Goal: Task Accomplishment & Management: Manage account settings

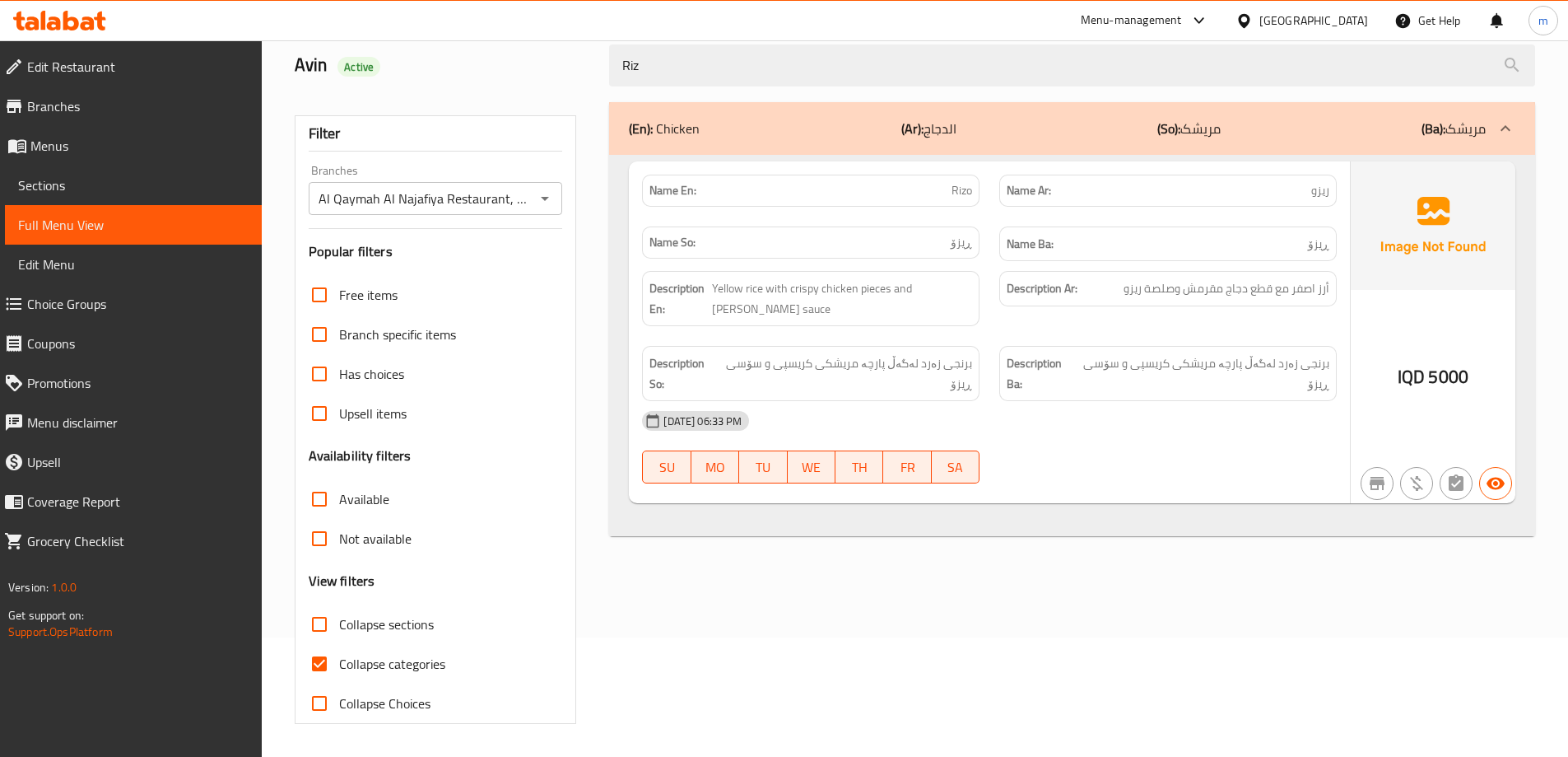
scroll to position [119, 0]
click at [59, 26] on icon at bounding box center [54, 23] width 14 height 14
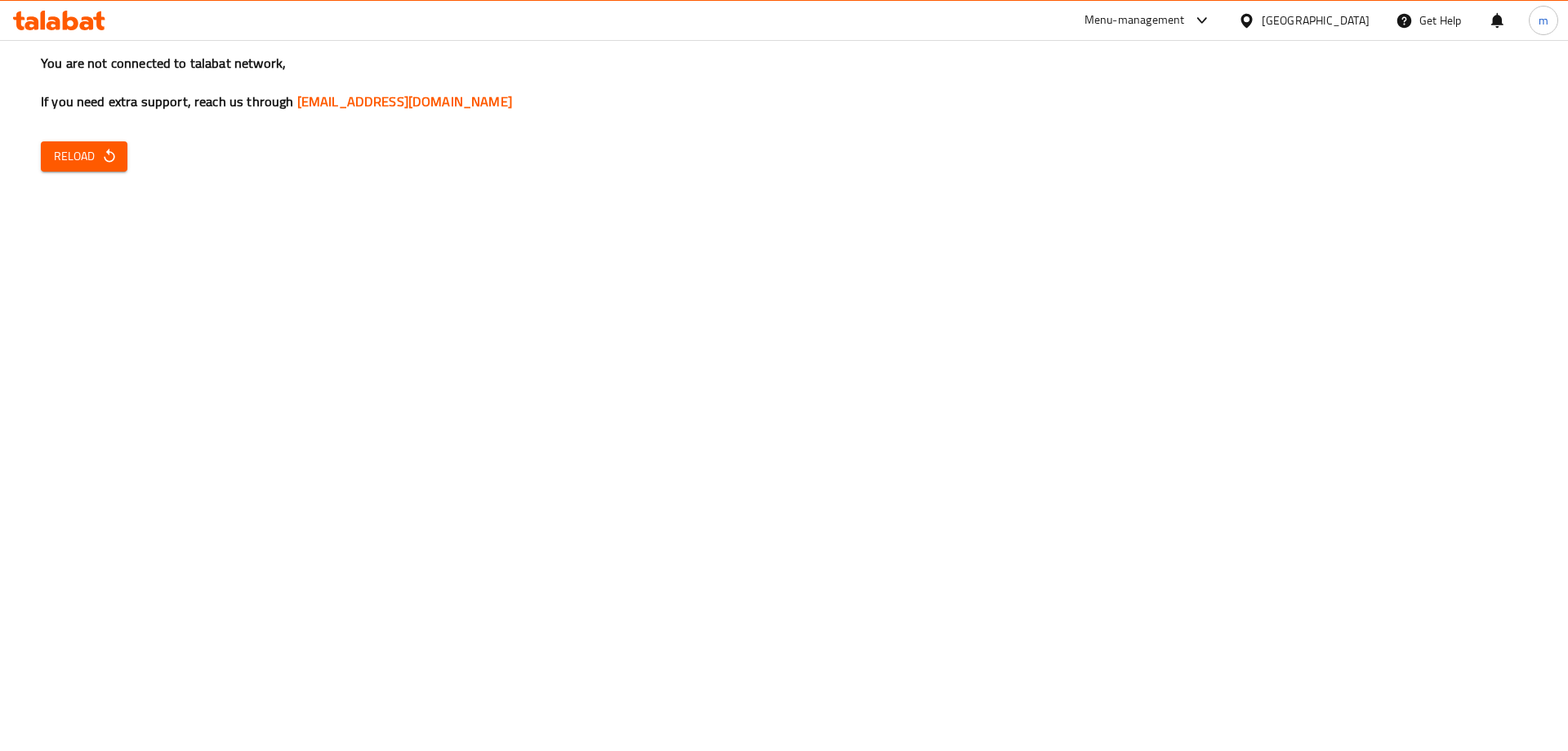
click at [110, 168] on button "Reload" at bounding box center [83, 156] width 86 height 30
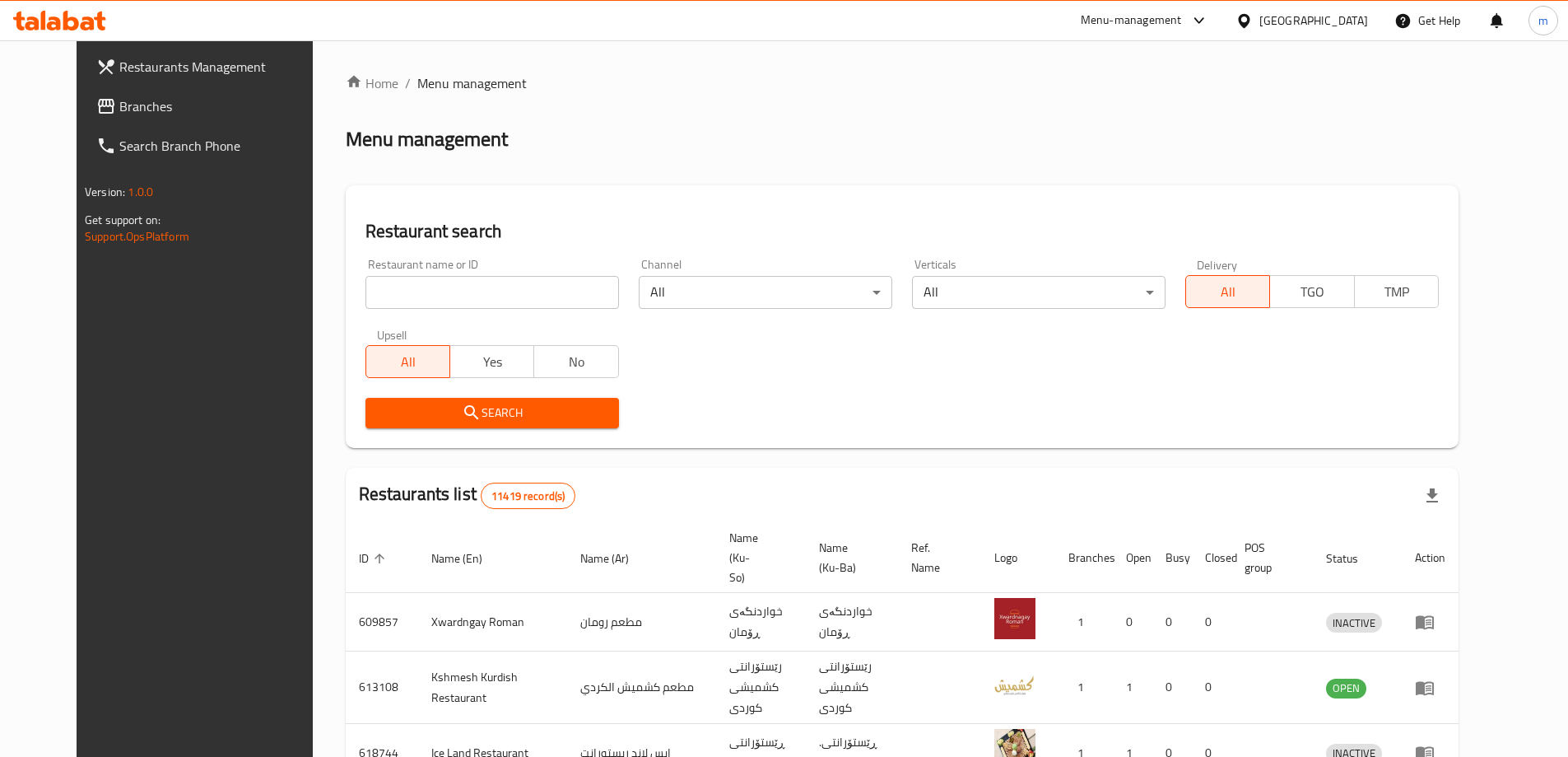
click at [117, 118] on link "Branches" at bounding box center [211, 105] width 255 height 40
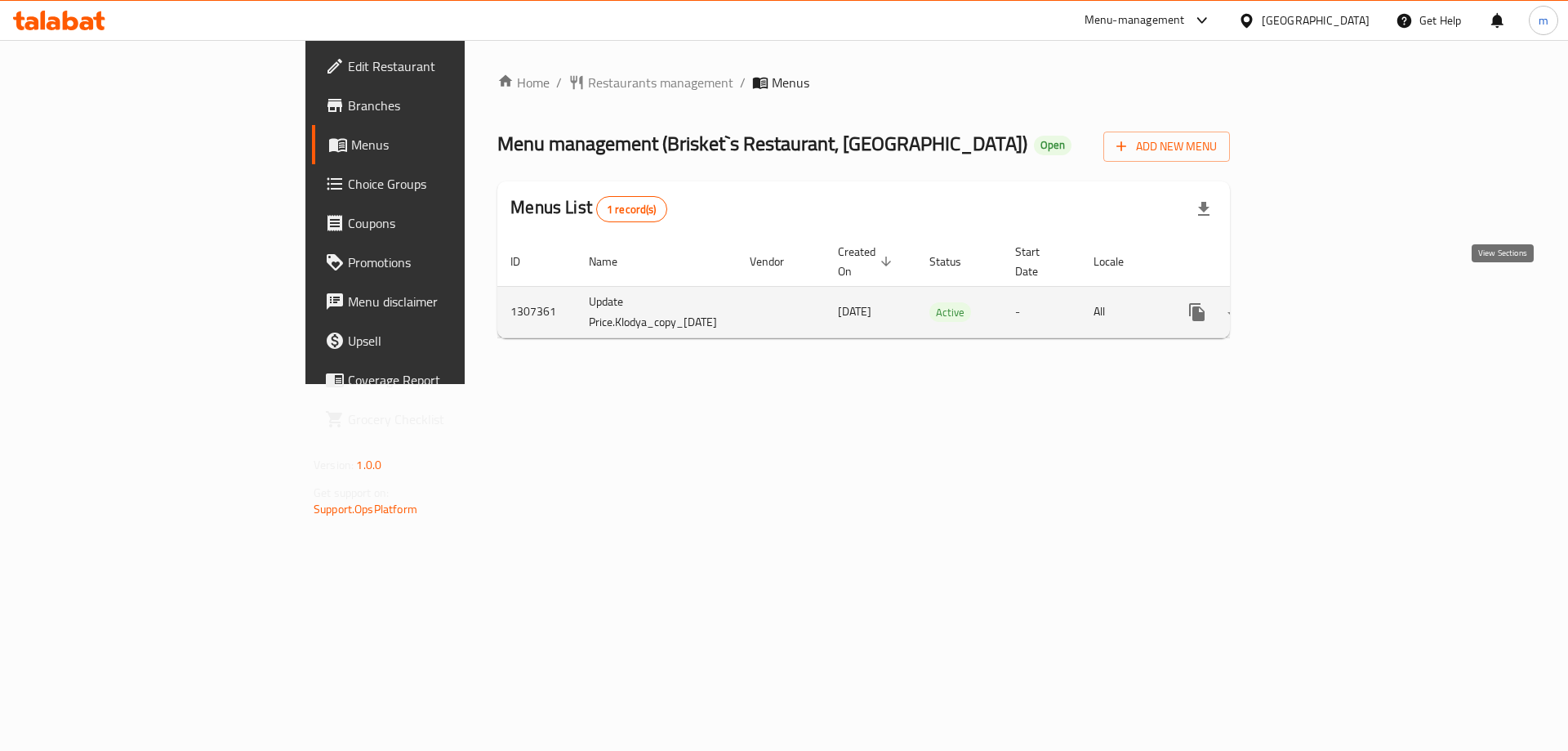
click at [1324, 302] on icon "enhanced table" at bounding box center [1314, 311] width 19 height 19
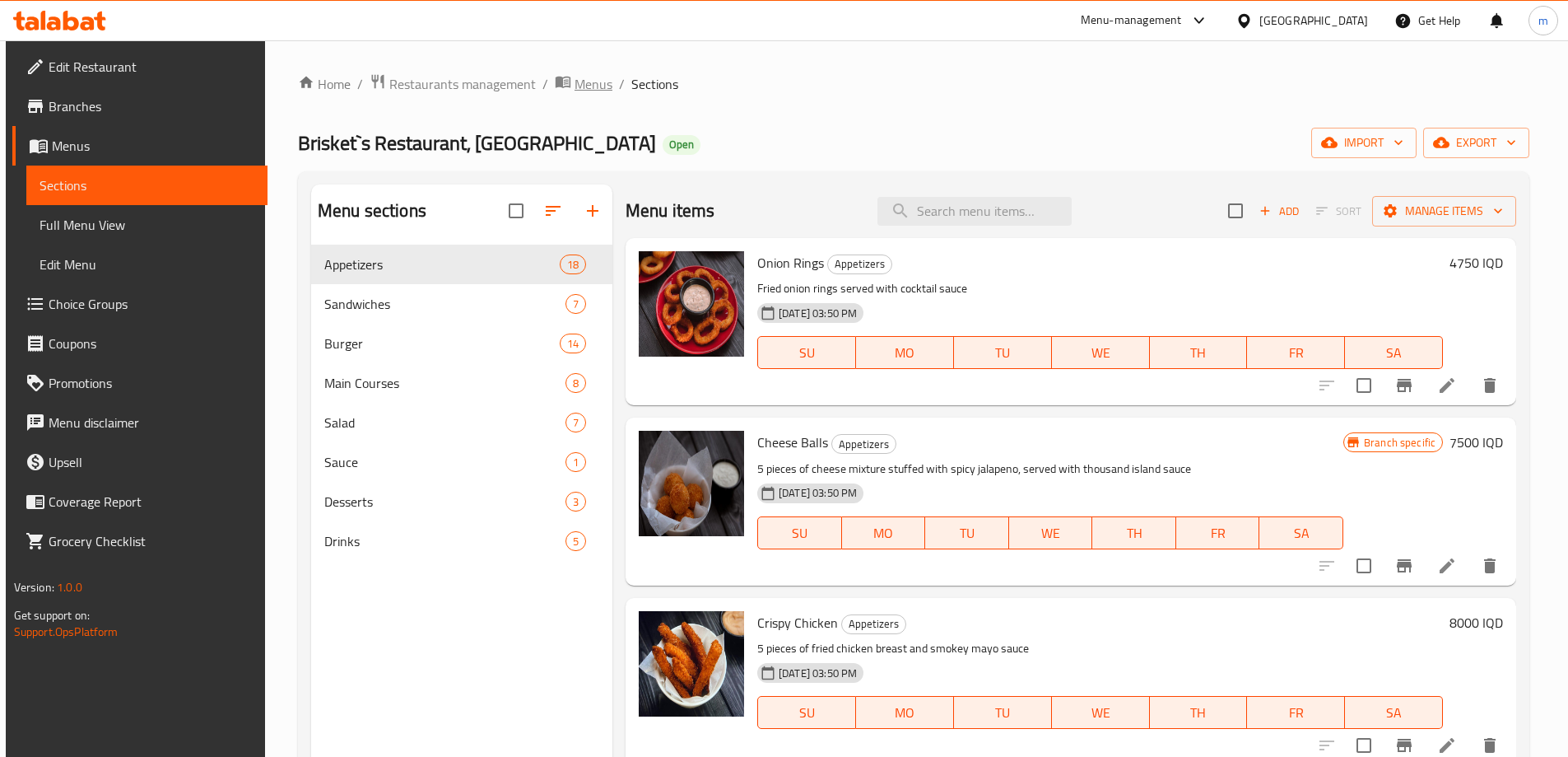
click at [595, 79] on span "Menus" at bounding box center [593, 83] width 38 height 19
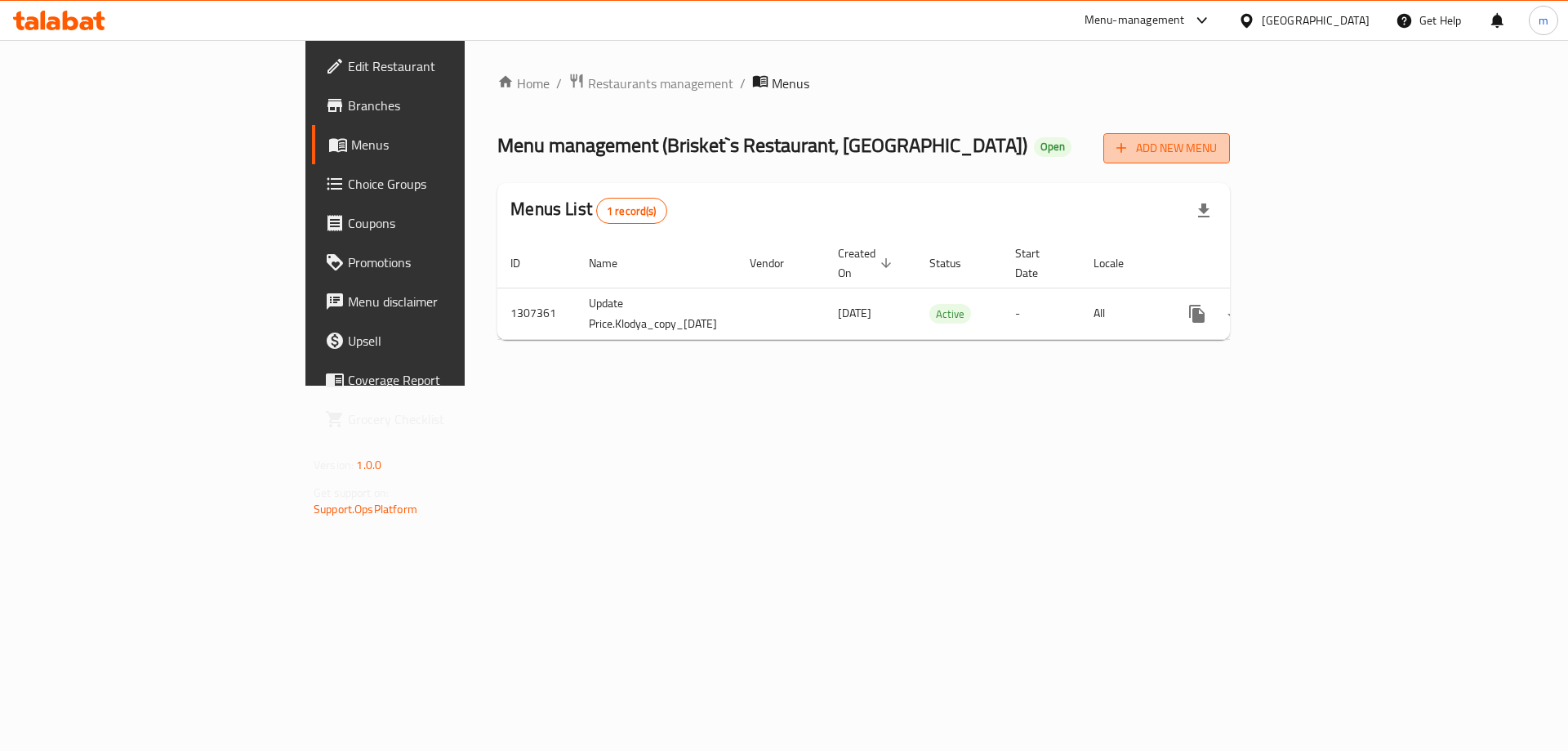
click at [1217, 157] on span "Add New Menu" at bounding box center [1165, 148] width 100 height 20
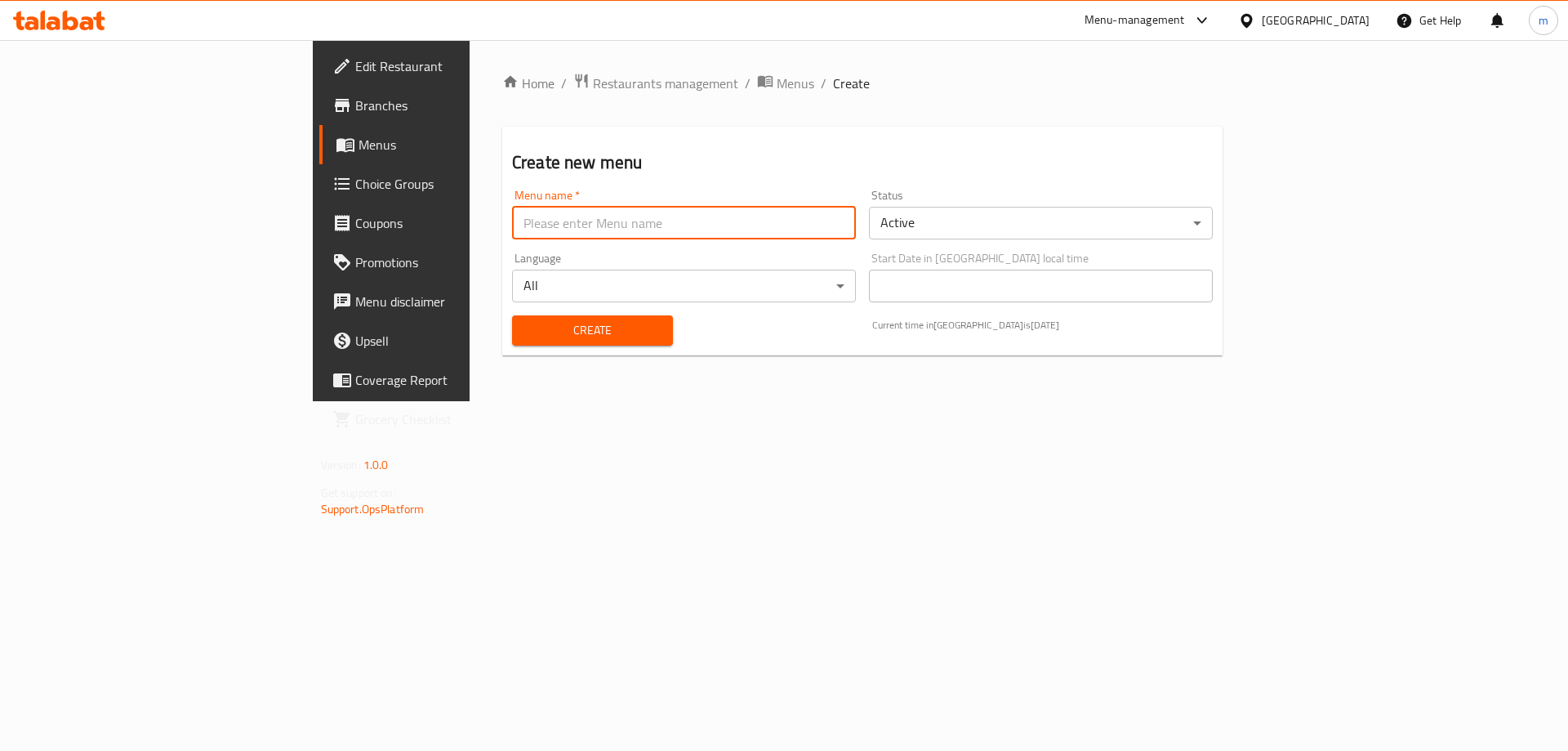
click at [612, 236] on input "text" at bounding box center [684, 223] width 344 height 33
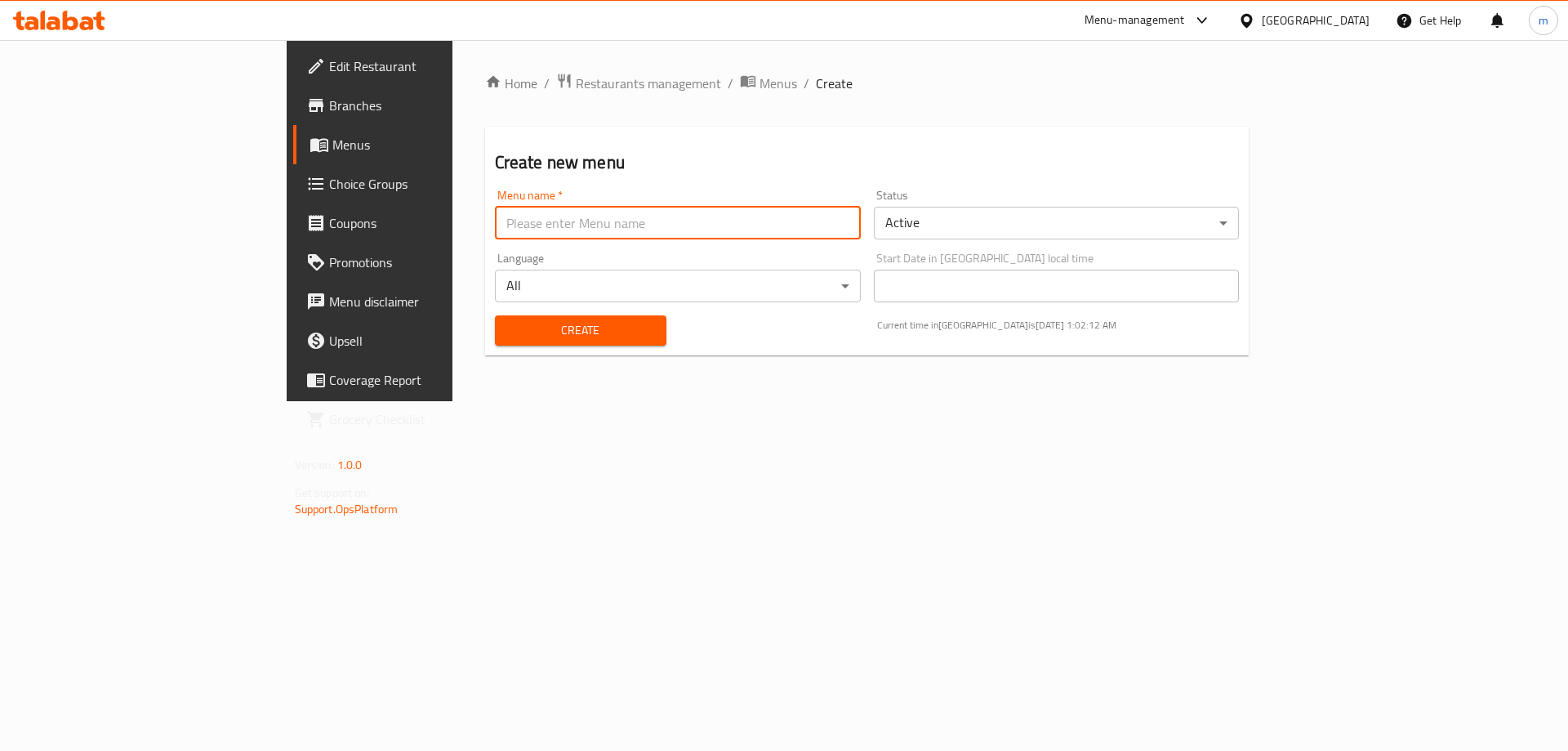
type input "Team"
click at [508, 337] on span "Create" at bounding box center [581, 331] width 145 height 20
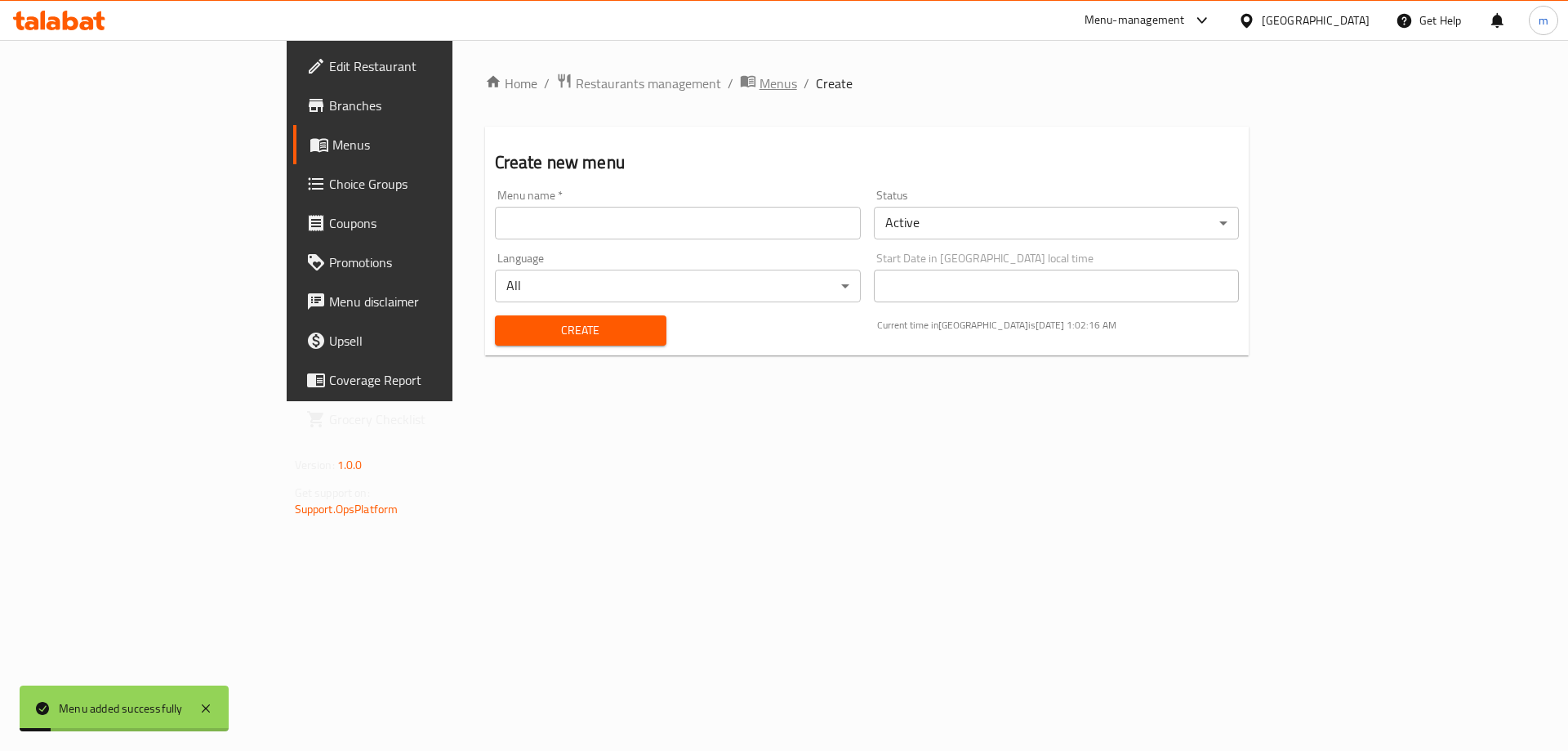
click at [740, 88] on span "breadcrumb" at bounding box center [749, 83] width 19 height 21
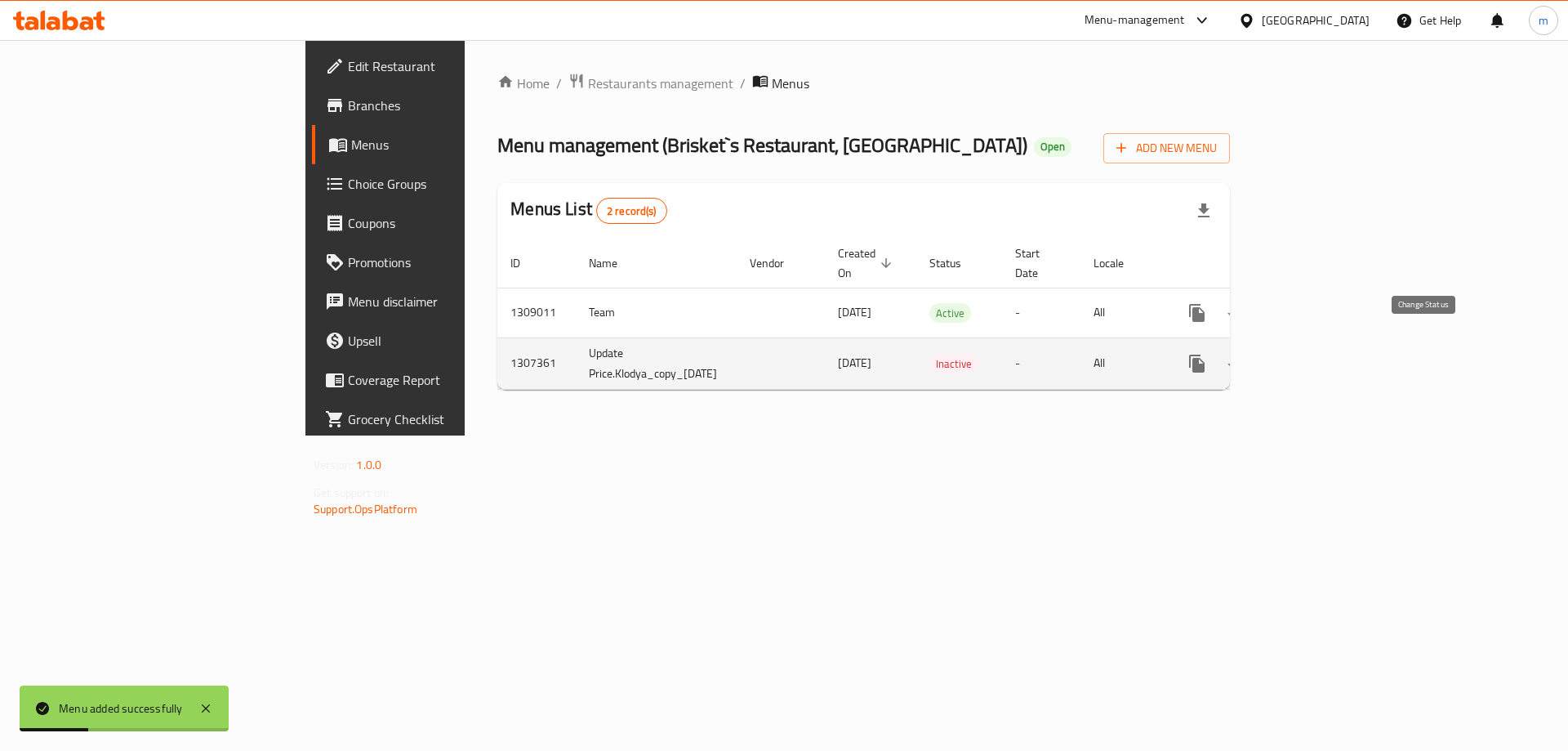
click at [1256, 350] on button "enhanced table" at bounding box center [1236, 364] width 39 height 39
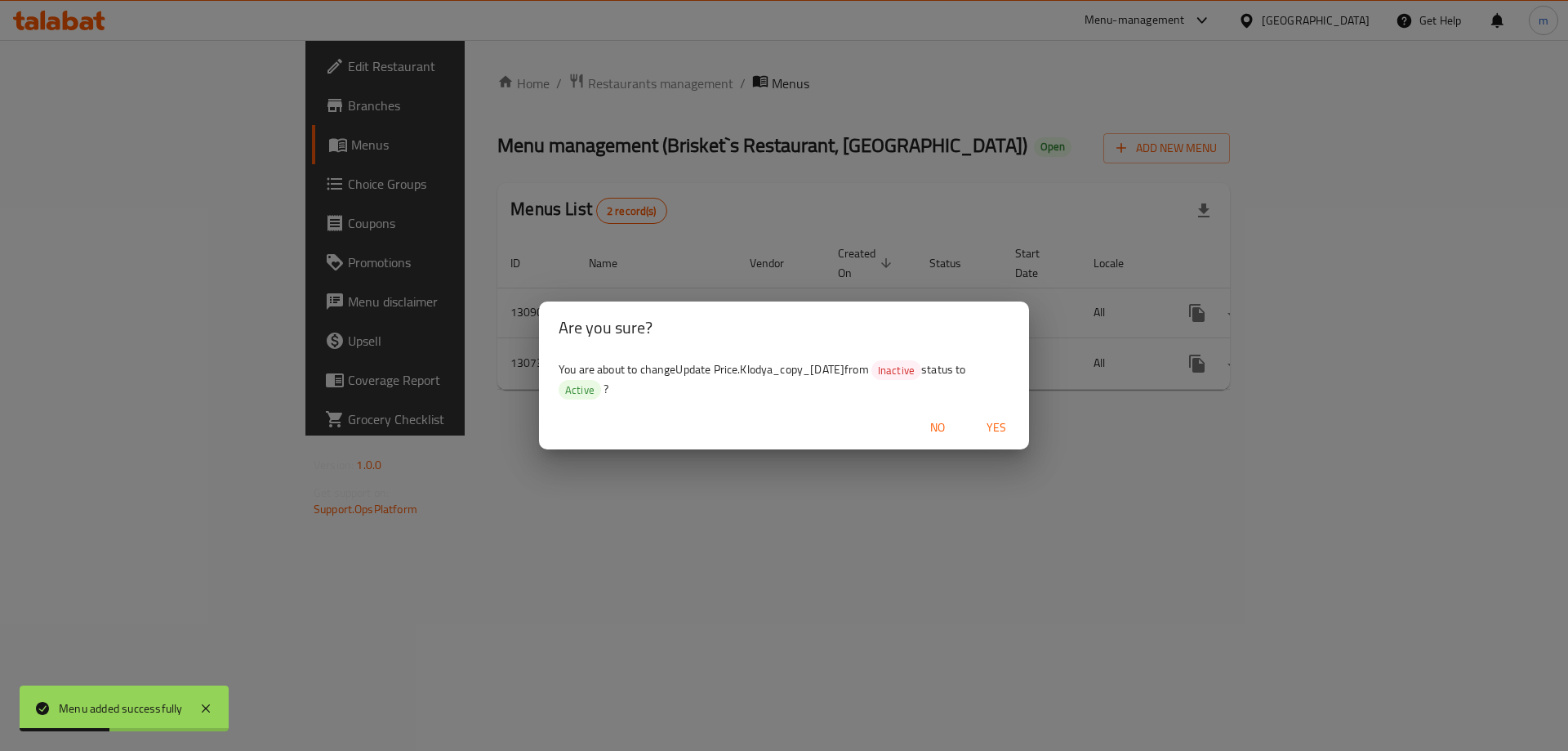
click at [997, 428] on span "Yes" at bounding box center [995, 428] width 39 height 20
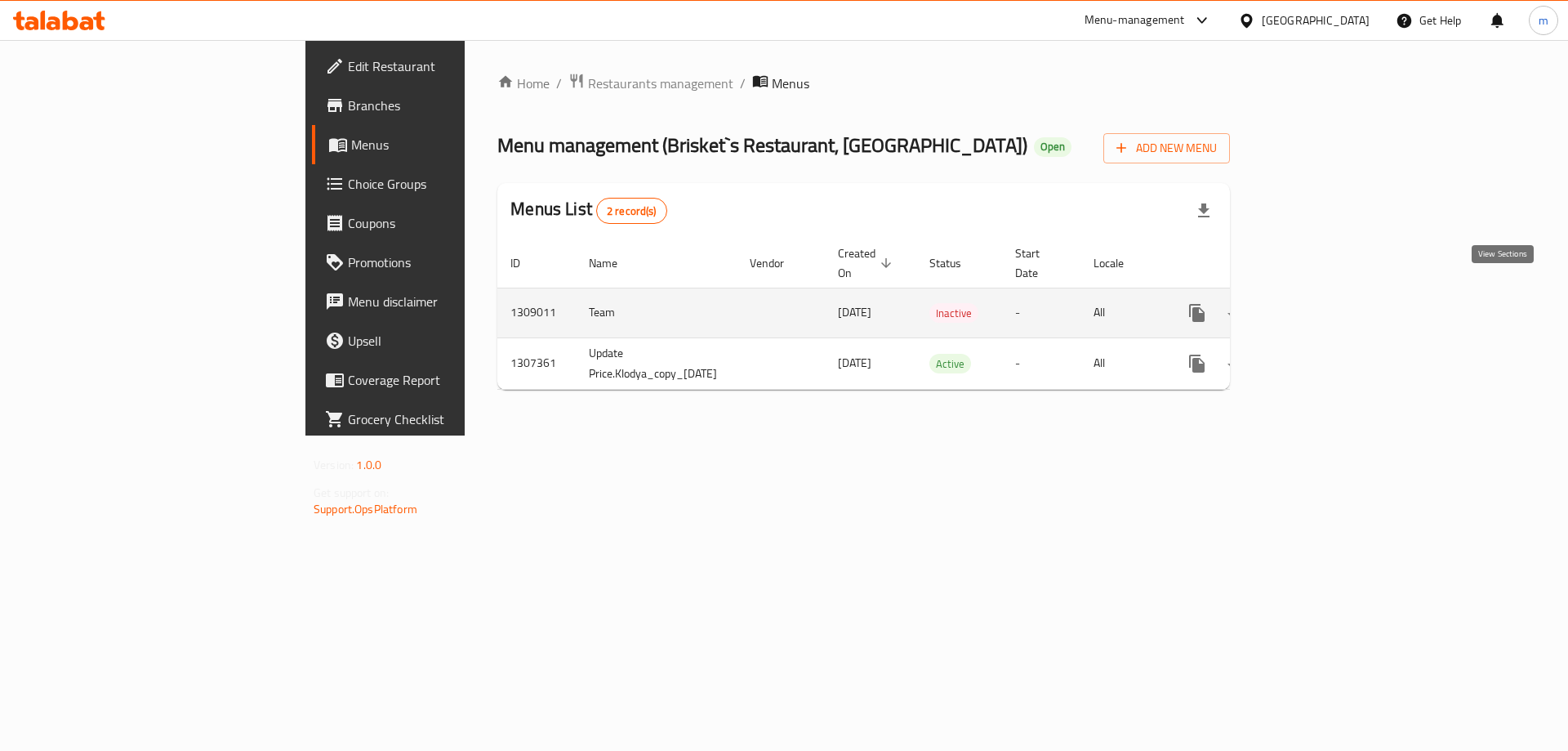
click at [1324, 303] on icon "enhanced table" at bounding box center [1314, 312] width 19 height 19
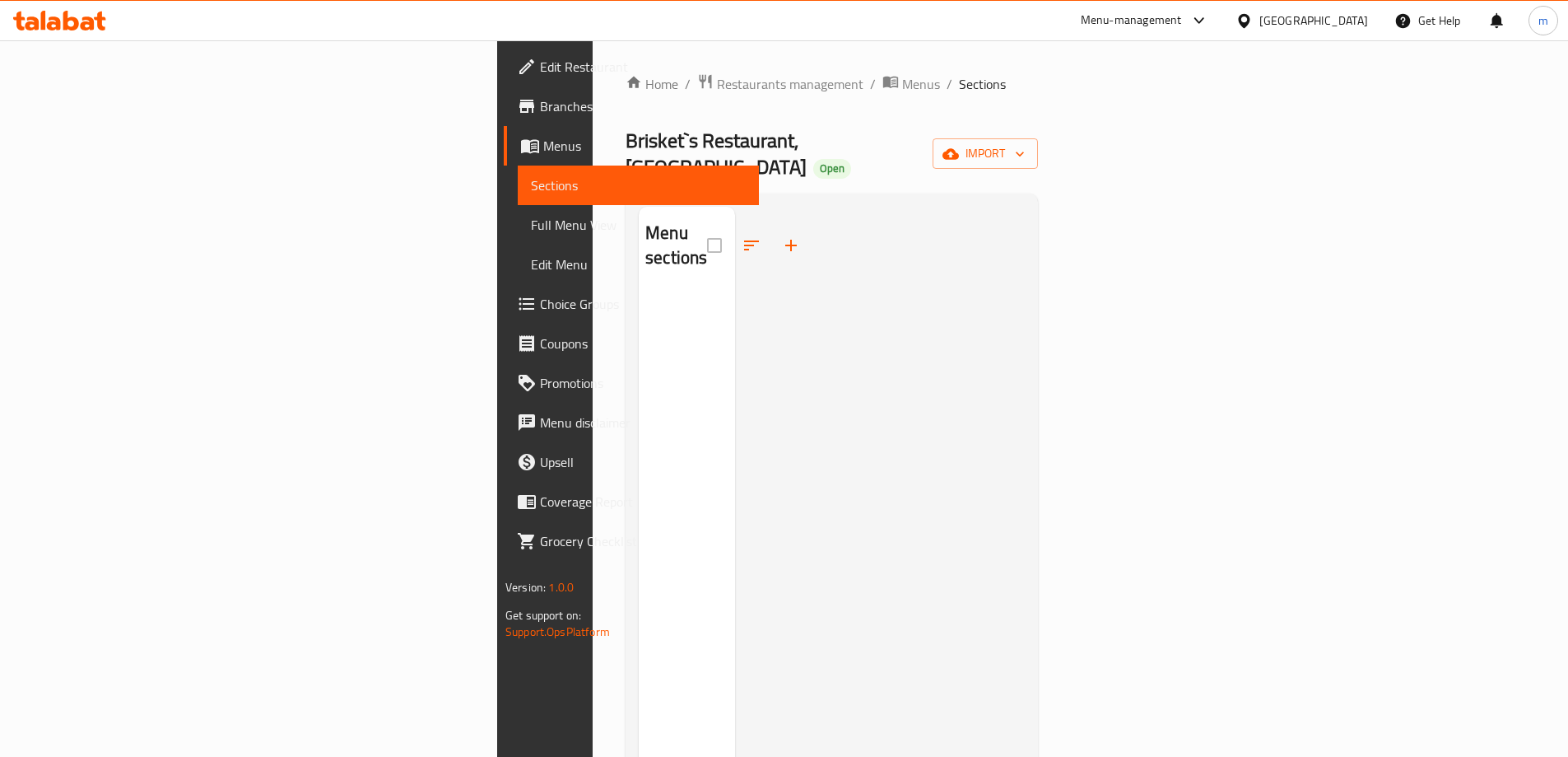
click at [540, 306] on span "Choice Groups" at bounding box center [643, 304] width 205 height 19
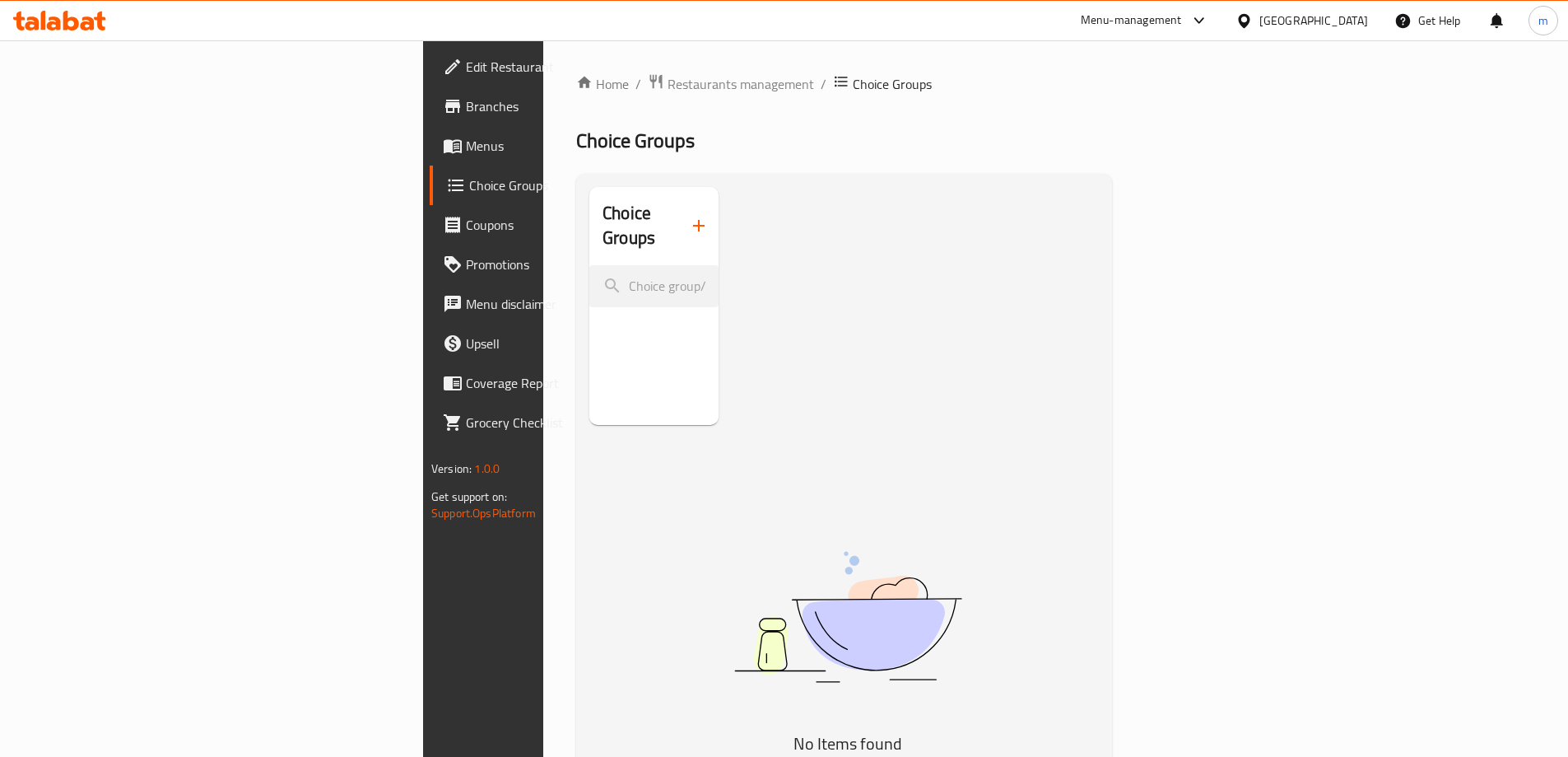
click at [689, 216] on icon "button" at bounding box center [698, 225] width 19 height 19
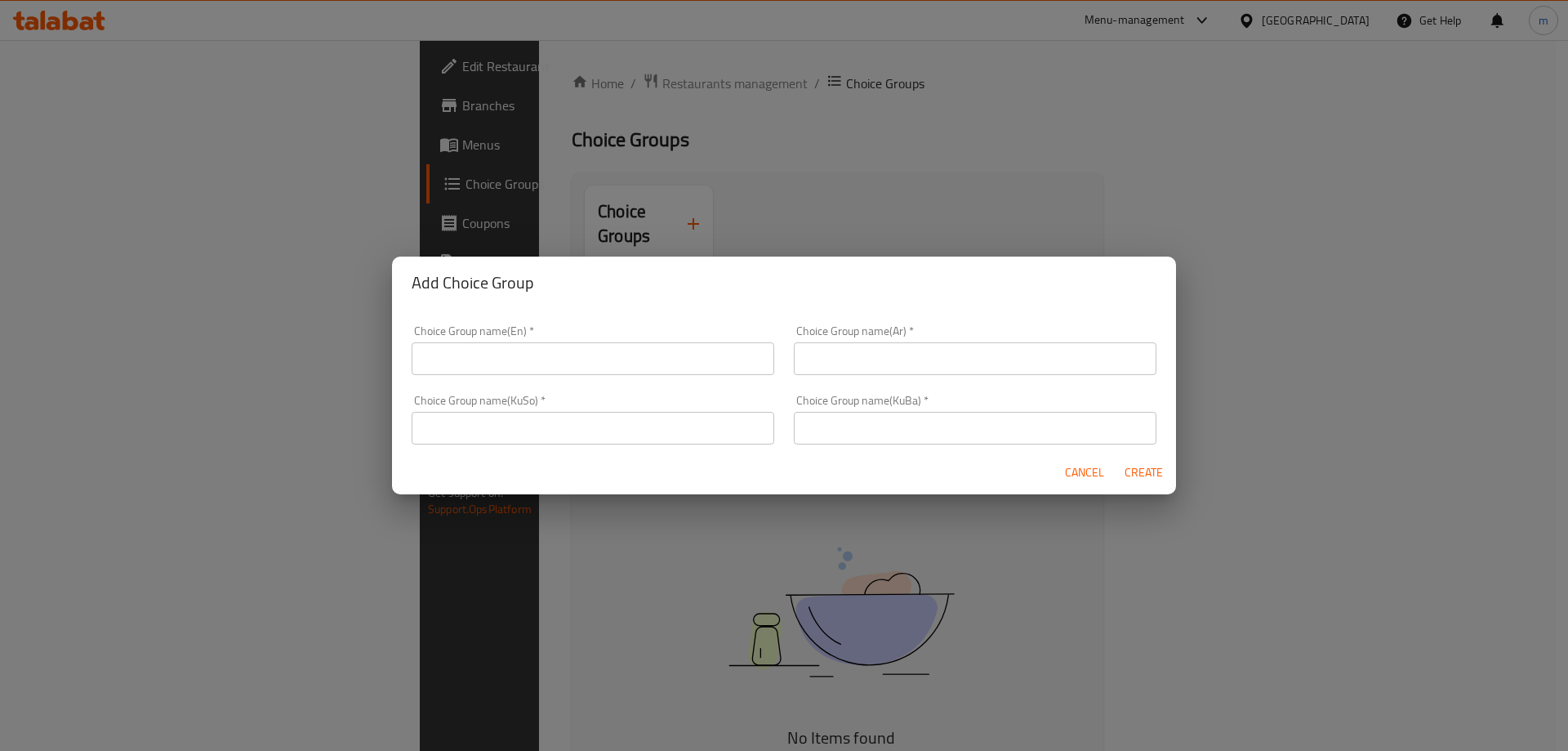
click at [523, 363] on input "text" at bounding box center [593, 359] width 362 height 33
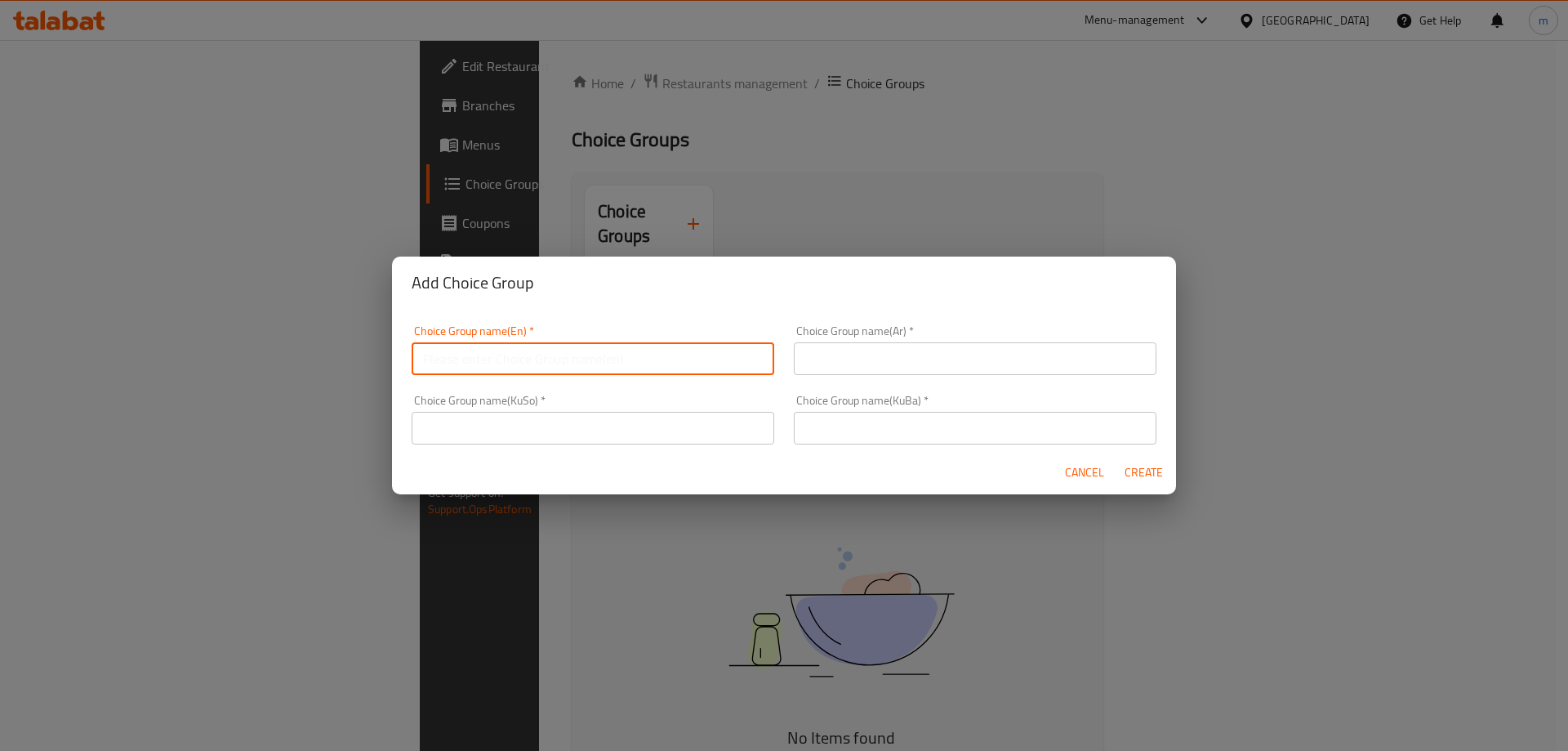
type input "Your Choice Of:"
click at [876, 357] on input "text" at bounding box center [974, 359] width 362 height 33
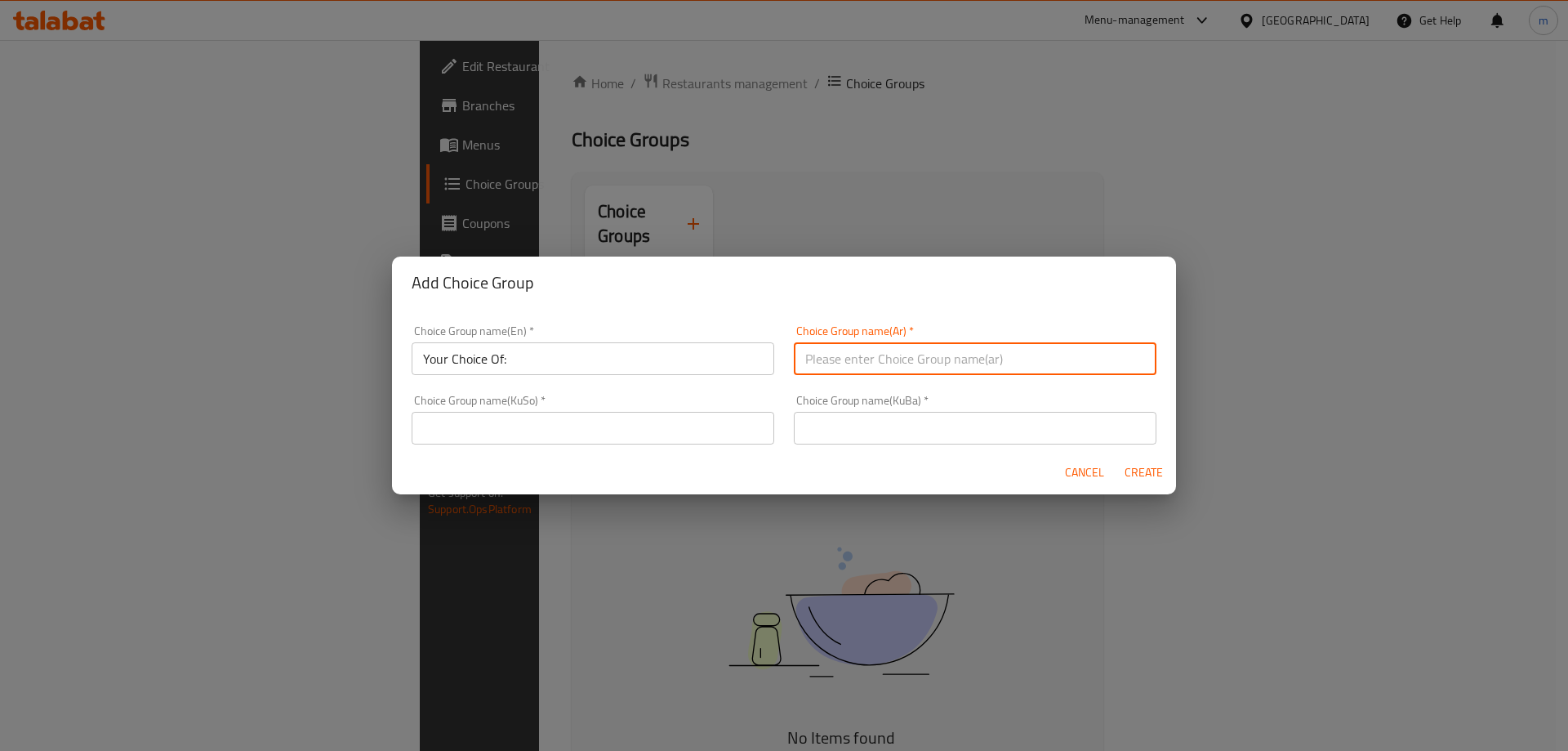
click at [630, 424] on input "text" at bounding box center [593, 429] width 362 height 33
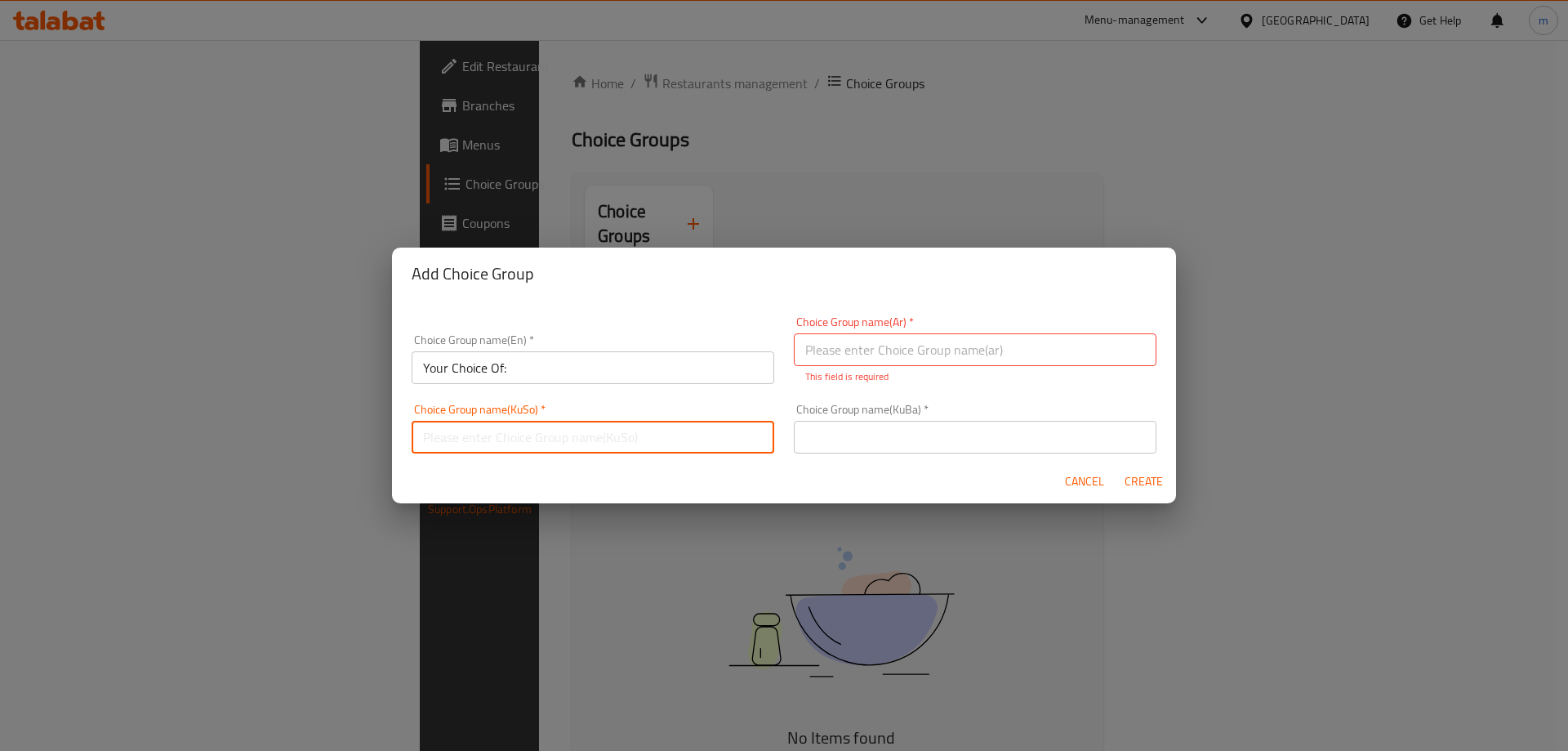
type input "هەڵبژاردنت لە:"
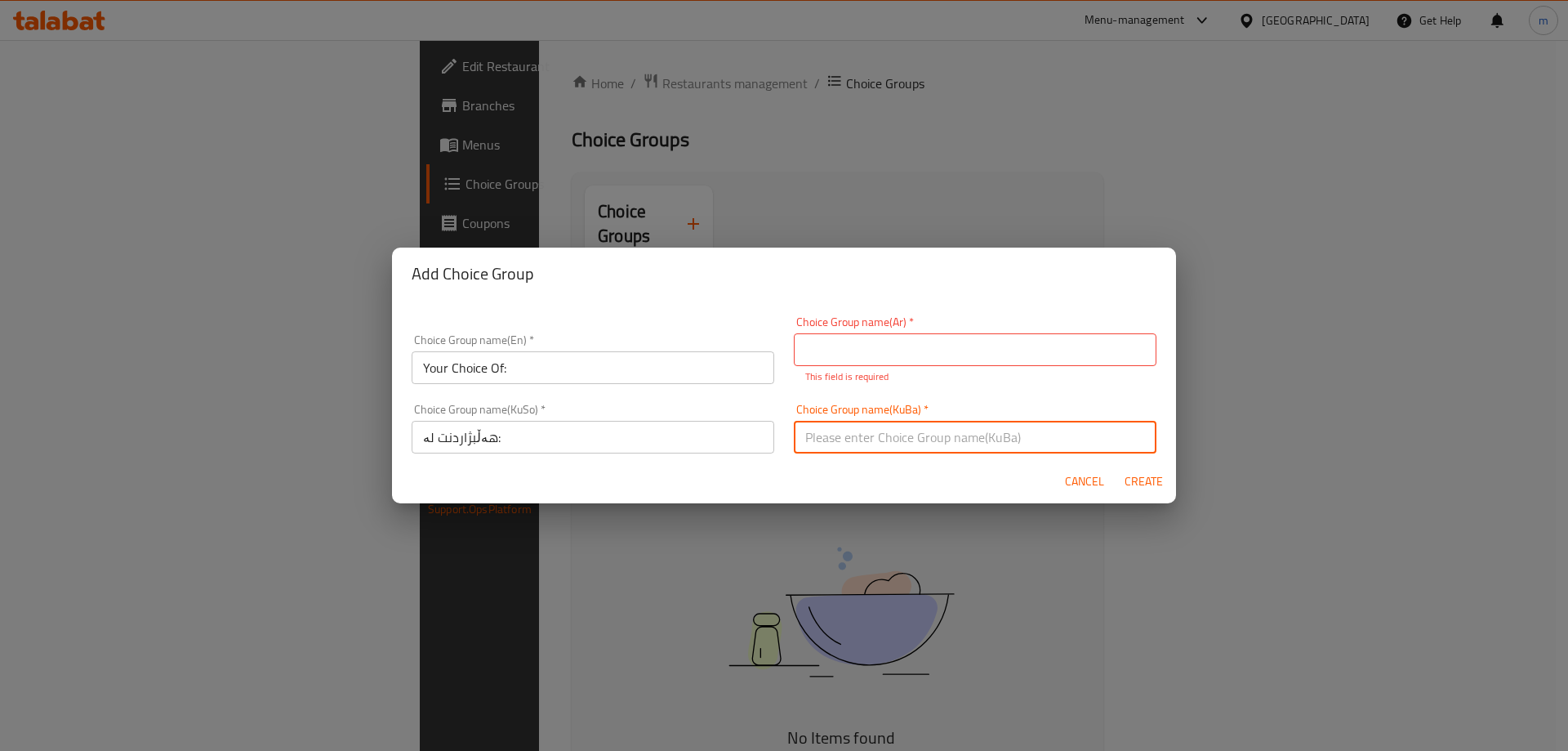
click at [843, 434] on input "text" at bounding box center [974, 437] width 362 height 33
type input "هەڵبژاردنت لە:"
click at [864, 350] on input "text" at bounding box center [974, 350] width 362 height 33
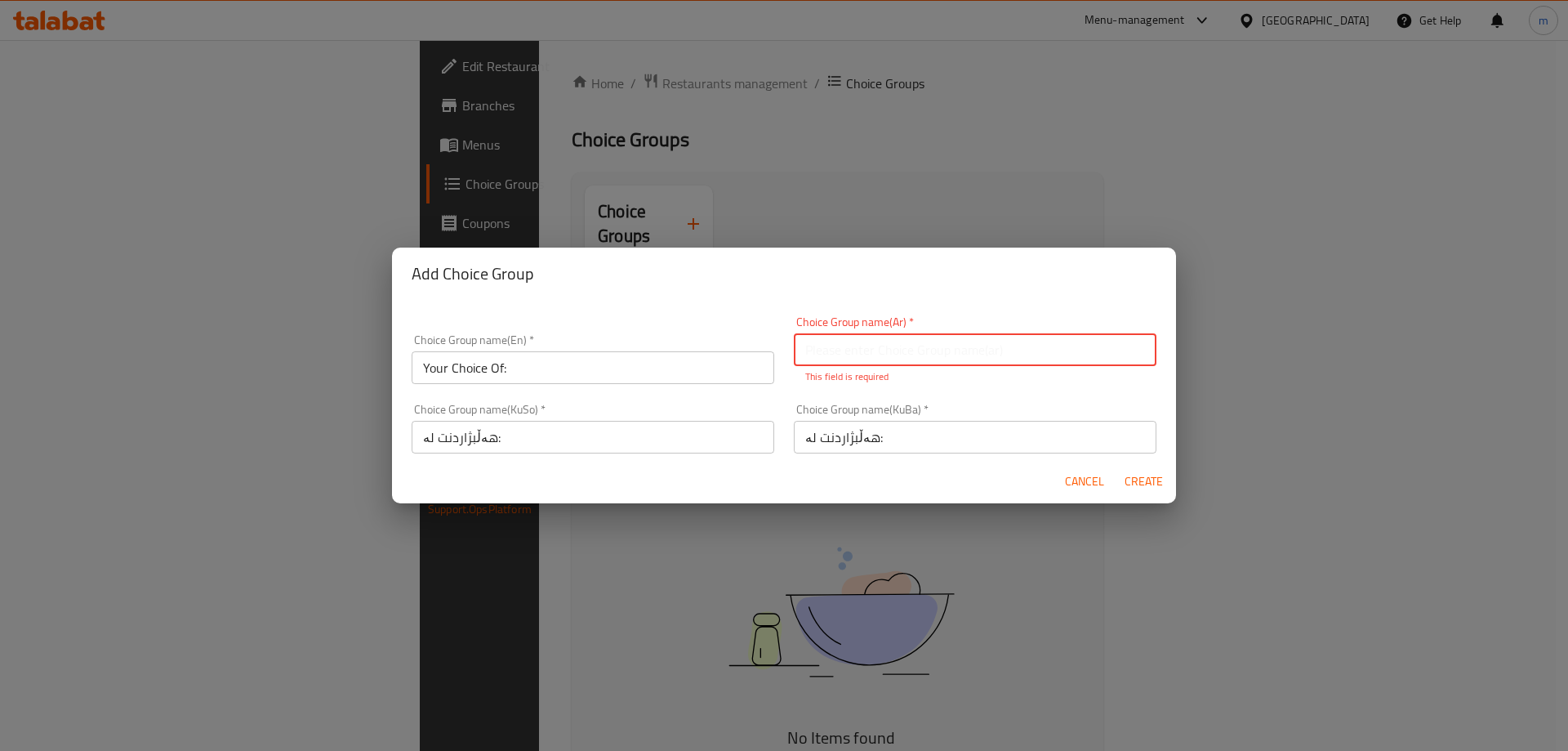
type input "إختيارك من:"
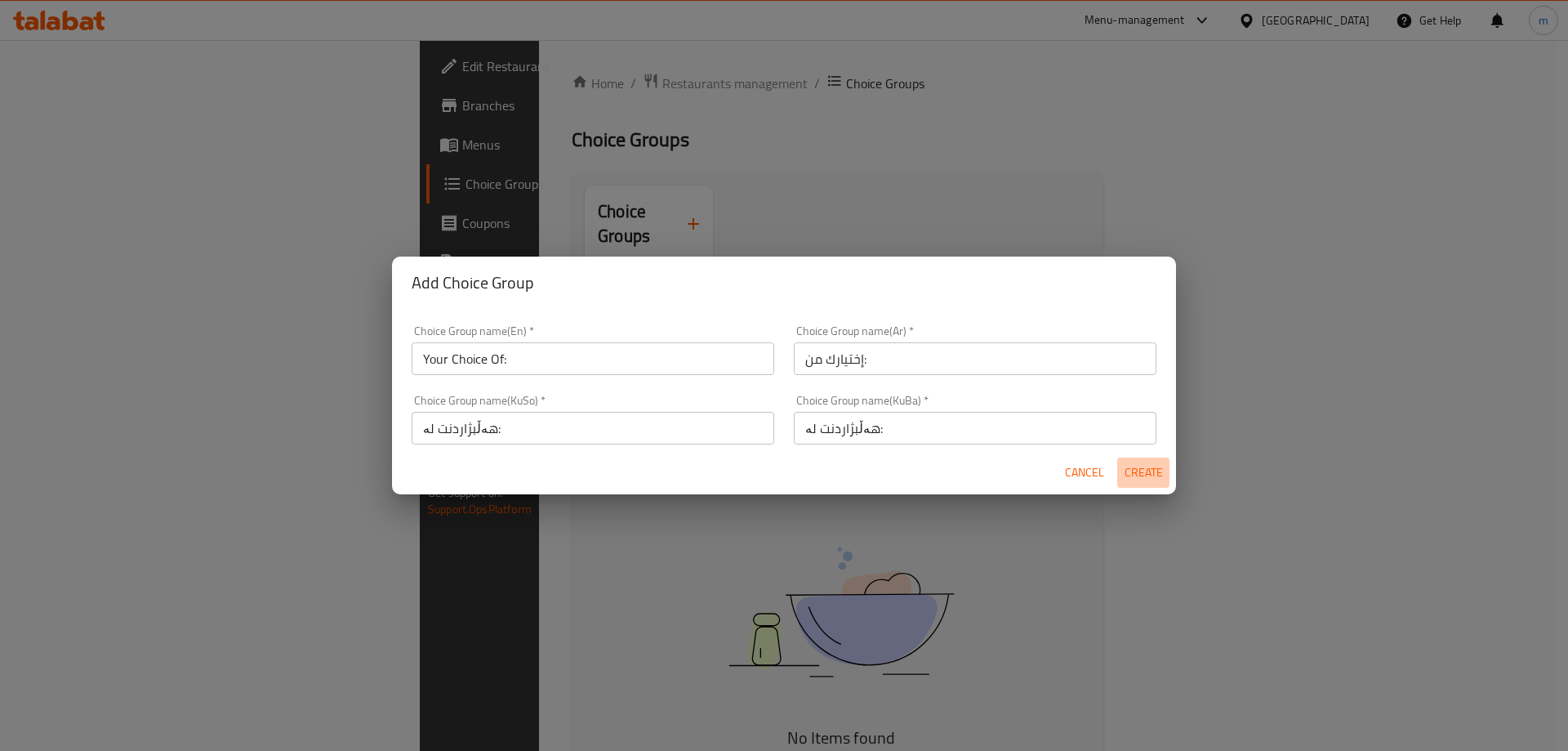
click at [1129, 482] on span "Create" at bounding box center [1142, 473] width 39 height 20
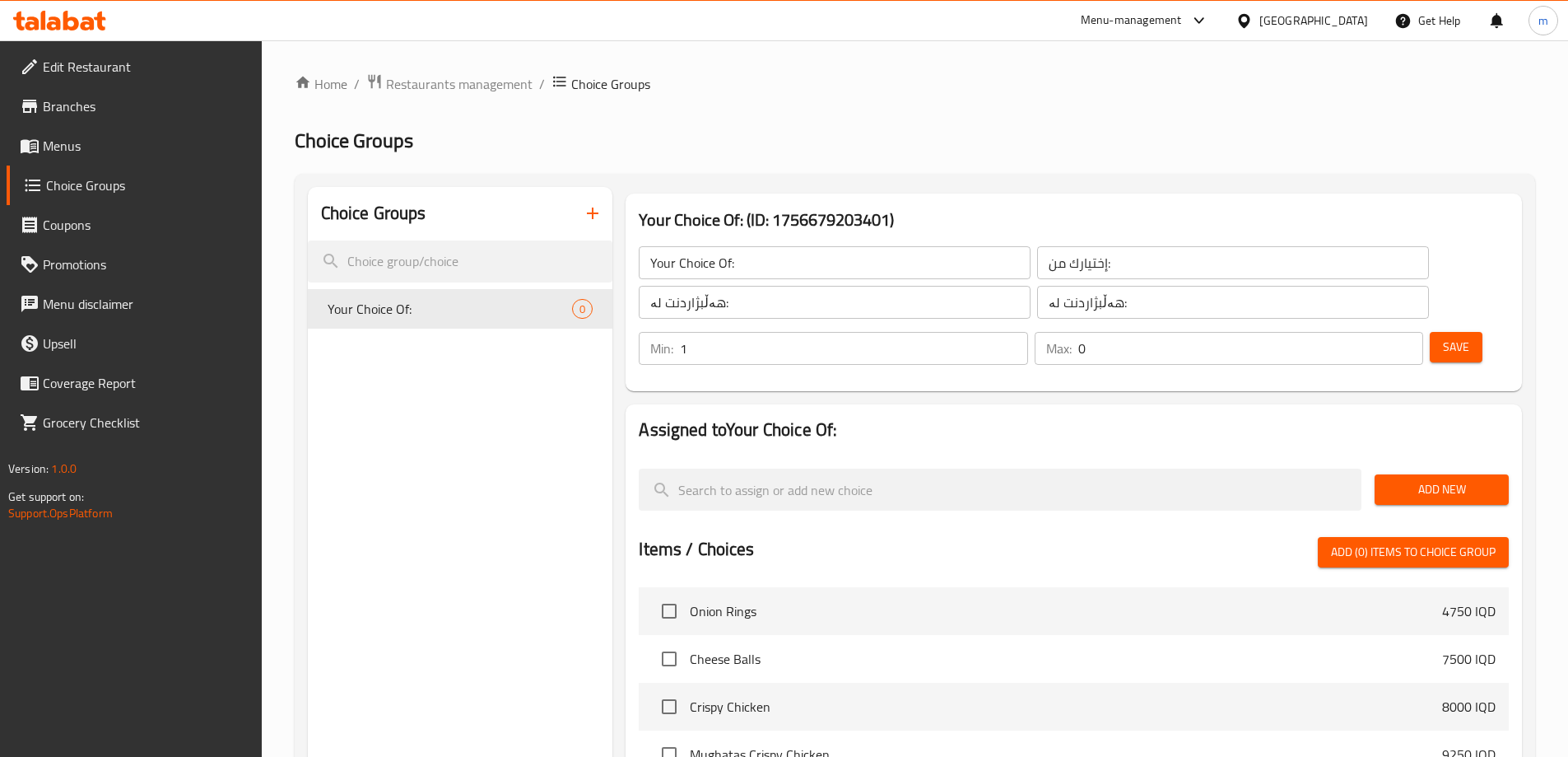
type input "1"
click at [1028, 332] on input "1" at bounding box center [854, 349] width 348 height 33
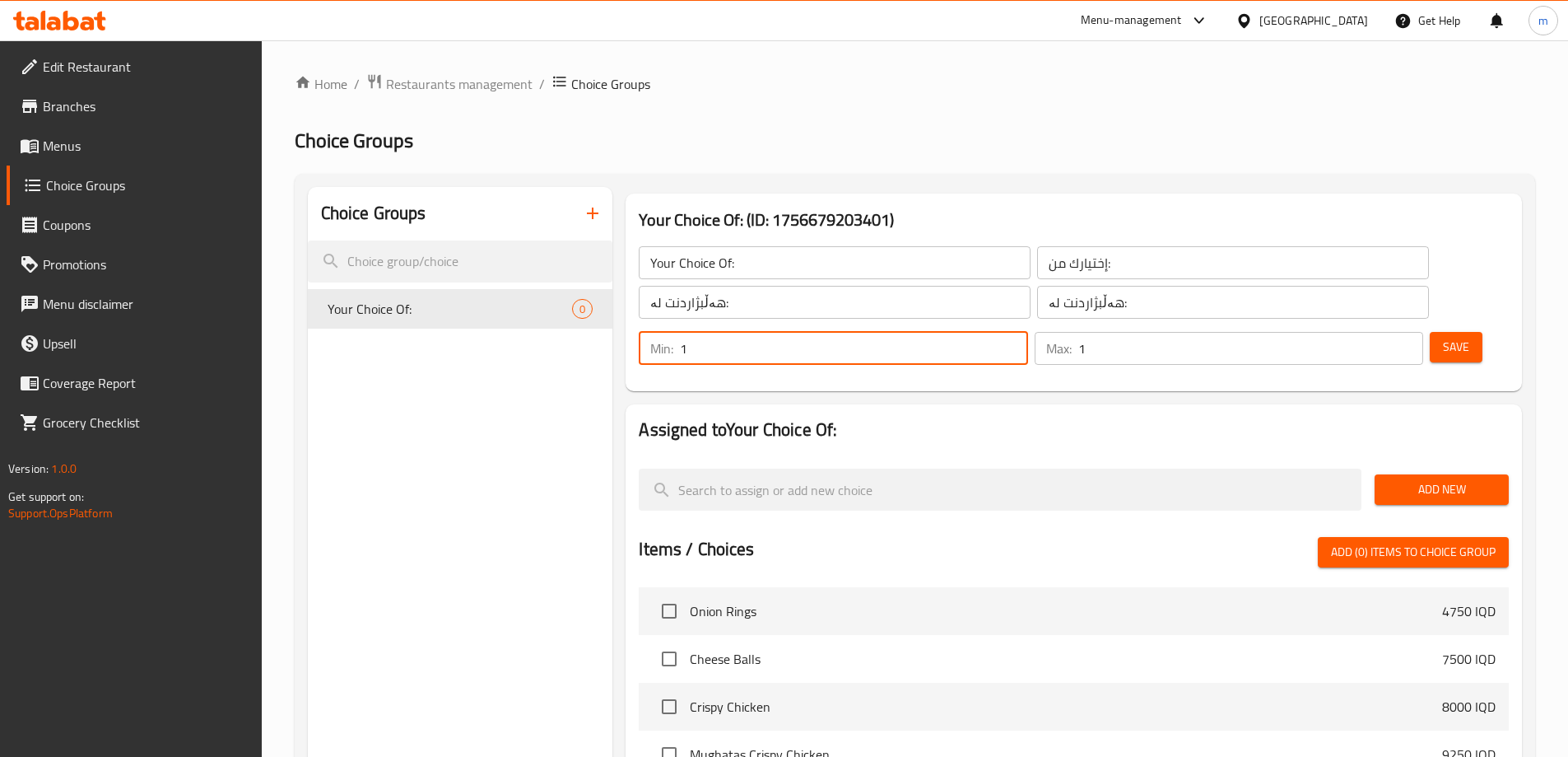
drag, startPoint x: 1376, startPoint y: 258, endPoint x: 1396, endPoint y: 258, distance: 20.0
type input "1"
click at [1377, 332] on input "1" at bounding box center [1251, 349] width 345 height 33
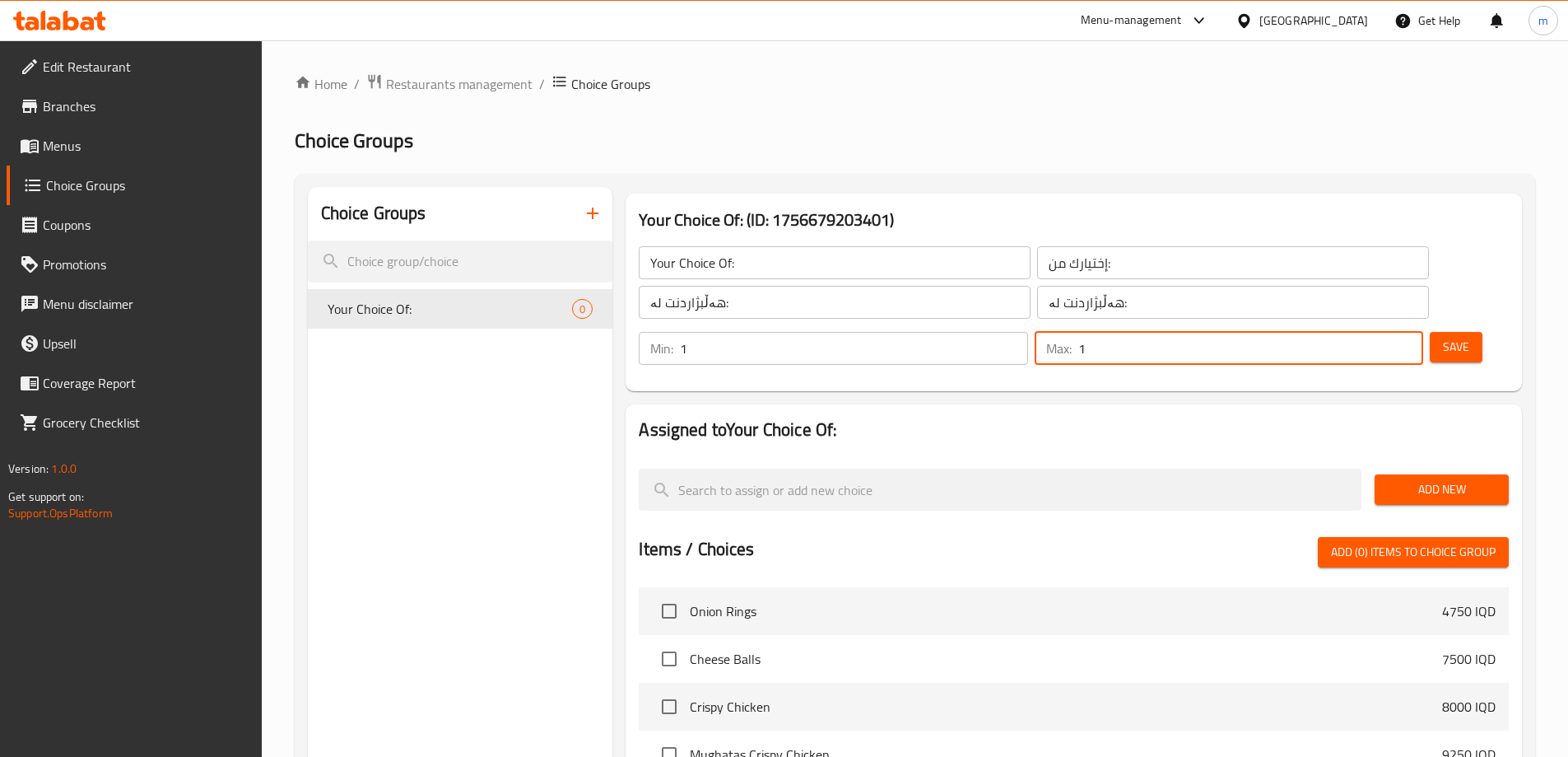
click at [1443, 337] on span "Save" at bounding box center [1456, 347] width 26 height 20
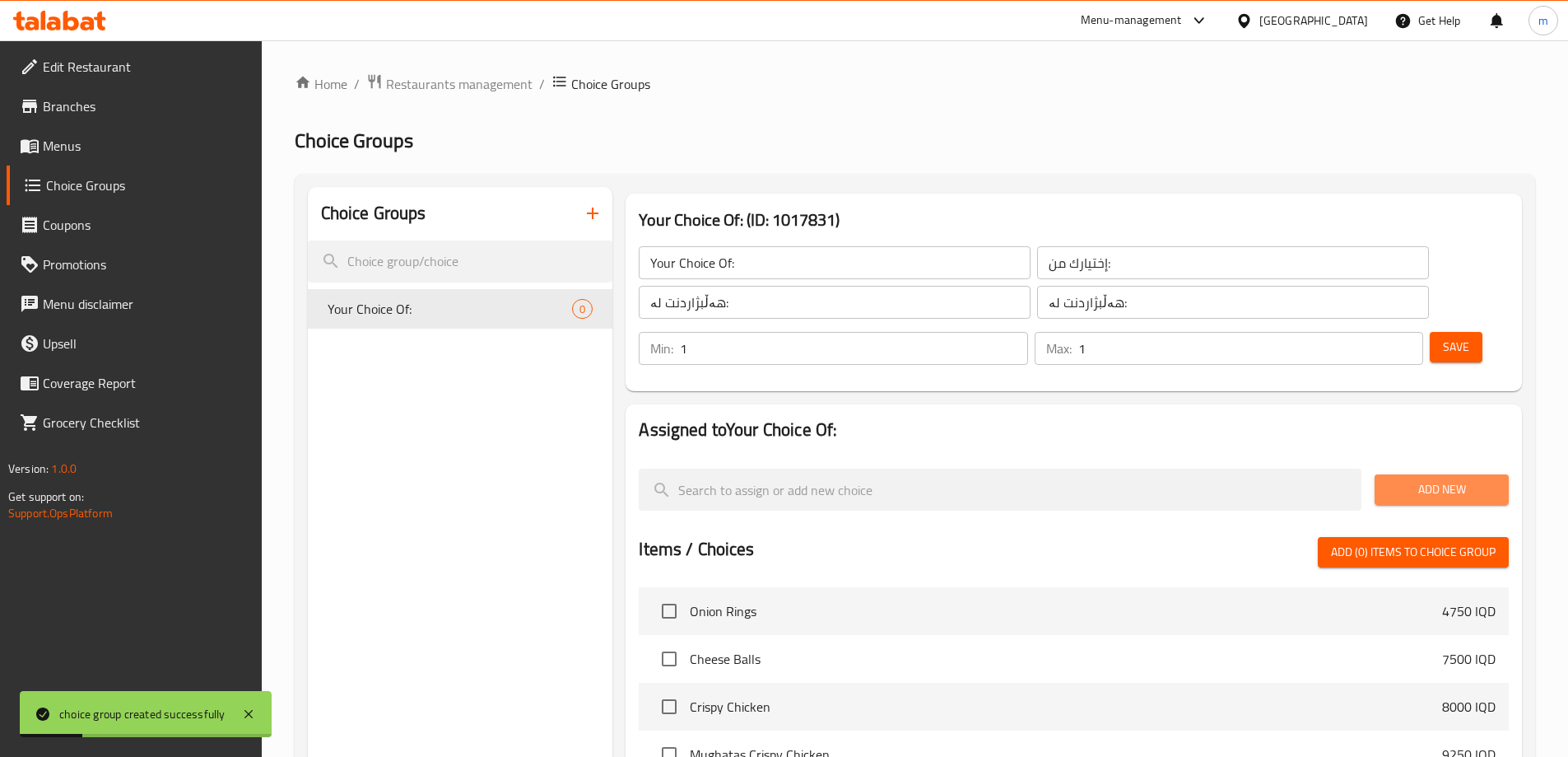
click at [1389, 479] on span "Add New" at bounding box center [1441, 490] width 108 height 20
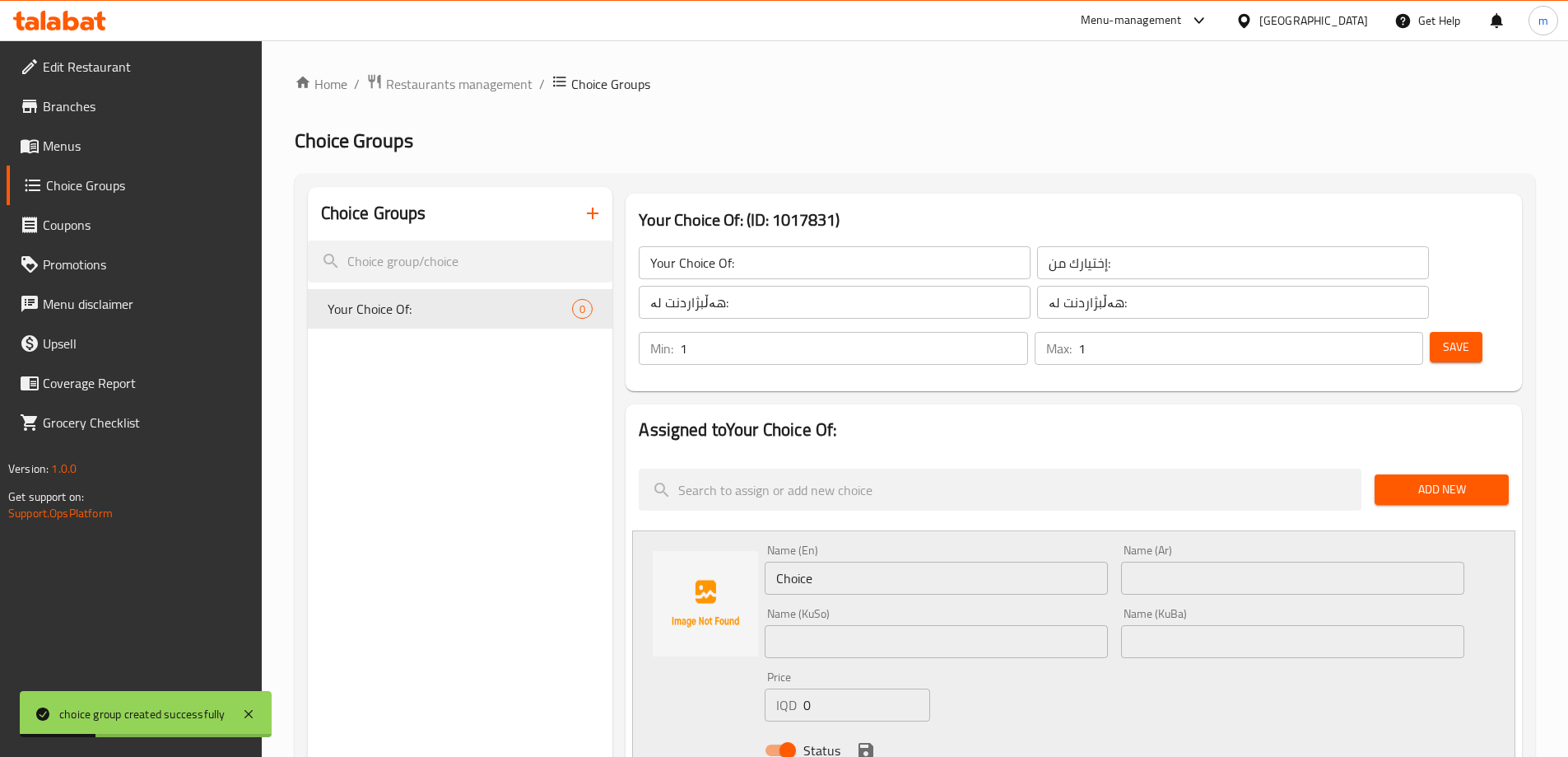
click at [850, 562] on input "Choice" at bounding box center [936, 578] width 343 height 33
click at [851, 562] on input "Choice" at bounding box center [936, 578] width 343 height 33
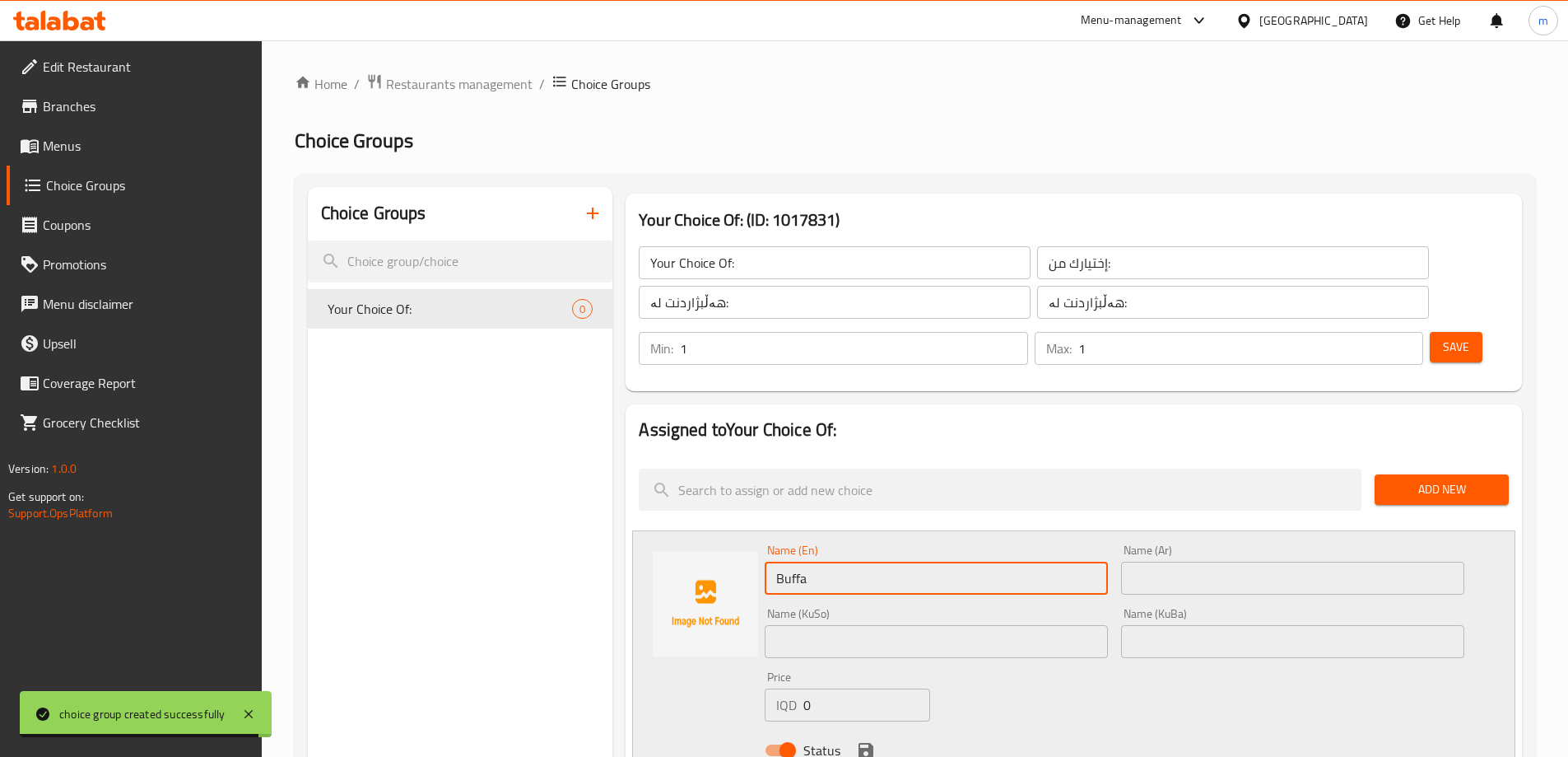
type input "Buffalo Sauce"
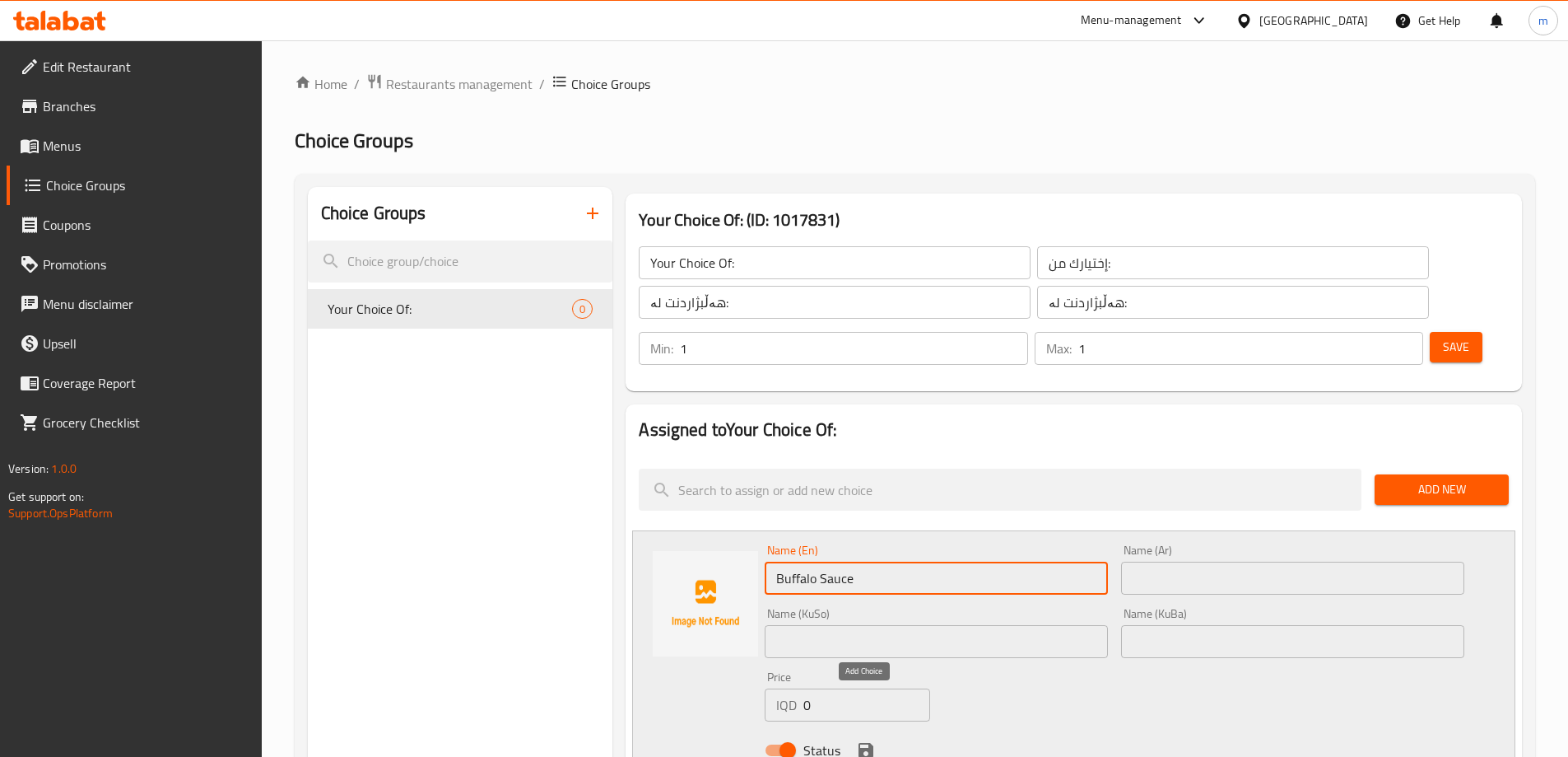
click at [870, 743] on icon "save" at bounding box center [866, 751] width 15 height 15
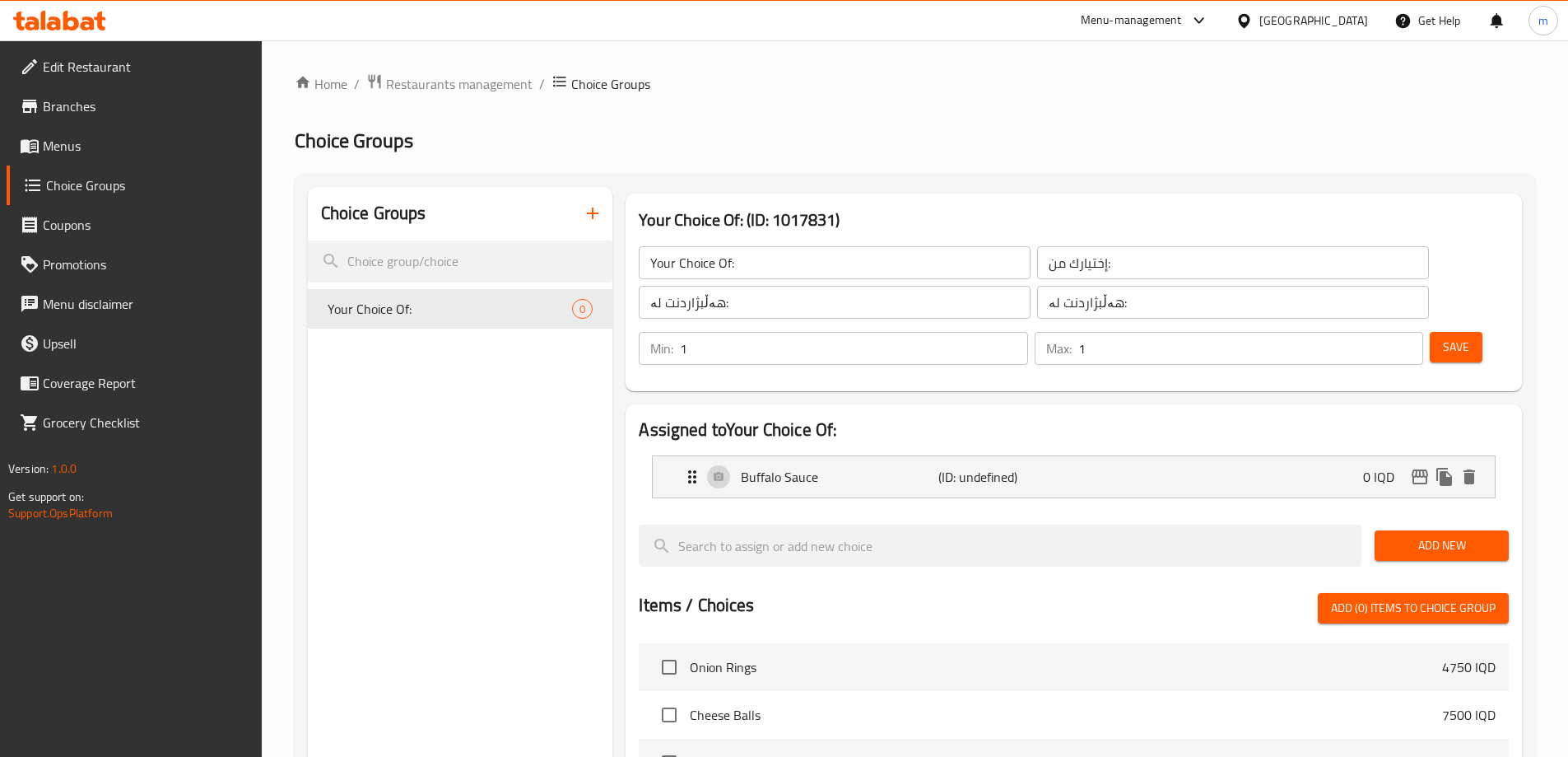
click at [1414, 535] on span "Add New" at bounding box center [1441, 545] width 108 height 20
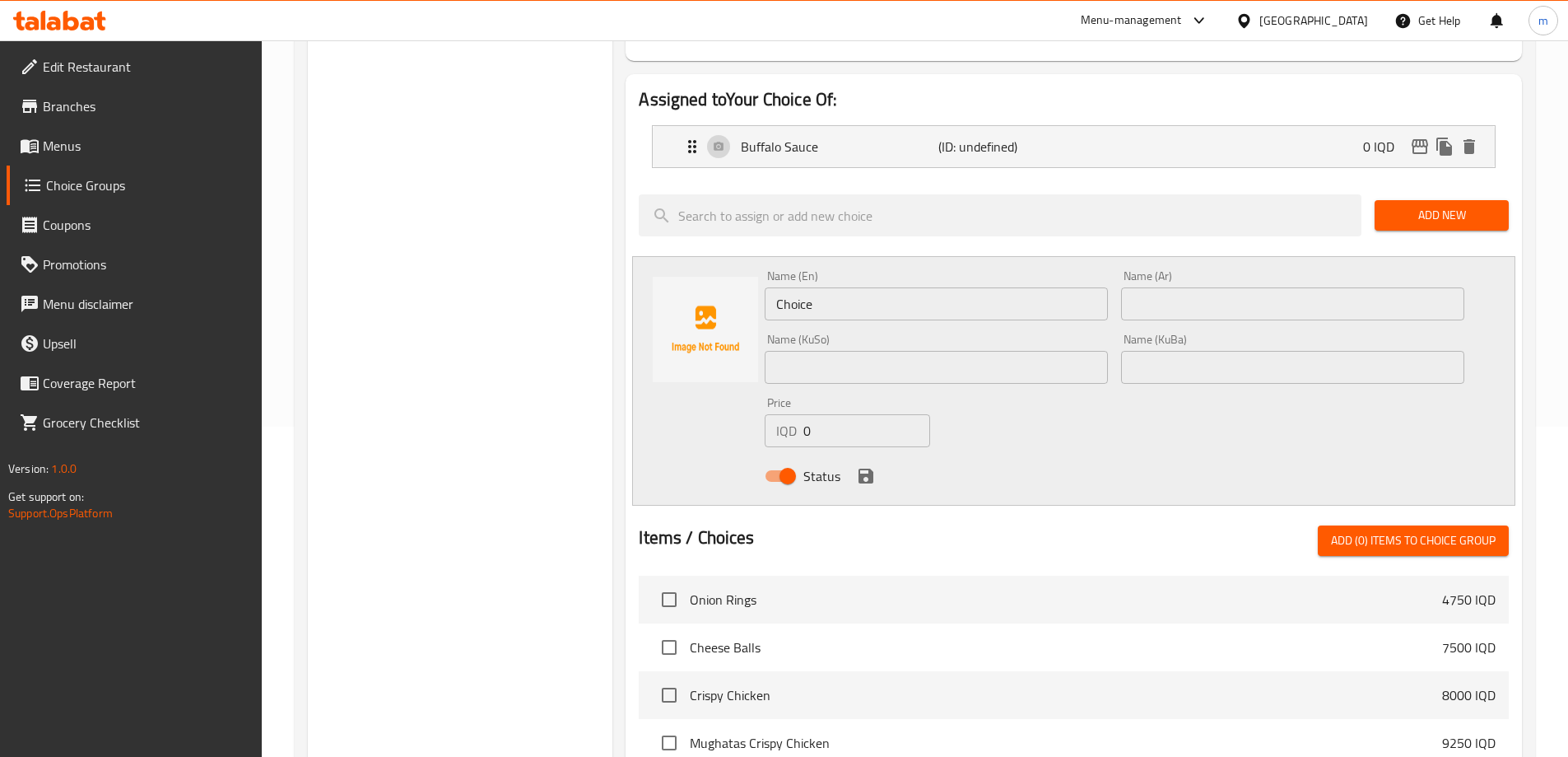
scroll to position [326, 0]
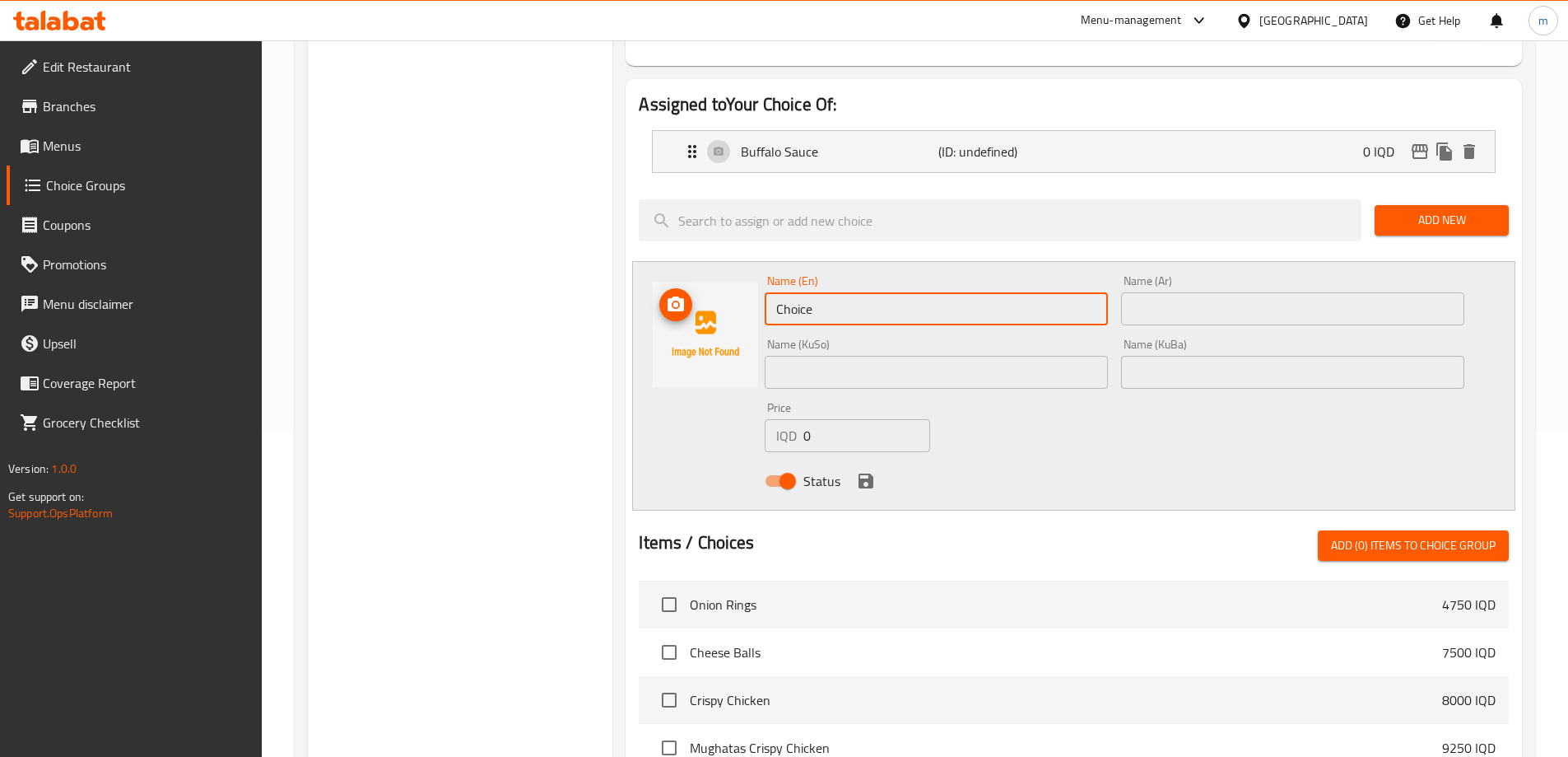
drag, startPoint x: 784, startPoint y: 264, endPoint x: 676, endPoint y: 261, distance: 108.0
click at [676, 261] on div "Name (En) Choice Name (En) Name (Ar) Name (Ar) Name (KuSo) Name (KuSo) Name (Ku…" at bounding box center [1073, 386] width 883 height 250
type input "BBQ Sauce"
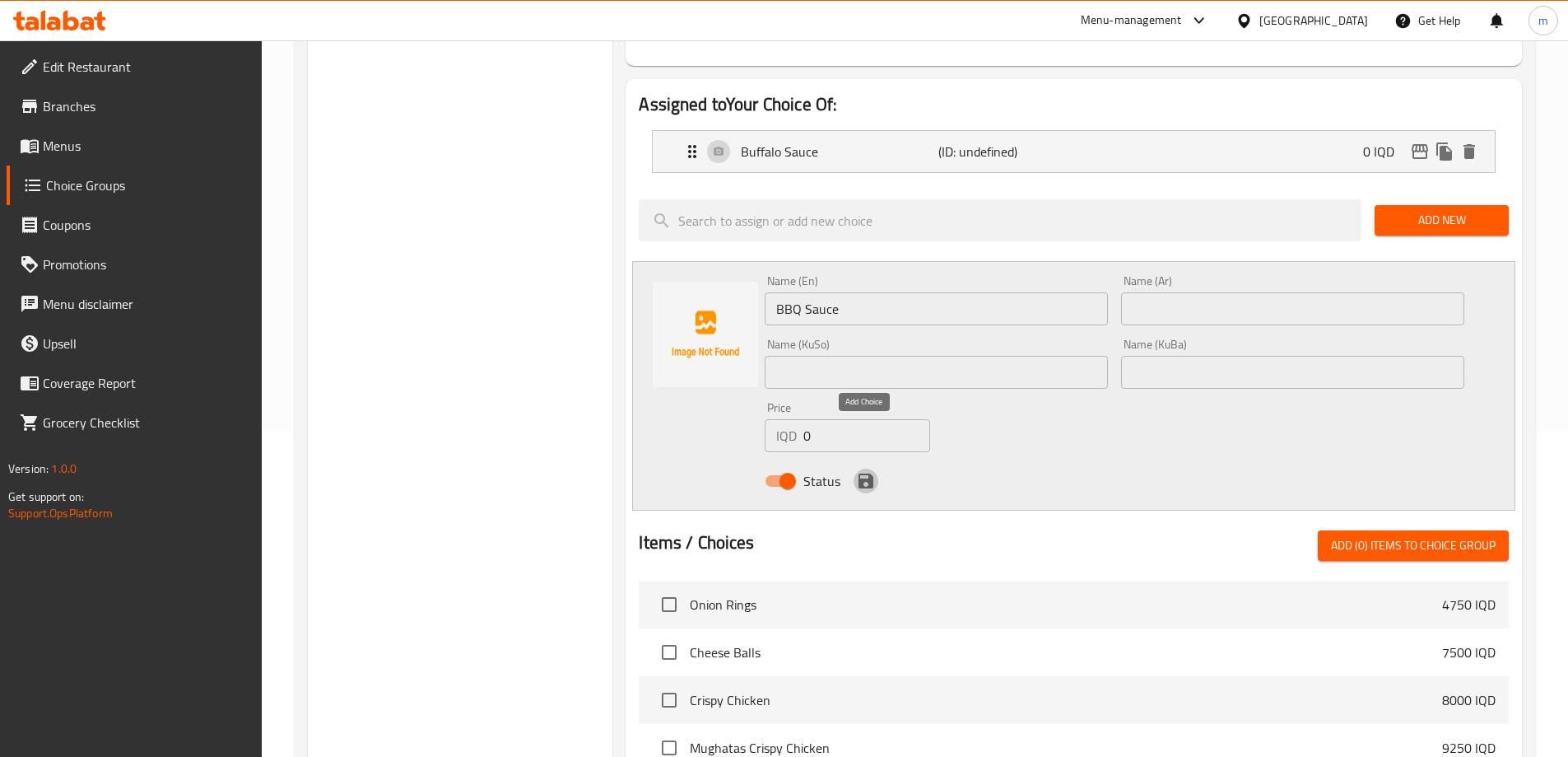
click at [868, 468] on button "save" at bounding box center [866, 480] width 25 height 25
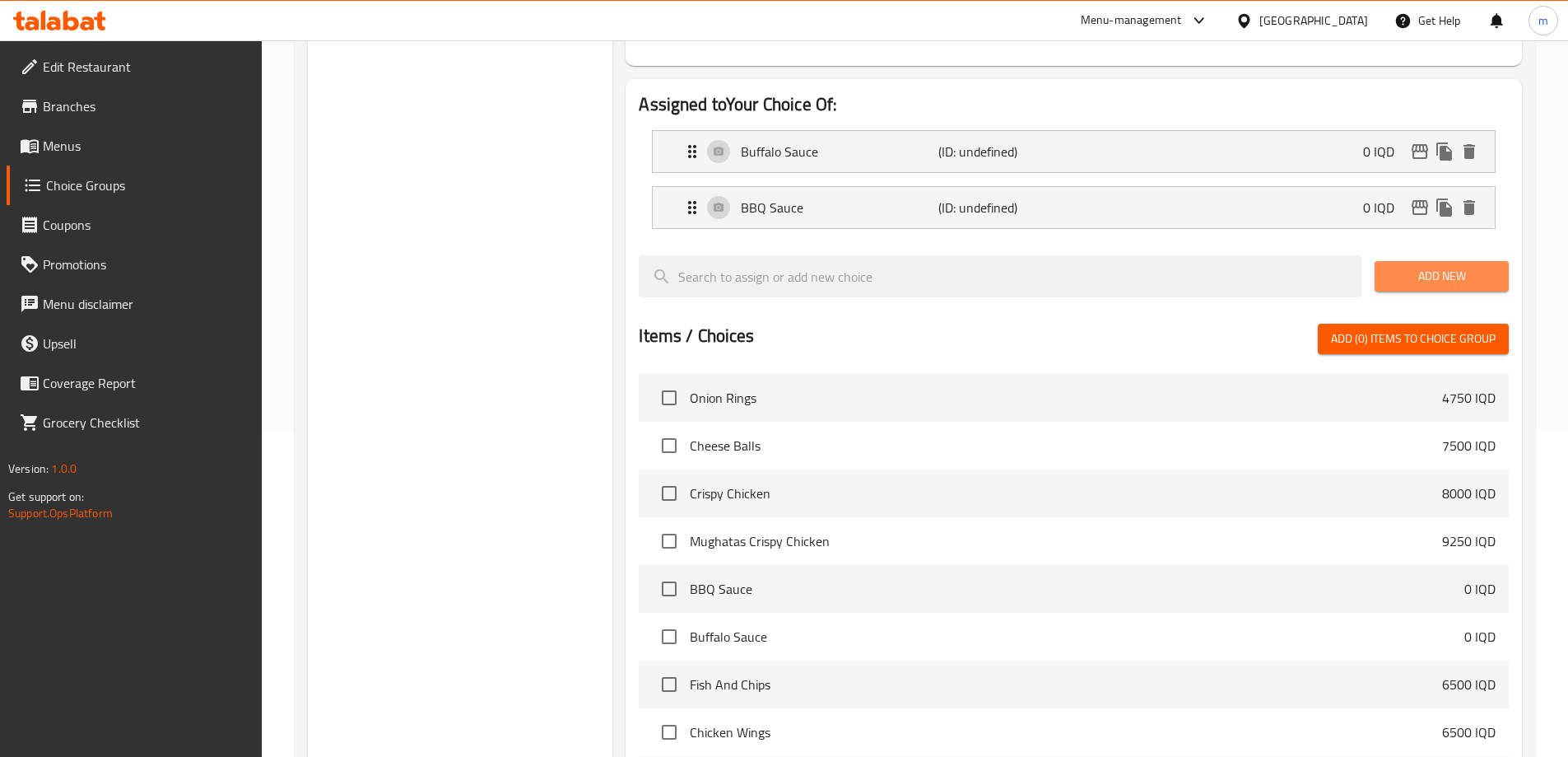
click at [1438, 266] on span "Add New" at bounding box center [1441, 276] width 108 height 20
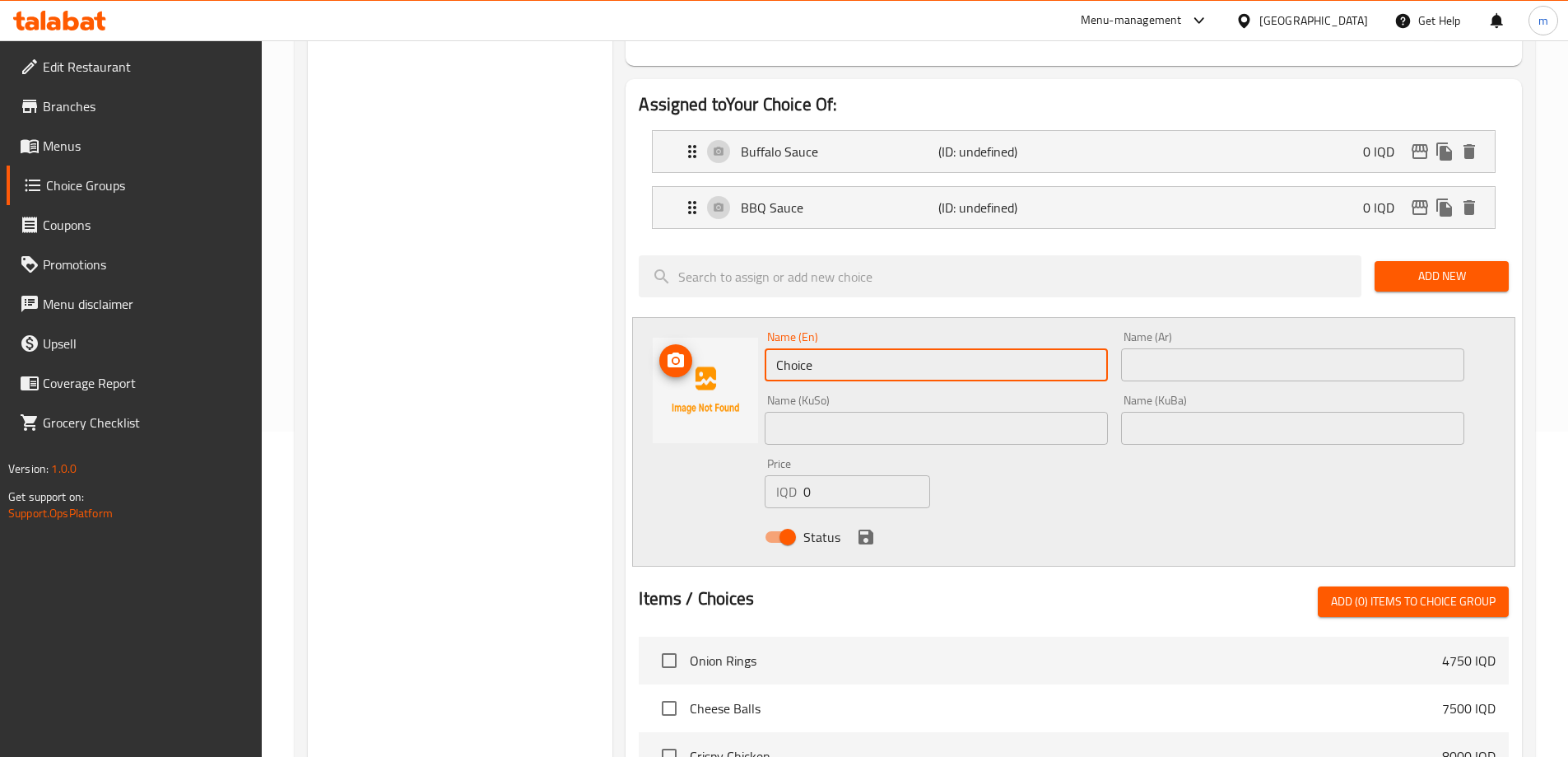
drag, startPoint x: 846, startPoint y: 305, endPoint x: 698, endPoint y: 324, distance: 149.2
click at [699, 324] on div "Name (En) Choice Name (En) Name (Ar) Name (Ar) Name (KuSo) Name (KuSo) Name (Ku…" at bounding box center [1073, 442] width 883 height 250
type input "Honey Mustard Sauce"
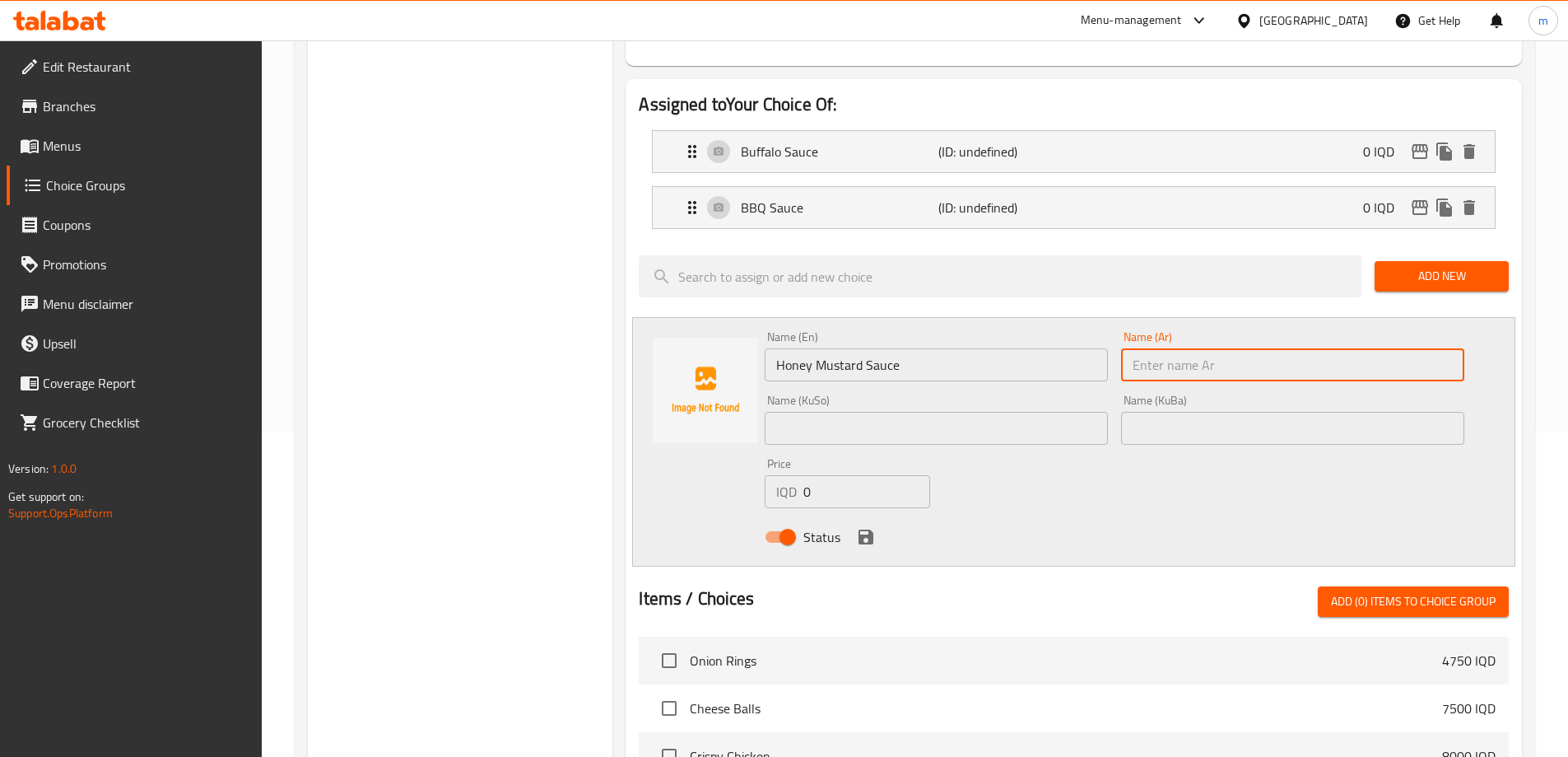
click at [1164, 348] on input "text" at bounding box center [1292, 365] width 343 height 33
type input "صوص مستردة بالعسل"
click at [861, 515] on div "Status" at bounding box center [1115, 537] width 713 height 44
click at [865, 529] on icon "save" at bounding box center [866, 537] width 15 height 15
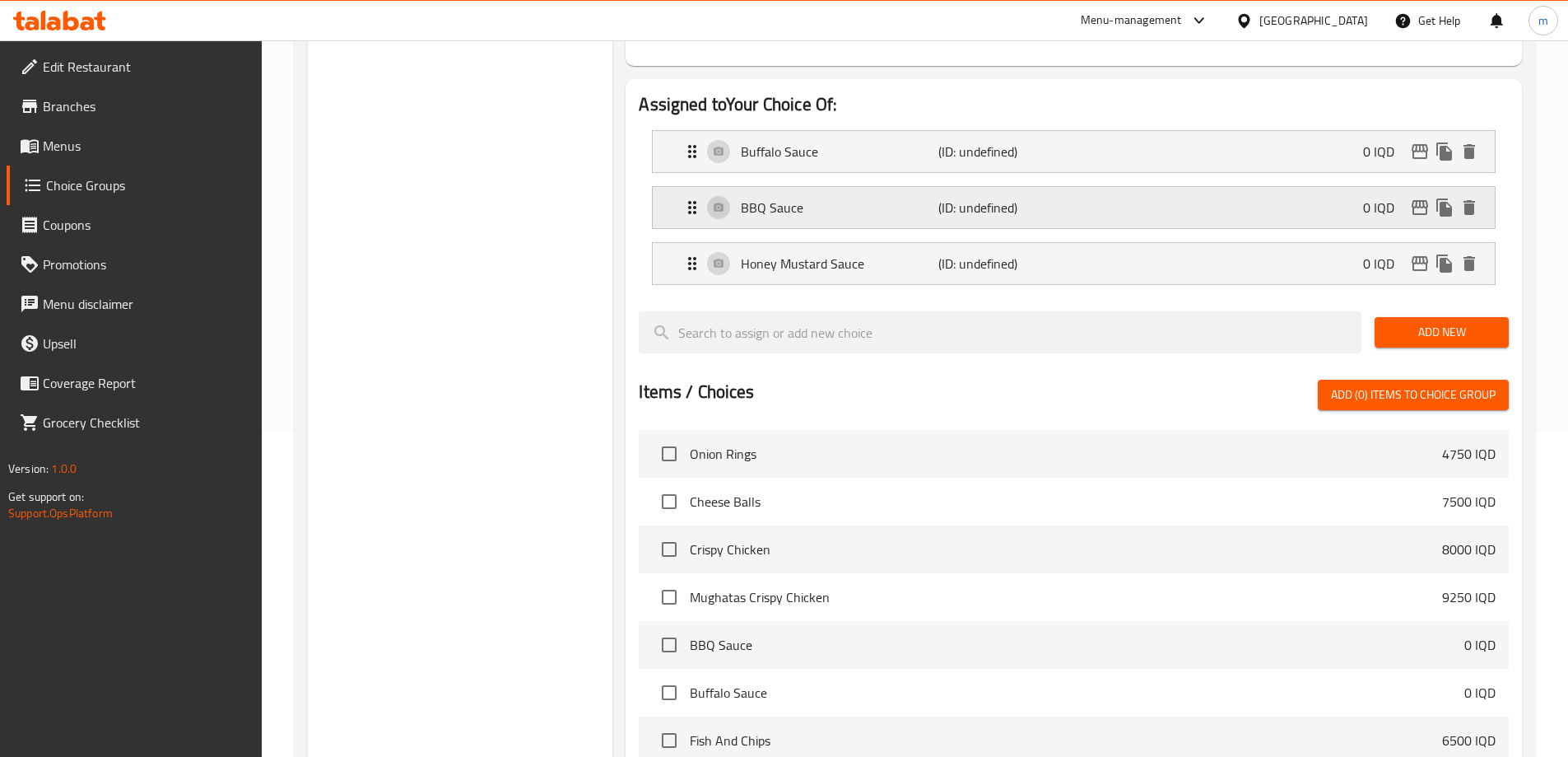
click at [891, 198] on p "BBQ Sauce" at bounding box center [839, 207] width 197 height 19
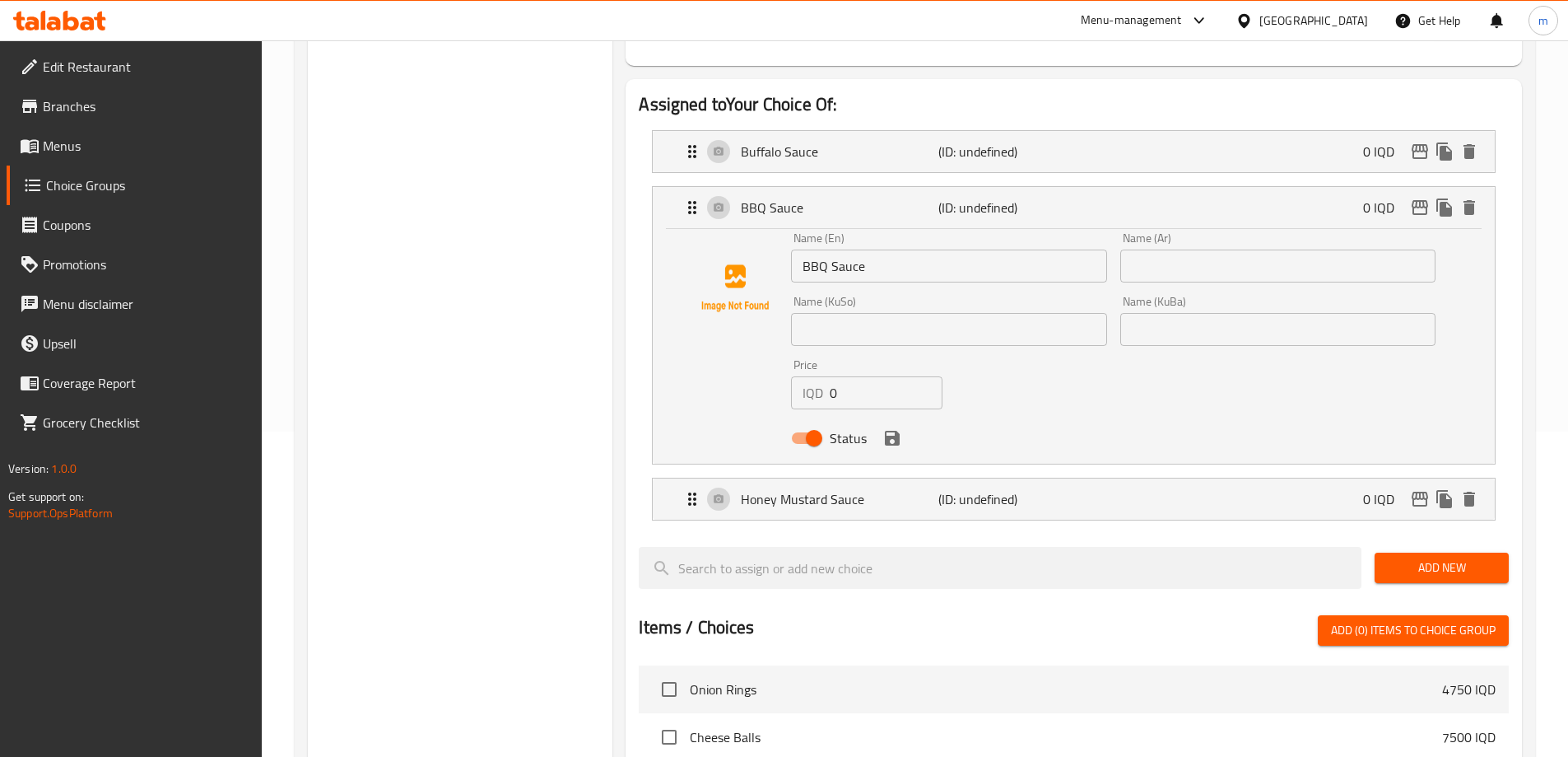
click at [1202, 250] on input "text" at bounding box center [1278, 267] width 315 height 33
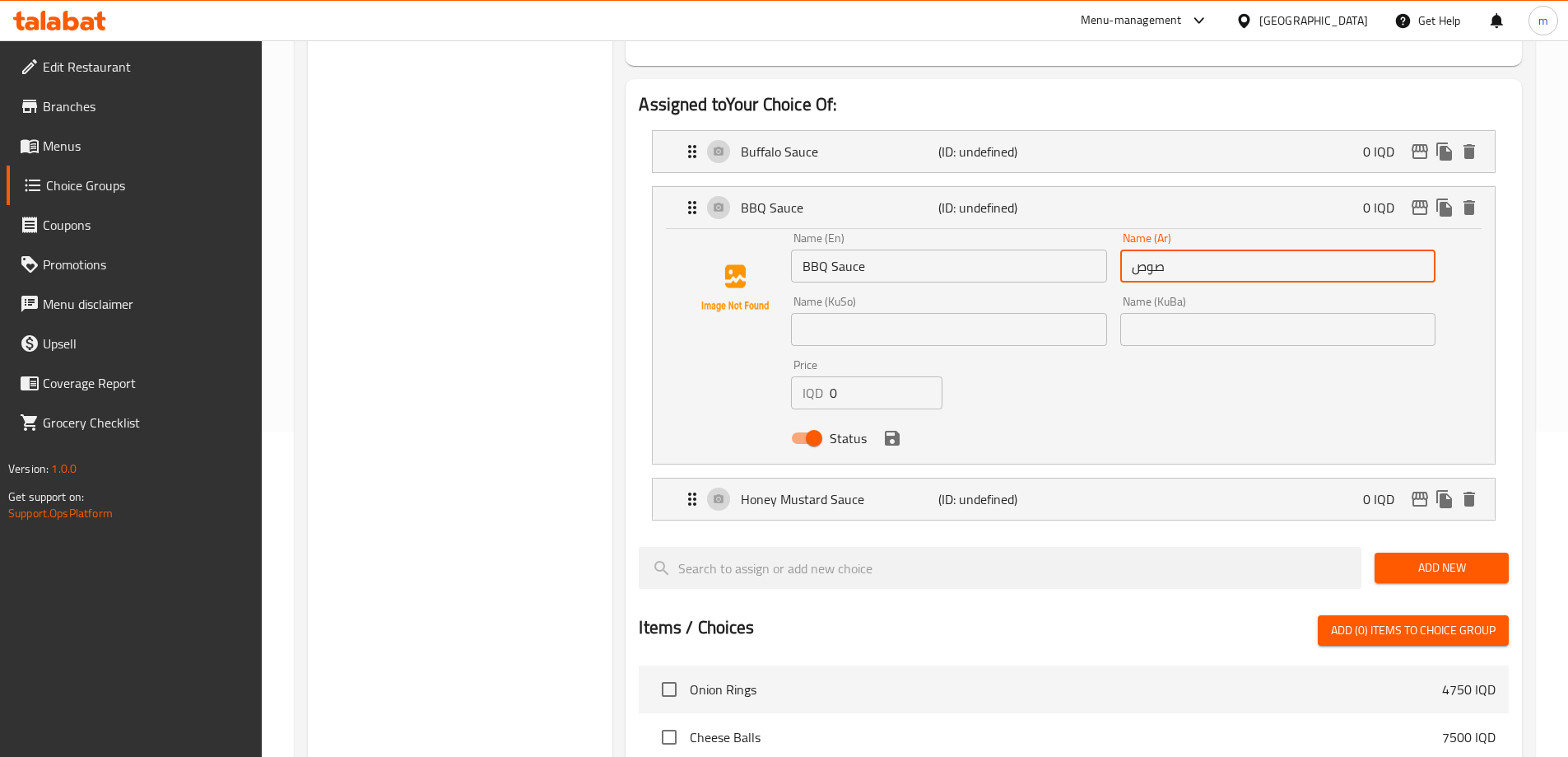
type input "صوص باربيكيو"
click at [887, 430] on icon "save" at bounding box center [893, 438] width 15 height 15
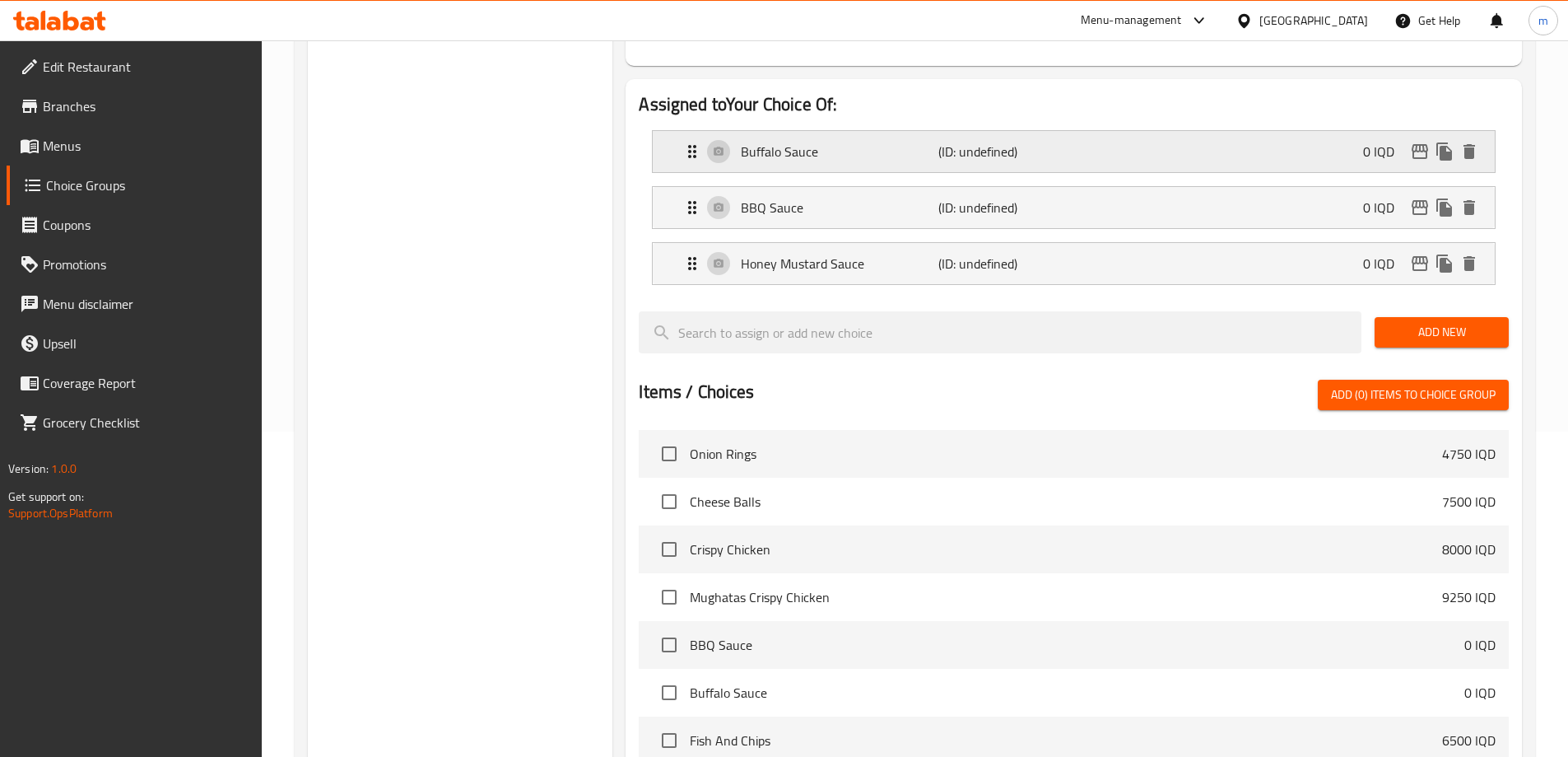
click at [885, 142] on p "Buffalo Sauce" at bounding box center [839, 151] width 197 height 19
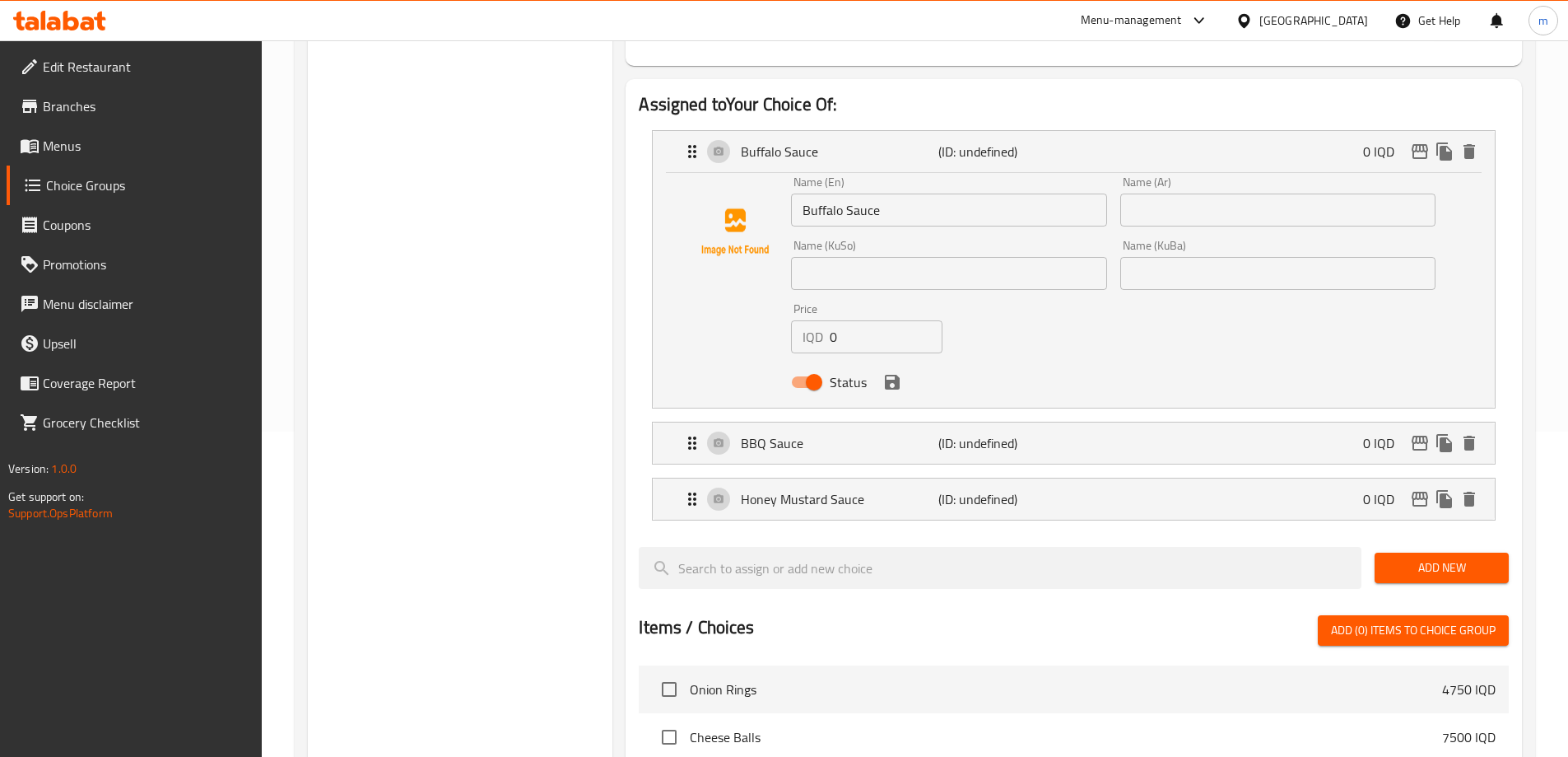
click at [1228, 193] on input "text" at bounding box center [1278, 210] width 315 height 33
type input "صوص بافلو"
click at [1030, 257] on input "text" at bounding box center [948, 274] width 315 height 33
type input "سۆسی بەفەڵۆو"
click at [875, 257] on input "سۆسی بەفەڵۆو" at bounding box center [948, 274] width 315 height 33
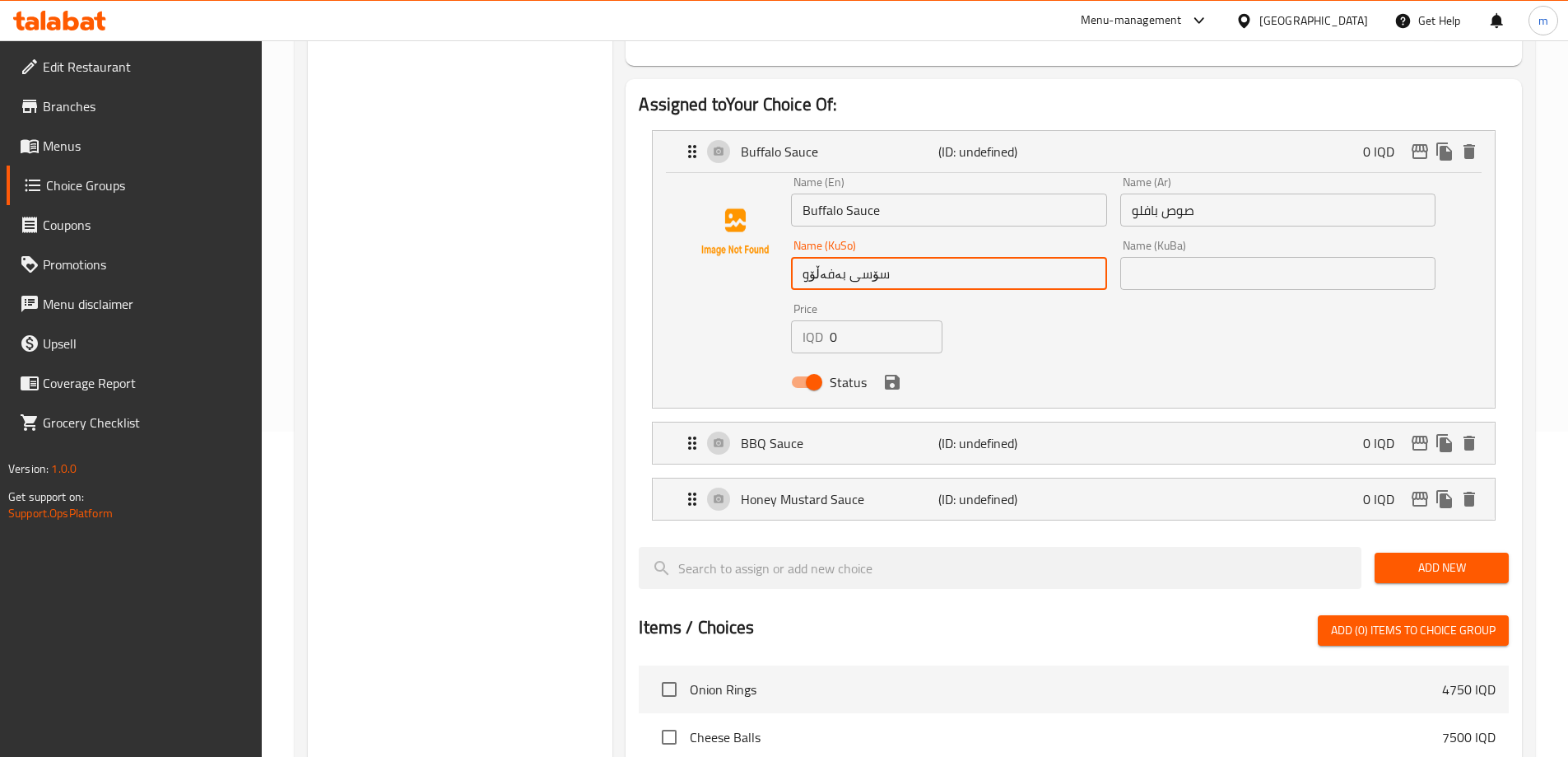
click at [875, 257] on input "سۆسی بەفەڵۆو" at bounding box center [948, 274] width 315 height 33
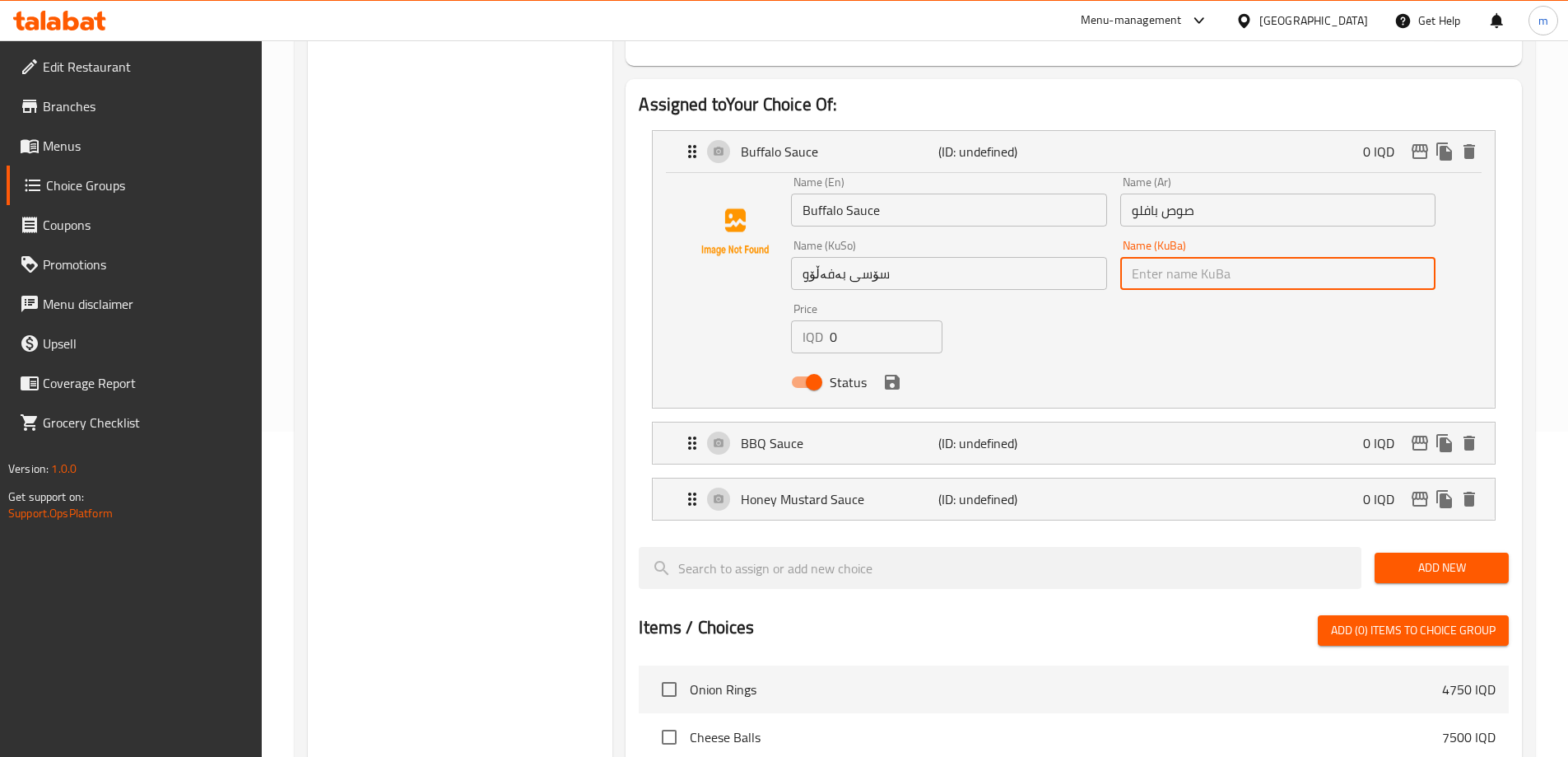
click at [1158, 257] on input "text" at bounding box center [1278, 274] width 315 height 33
paste input "سۆسی بەفەڵۆو"
click at [887, 375] on icon "save" at bounding box center [893, 382] width 15 height 15
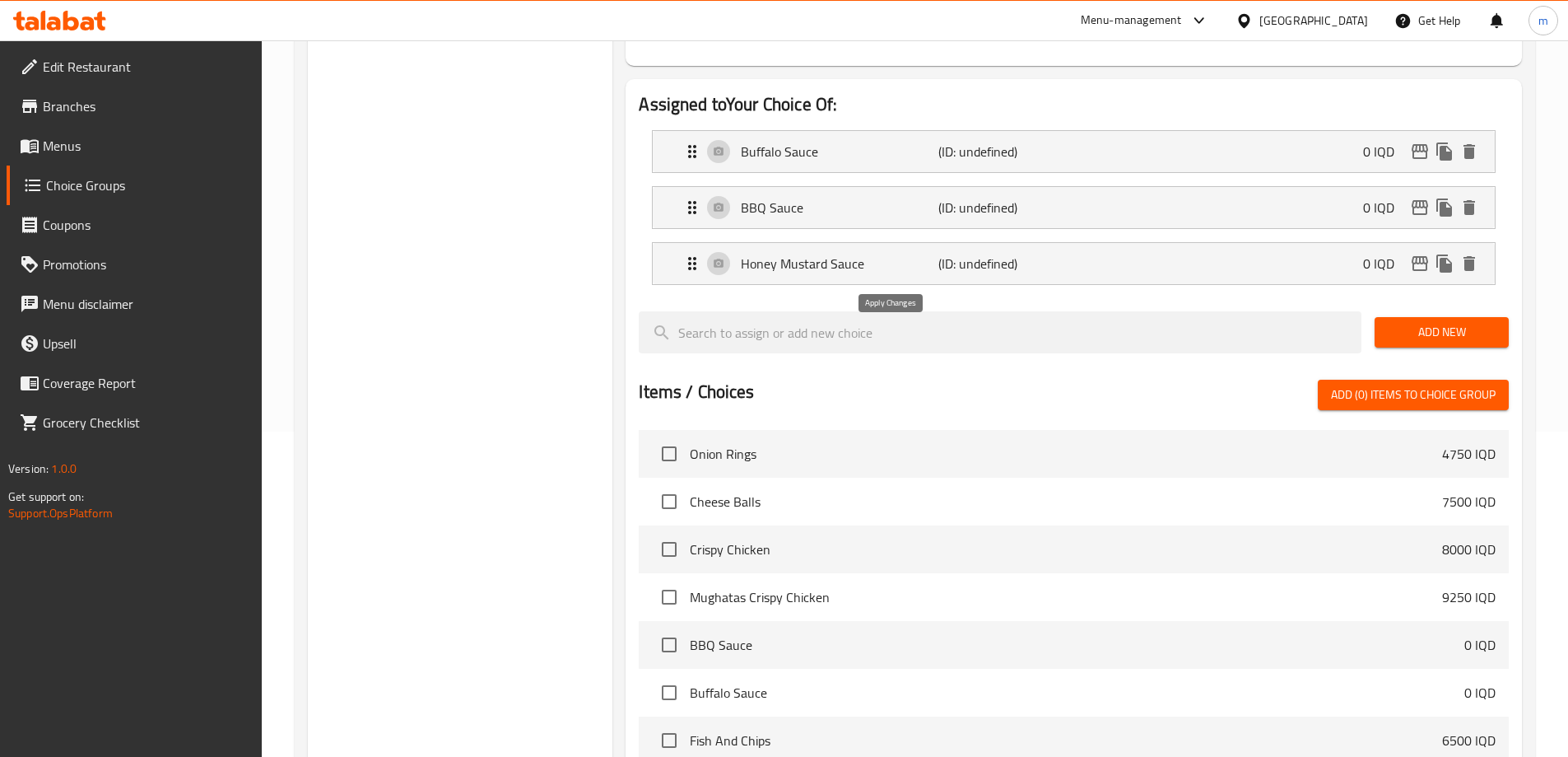
type input "سۆسی بەفەڵۆو"
click at [841, 198] on p "BBQ Sauce" at bounding box center [839, 207] width 197 height 19
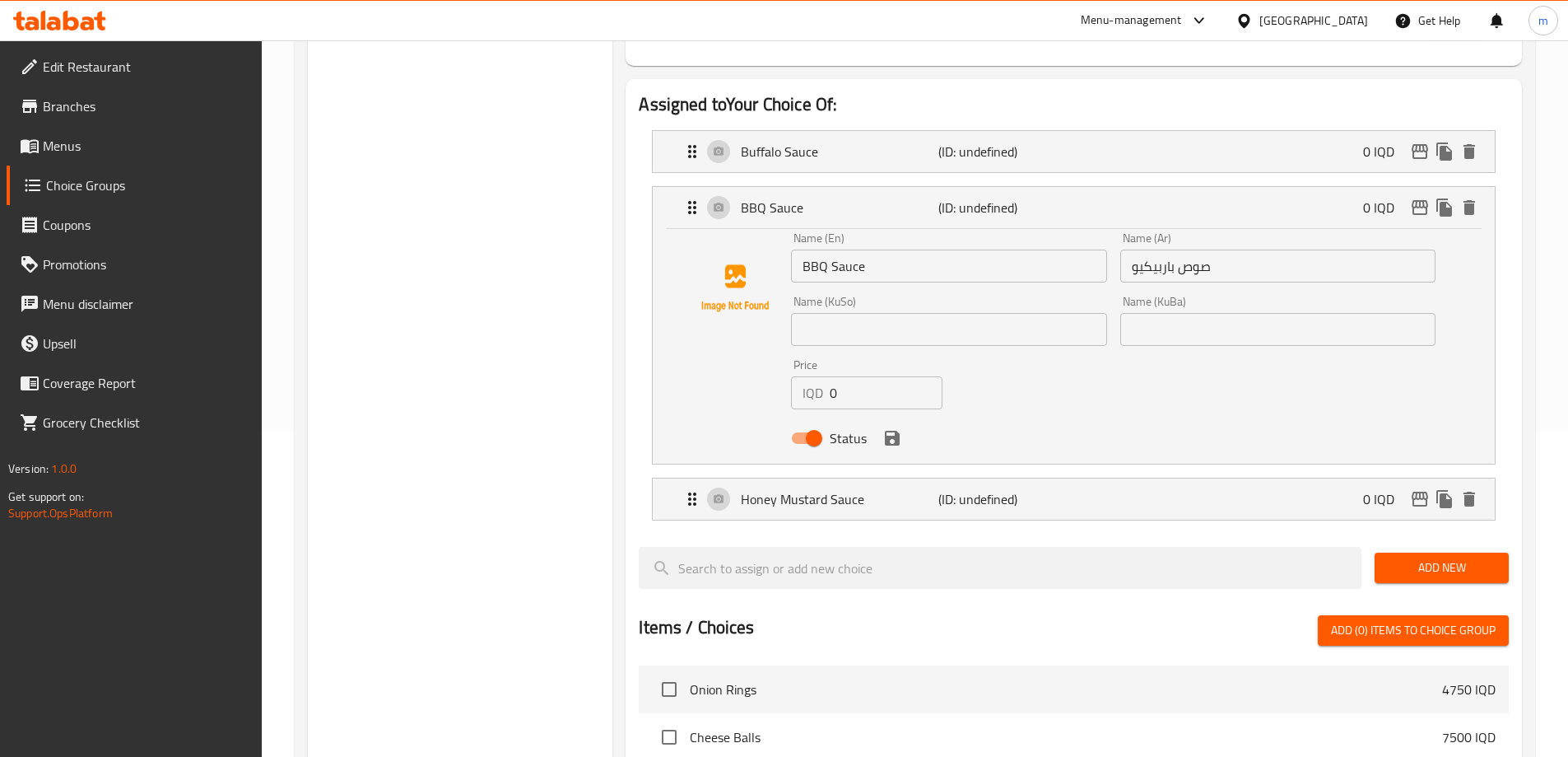
click at [856, 313] on input "text" at bounding box center [948, 329] width 315 height 33
type input "سۆسی باڕبیکیو"
click at [873, 313] on input "سۆسی باڕبیکیو" at bounding box center [948, 329] width 315 height 33
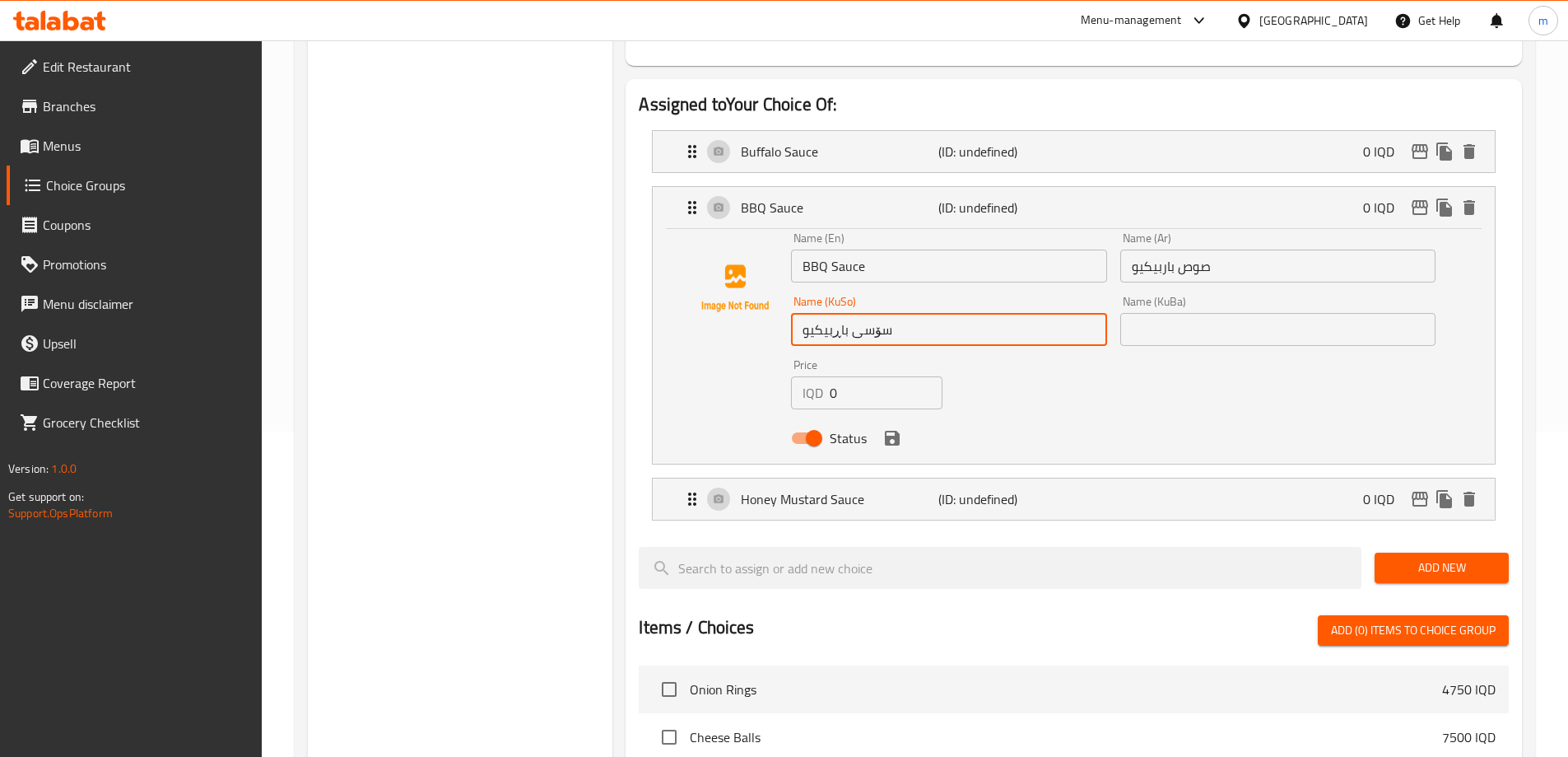
click at [886, 313] on input "سۆسی باڕبیکیو" at bounding box center [948, 329] width 315 height 33
click at [872, 313] on input "سۆسی باڕبیکیو" at bounding box center [948, 329] width 315 height 33
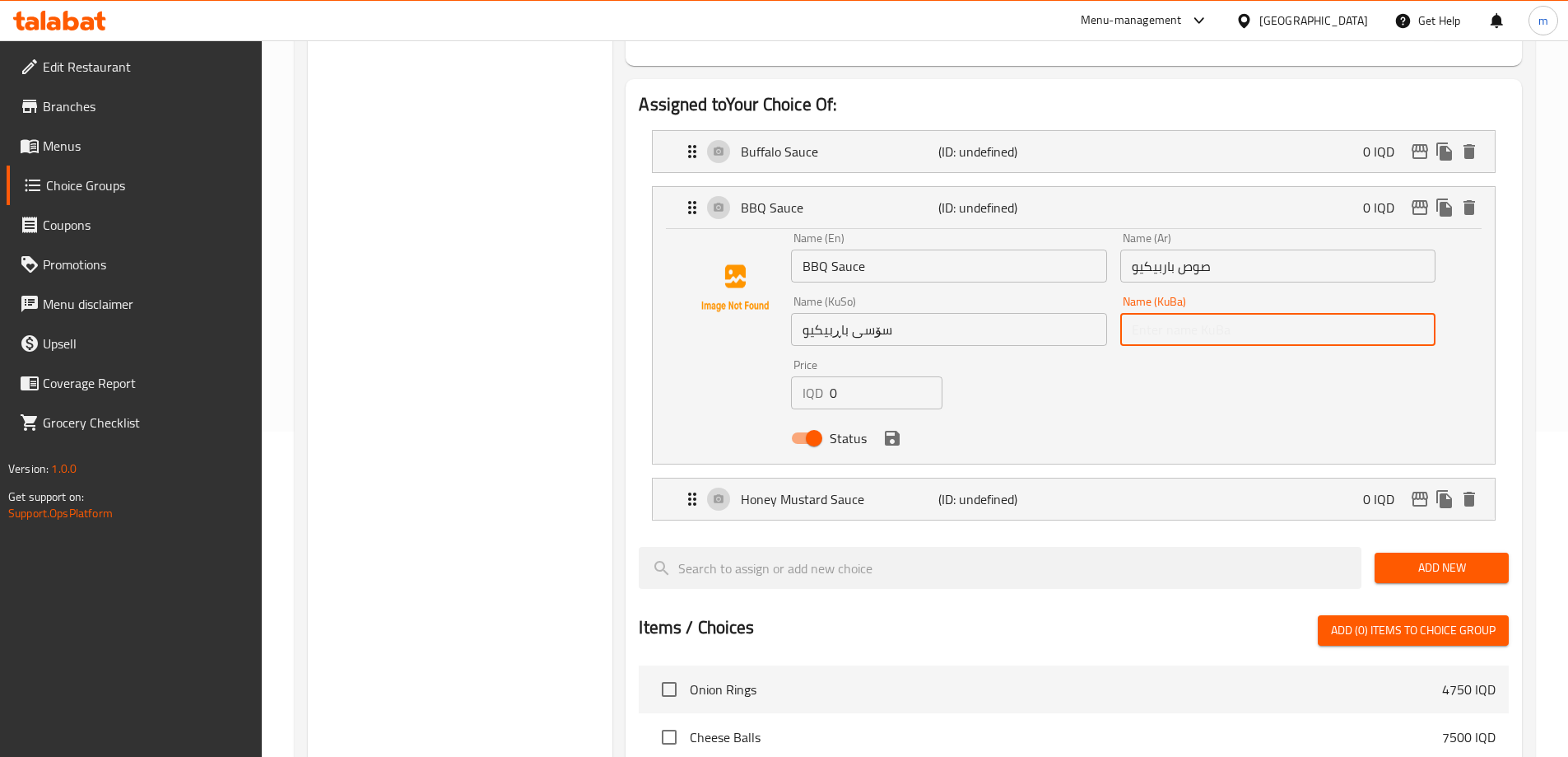
click at [1168, 313] on input "text" at bounding box center [1278, 329] width 315 height 33
paste input "سۆسی باڕبیکیو"
click at [897, 430] on icon "save" at bounding box center [893, 438] width 15 height 15
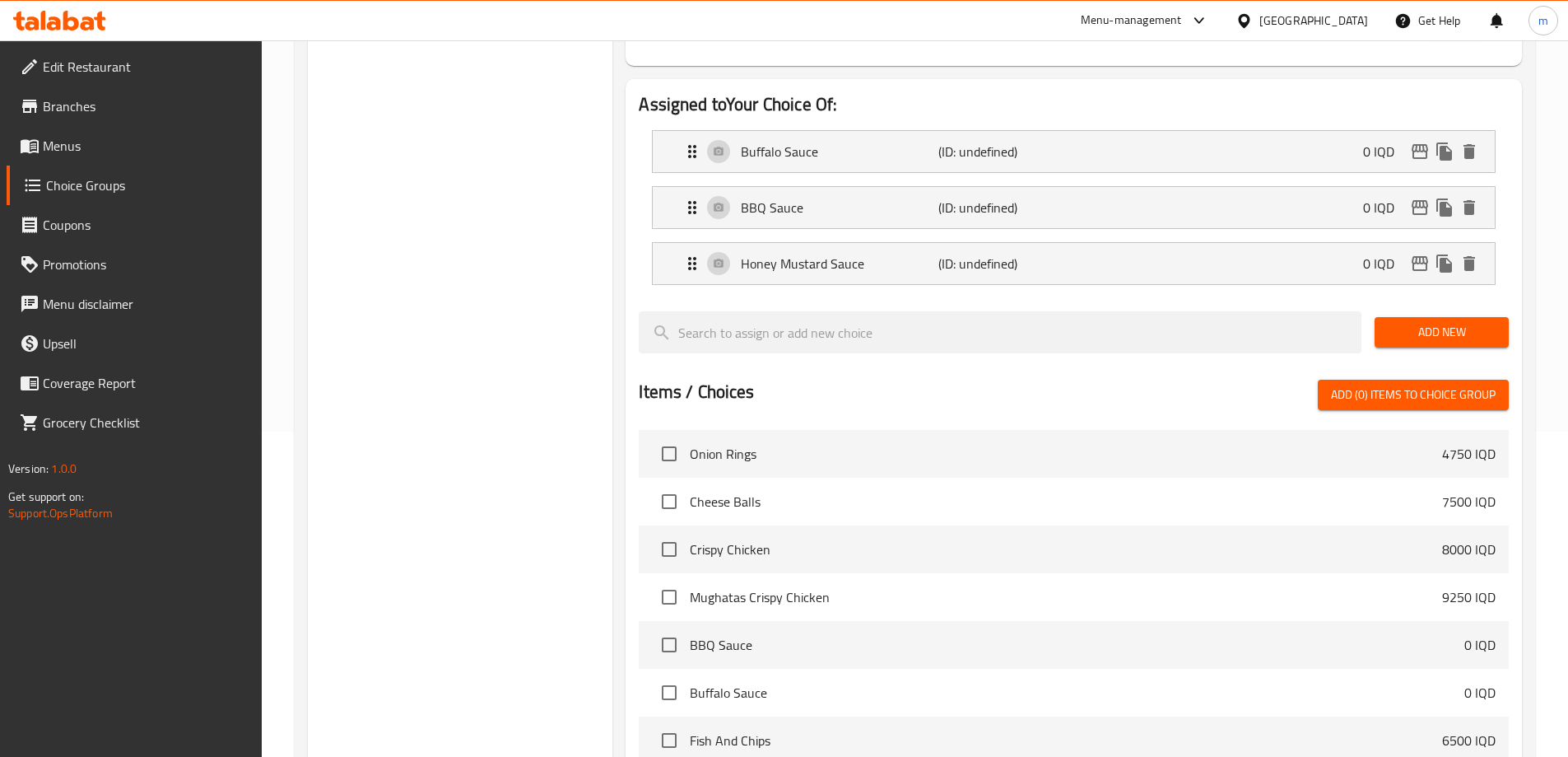
type input "سۆسی باڕبیکیو"
click at [836, 243] on div "Honey Mustard Sauce (ID: undefined) 0 IQD" at bounding box center [1079, 264] width 793 height 41
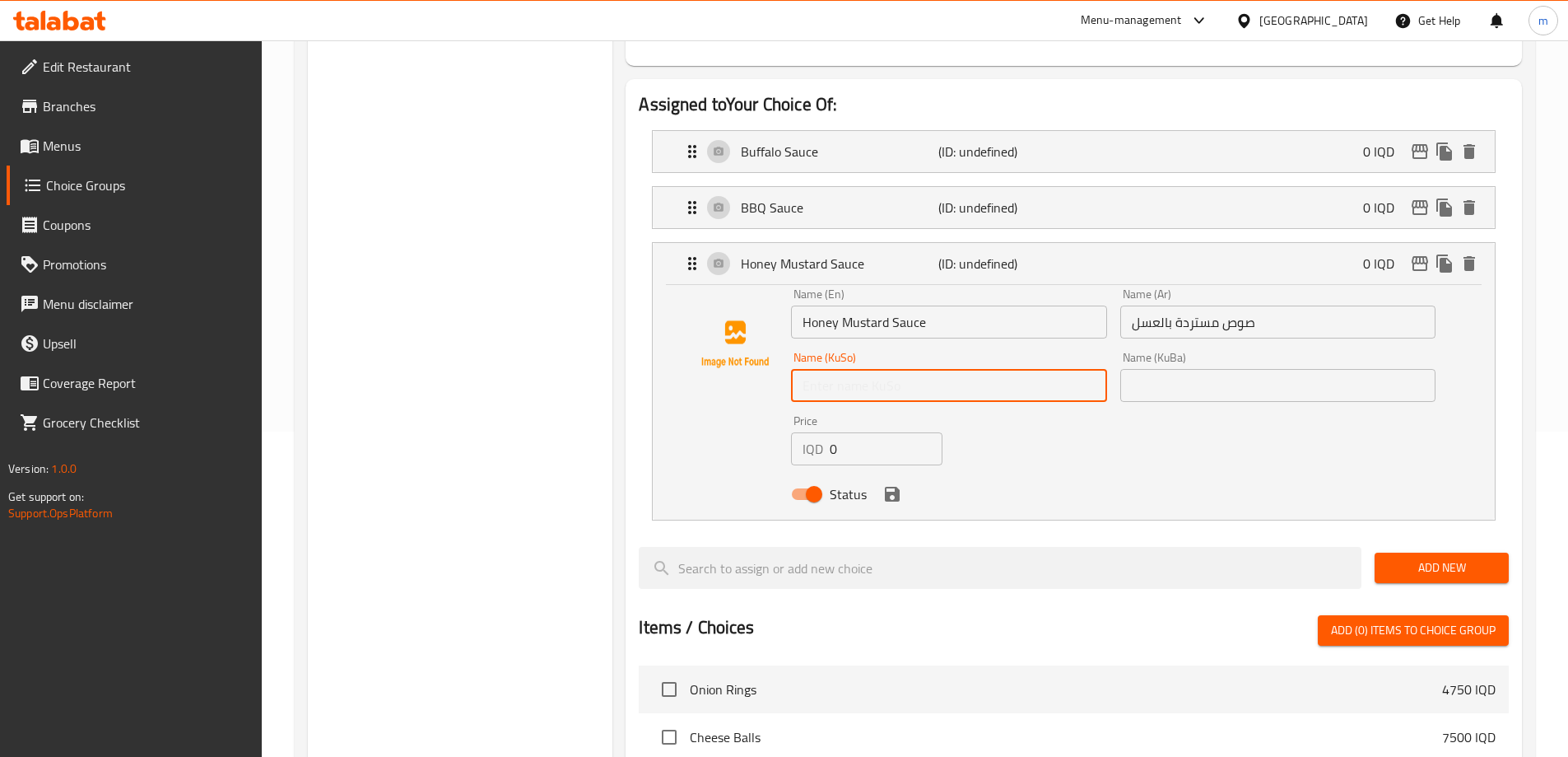
click at [846, 369] on input "text" at bounding box center [948, 386] width 315 height 33
type input "سۆسی موستاردی هەنگوین"
click at [875, 369] on input "سۆسی موستاردی هەنگوین" at bounding box center [948, 386] width 315 height 33
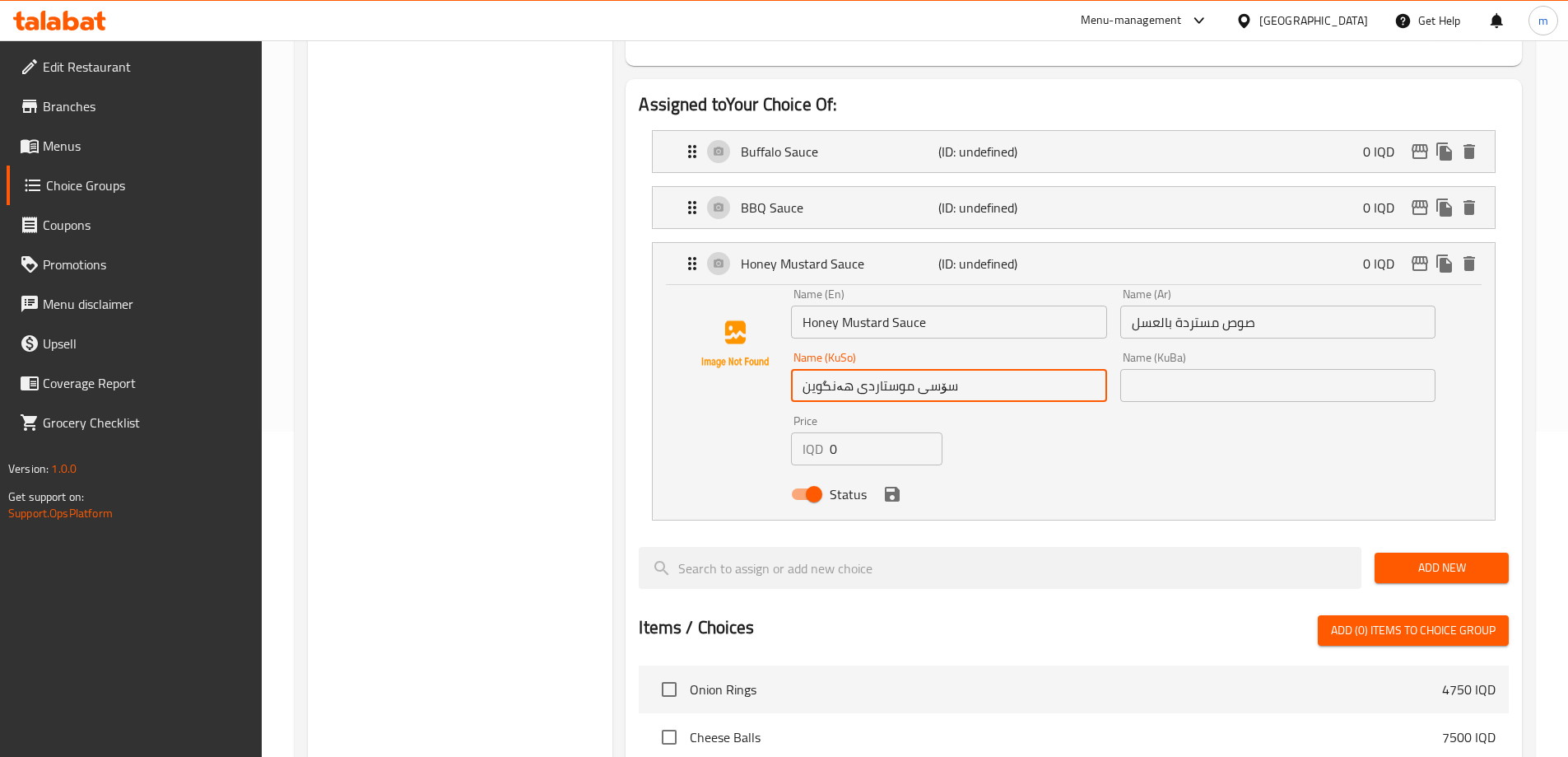
click at [1140, 369] on input "text" at bounding box center [1278, 386] width 315 height 33
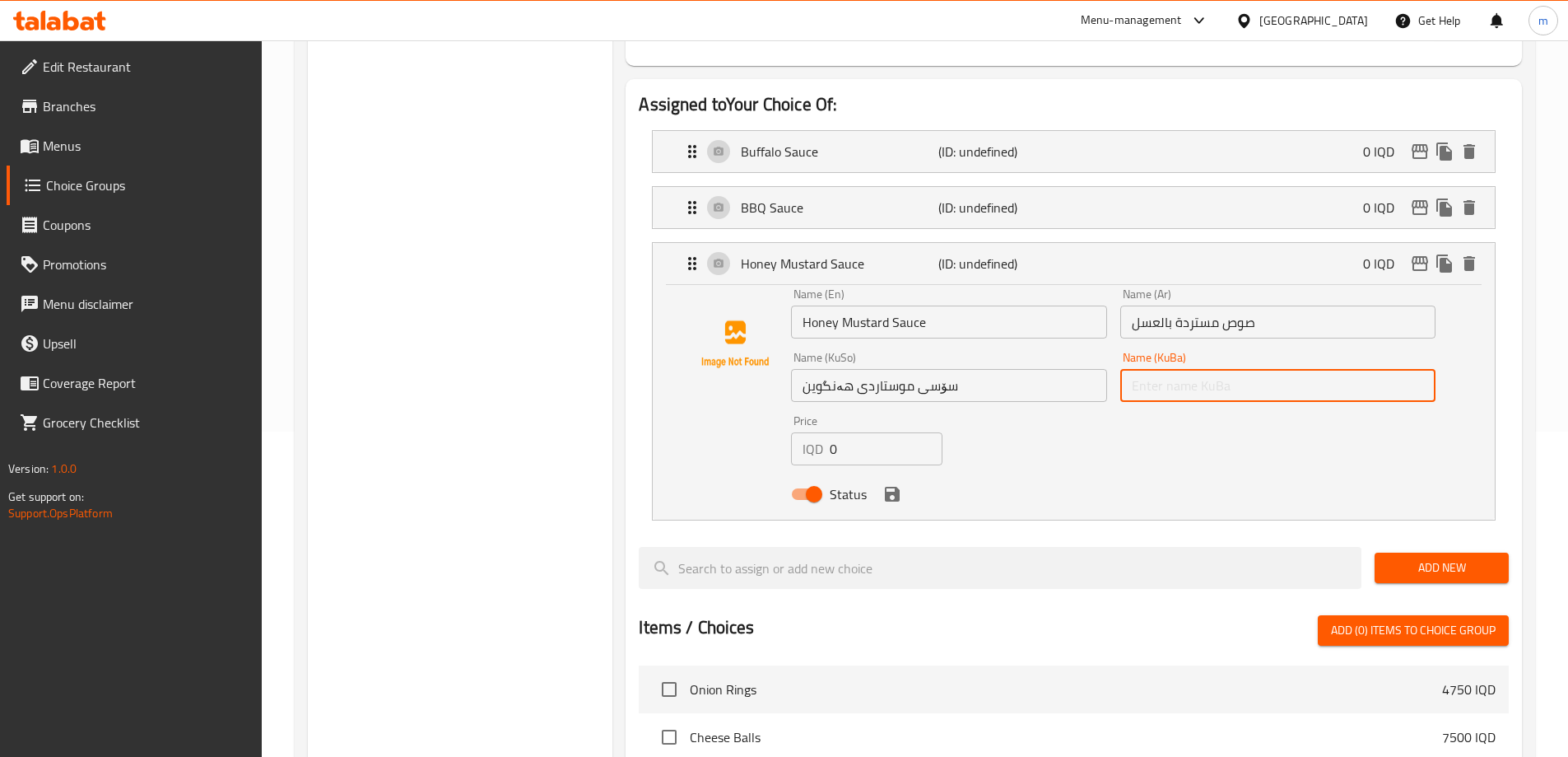
paste input "سۆسی موستاردی هەنگوین"
click at [891, 484] on icon "save" at bounding box center [892, 493] width 19 height 19
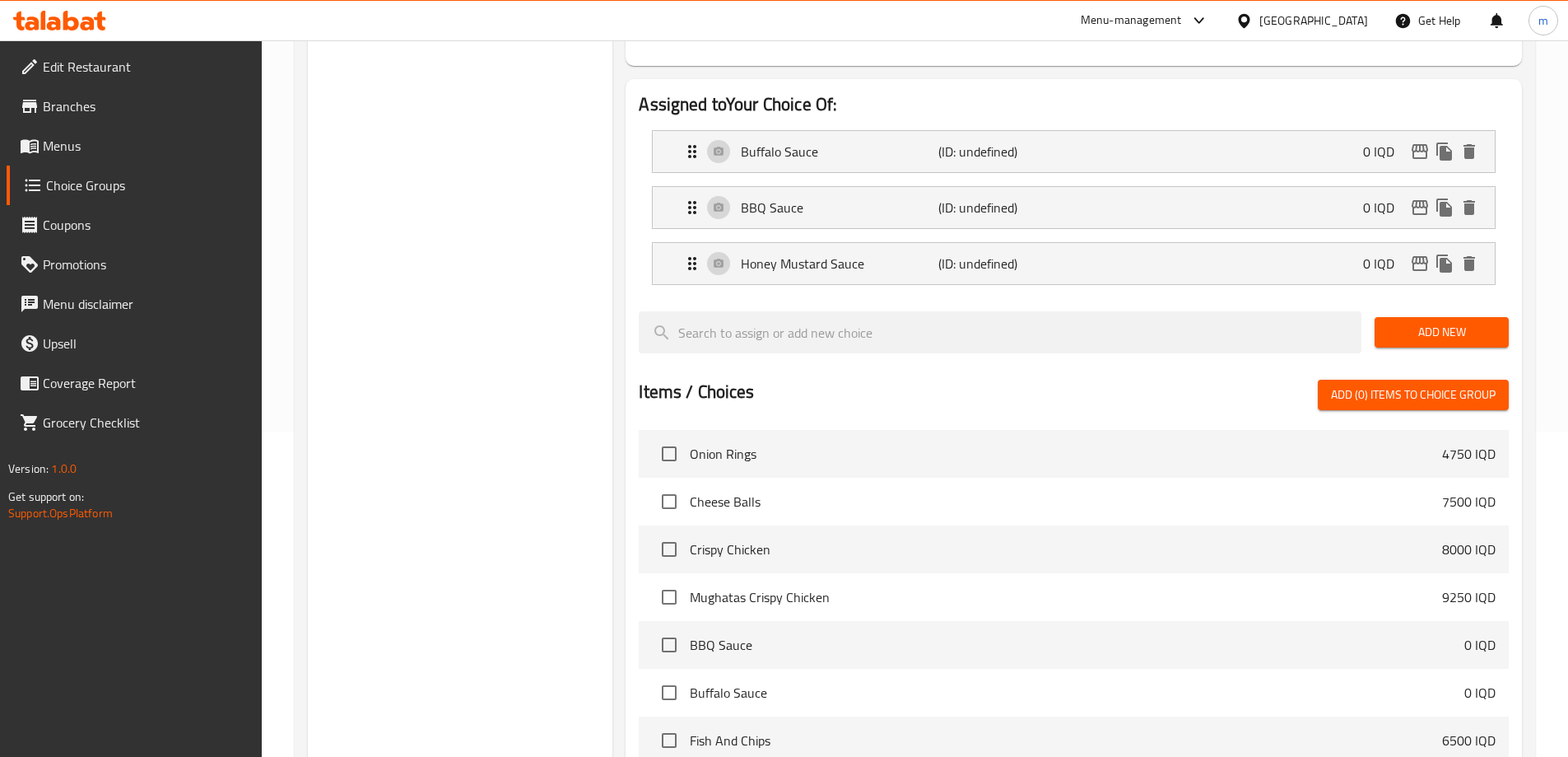
type input "سۆسی موستاردی هەنگوین"
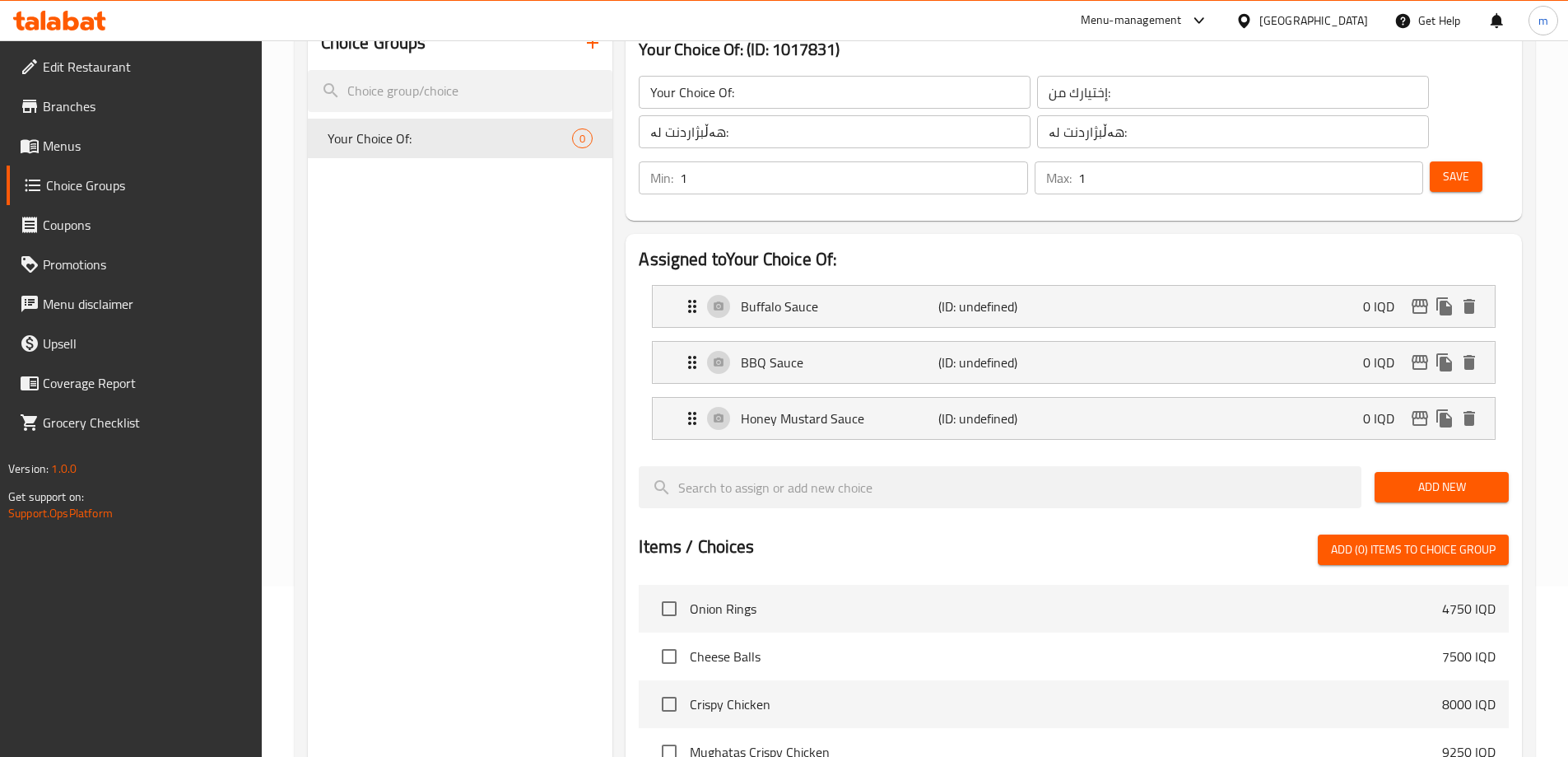
scroll to position [167, 0]
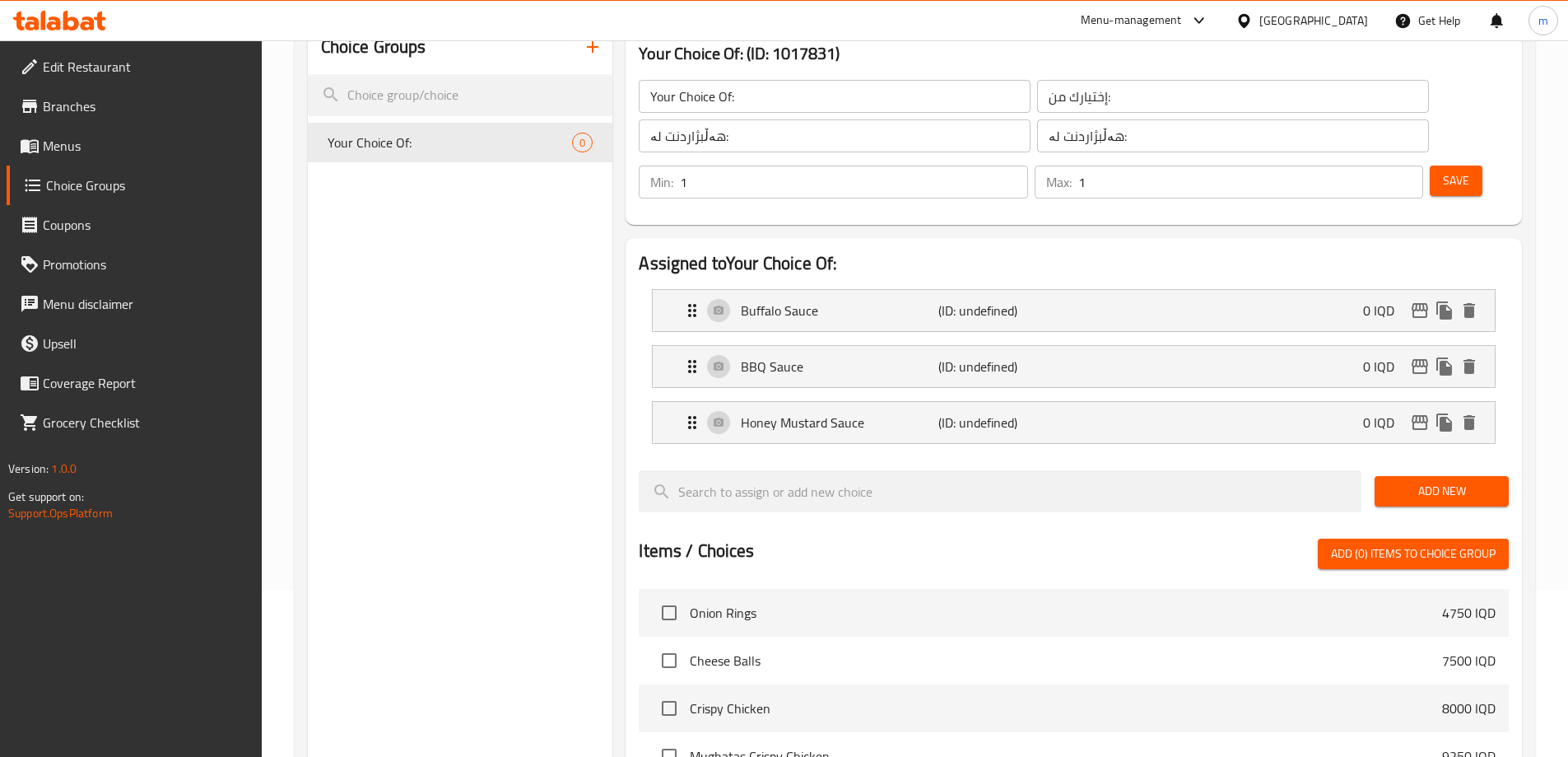
click at [1443, 170] on span "Save" at bounding box center [1456, 180] width 26 height 20
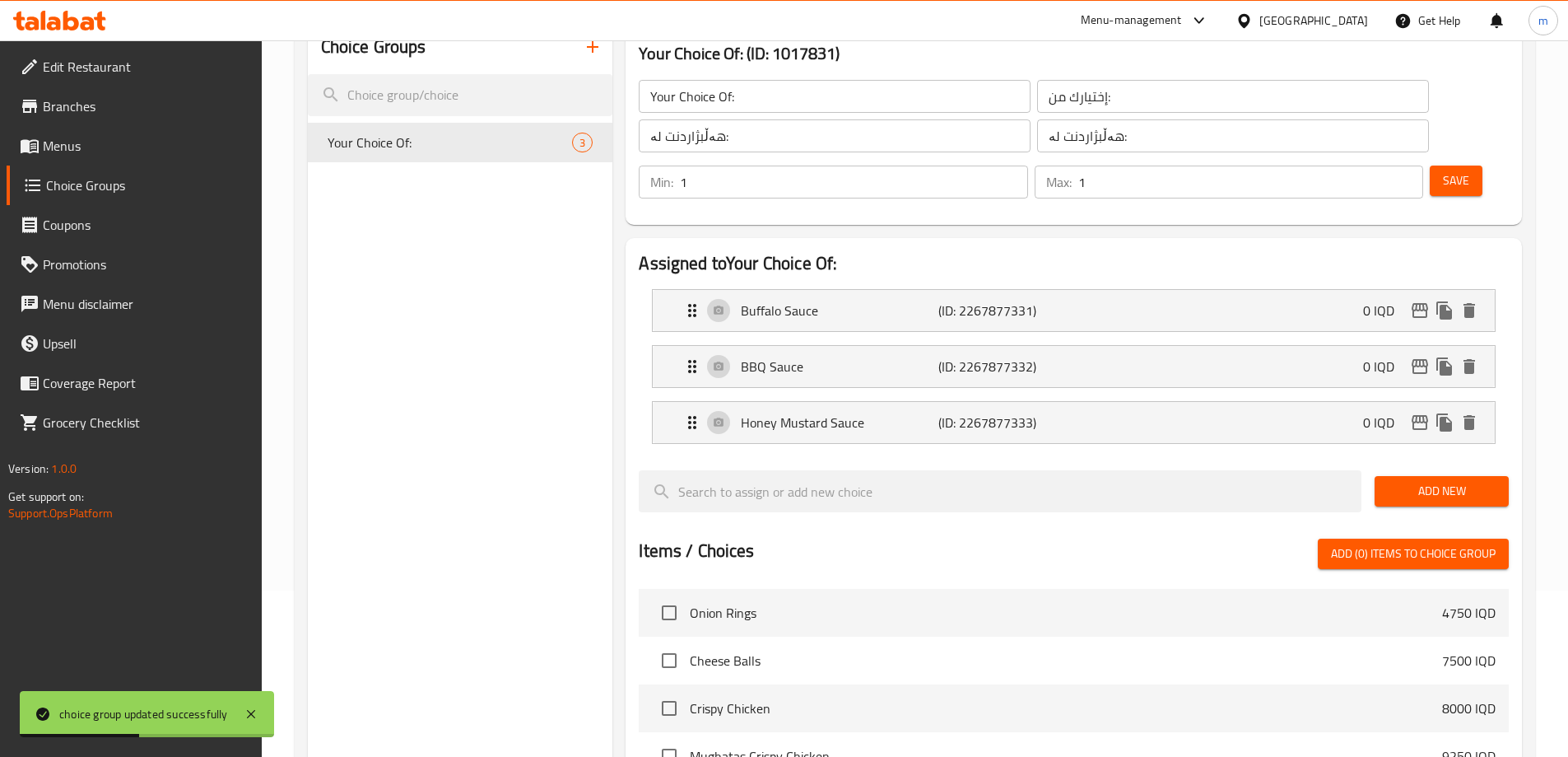
click at [596, 56] on icon "button" at bounding box center [592, 46] width 19 height 19
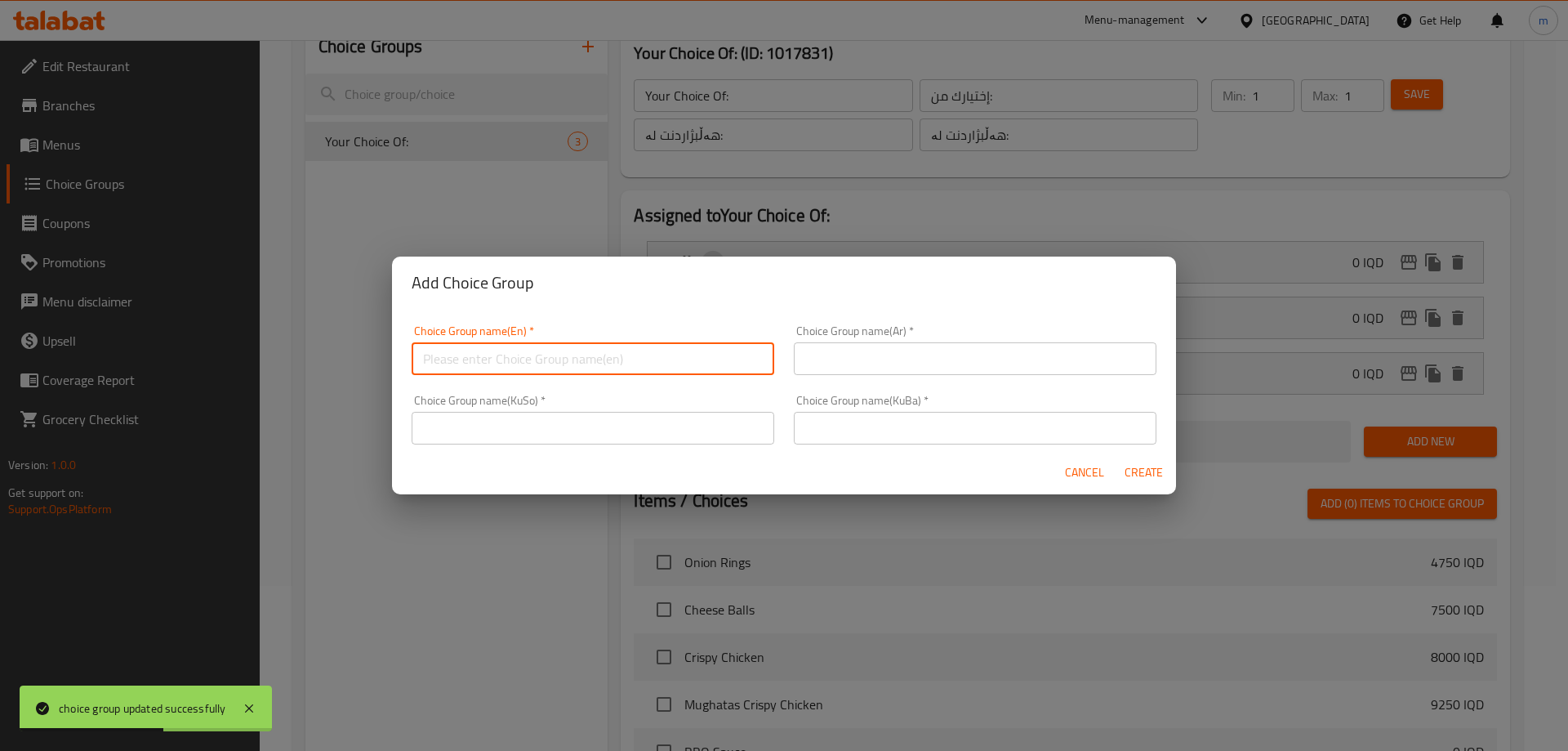
click at [525, 359] on input "text" at bounding box center [593, 359] width 362 height 33
type input "Your Choice Of:"
click at [832, 362] on input "text" at bounding box center [974, 359] width 362 height 33
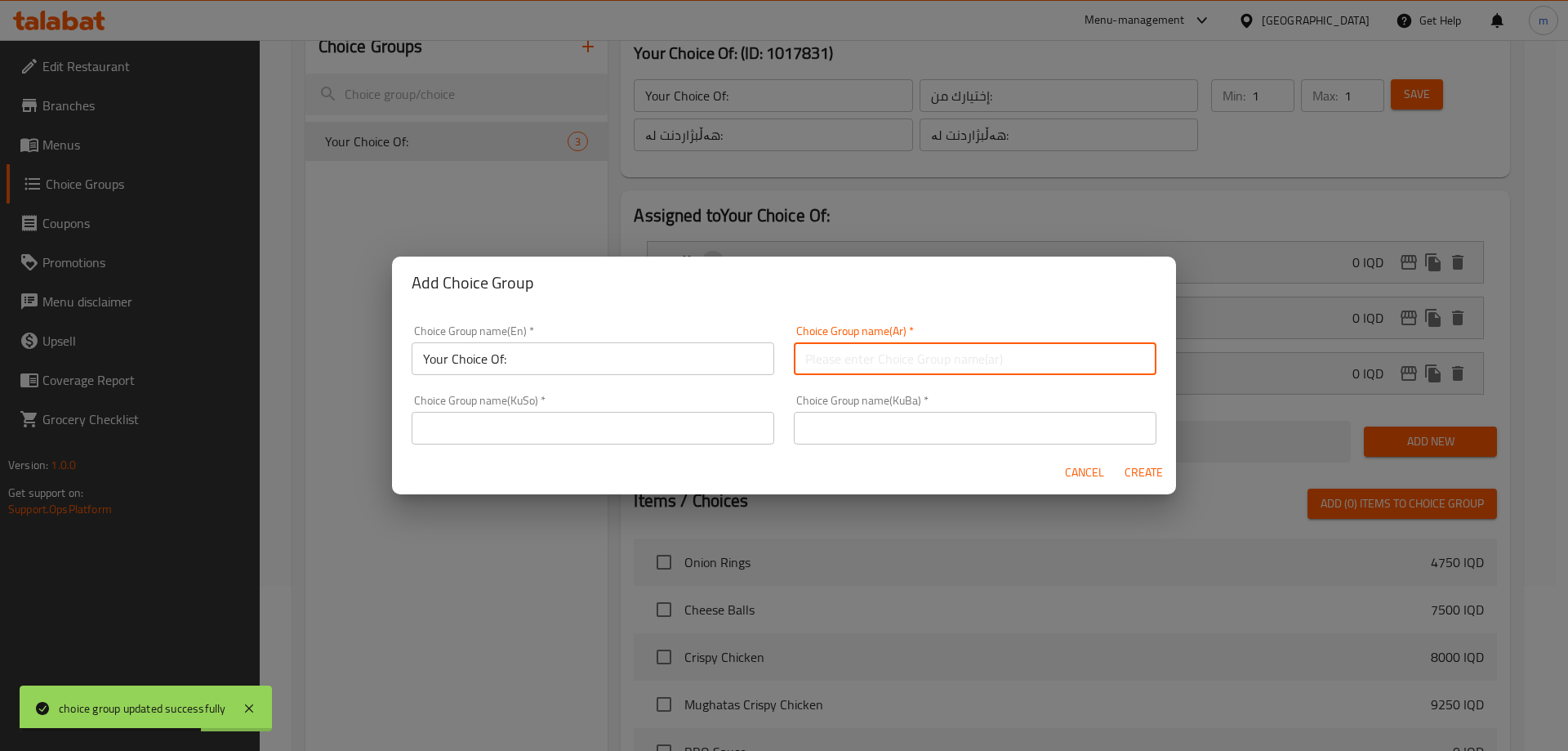
type input "إختيارك من:"
click at [710, 421] on input "text" at bounding box center [593, 429] width 362 height 33
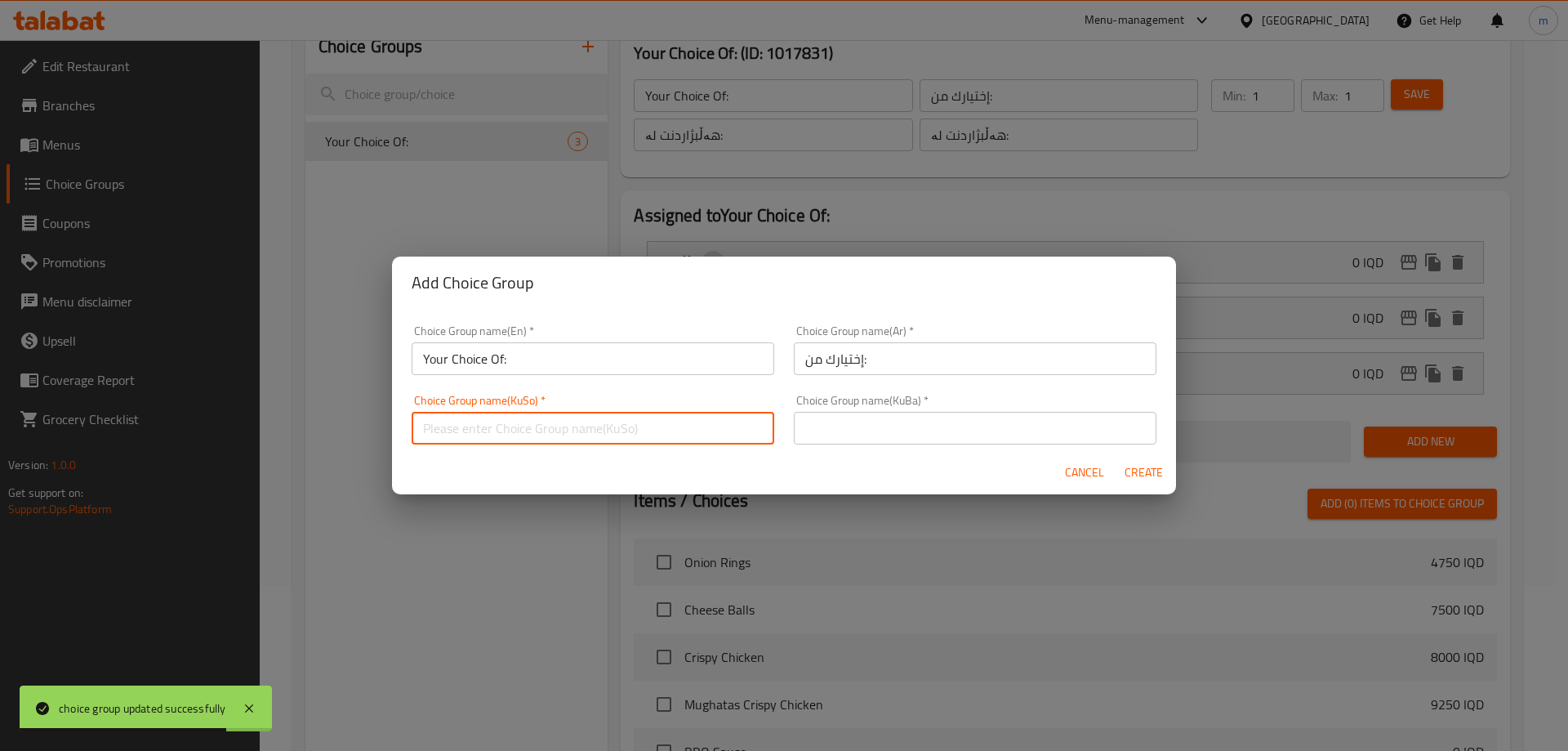
type input "هەڵبژاردنت لە:"
click at [876, 428] on input "text" at bounding box center [974, 429] width 362 height 33
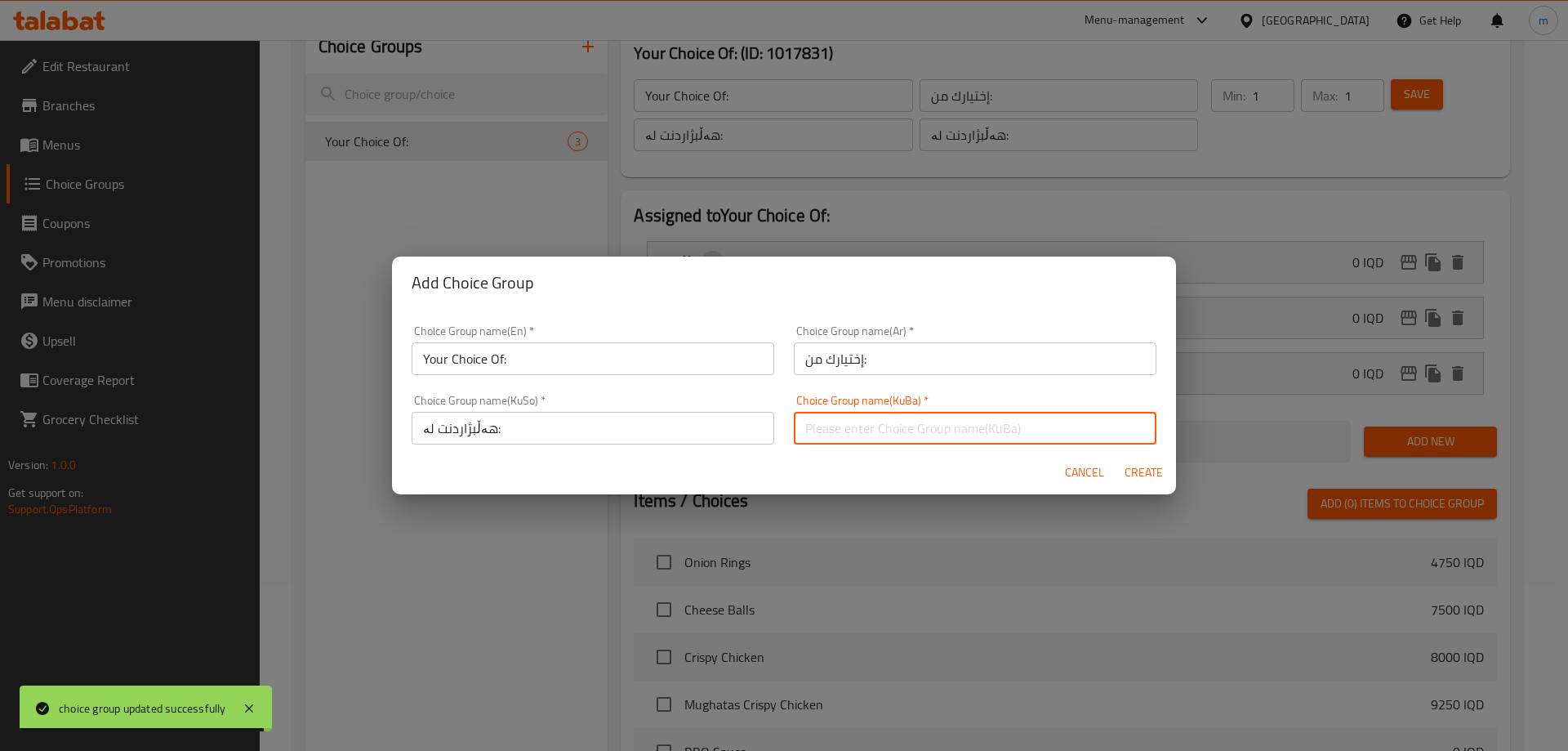
type input "هەڵبژاردنت لە:"
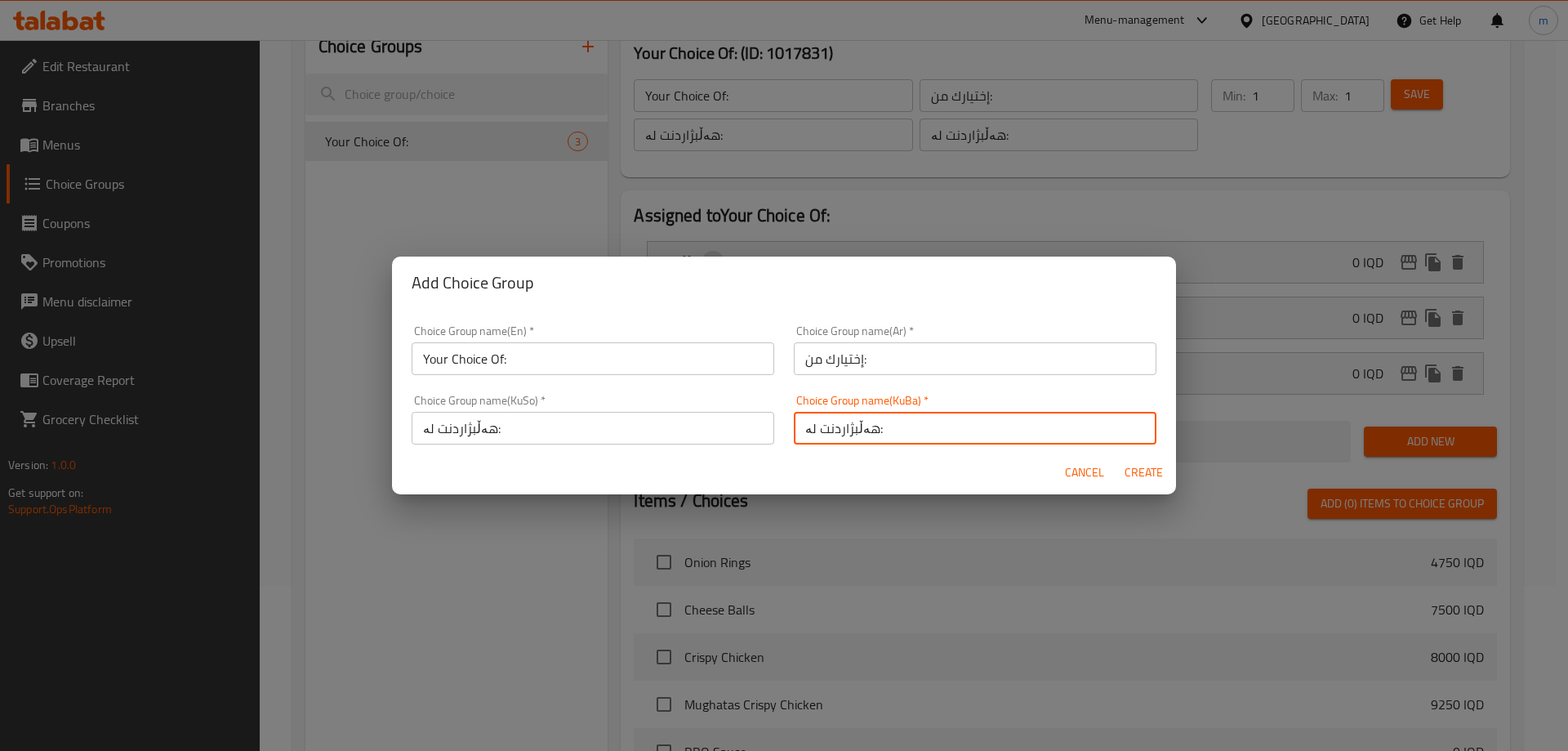
click at [1141, 466] on span "Create" at bounding box center [1142, 473] width 39 height 20
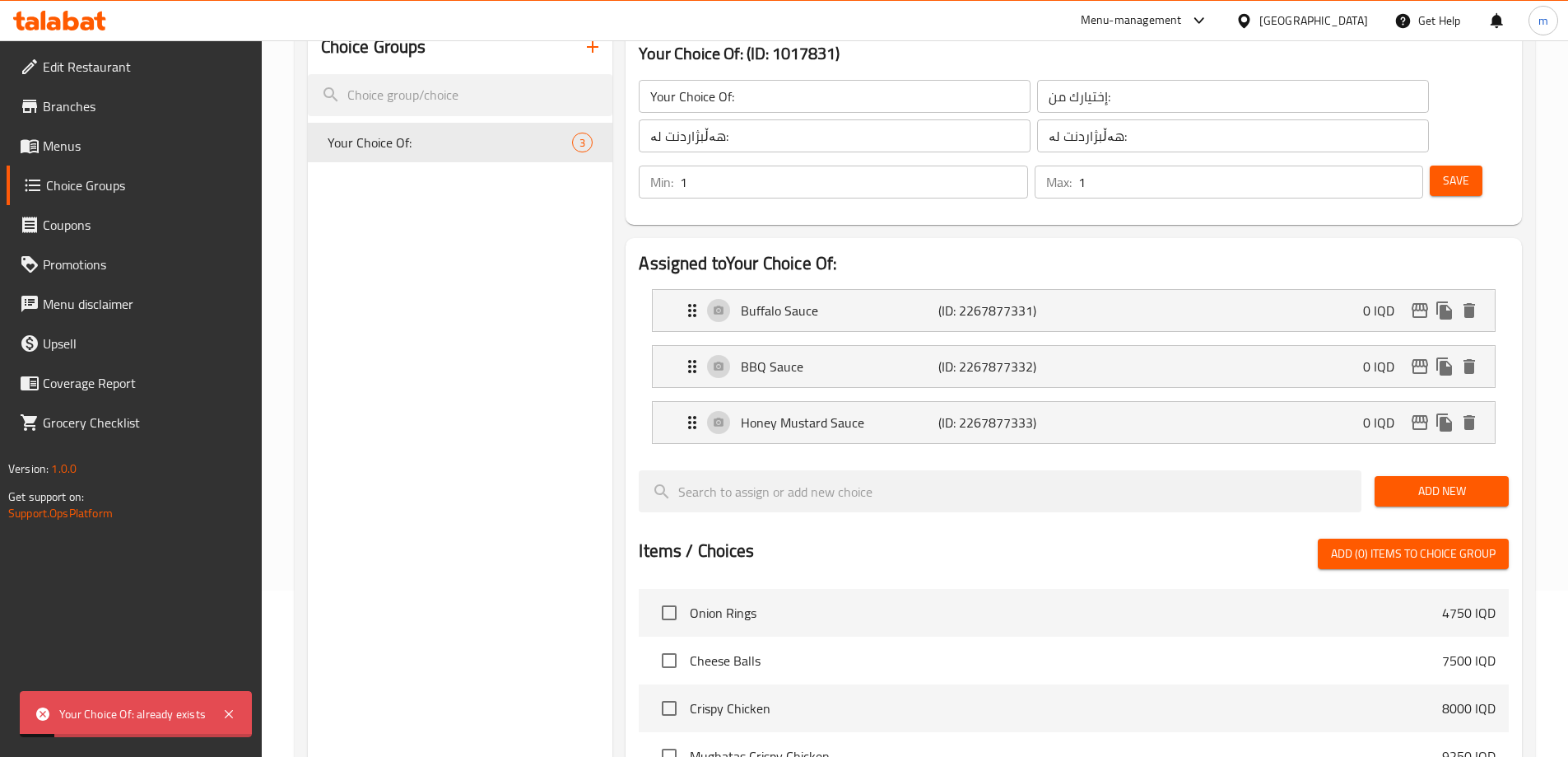
click at [597, 53] on icon "button" at bounding box center [592, 46] width 19 height 19
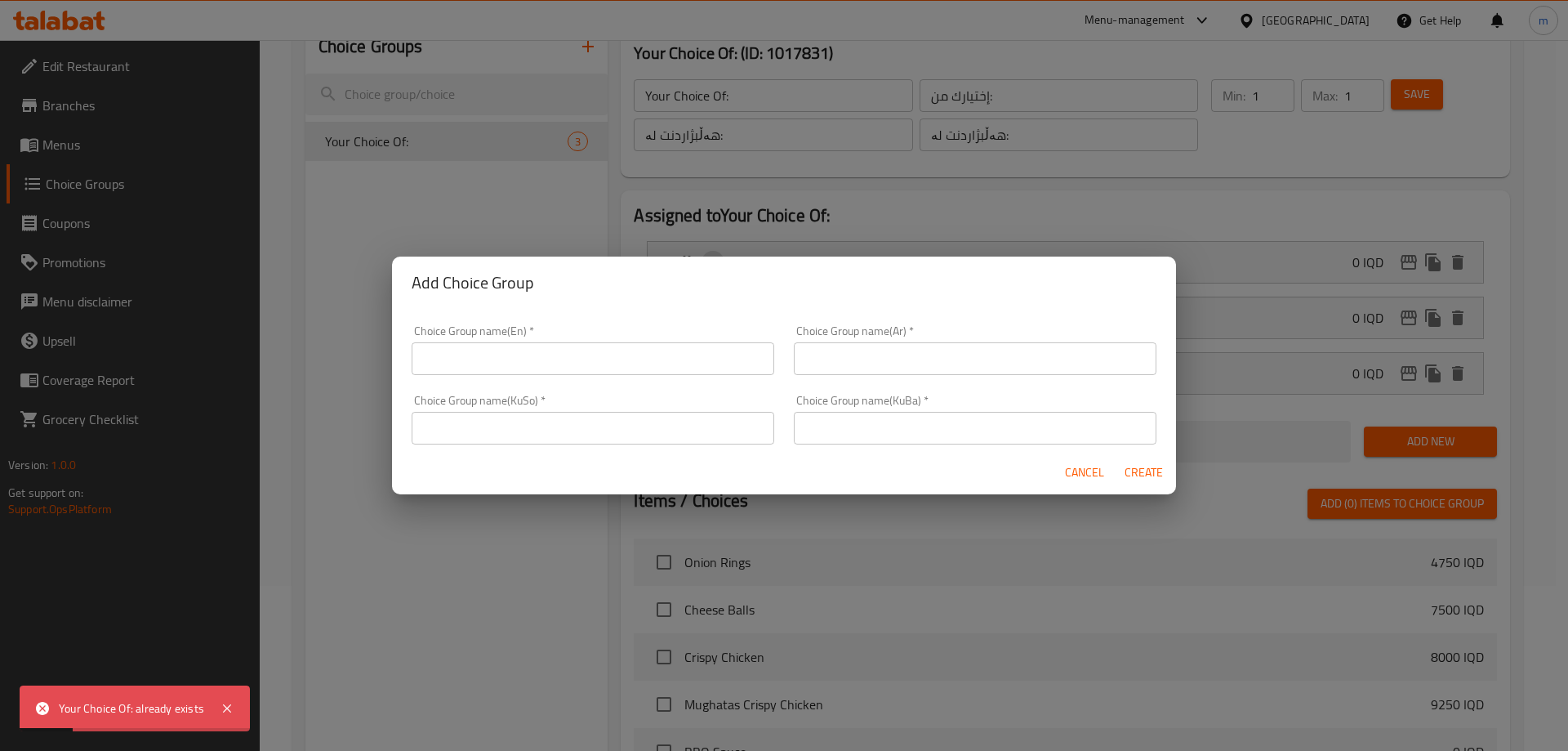
click at [585, 343] on input "text" at bounding box center [593, 359] width 362 height 33
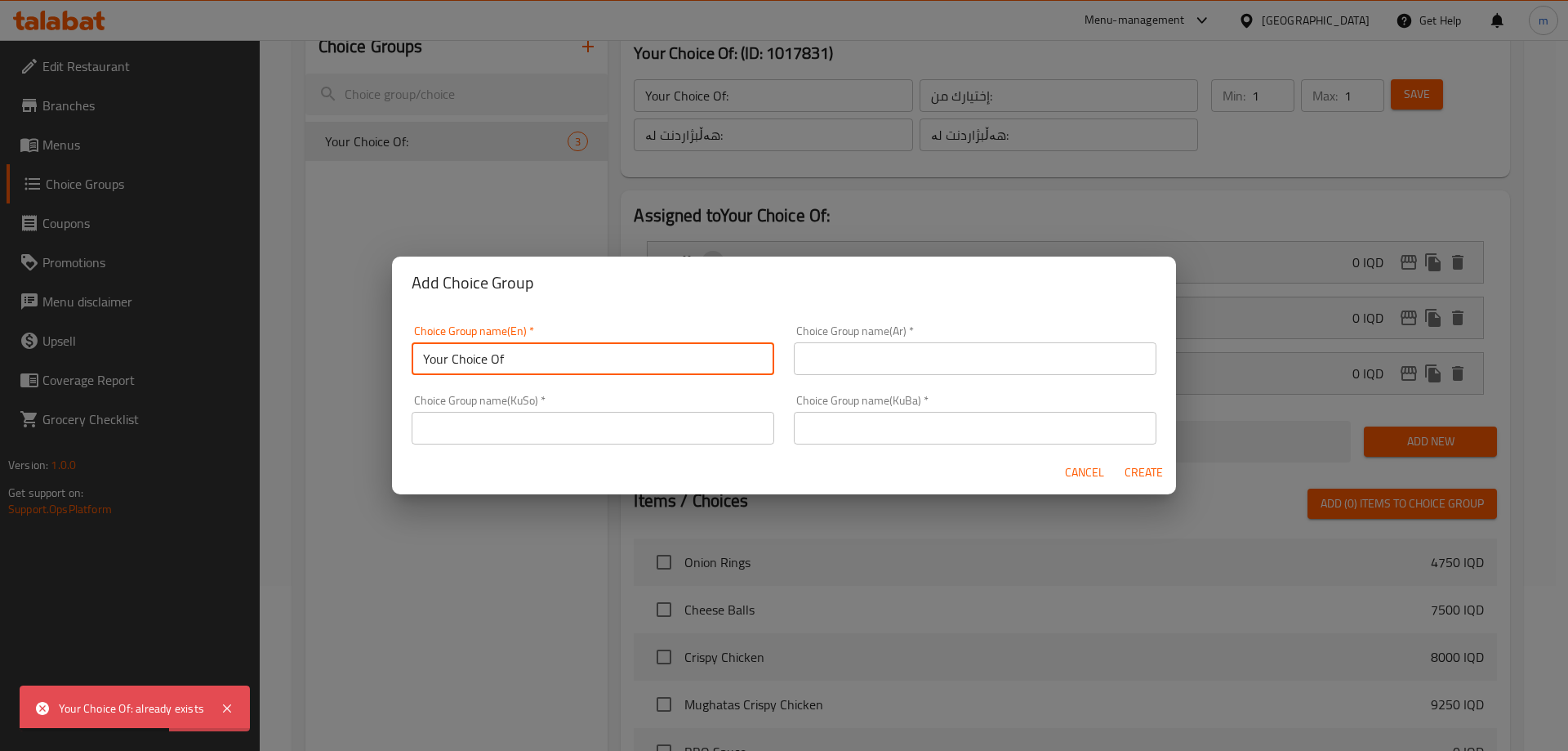
type input "Your Choice Of Size:"
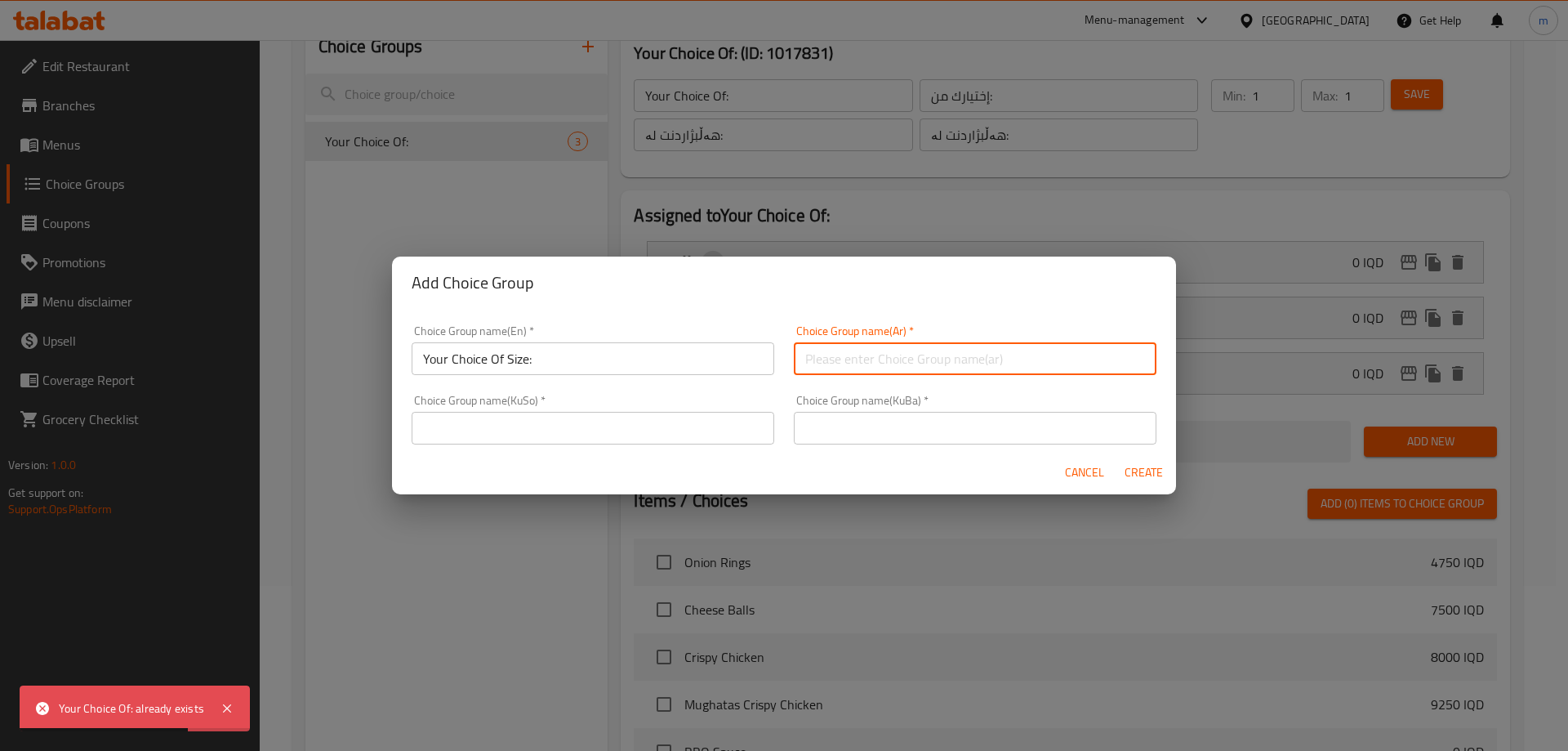
click at [848, 360] on input "text" at bounding box center [974, 359] width 362 height 33
type input "إختيارك من الحجم:"
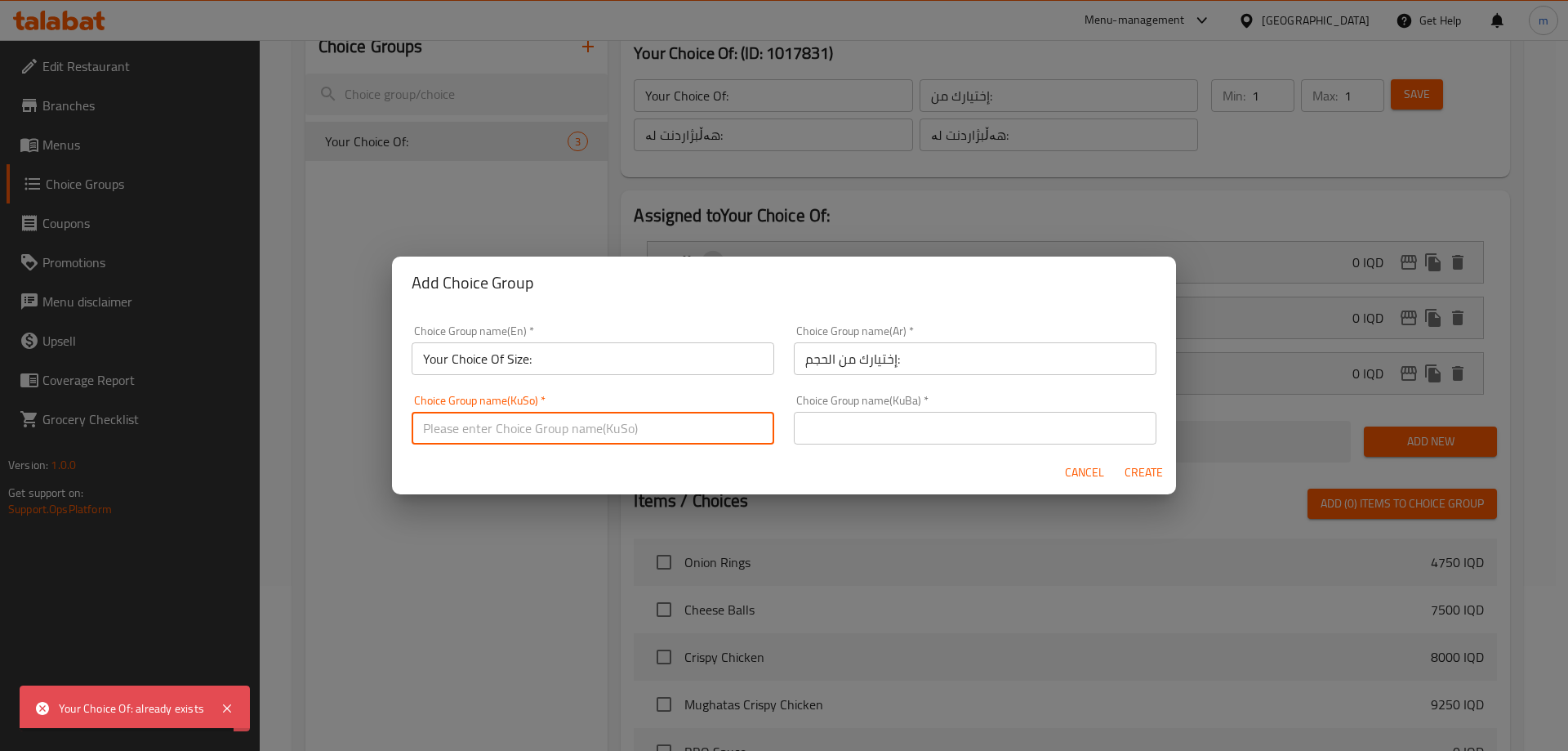
click at [729, 427] on input "text" at bounding box center [593, 429] width 362 height 33
type input "هەڵبژاردنت لە قەبارە:"
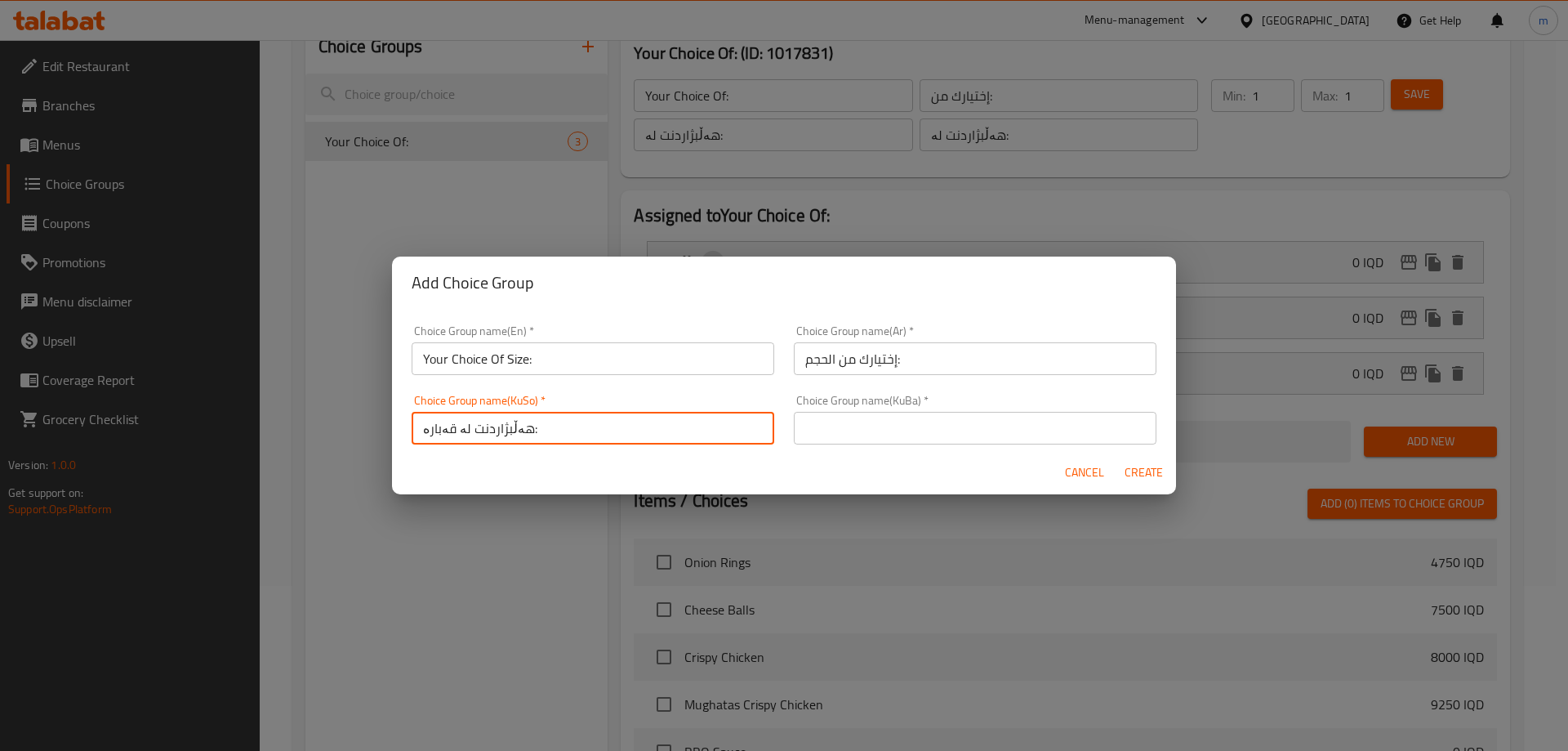
click at [875, 431] on input "text" at bounding box center [974, 429] width 362 height 33
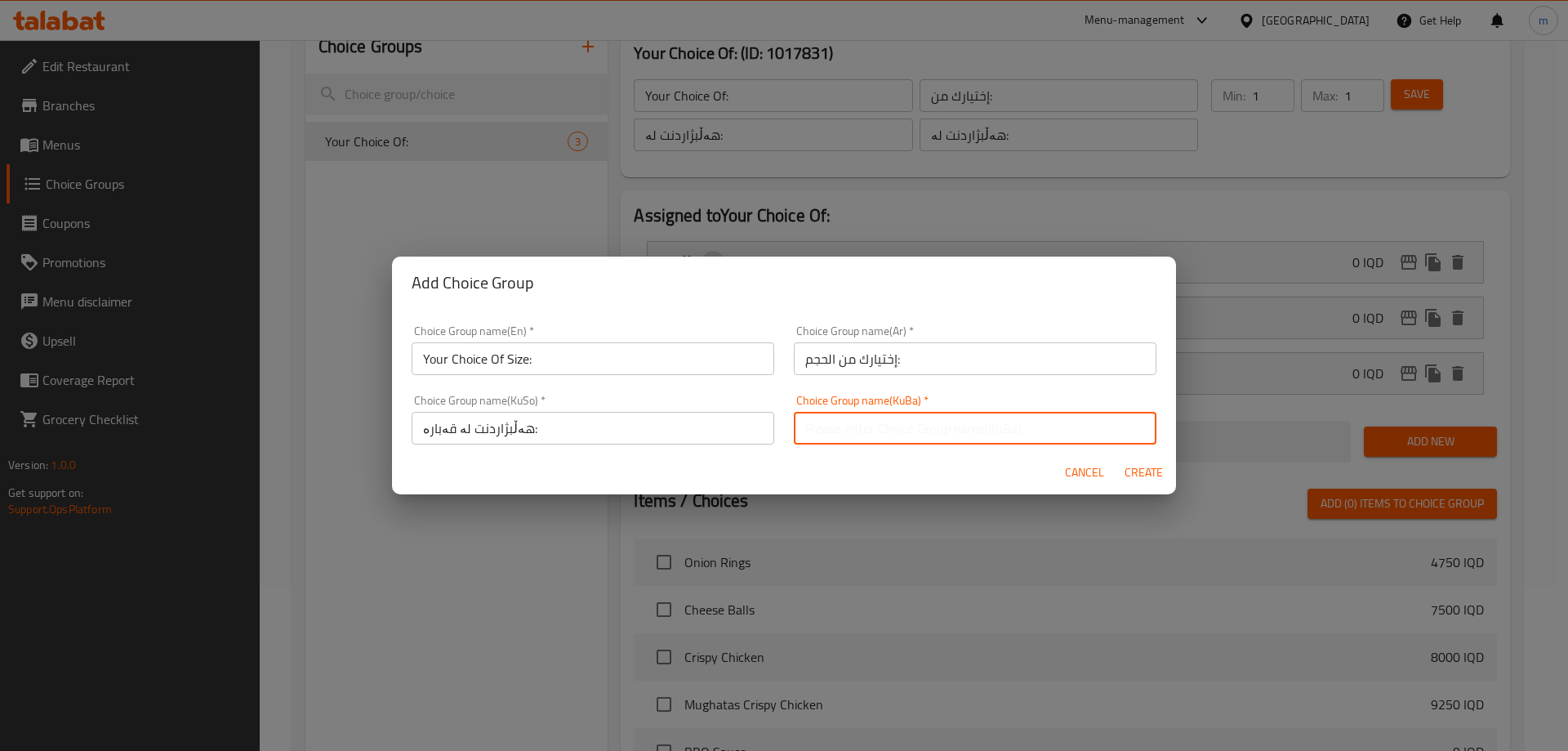
type input "هەڵبژاردنت لە قەبارە:"
click at [1157, 468] on span "Create" at bounding box center [1142, 473] width 39 height 20
type input "Your Choice Of Size:"
type input "إختيارك من الحجم:"
type input "هەڵبژاردنت لە قەبارە:"
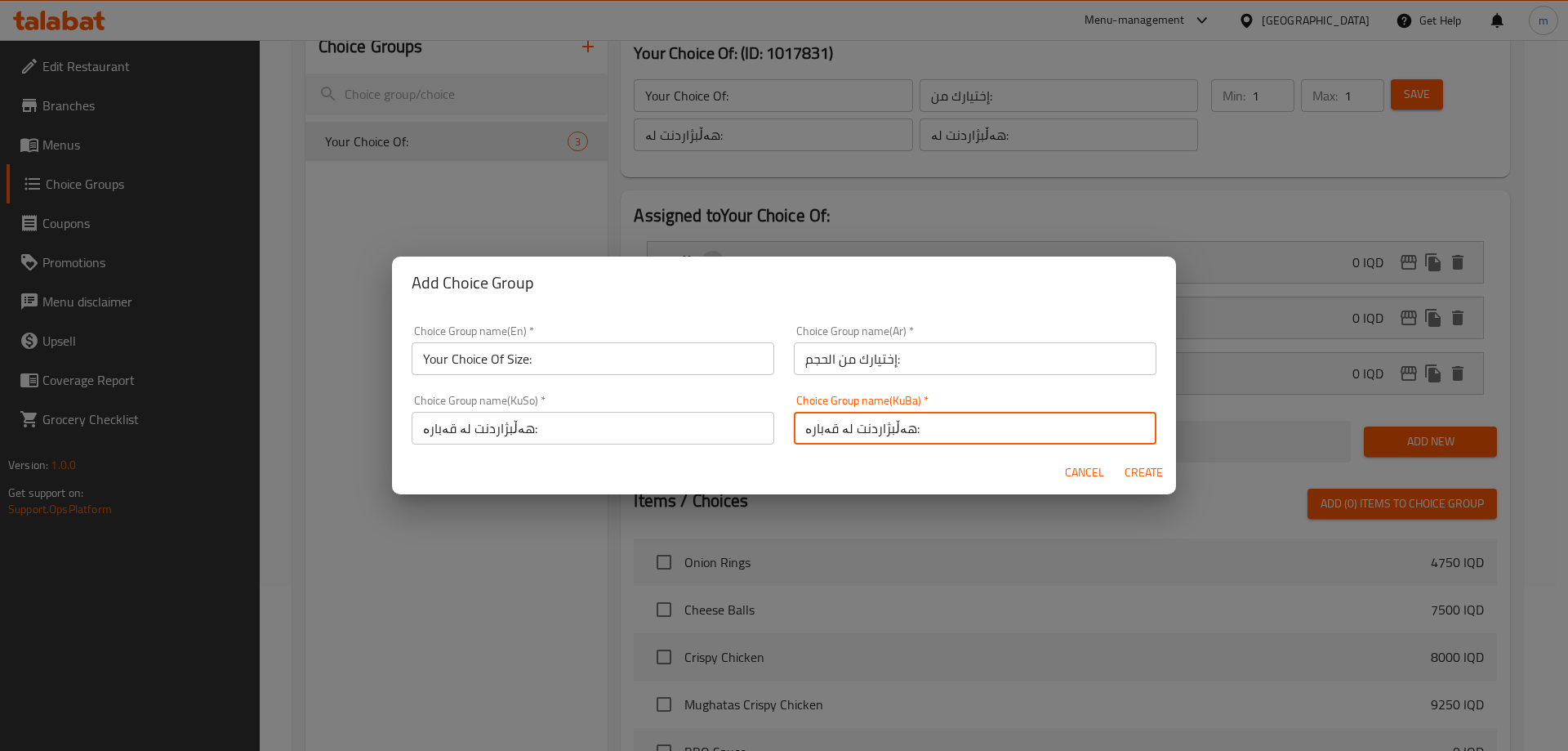
type input "هەڵبژاردنت لە قەبارە:"
type input "0"
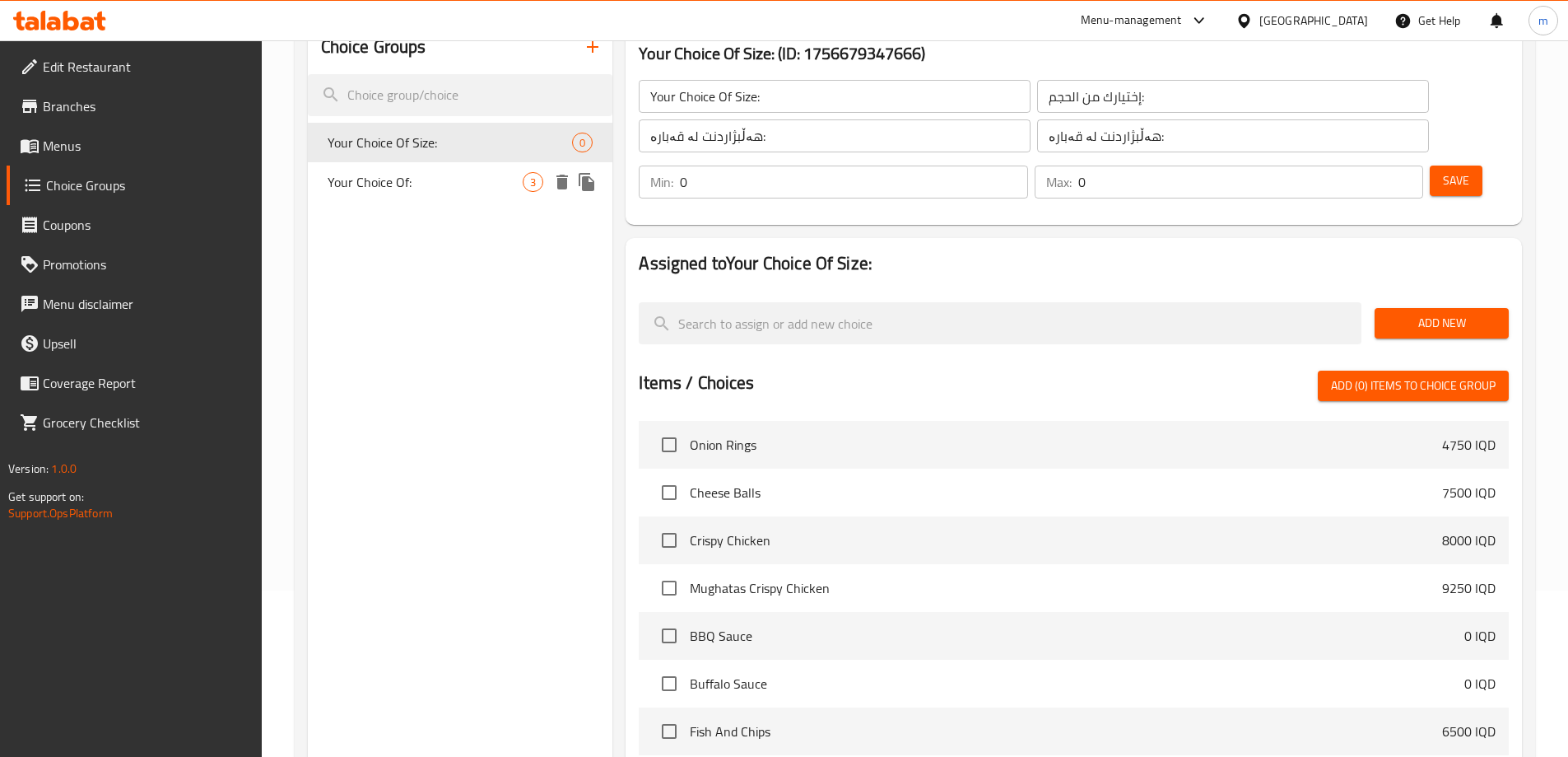
click at [423, 180] on span "Your Choice Of:" at bounding box center [426, 181] width 196 height 19
type input "Your Choice Of:"
type input "إختيارك من:"
type input "هەڵبژاردنت لە:"
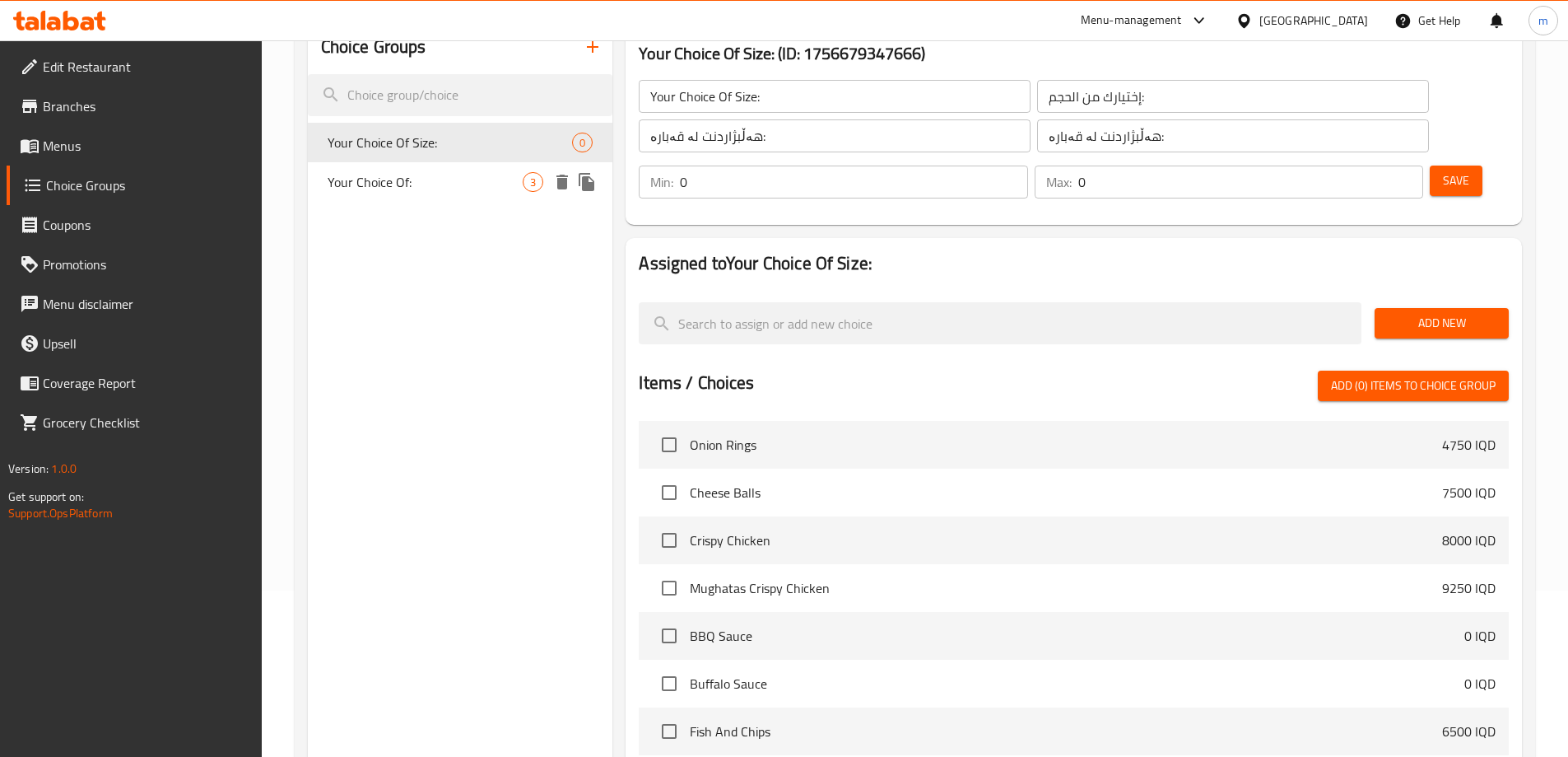
type input "1"
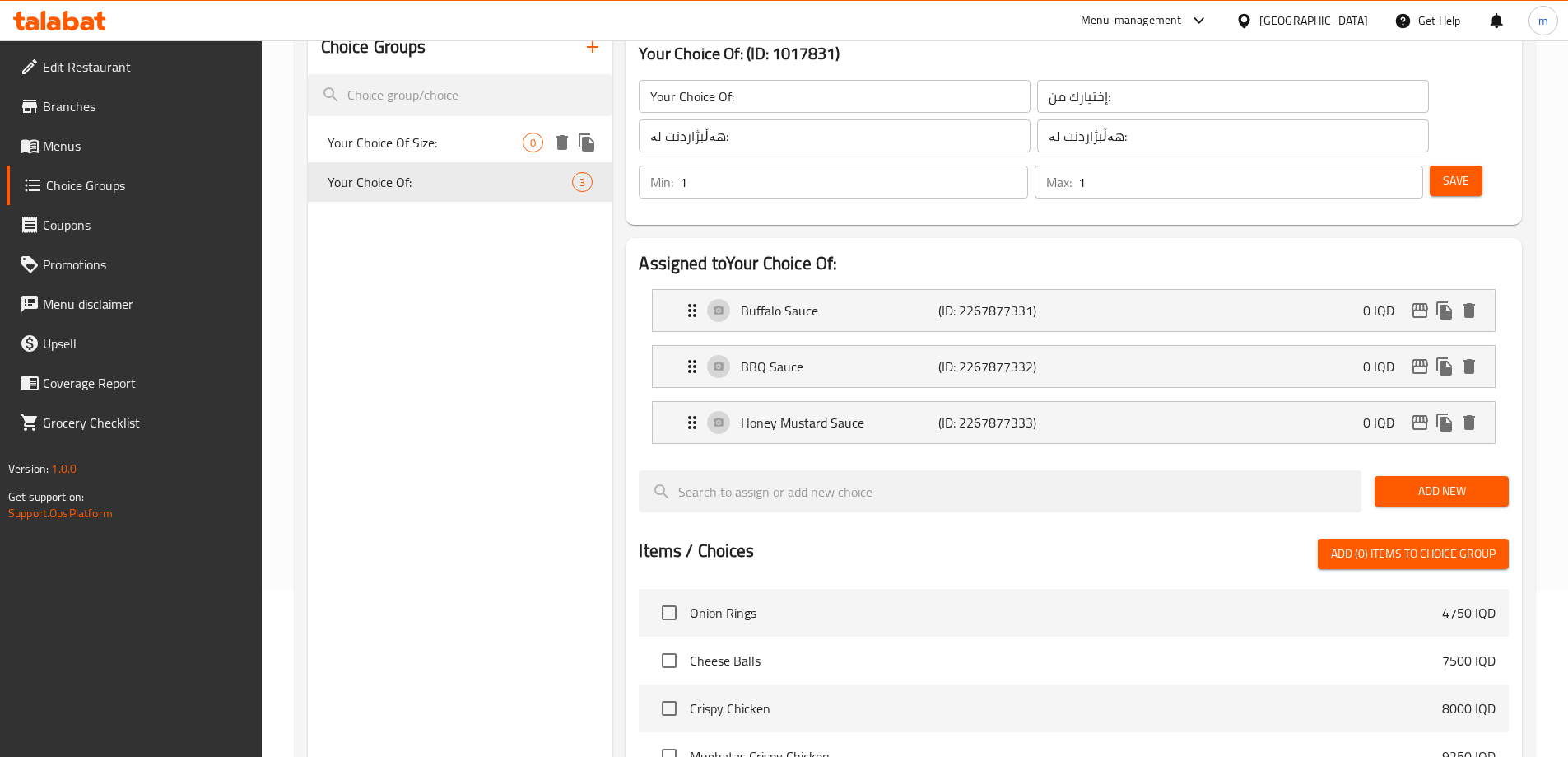
click at [406, 145] on span "Your Choice Of Size:" at bounding box center [426, 142] width 196 height 19
type input "Your Choice Of Size:"
type input "إختيارك من الحجم:"
type input "هەڵبژاردنت لە قەبارە:"
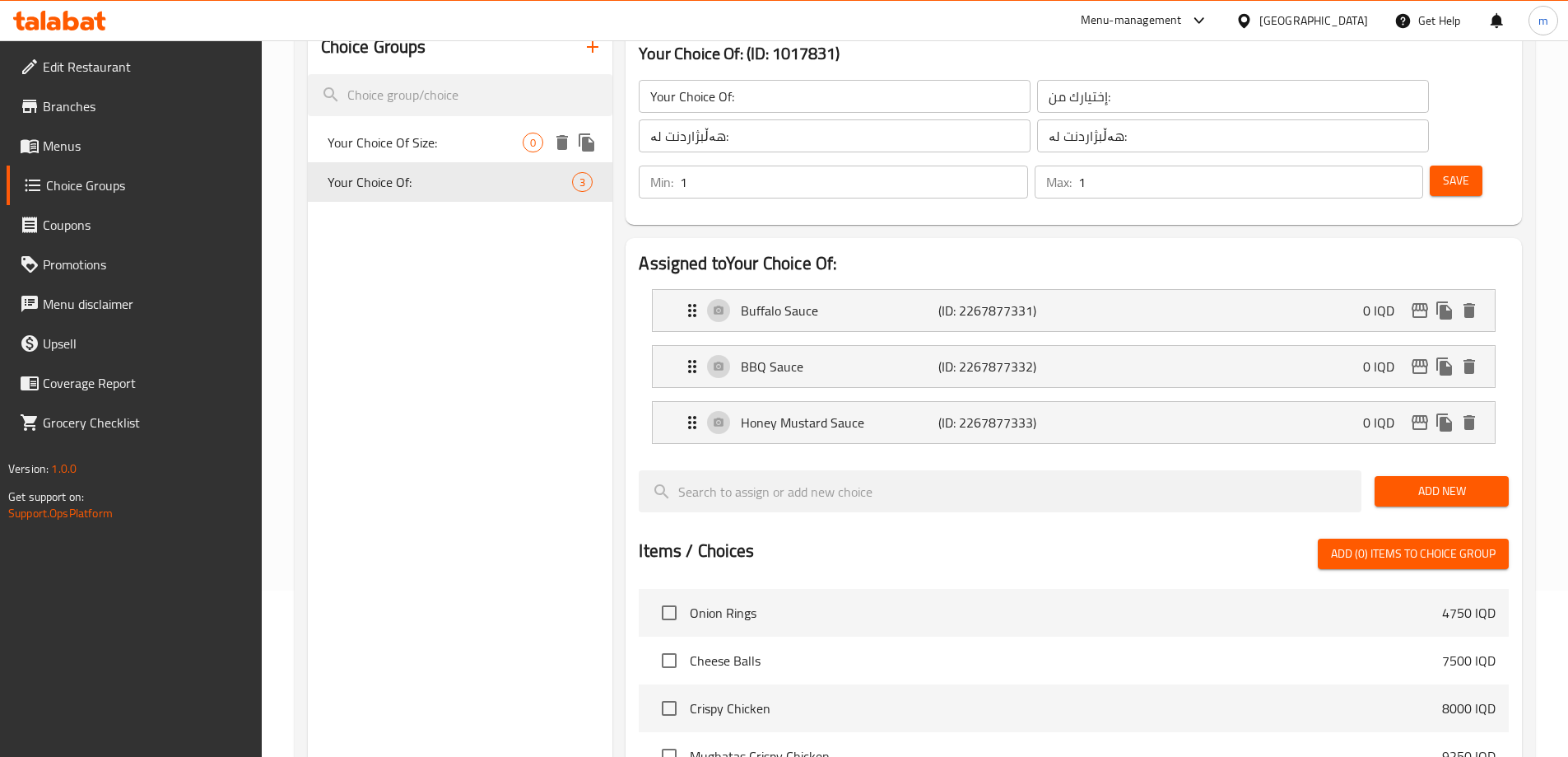
type input "0"
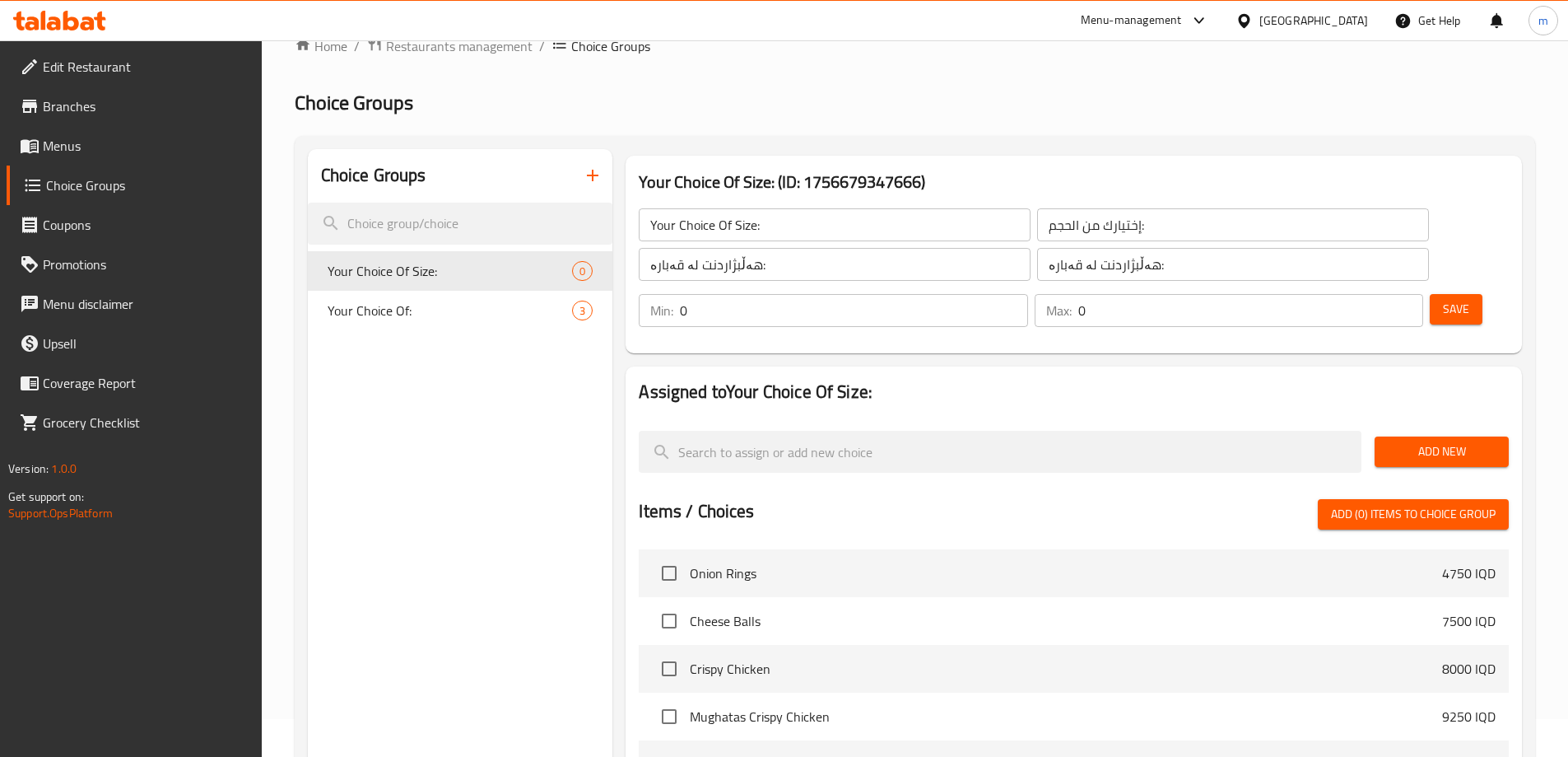
scroll to position [0, 0]
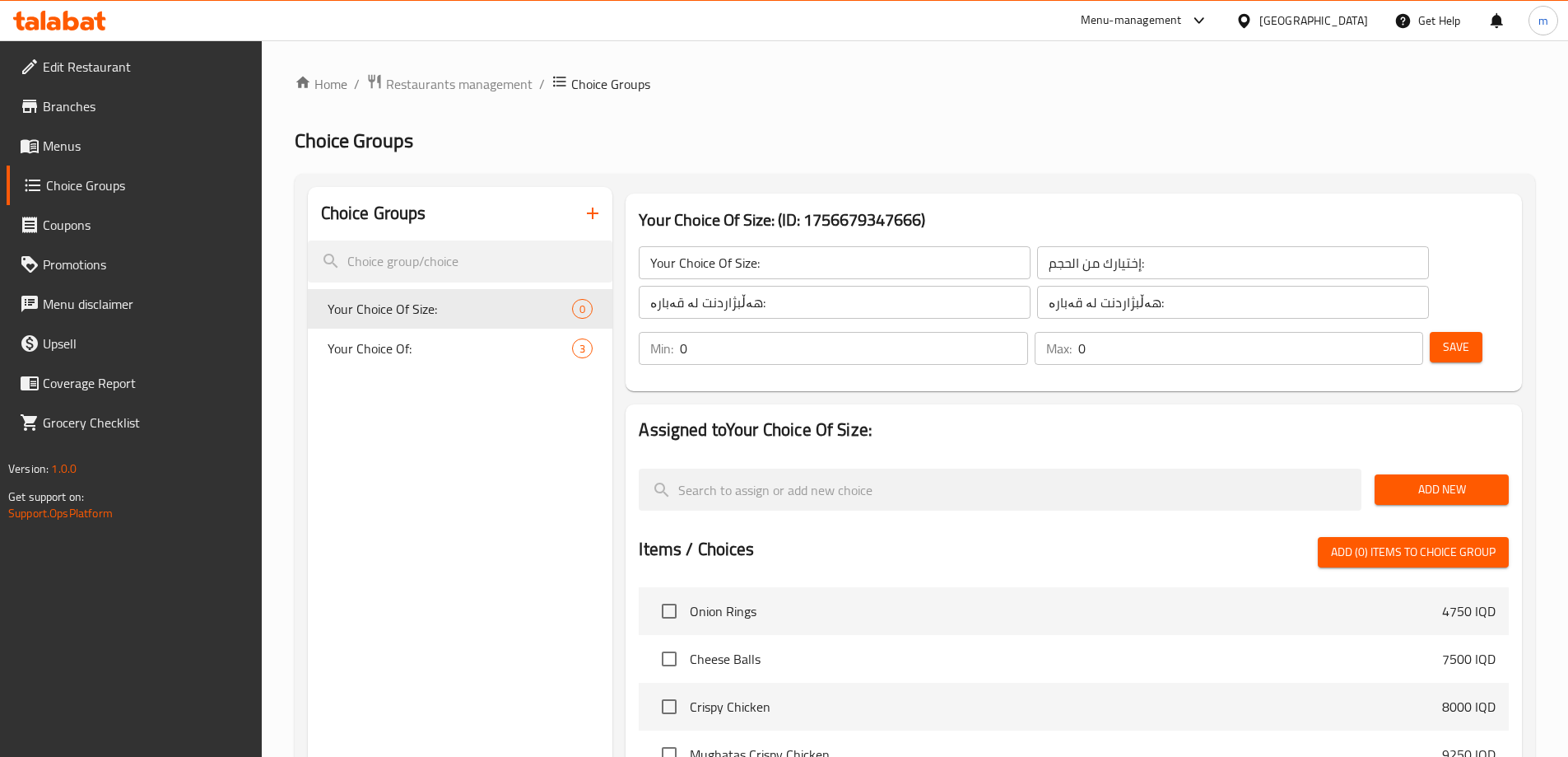
click at [1402, 479] on span "Add New" at bounding box center [1441, 490] width 108 height 20
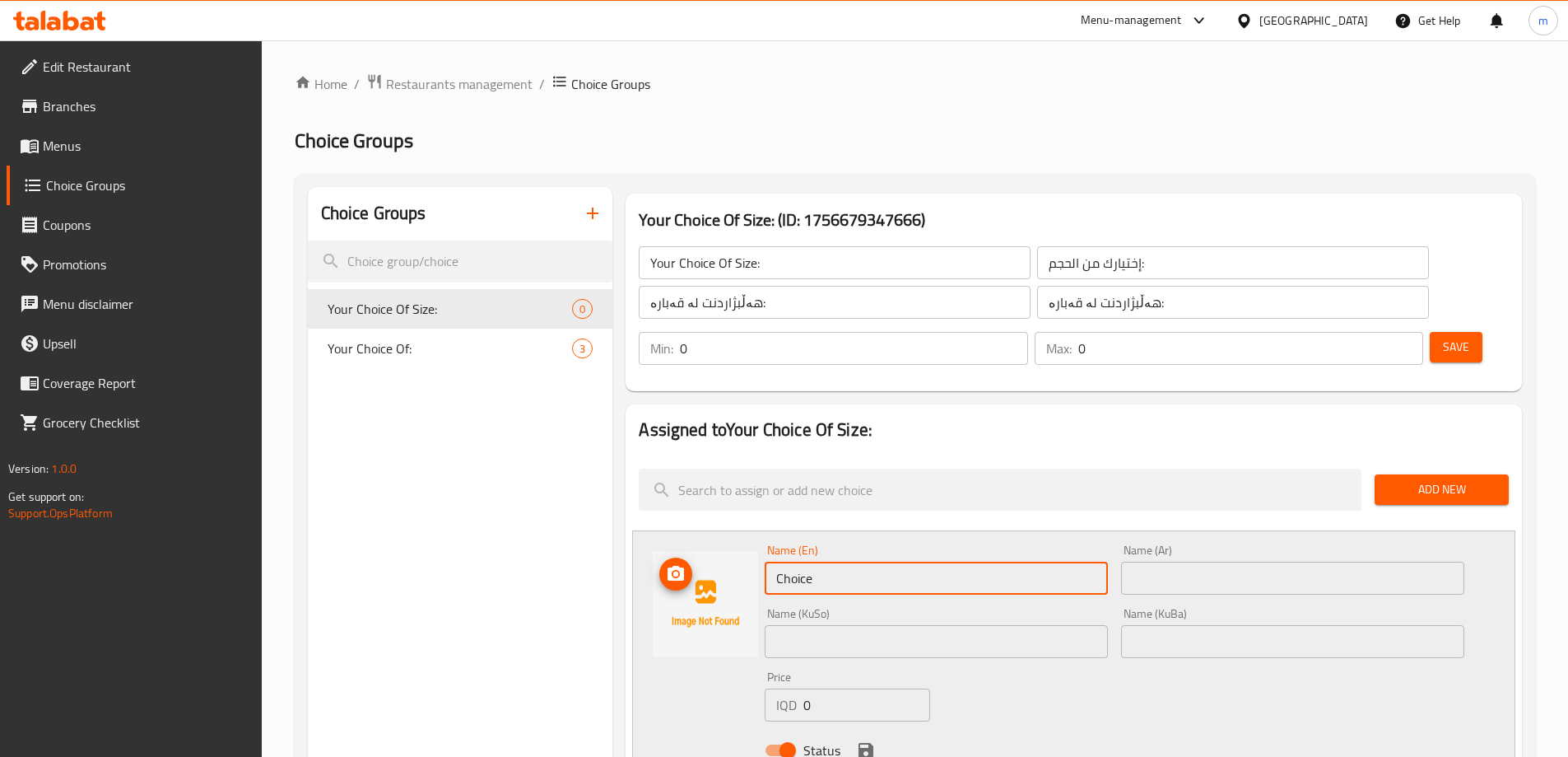
drag, startPoint x: 814, startPoint y: 531, endPoint x: 736, endPoint y: 524, distance: 78.3
click at [743, 530] on div "Name (En) Choice Name (En) Name (Ar) Name (Ar) Name (KuSo) Name (KuSo) Name (Ku…" at bounding box center [1073, 655] width 883 height 250
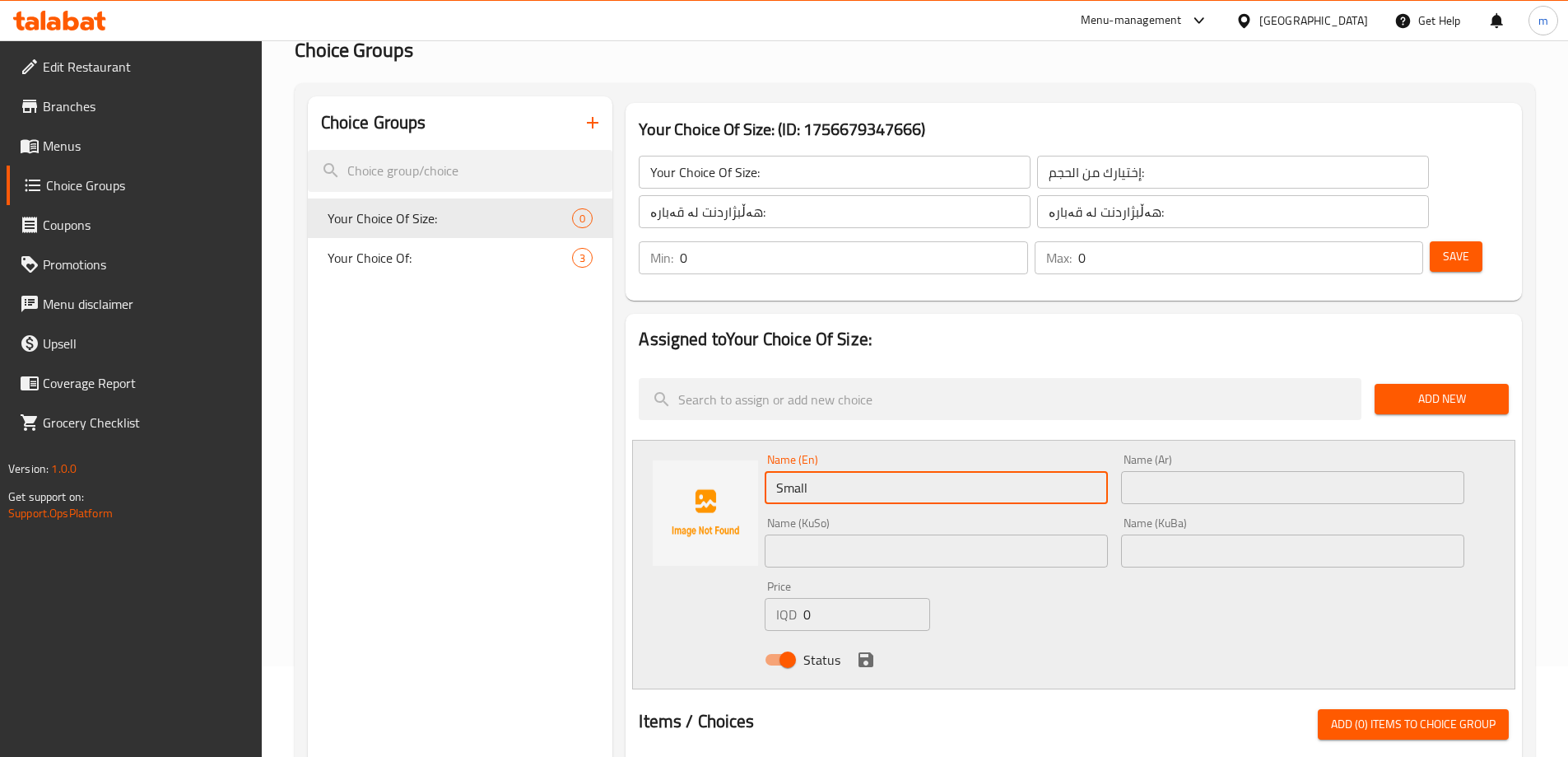
scroll to position [108, 0]
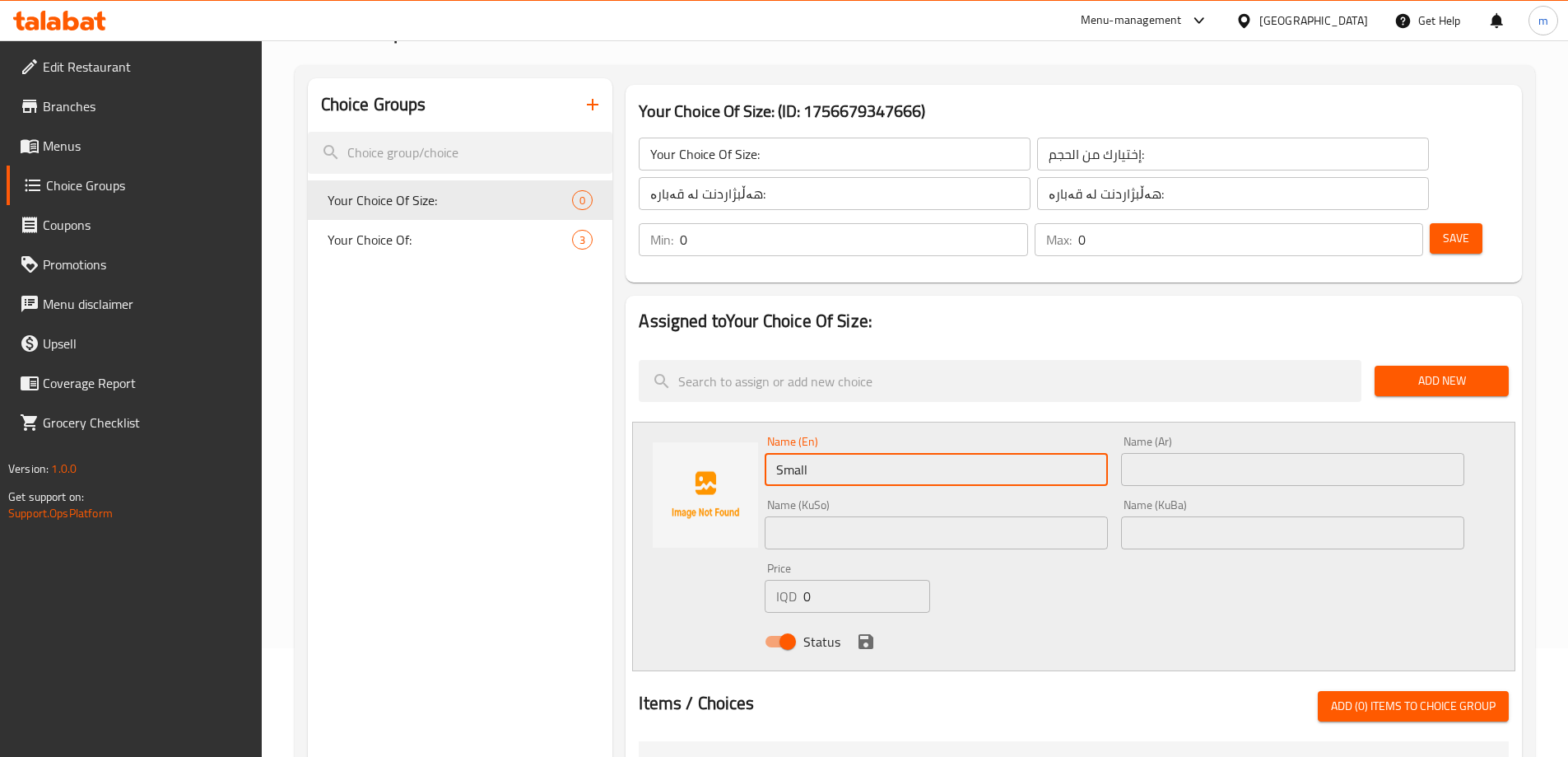
type input "Small"
click at [867, 632] on icon "save" at bounding box center [865, 641] width 19 height 19
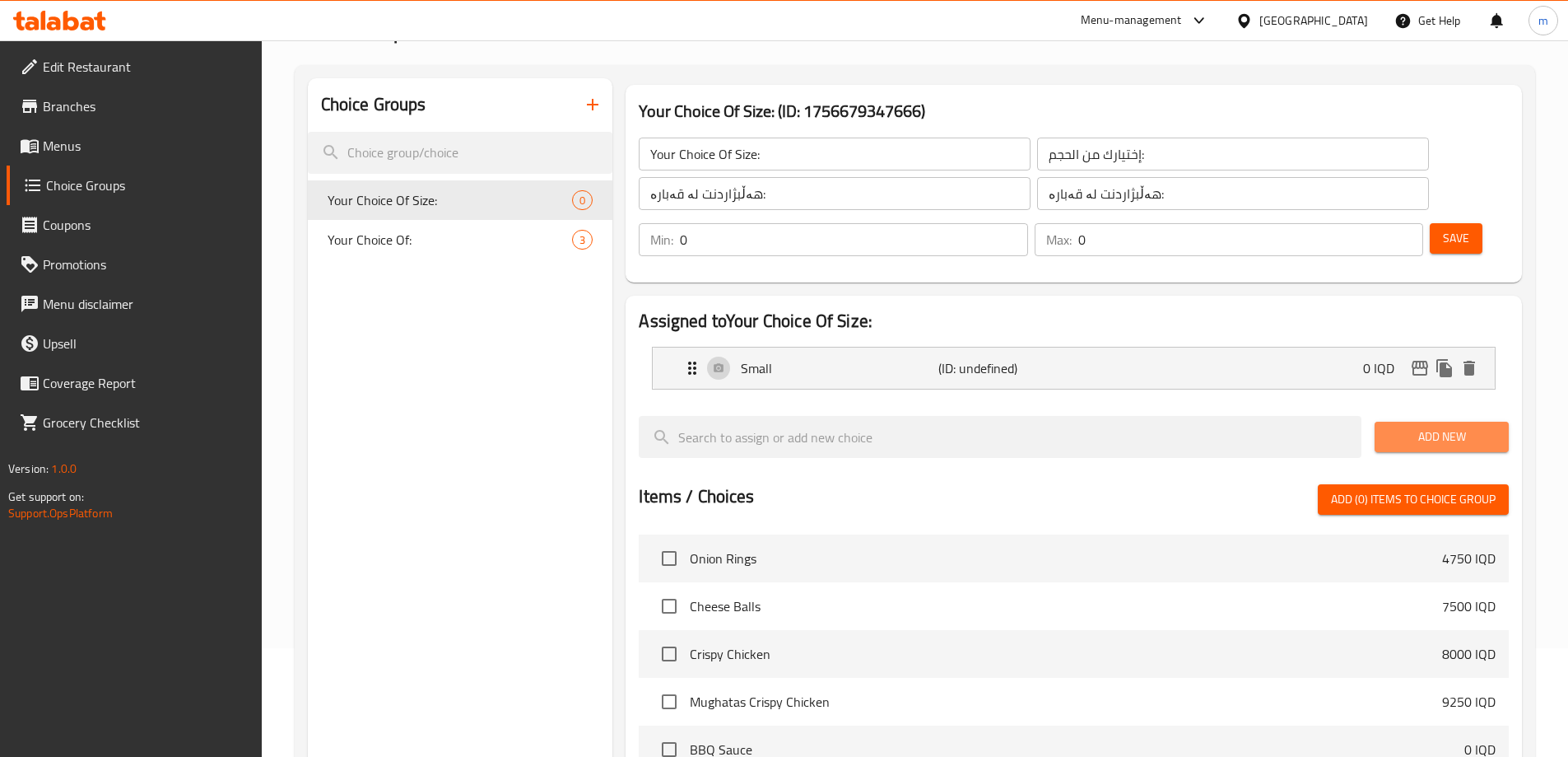
click at [1423, 427] on span "Add New" at bounding box center [1441, 437] width 108 height 20
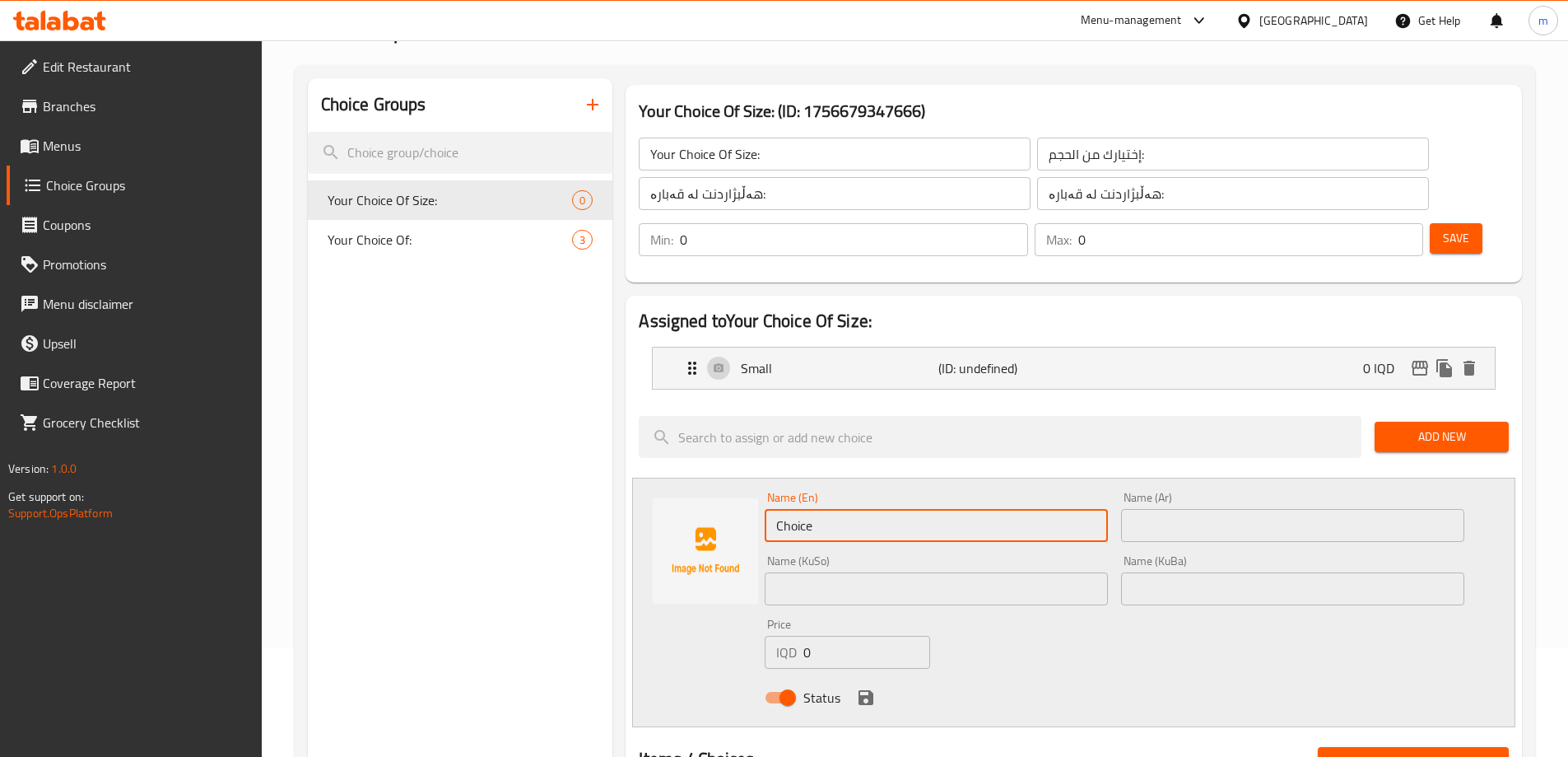
drag, startPoint x: 875, startPoint y: 474, endPoint x: 673, endPoint y: 496, distance: 203.2
click at [675, 496] on div "Name (En) Choice Name (En) Name (Ar) Name (Ar) Name (KuSo) Name (KuSo) Name (Ku…" at bounding box center [1073, 602] width 883 height 250
type input "Large"
drag, startPoint x: 1119, startPoint y: 598, endPoint x: 1087, endPoint y: 610, distance: 34.2
click at [1117, 600] on div "Name (En) Large Name (En) Name (Ar) Name (Ar) Name (KuSo) Name (KuSo) Name (KuB…" at bounding box center [1115, 602] width 713 height 235
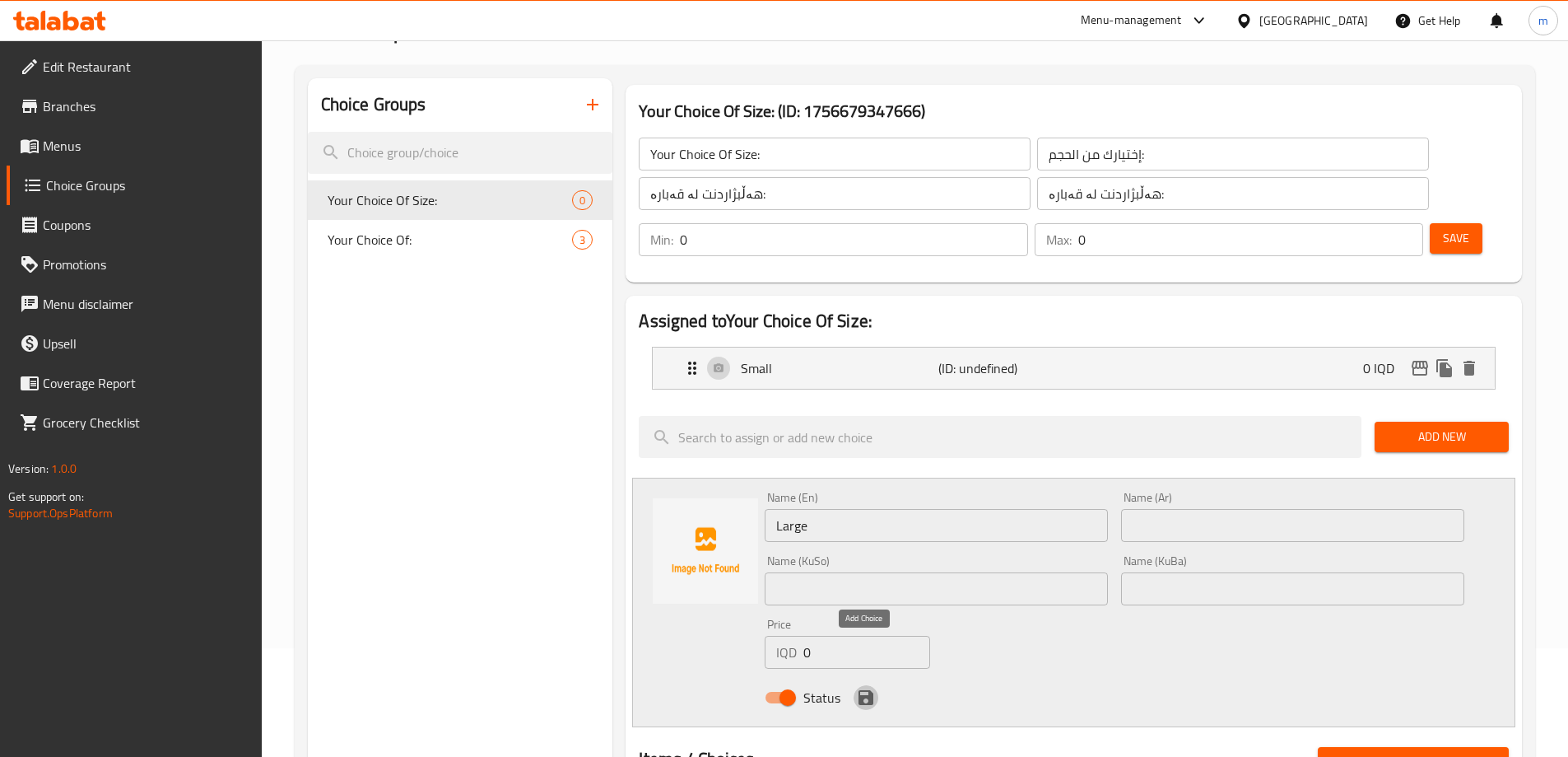
click at [860, 690] on icon "save" at bounding box center [866, 698] width 15 height 15
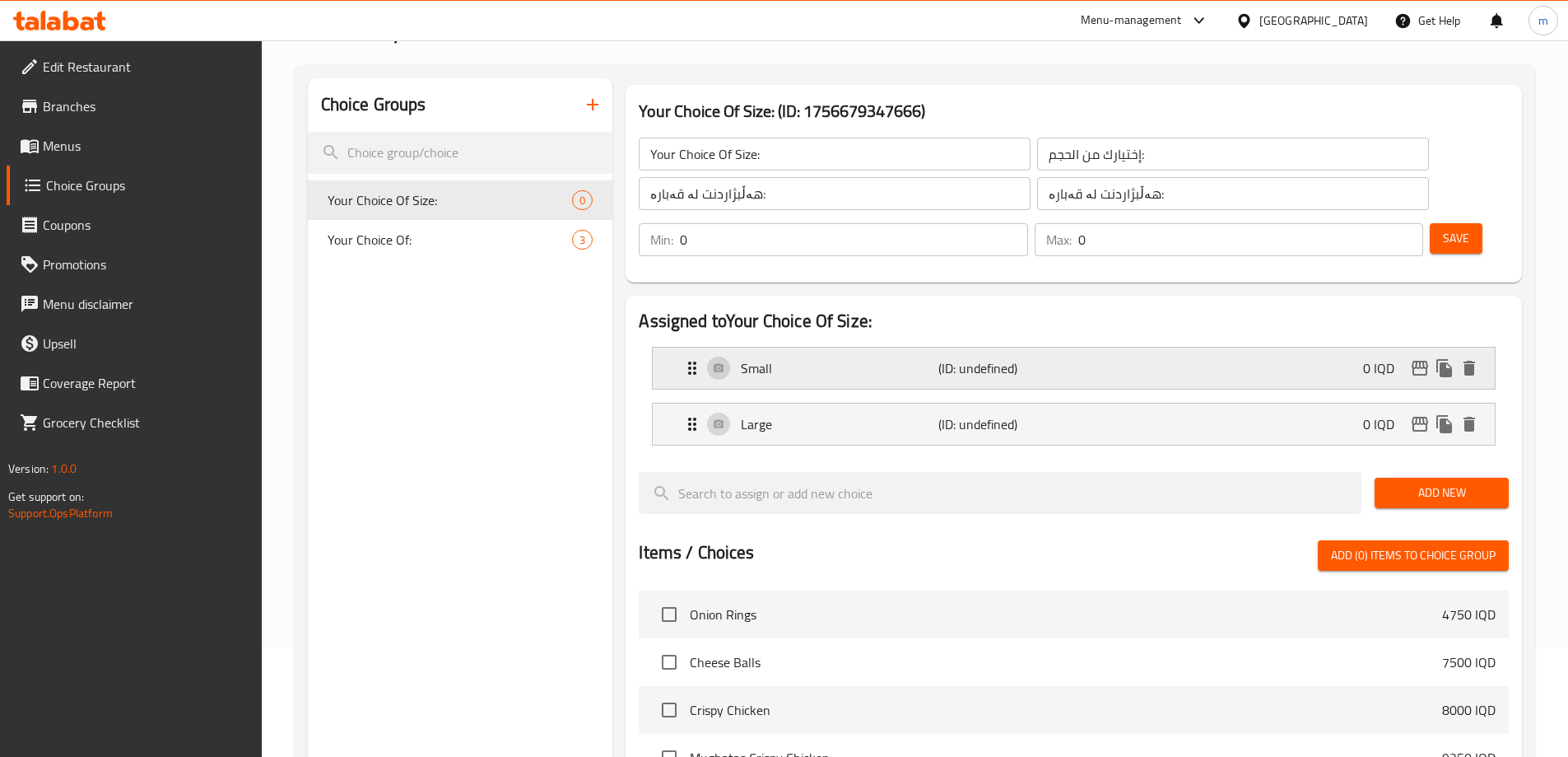
click at [960, 358] on p "(ID: undefined)" at bounding box center [1004, 367] width 131 height 19
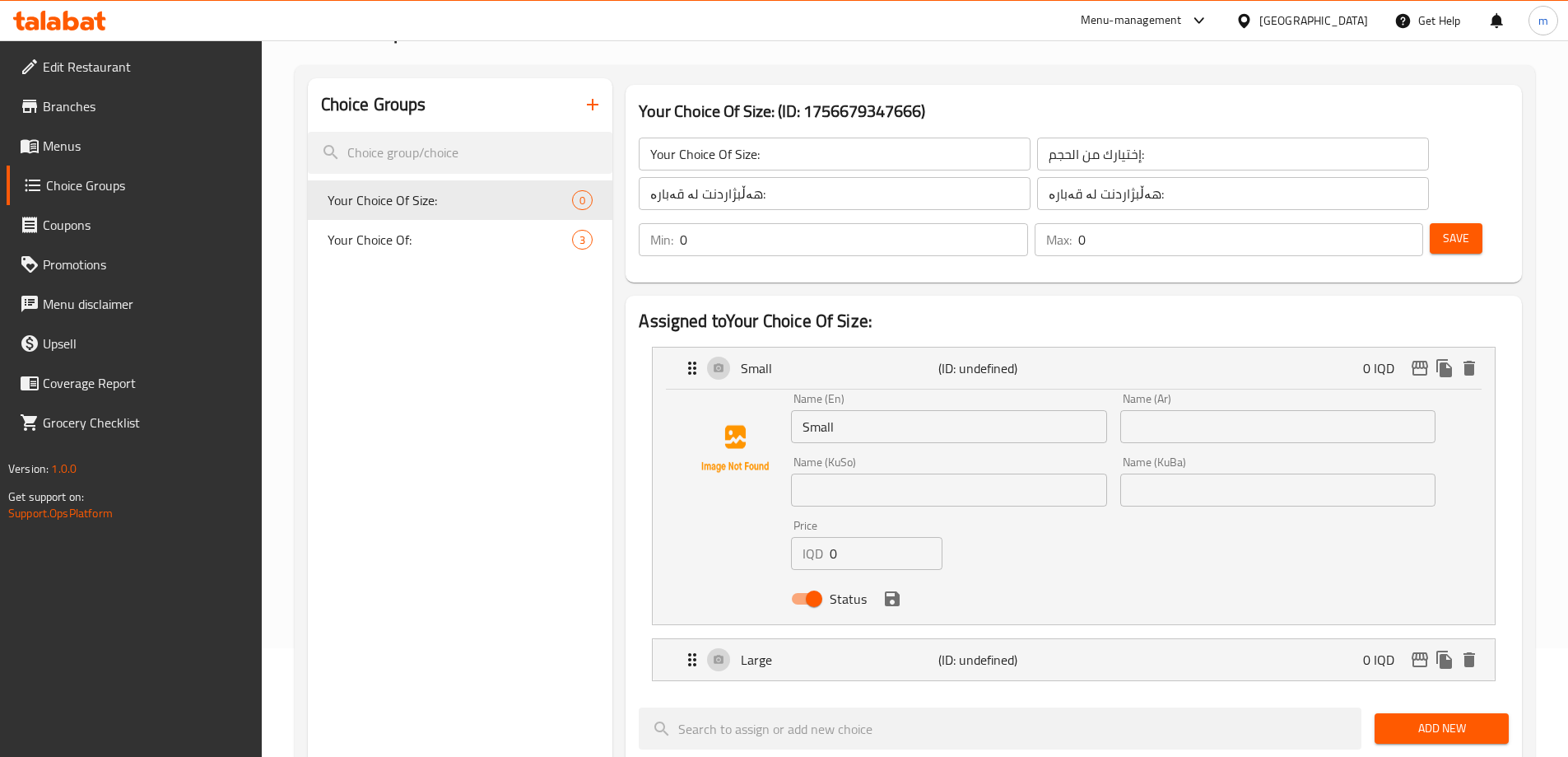
click at [1159, 410] on input "text" at bounding box center [1278, 427] width 315 height 33
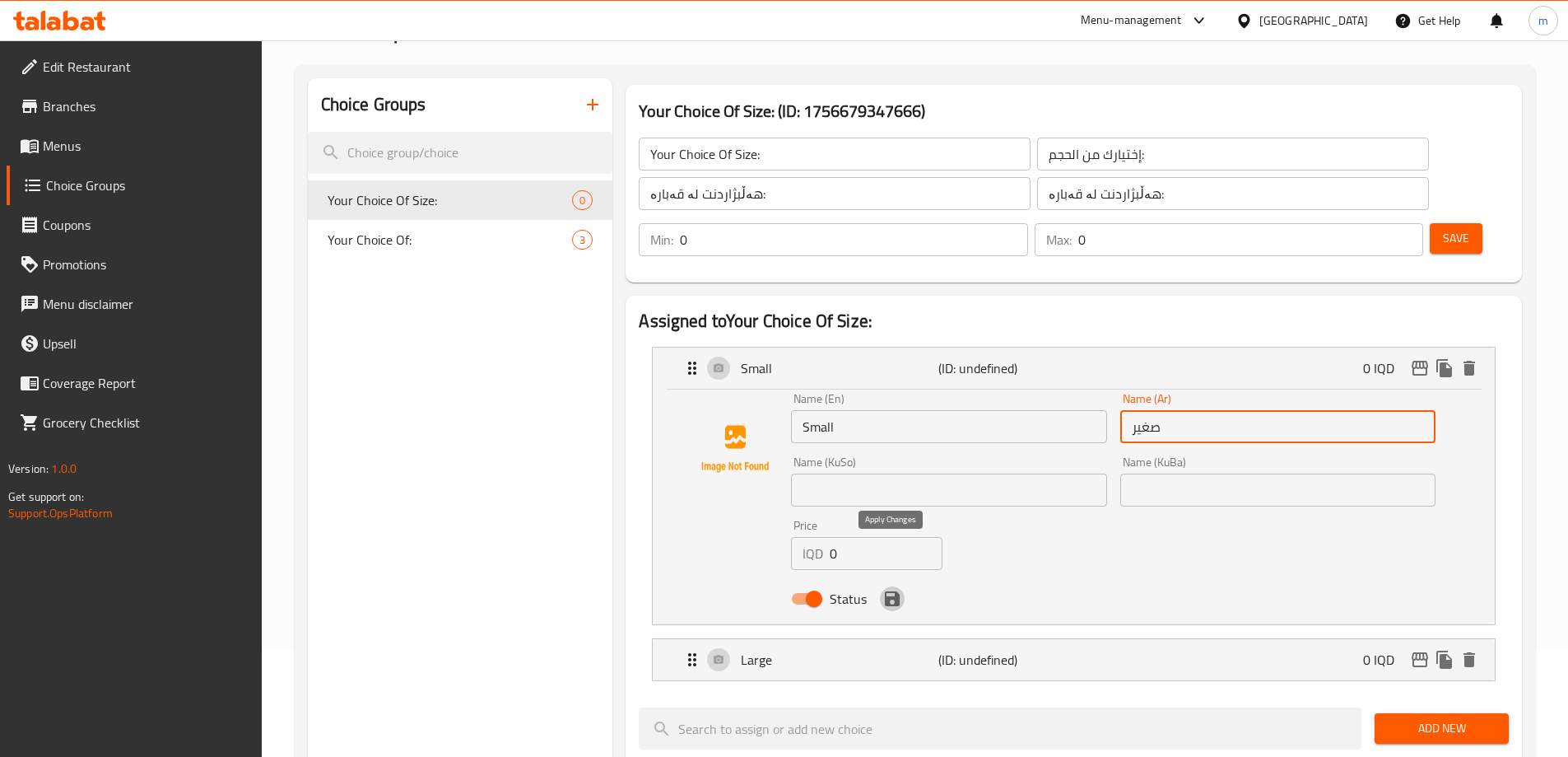
click at [896, 591] on icon "save" at bounding box center [893, 599] width 15 height 15
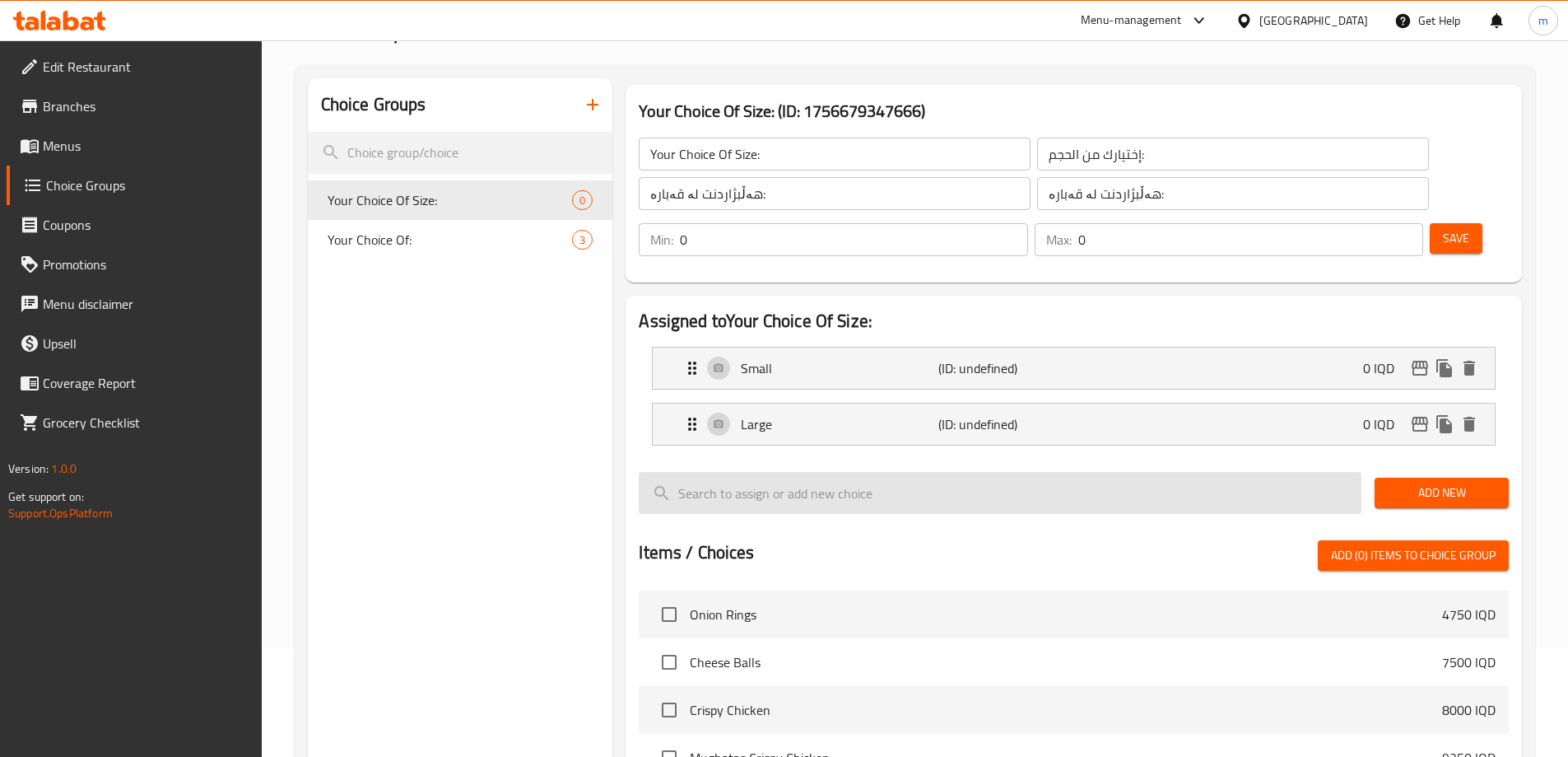
type input "صغير"
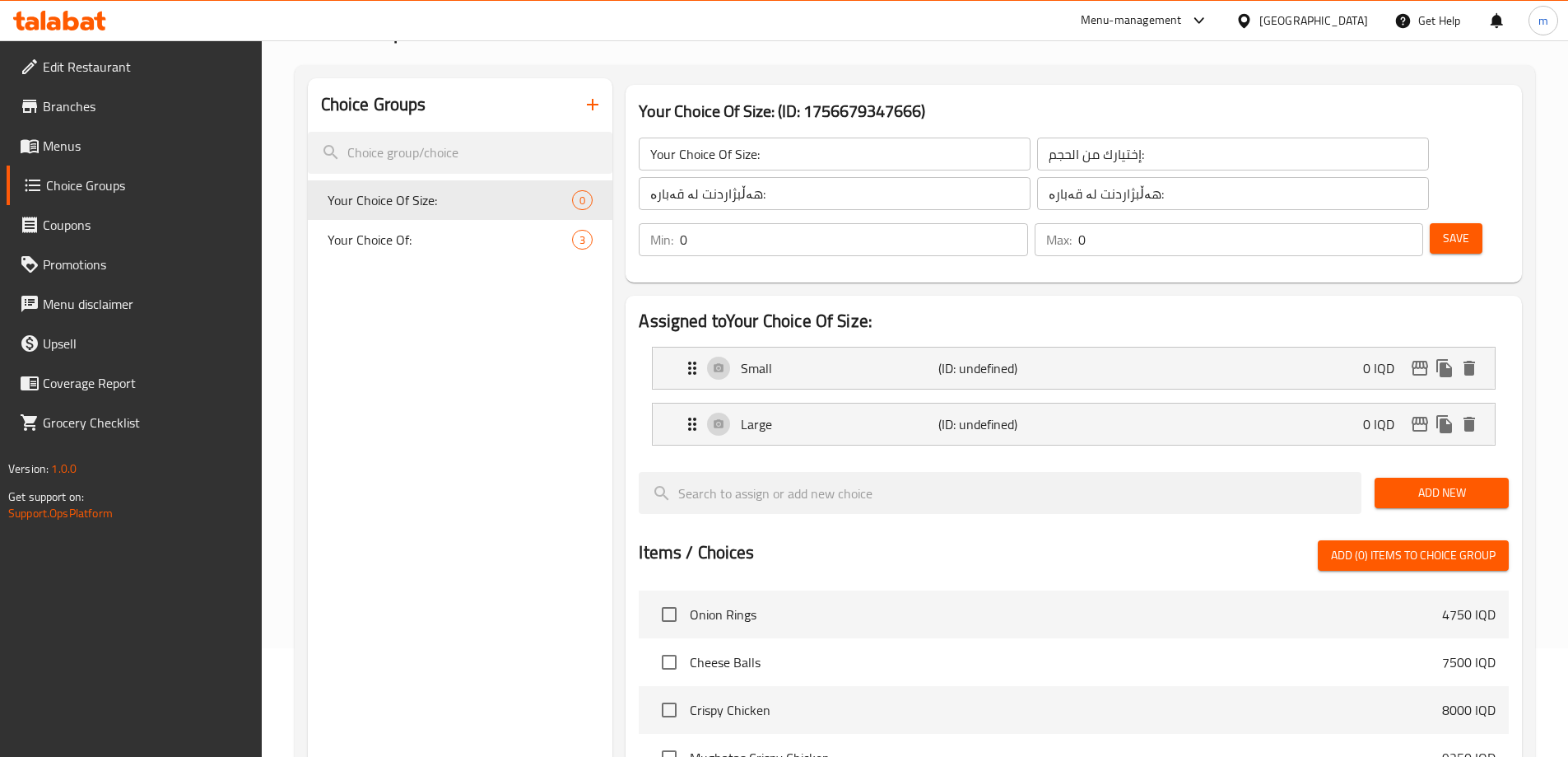
click at [985, 347] on li "Small (ID: undefined) 0 IQD Name (En) Small Name (En) Name (Ar) صغير Name (Ar) …" at bounding box center [1074, 368] width 870 height 56
click at [986, 415] on p "(ID: undefined)" at bounding box center [1004, 424] width 131 height 19
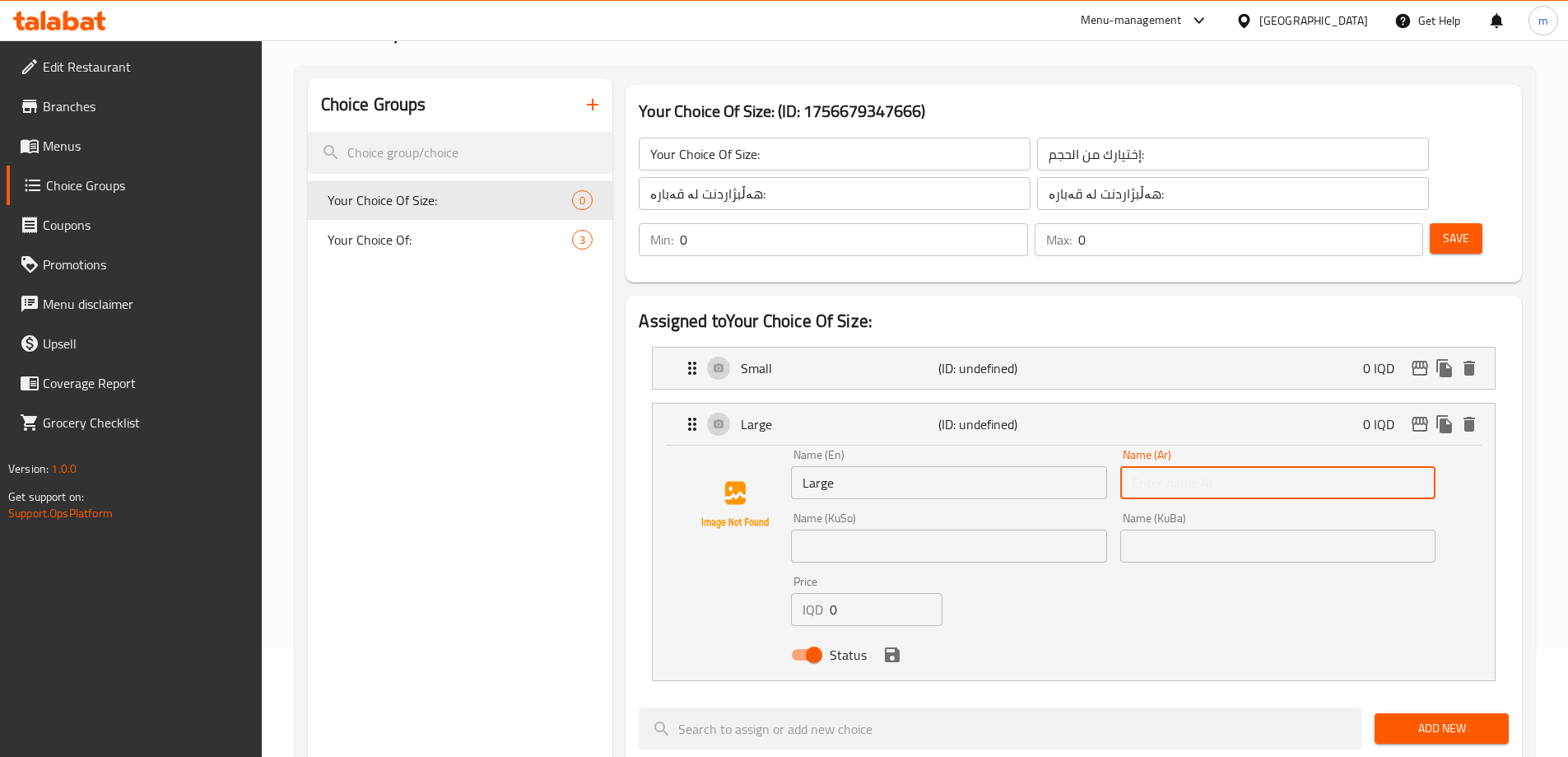
click at [1144, 466] on input "text" at bounding box center [1278, 483] width 315 height 33
type input "كبير"
click at [945, 529] on input "text" at bounding box center [948, 546] width 315 height 33
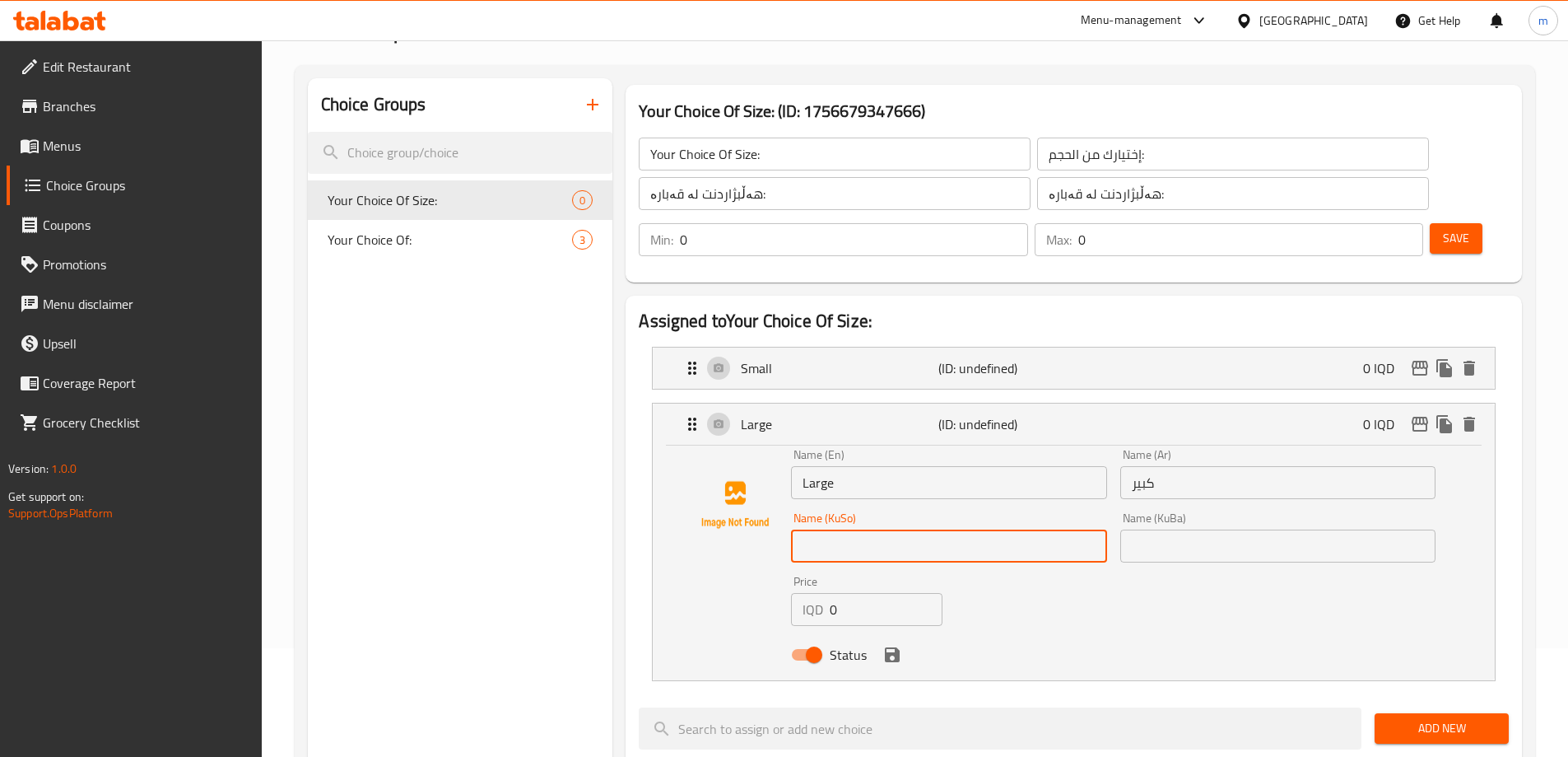
click at [945, 529] on input "text" at bounding box center [948, 546] width 315 height 33
type input "گ"
type input "گەورە"
click at [1253, 529] on input "text" at bounding box center [1278, 546] width 315 height 33
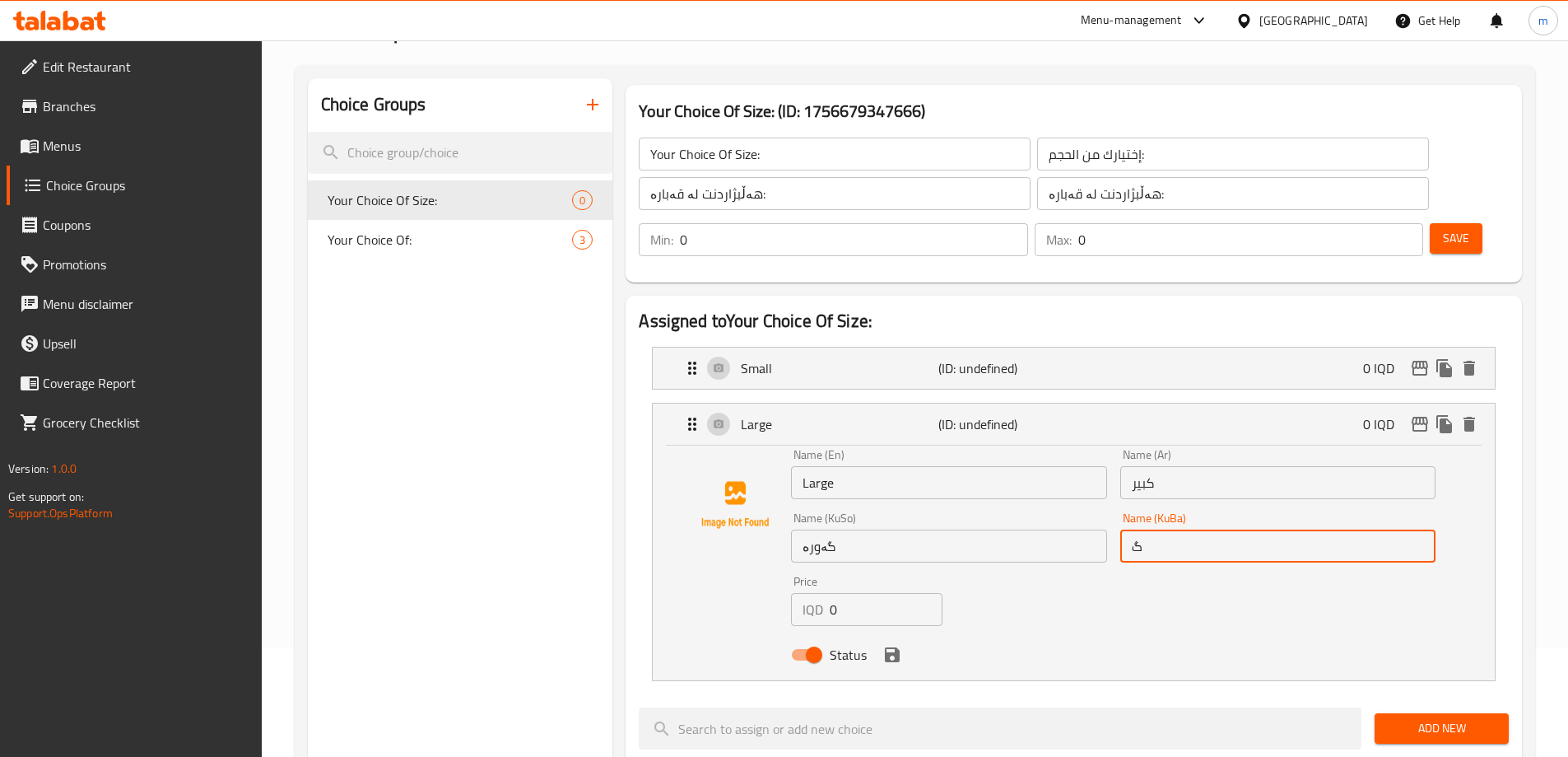
type input "گەورە"
click at [895, 647] on icon "save" at bounding box center [893, 654] width 15 height 15
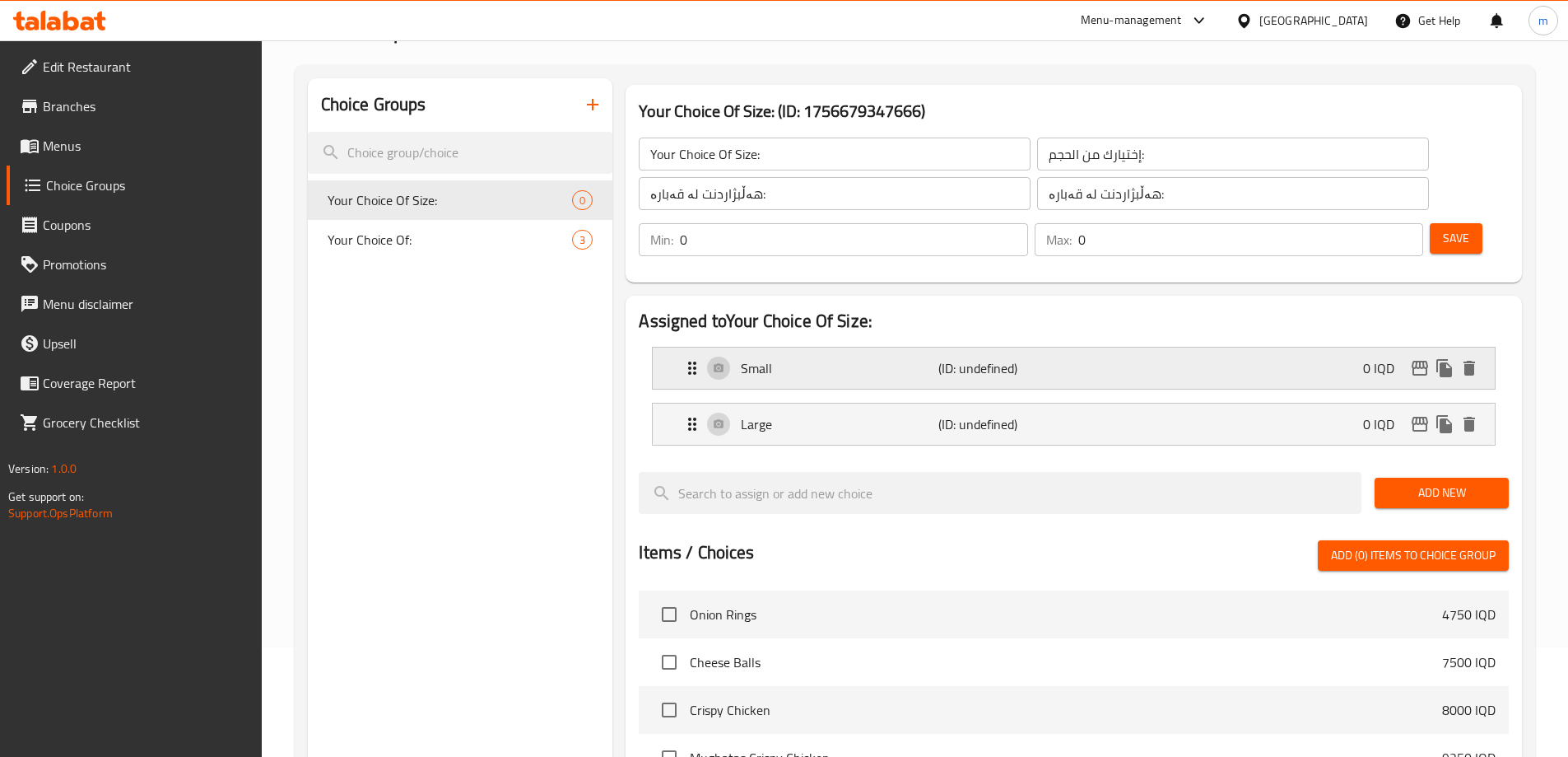
click at [857, 348] on div "Small (ID: undefined) 0 IQD" at bounding box center [1079, 368] width 793 height 41
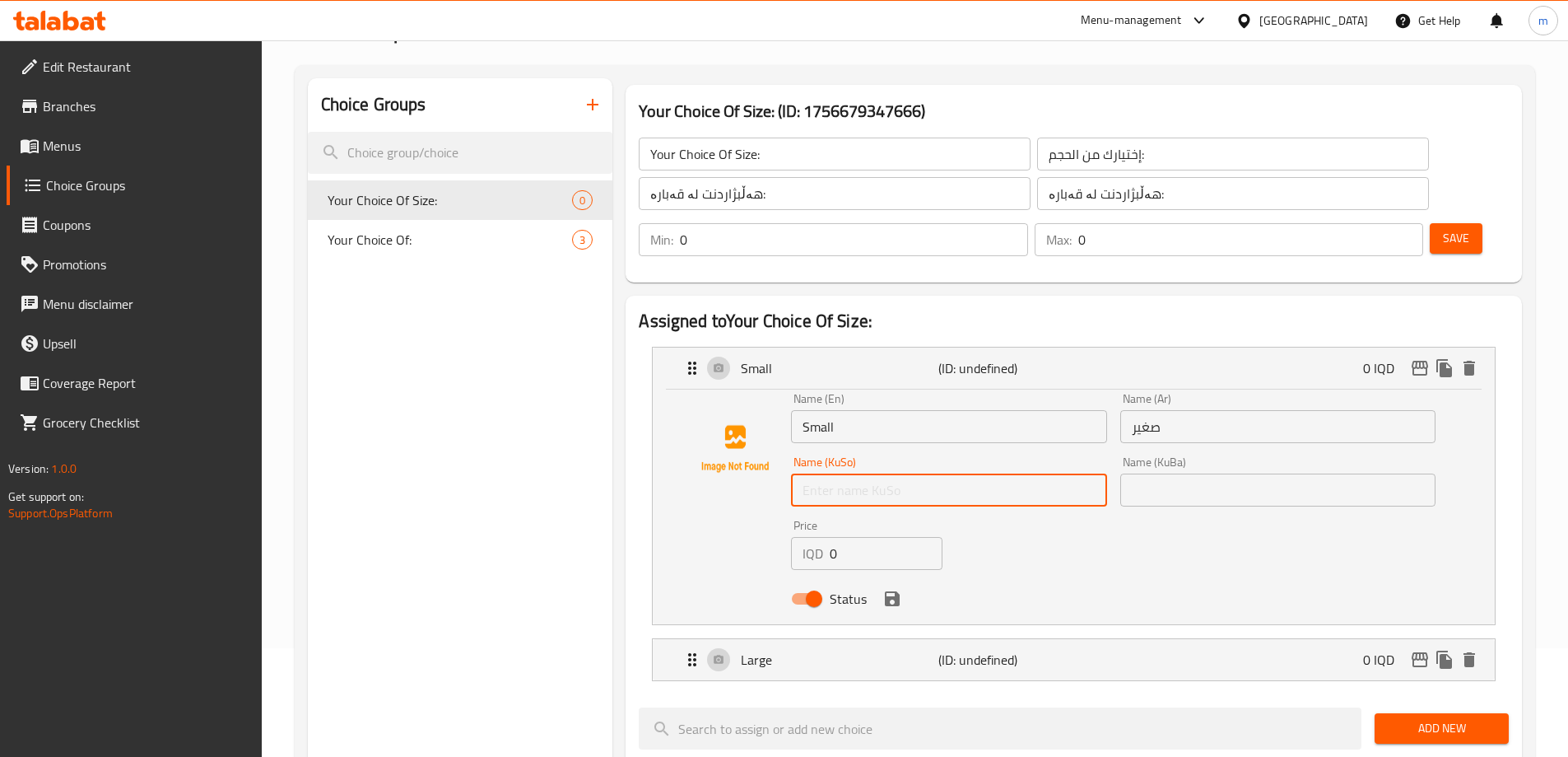
click at [838, 474] on input "text" at bounding box center [948, 490] width 315 height 33
type input "بچووک"
click at [1173, 474] on input "text" at bounding box center [1278, 490] width 315 height 33
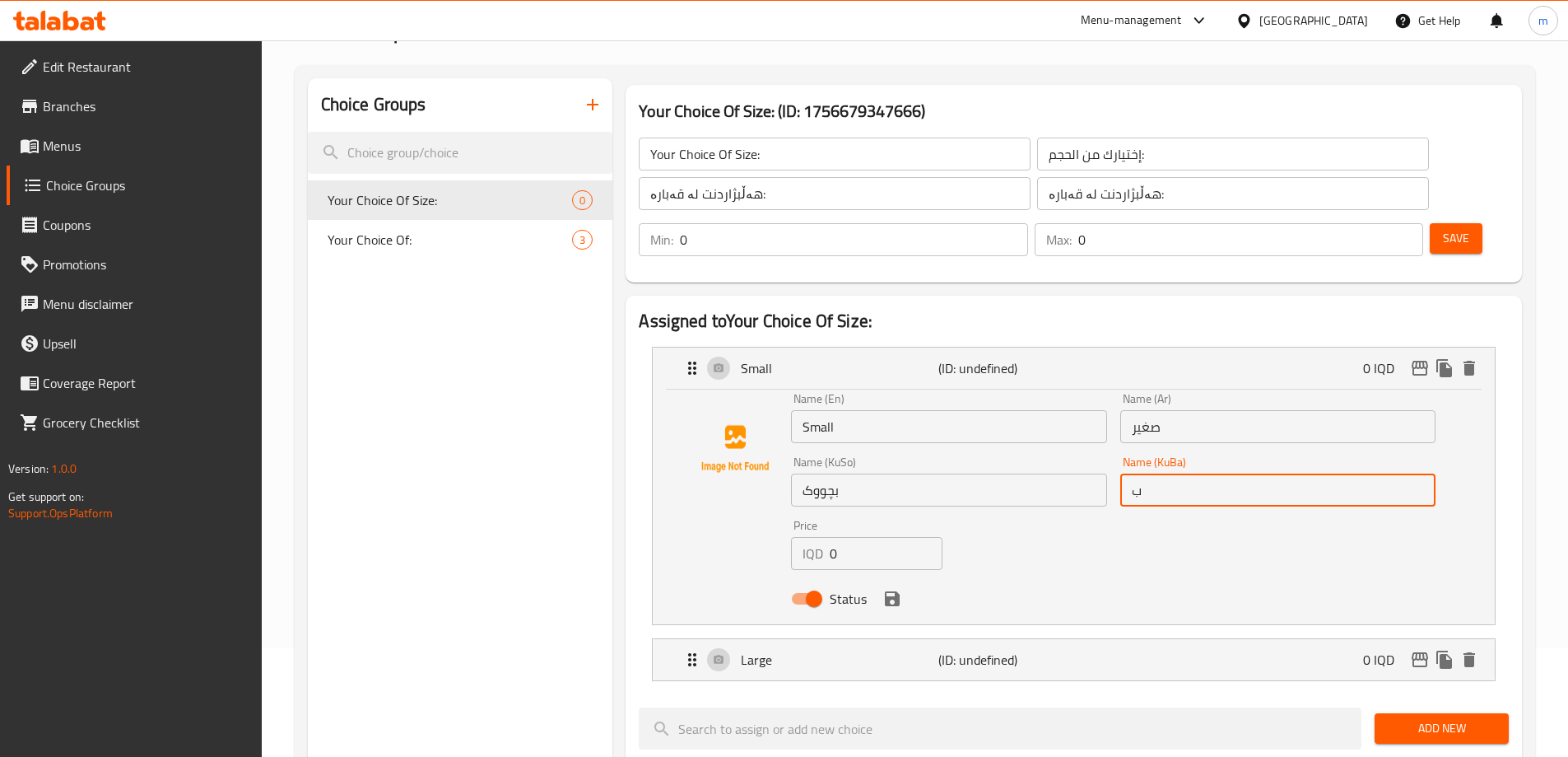
type input "بچووک"
click at [894, 591] on icon "save" at bounding box center [893, 599] width 15 height 15
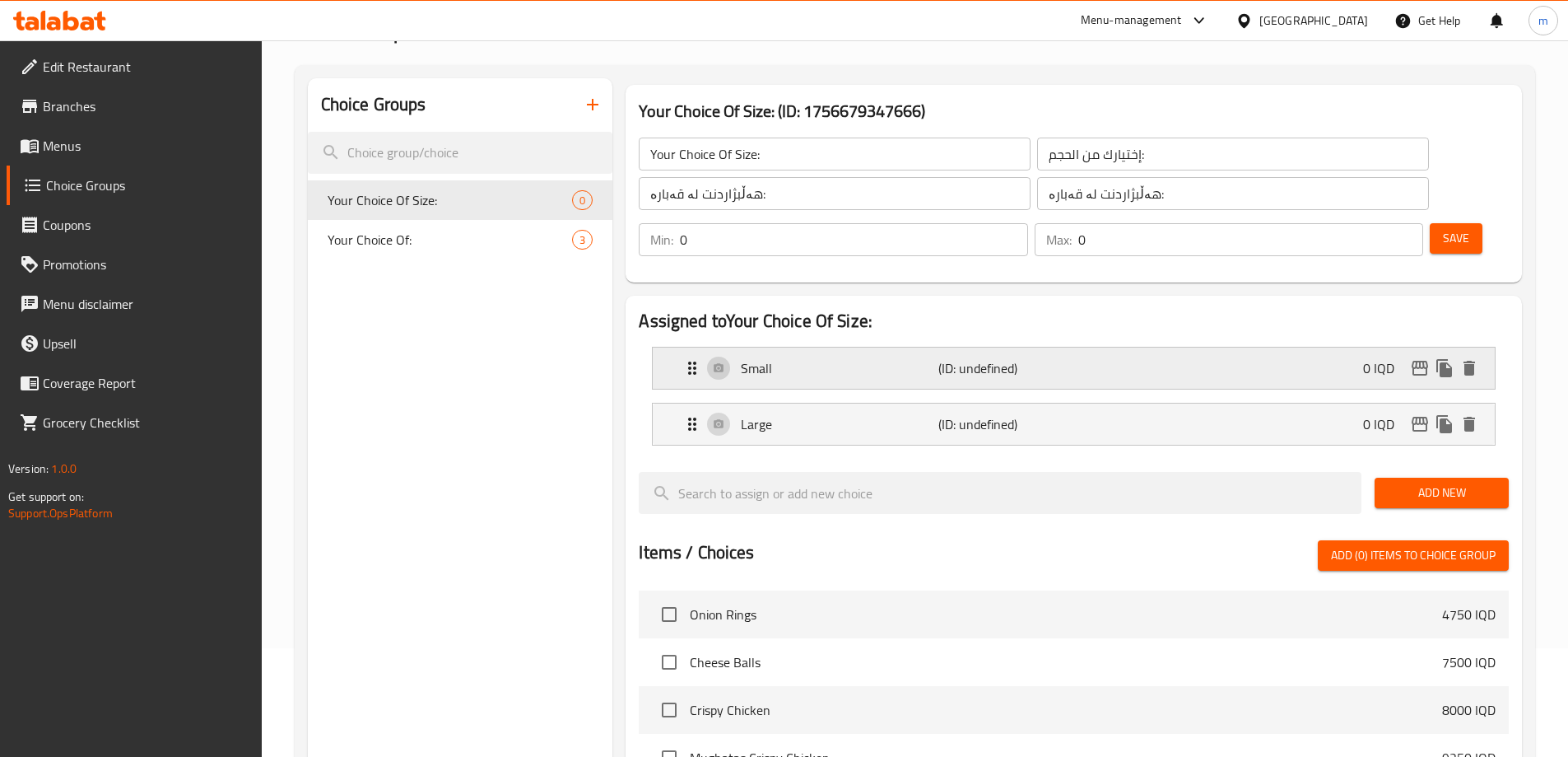
click at [989, 358] on p "(ID: undefined)" at bounding box center [1004, 367] width 131 height 19
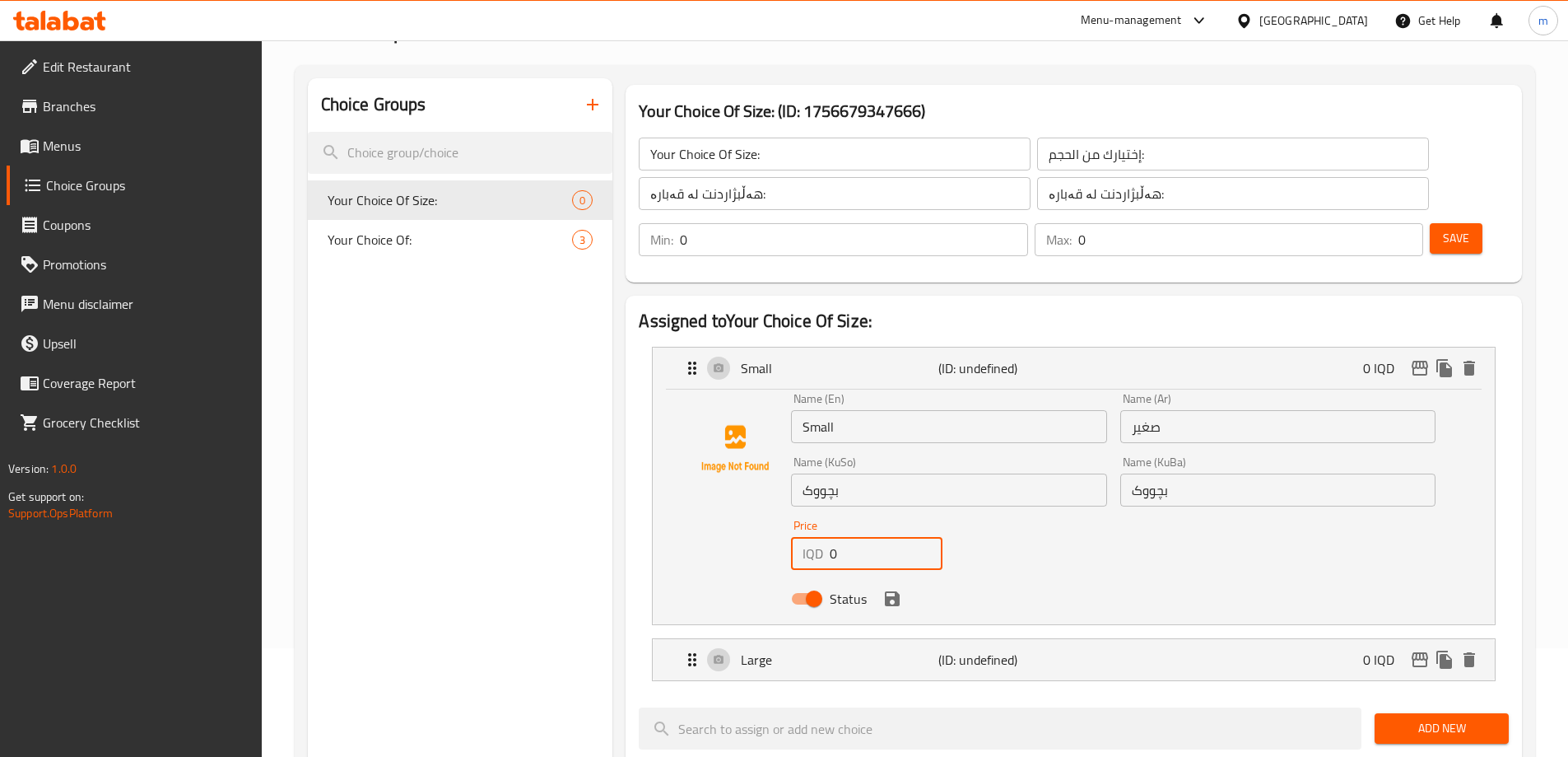
drag, startPoint x: 821, startPoint y: 504, endPoint x: 792, endPoint y: 499, distance: 29.4
click at [807, 537] on div "IQD 0 Price" at bounding box center [867, 553] width 152 height 33
click at [895, 589] on icon "save" at bounding box center [892, 598] width 19 height 19
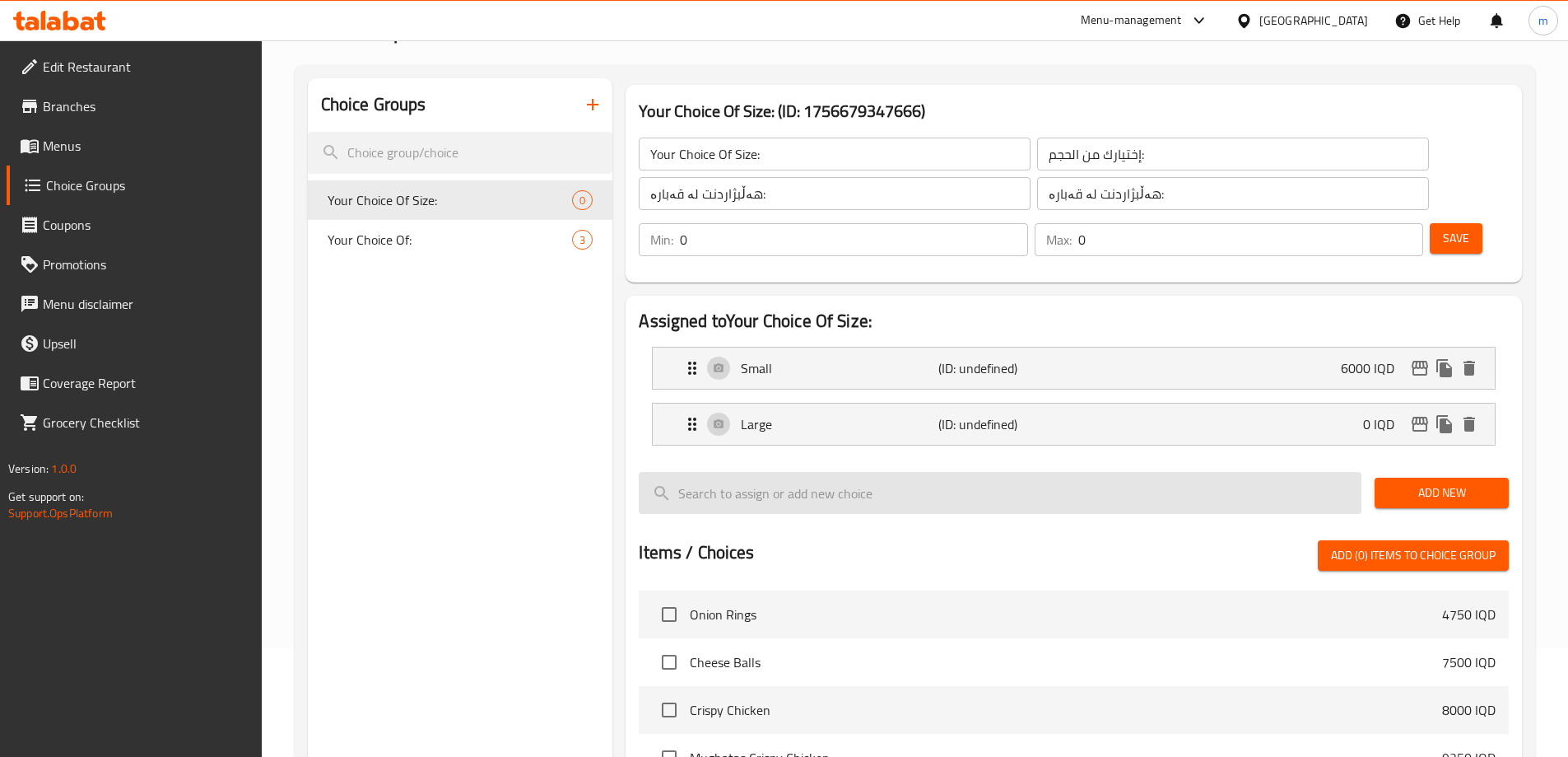
type input "6000"
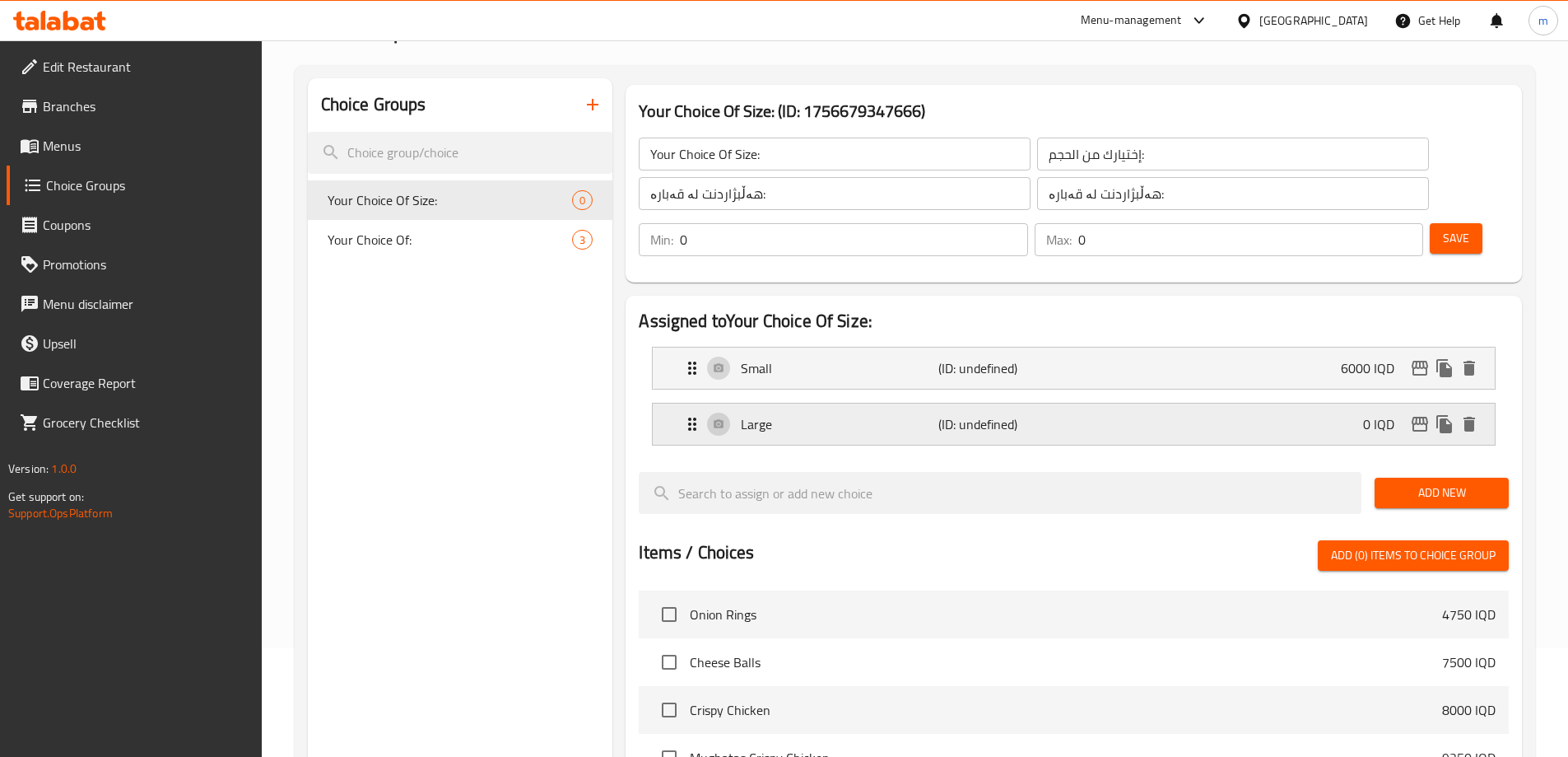
click at [841, 415] on p "Large" at bounding box center [839, 424] width 197 height 19
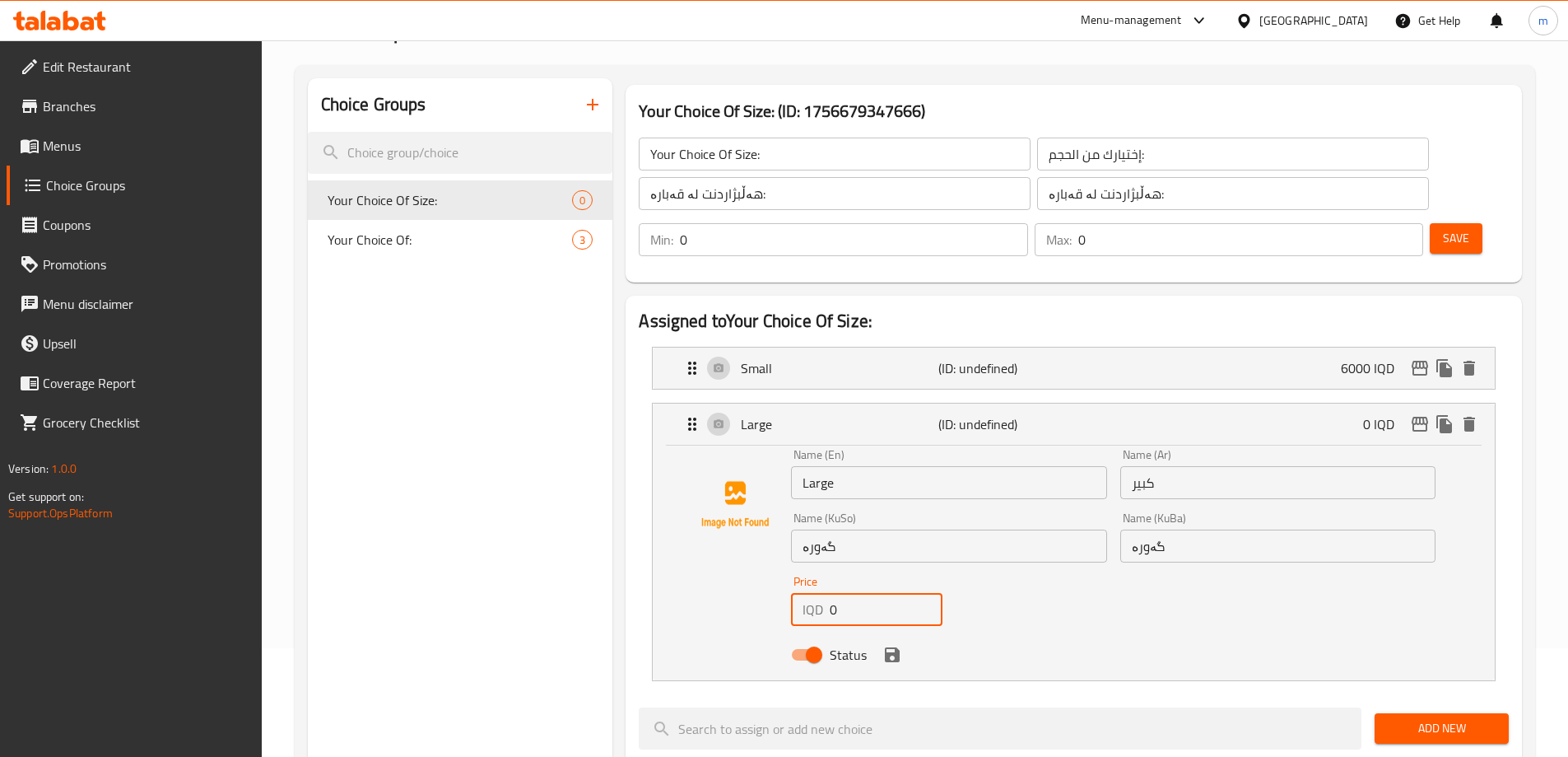
drag, startPoint x: 834, startPoint y: 565, endPoint x: 811, endPoint y: 565, distance: 23.0
click at [811, 593] on div "IQD 0 Price" at bounding box center [867, 610] width 152 height 33
type input "4"
click at [895, 647] on icon "save" at bounding box center [893, 654] width 15 height 15
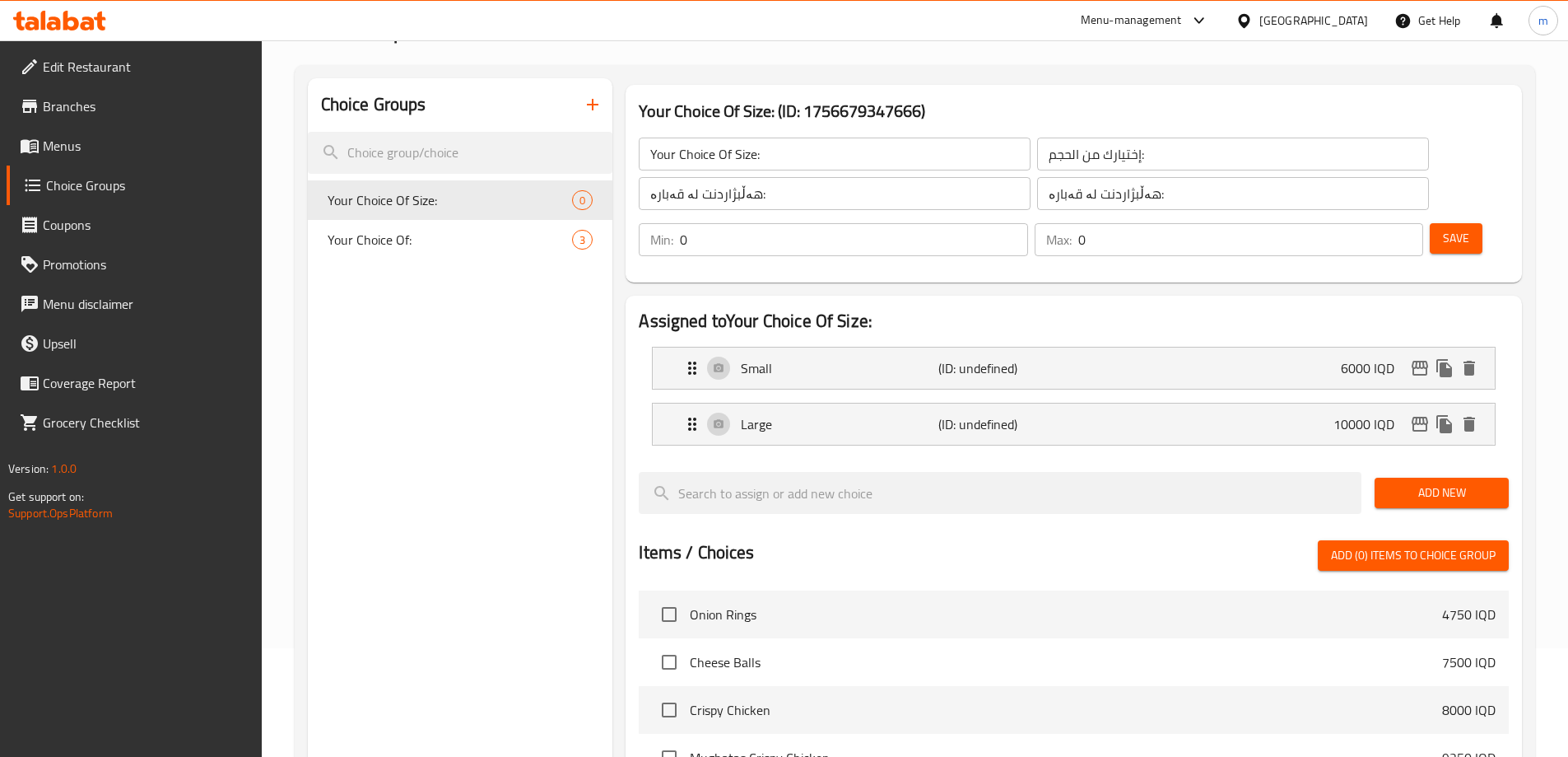
type input "10000"
type input "1"
click at [1028, 223] on input "1" at bounding box center [854, 240] width 348 height 33
type input "1"
click at [1377, 223] on input "1" at bounding box center [1251, 240] width 345 height 33
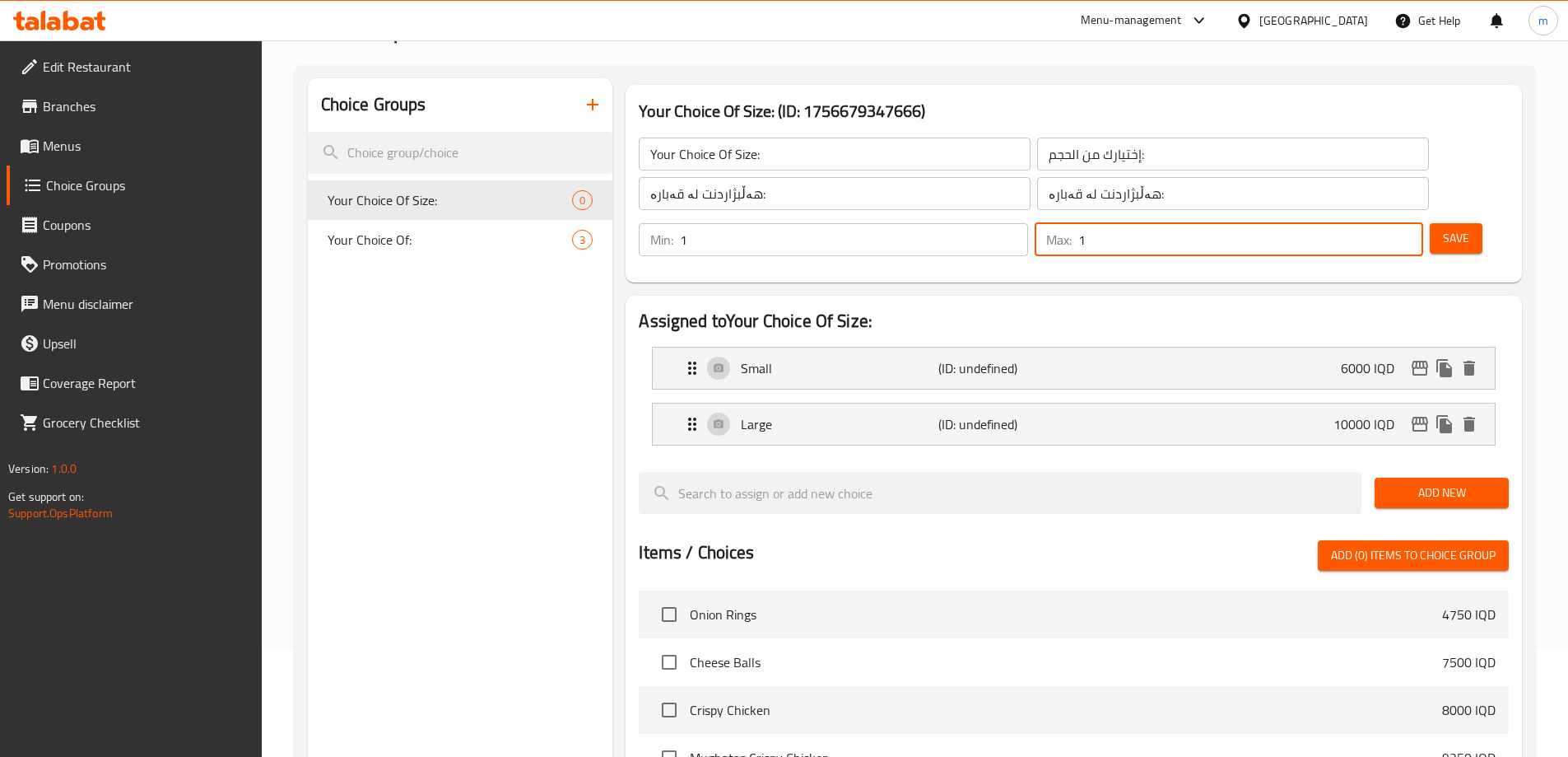
click at [1430, 223] on button "Save" at bounding box center [1456, 238] width 53 height 31
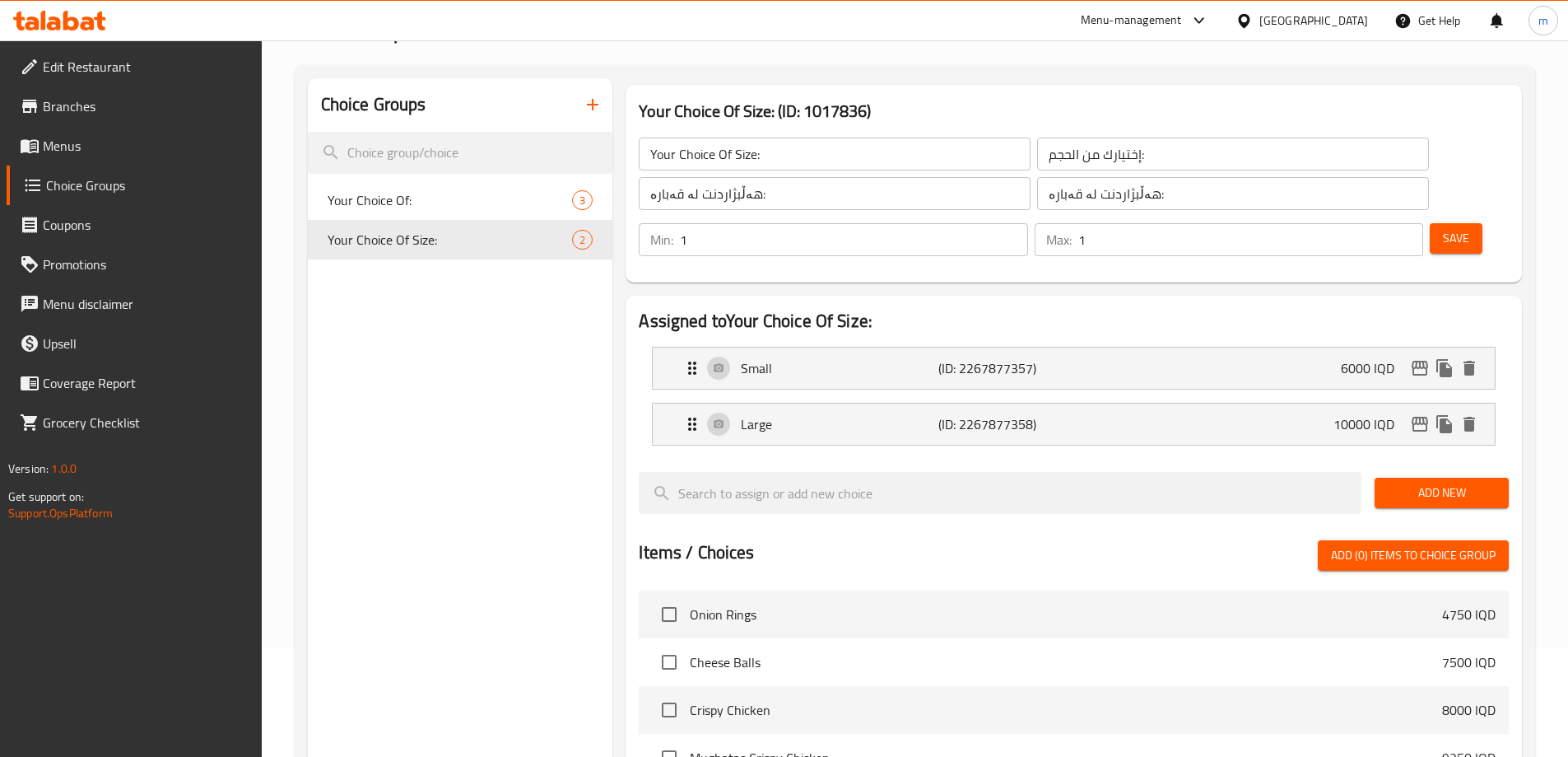
click at [86, 134] on link "Menus" at bounding box center [134, 145] width 255 height 40
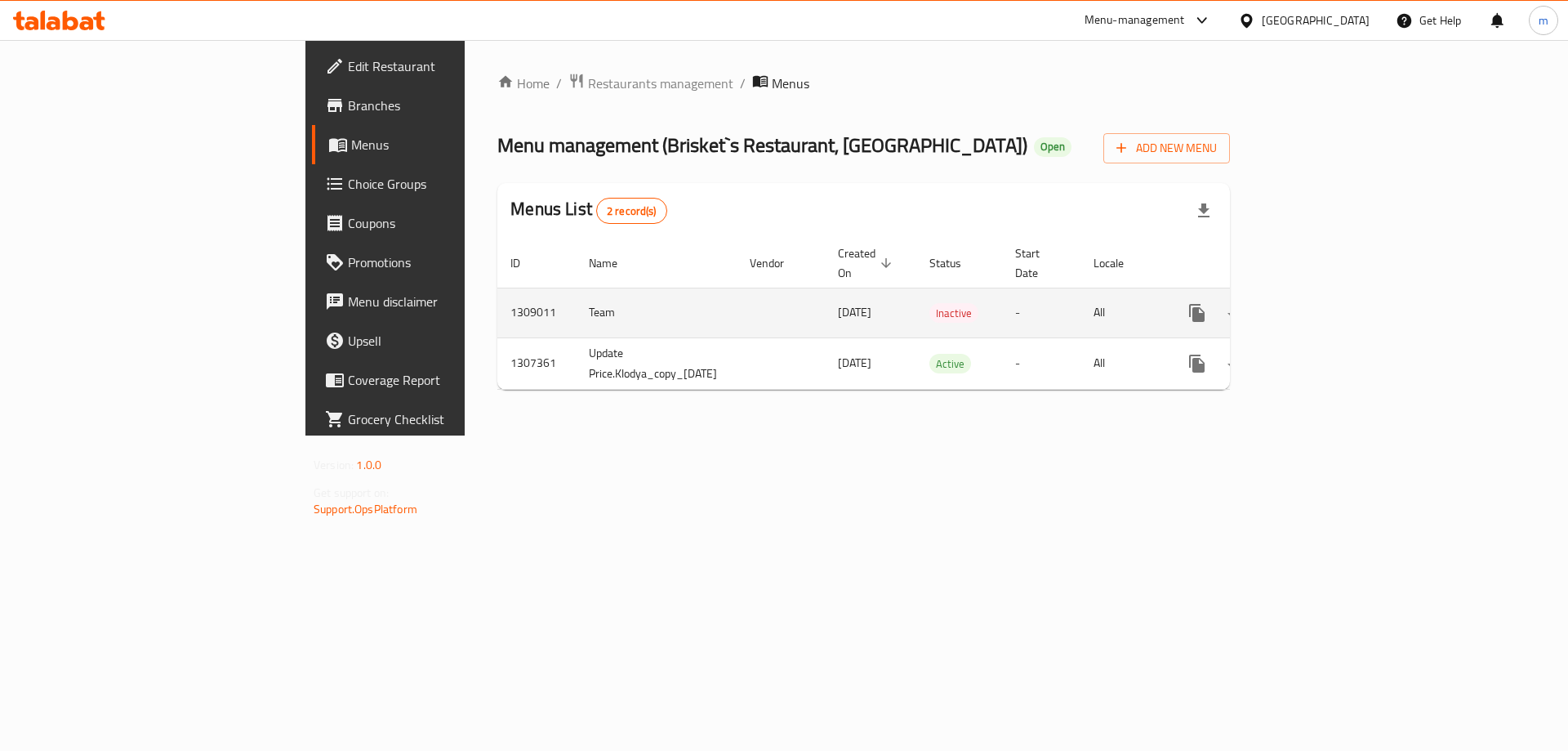
click at [497, 294] on td "1309011" at bounding box center [536, 312] width 78 height 50
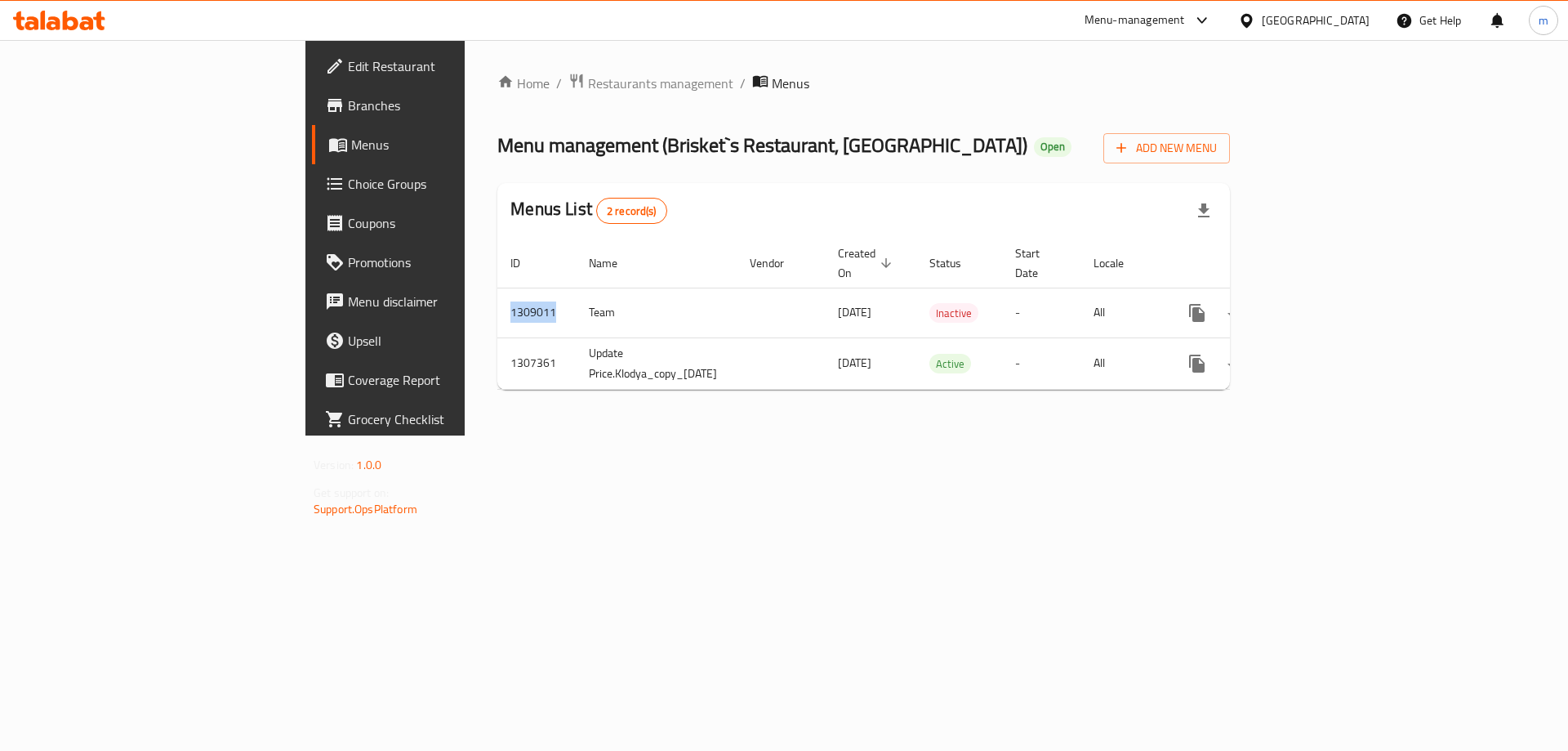
copy td "1309011"
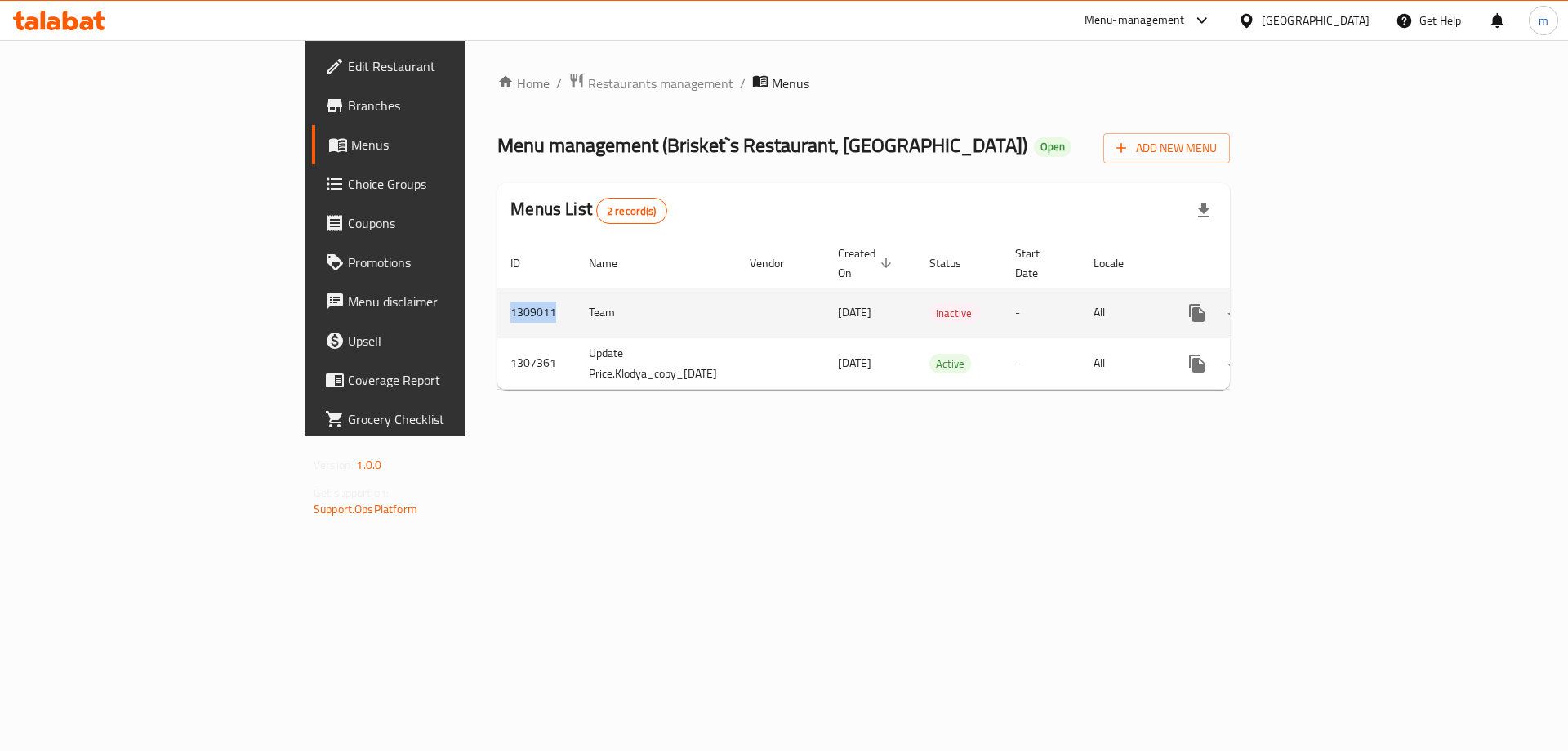
click at [1324, 303] on icon "enhanced table" at bounding box center [1314, 312] width 19 height 19
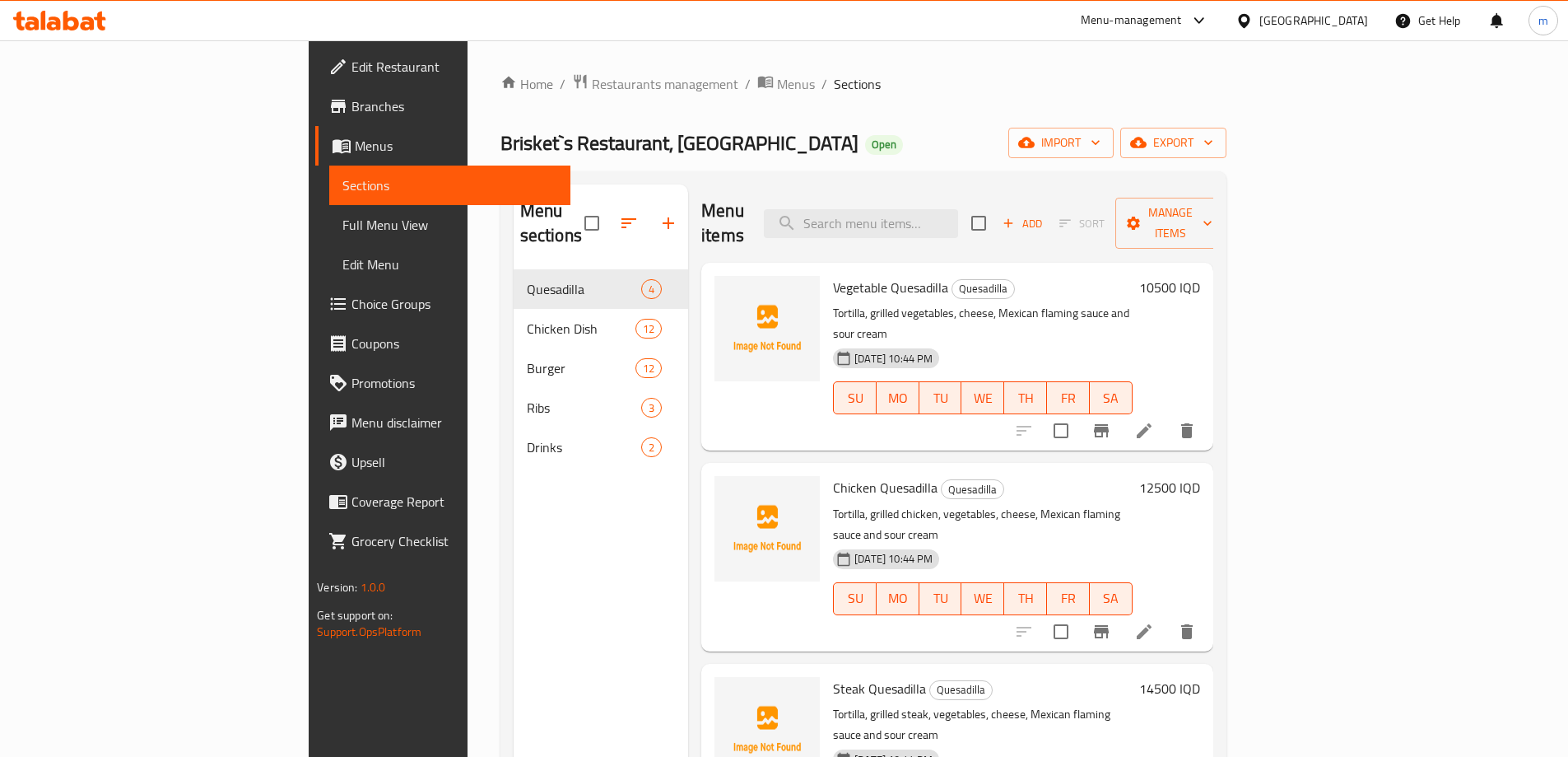
click at [1109, 169] on div "Home / Restaurants management / Menus / Sections Brisket`s Restaurant, Karada O…" at bounding box center [863, 514] width 726 height 881
click at [1101, 146] on span "import" at bounding box center [1060, 143] width 79 height 20
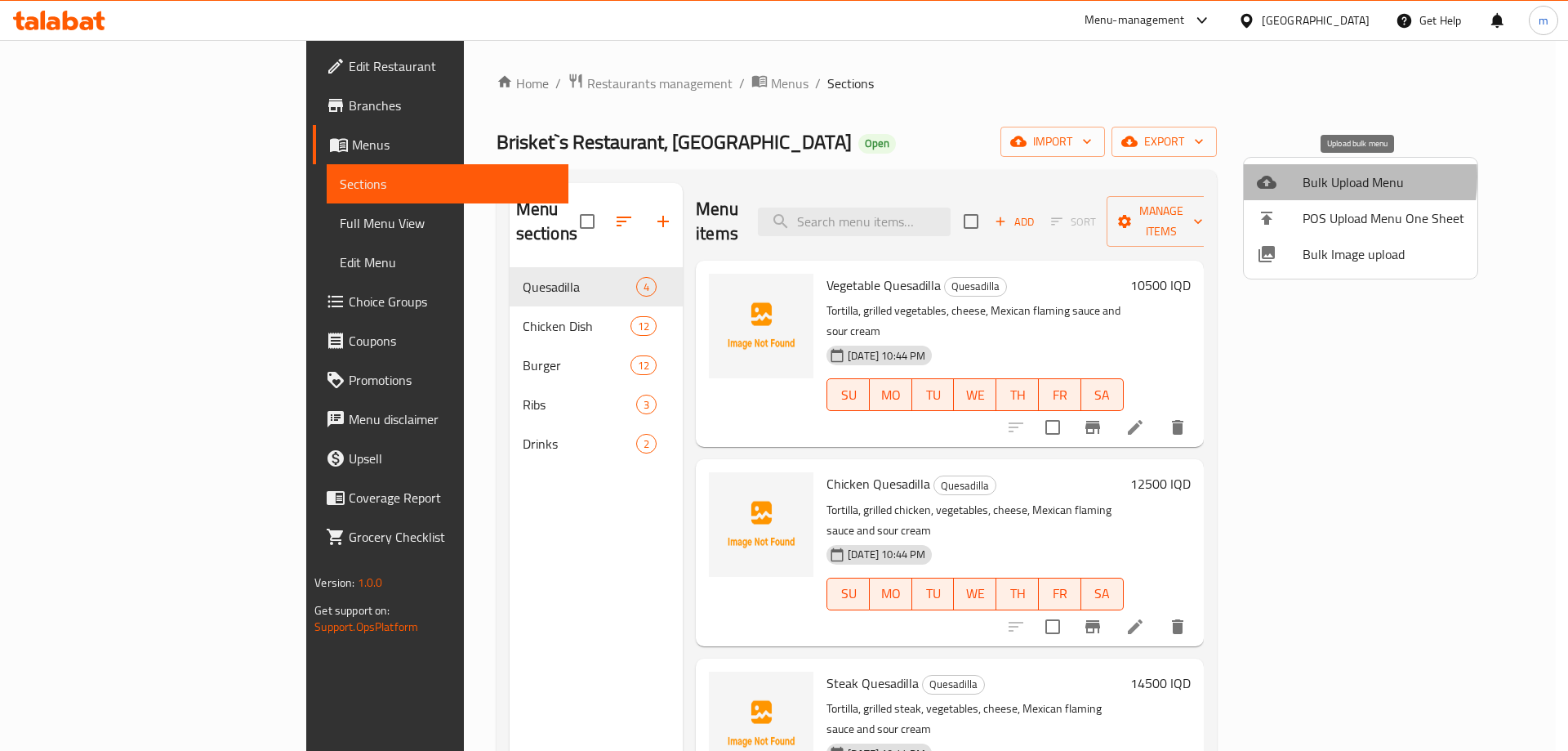
click at [1285, 176] on div at bounding box center [1280, 182] width 46 height 19
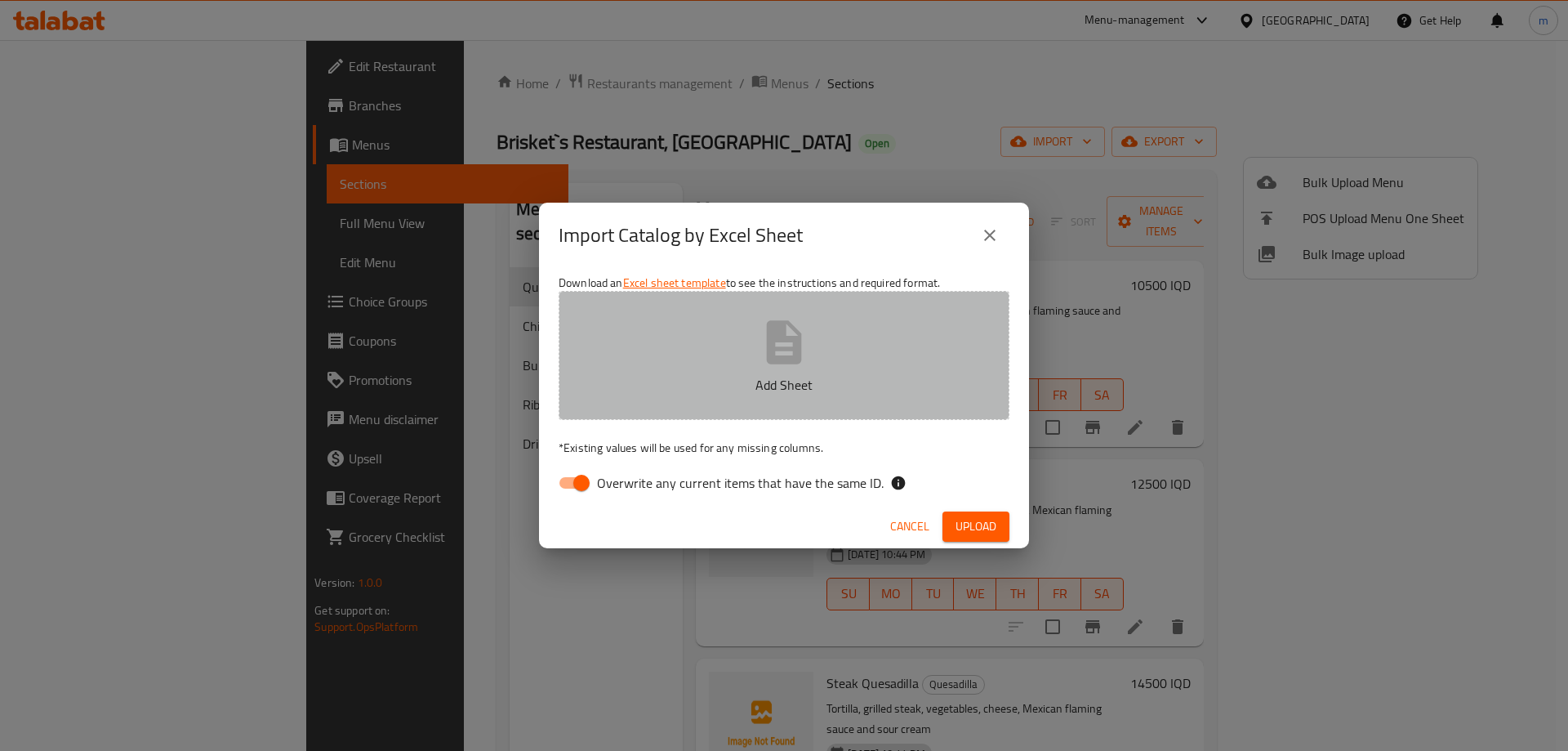
click at [724, 336] on button "Add Sheet" at bounding box center [784, 355] width 450 height 129
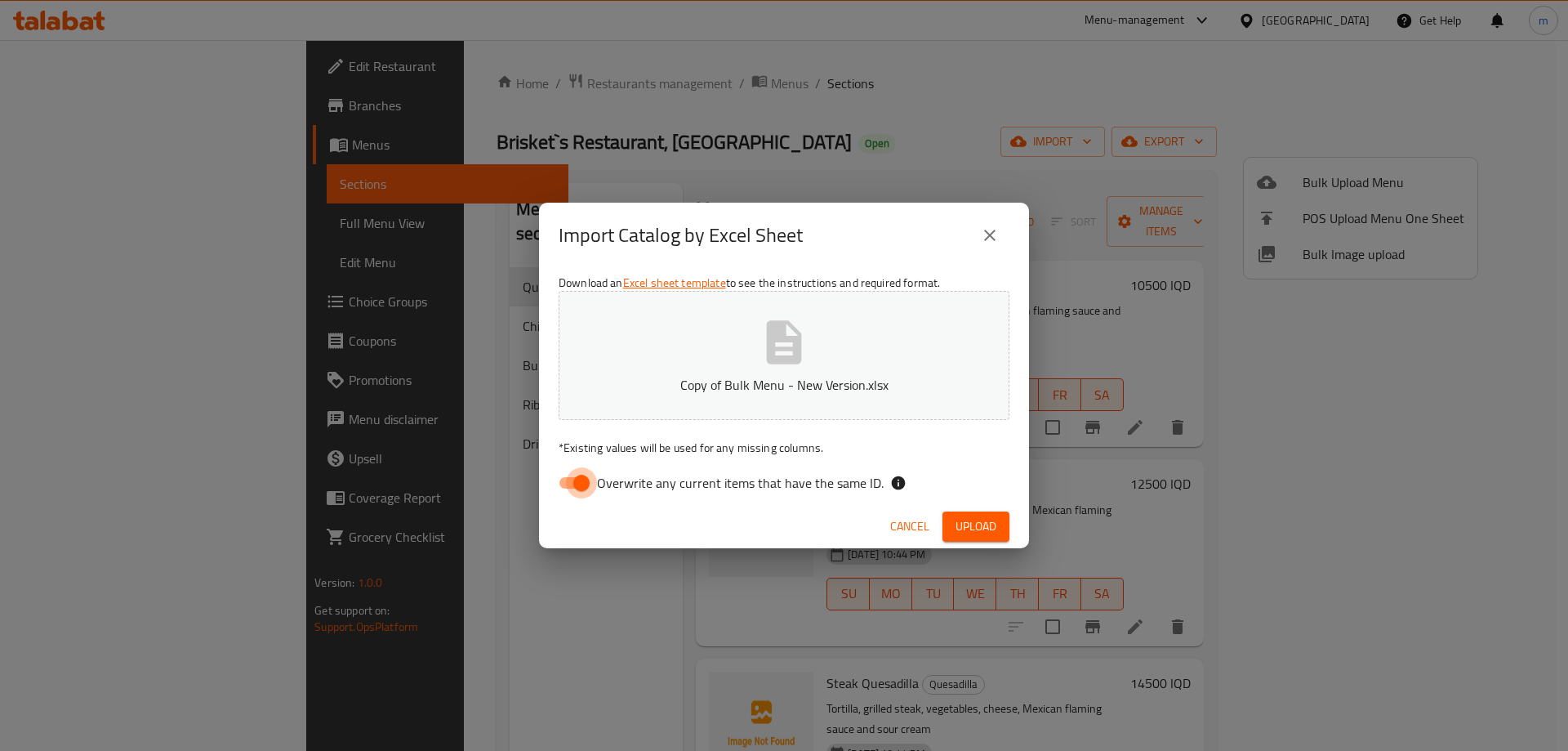
click at [577, 475] on input "Overwrite any current items that have the same ID." at bounding box center [581, 483] width 93 height 31
checkbox input "false"
click at [965, 531] on span "Upload" at bounding box center [975, 526] width 40 height 20
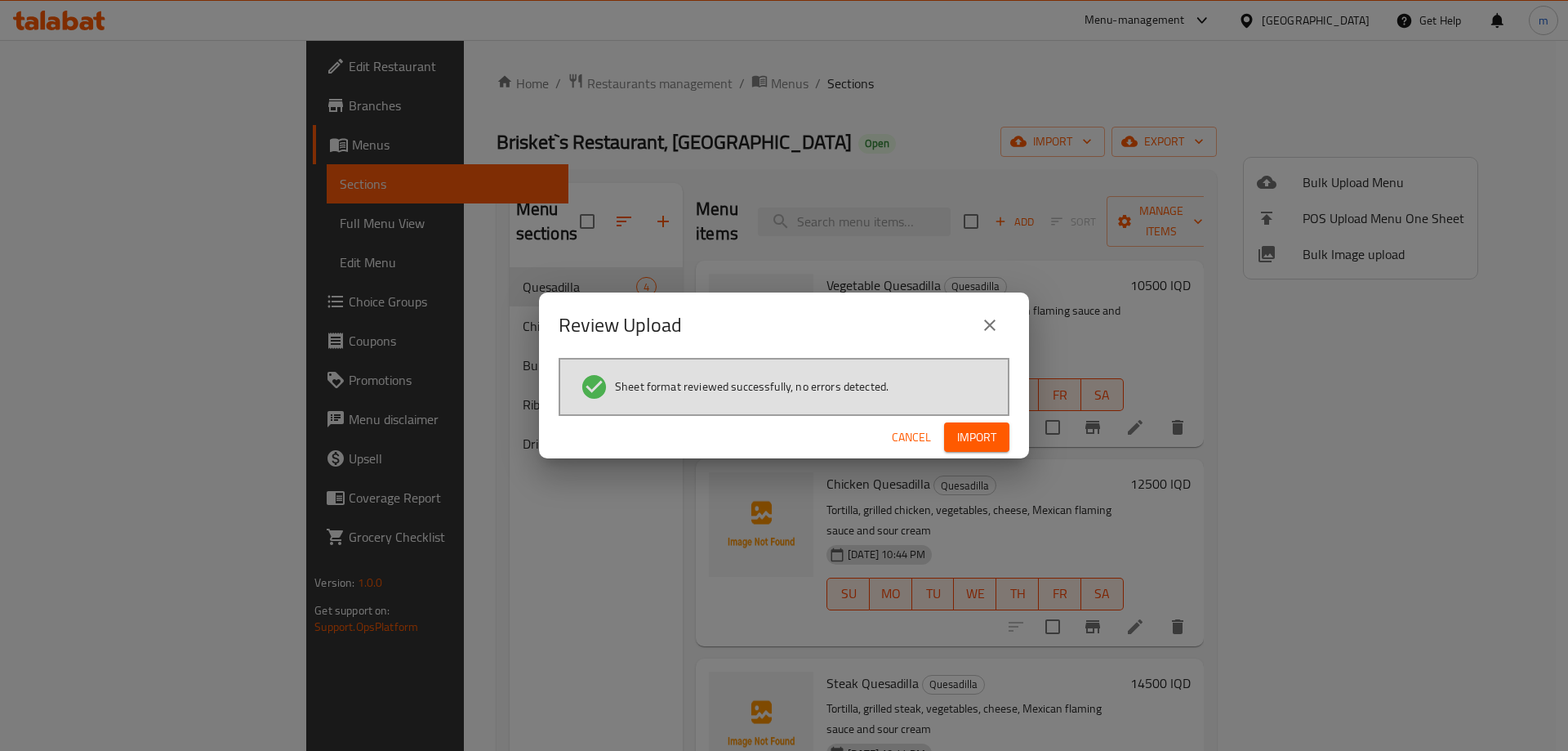
click at [988, 442] on span "Import" at bounding box center [976, 437] width 39 height 20
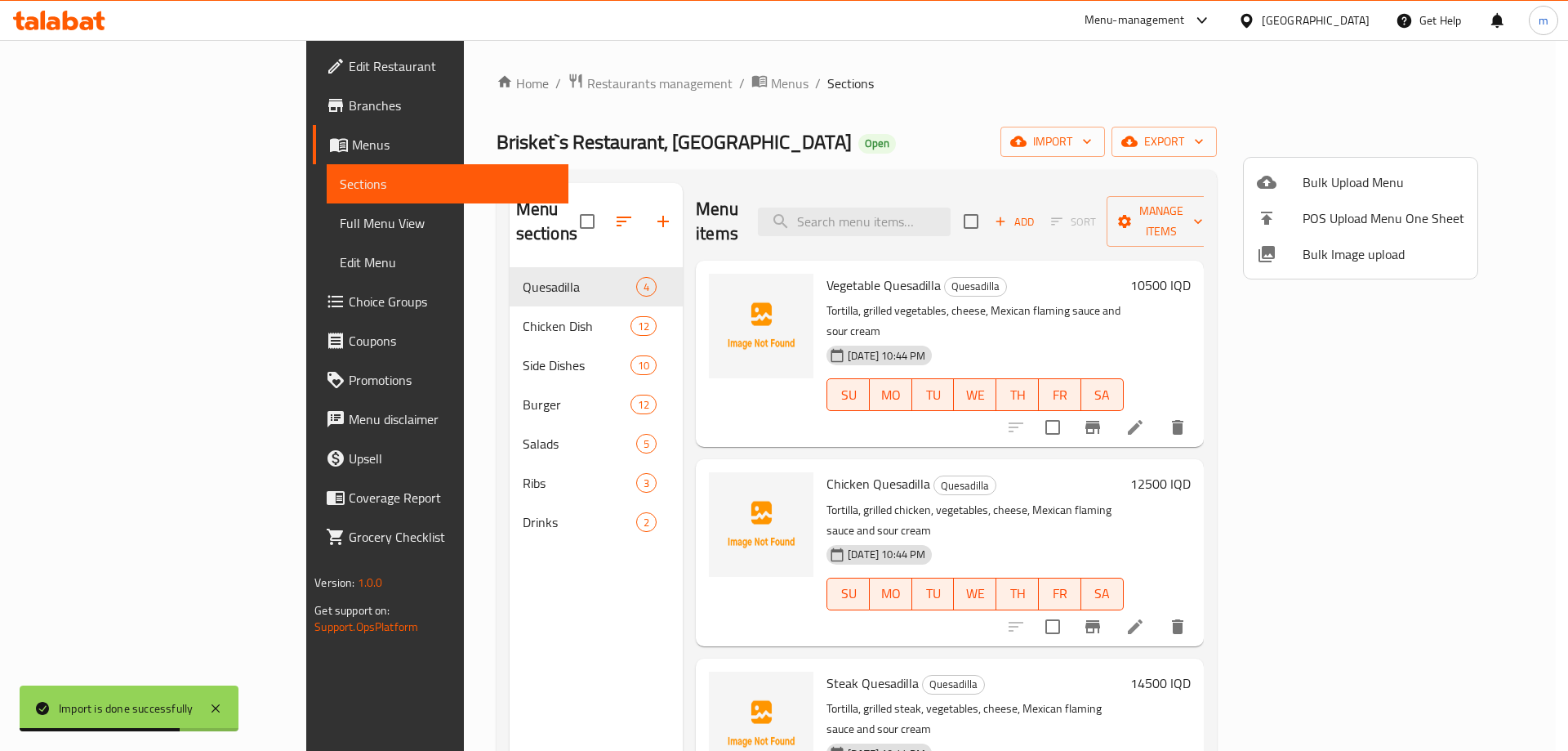
click at [374, 300] on div at bounding box center [784, 376] width 1568 height 751
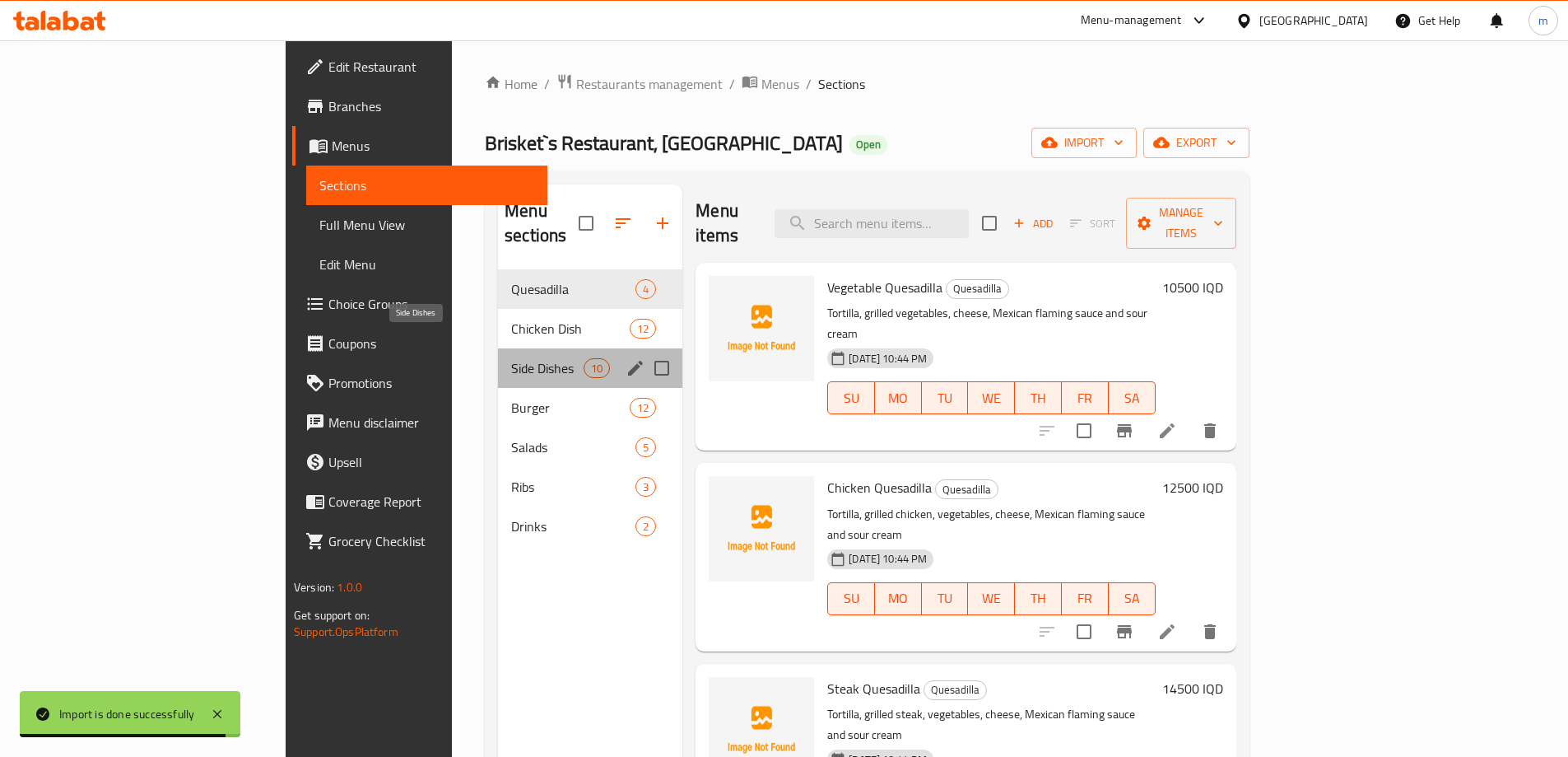
click at [512, 358] on span "Side Dishes" at bounding box center [548, 367] width 72 height 19
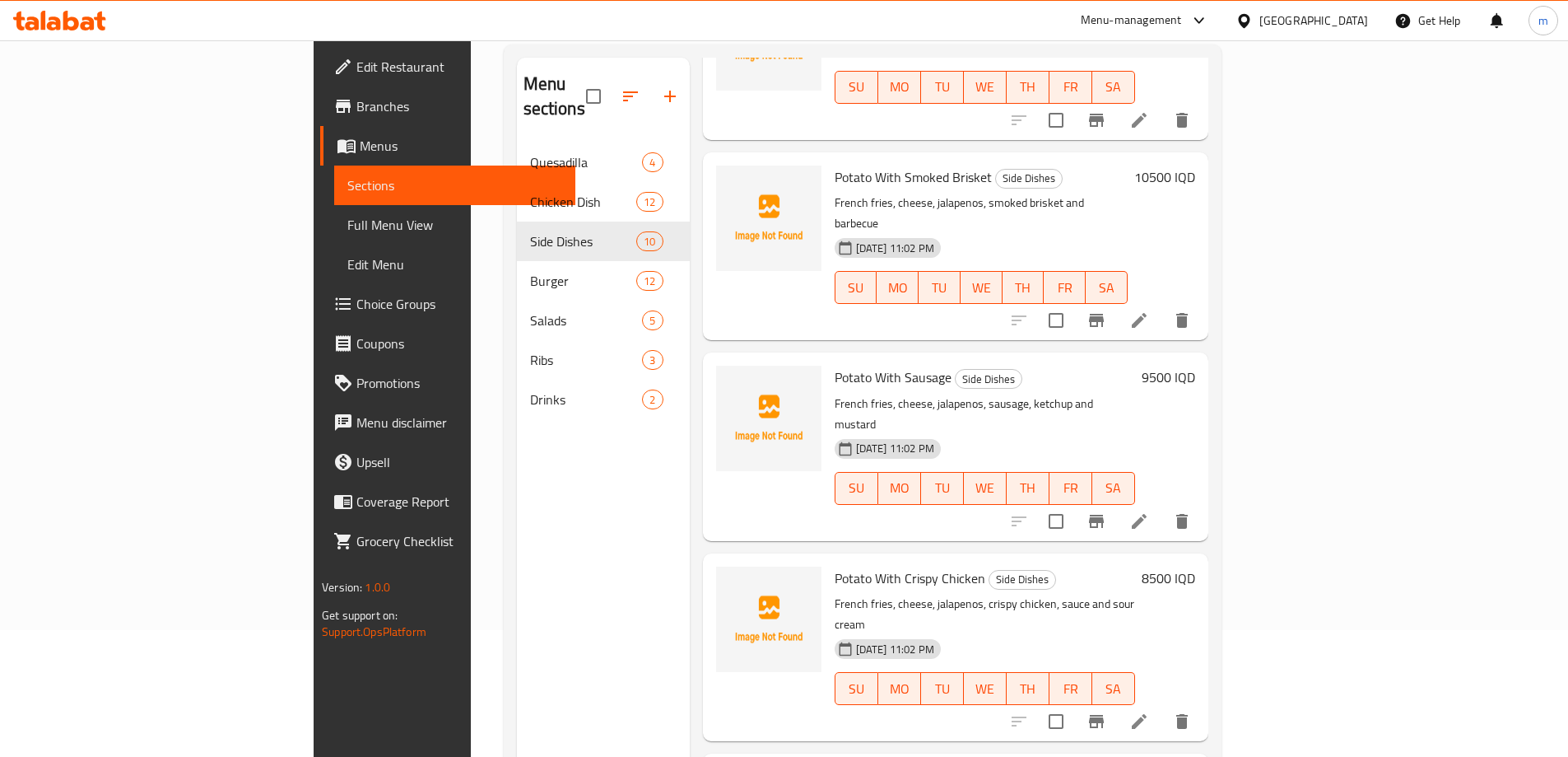
scroll to position [230, 0]
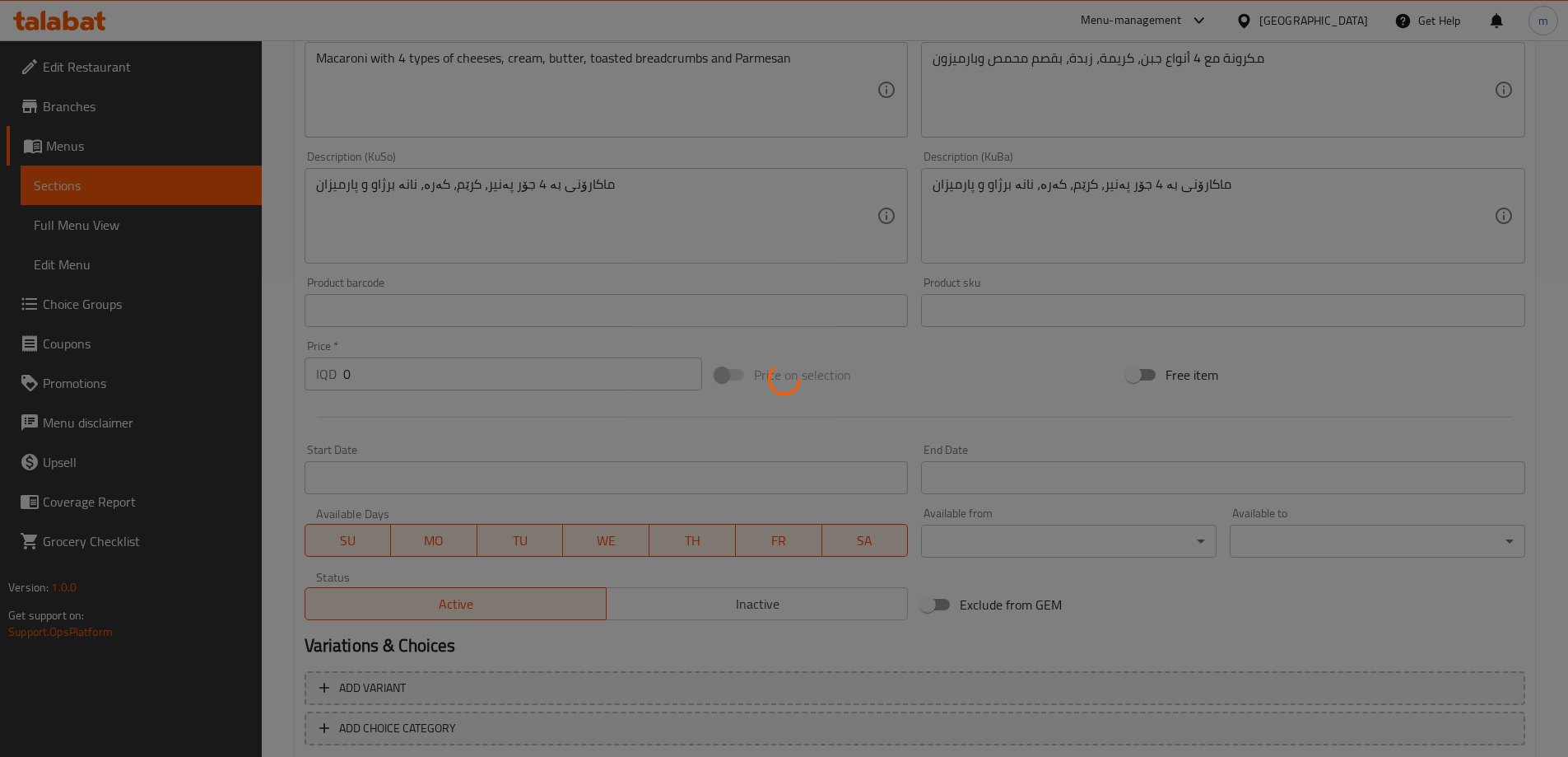
scroll to position [572, 0]
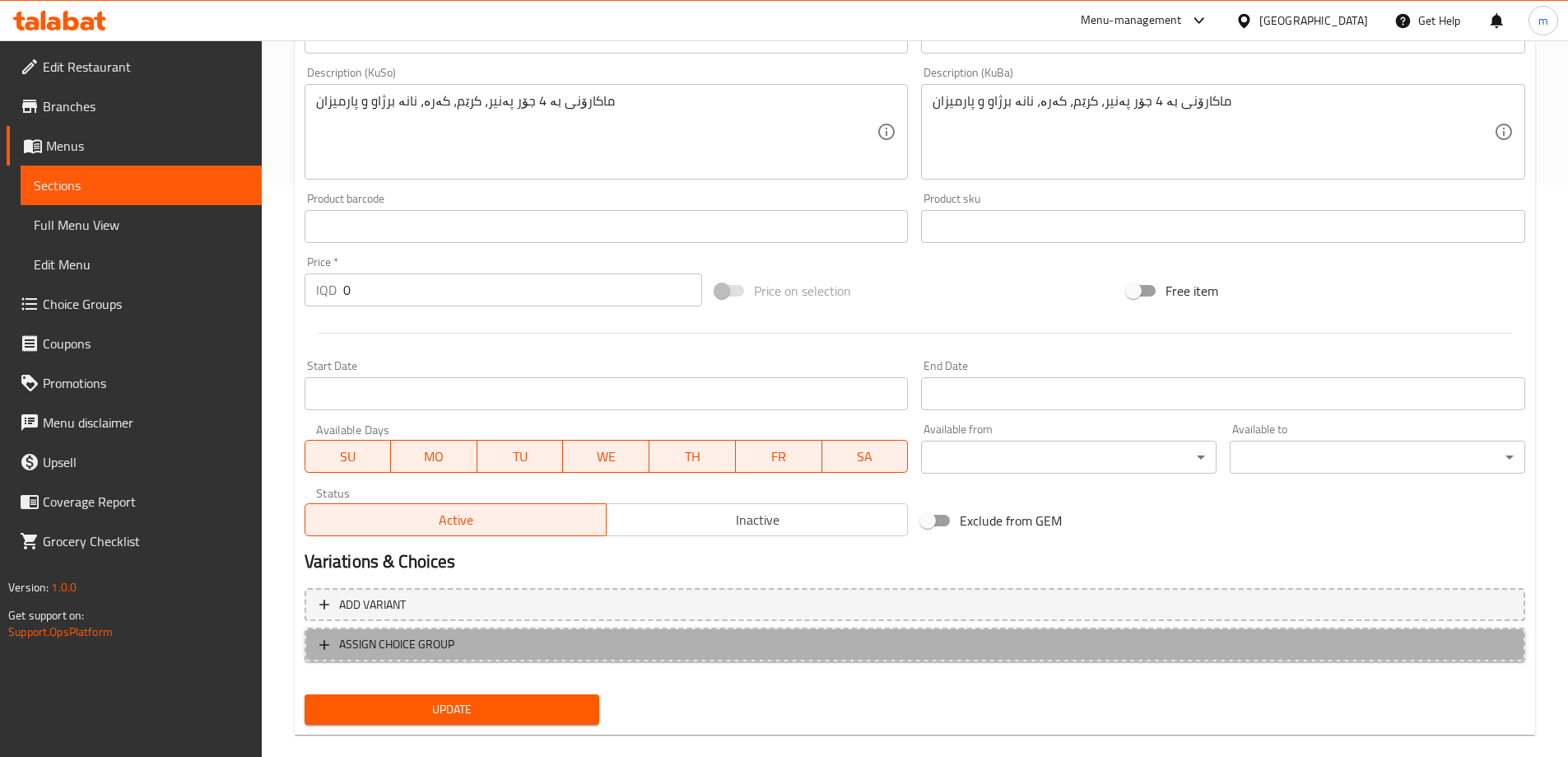
click at [520, 642] on span "ASSIGN CHOICE GROUP" at bounding box center [915, 644] width 1191 height 20
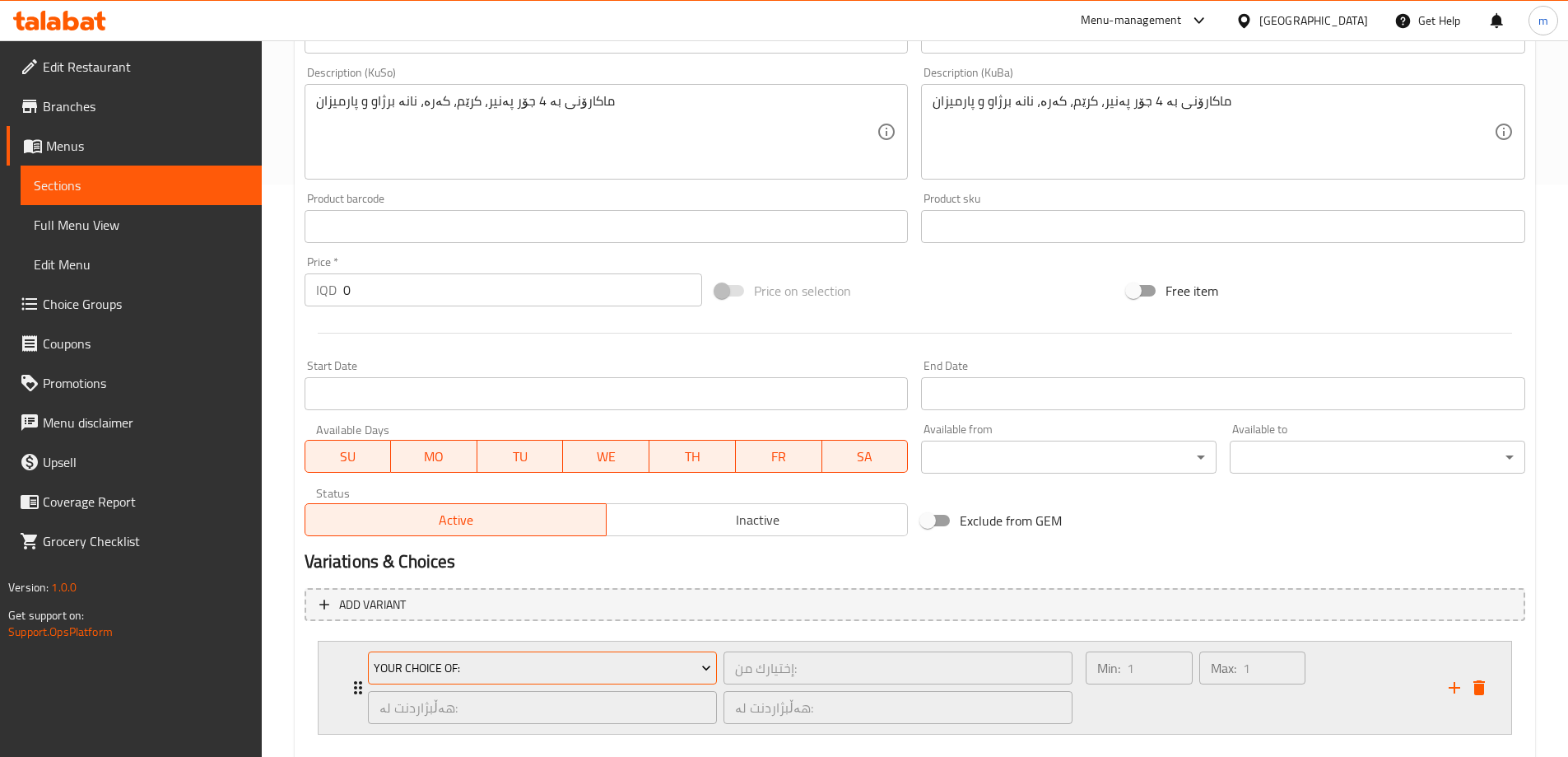
click at [512, 666] on span "Your Choice Of:" at bounding box center [542, 668] width 338 height 20
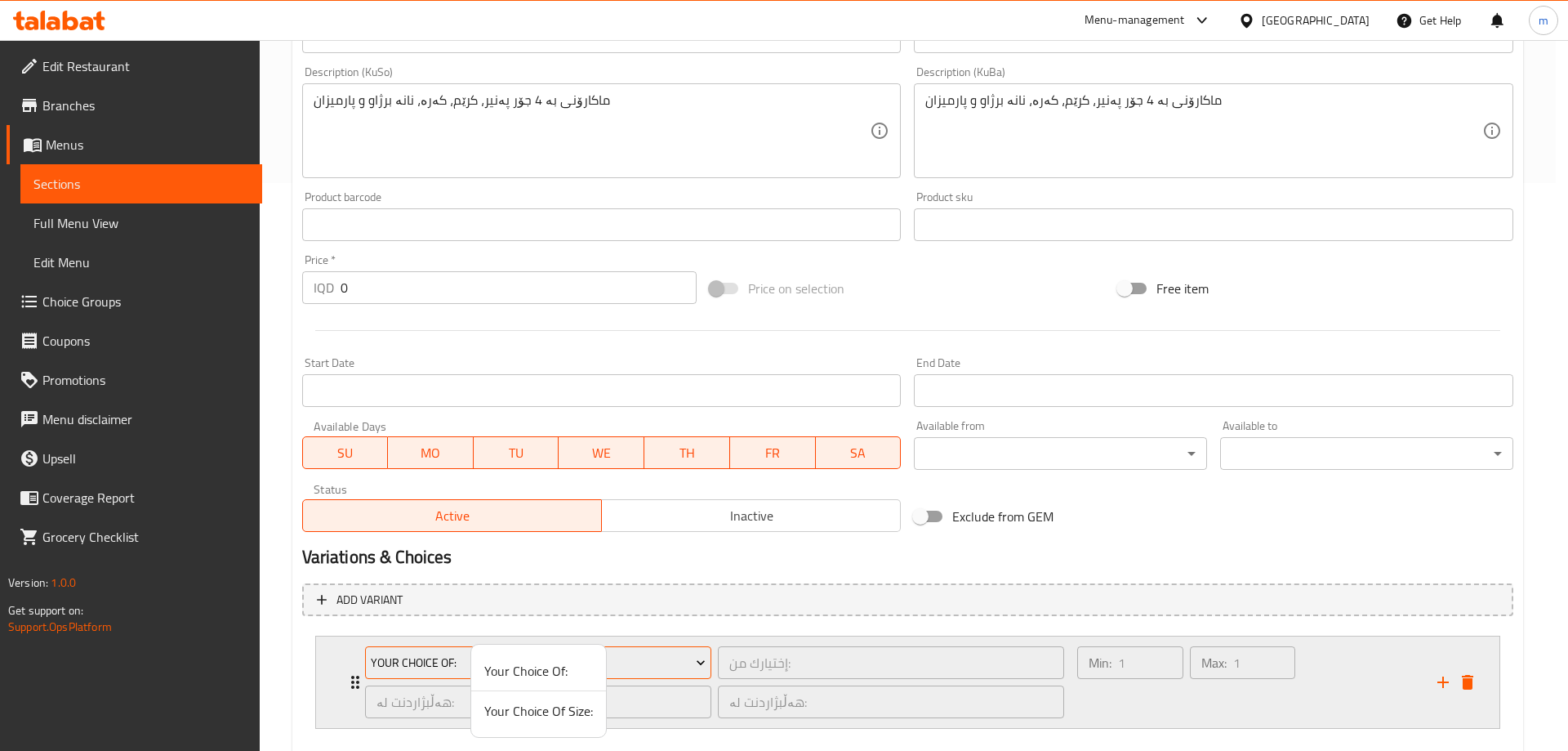
click at [517, 670] on span "Your Choice Of:" at bounding box center [539, 670] width 108 height 19
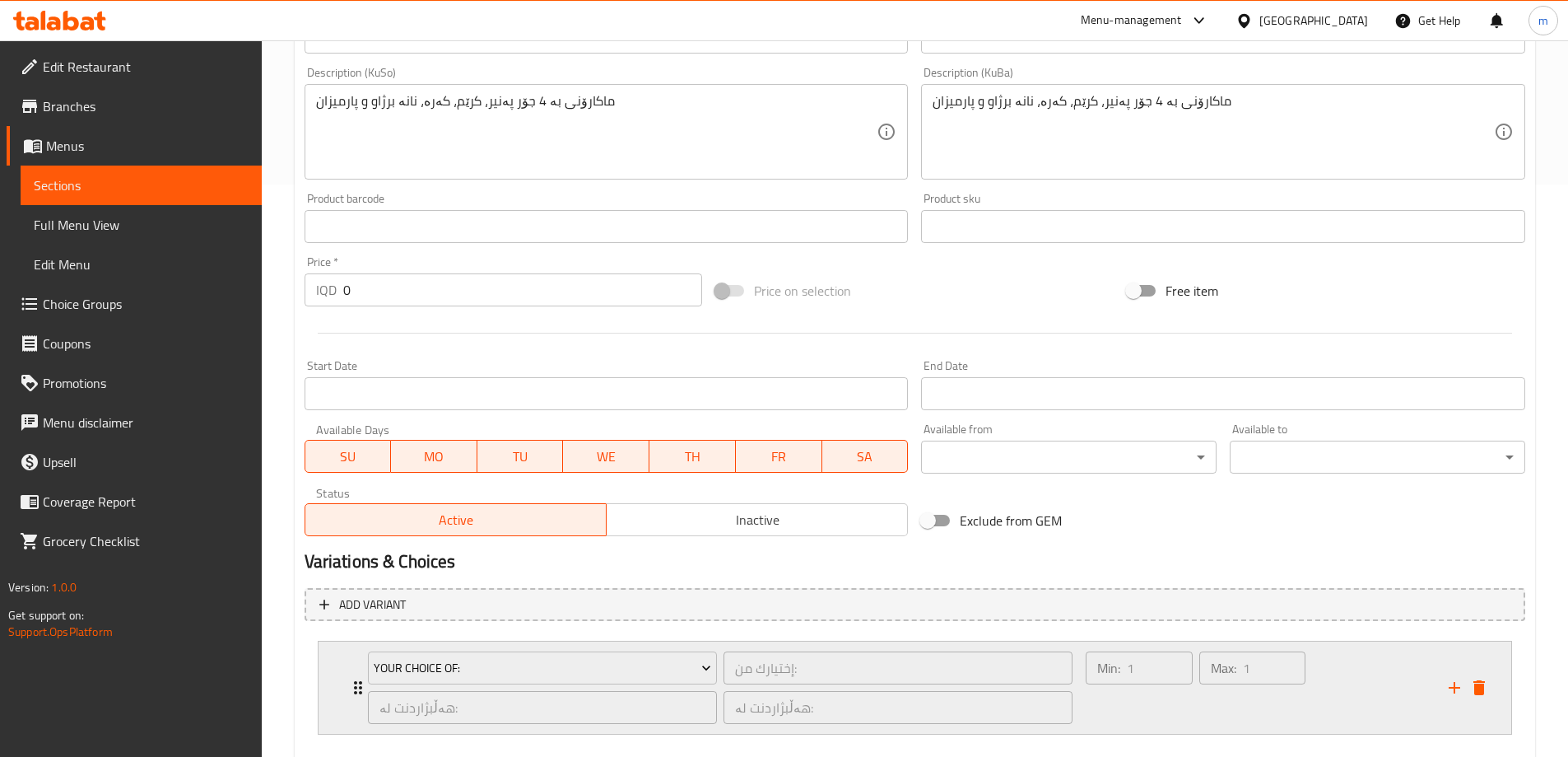
click at [1139, 716] on div "Min: 1 ​" at bounding box center [1139, 687] width 113 height 79
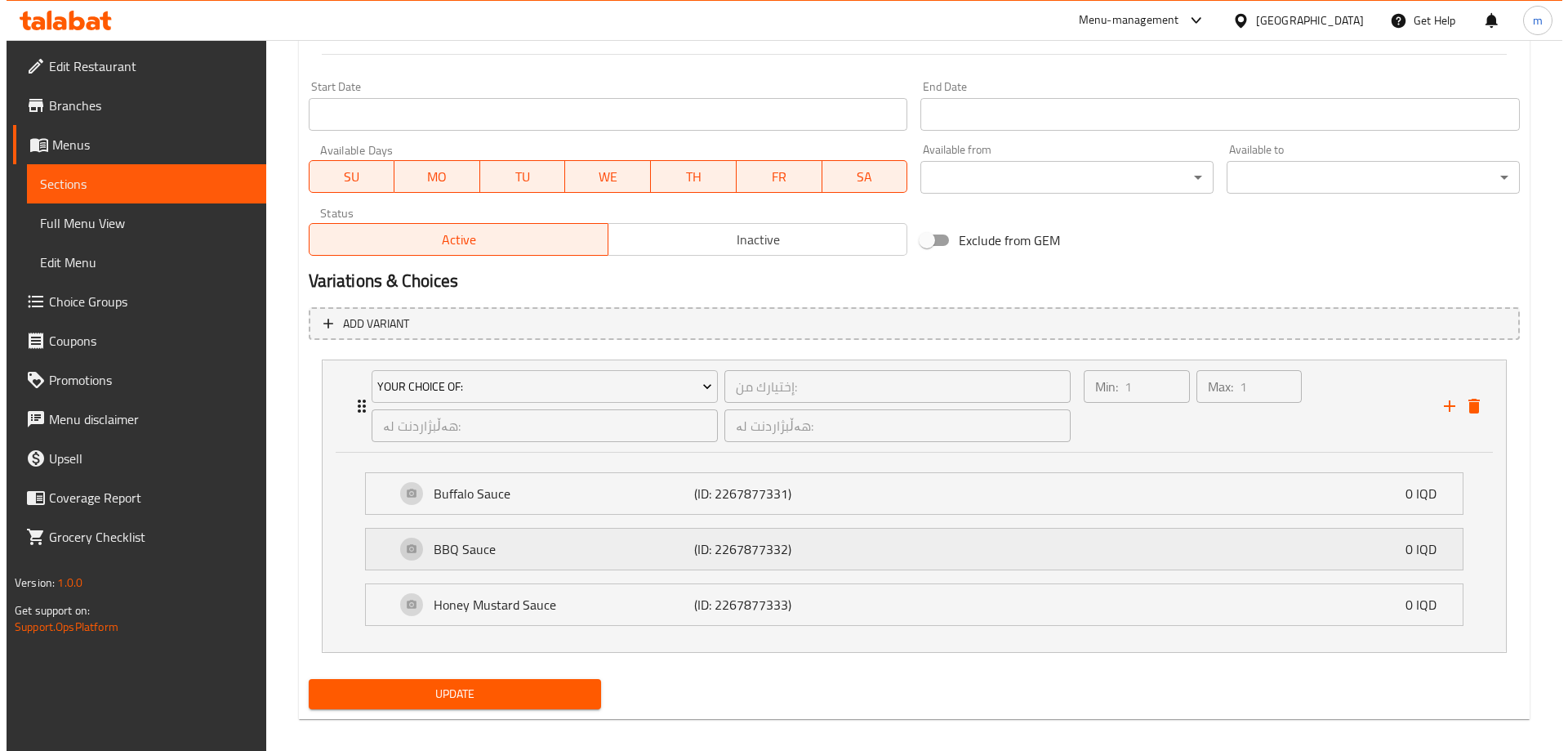
scroll to position [857, 0]
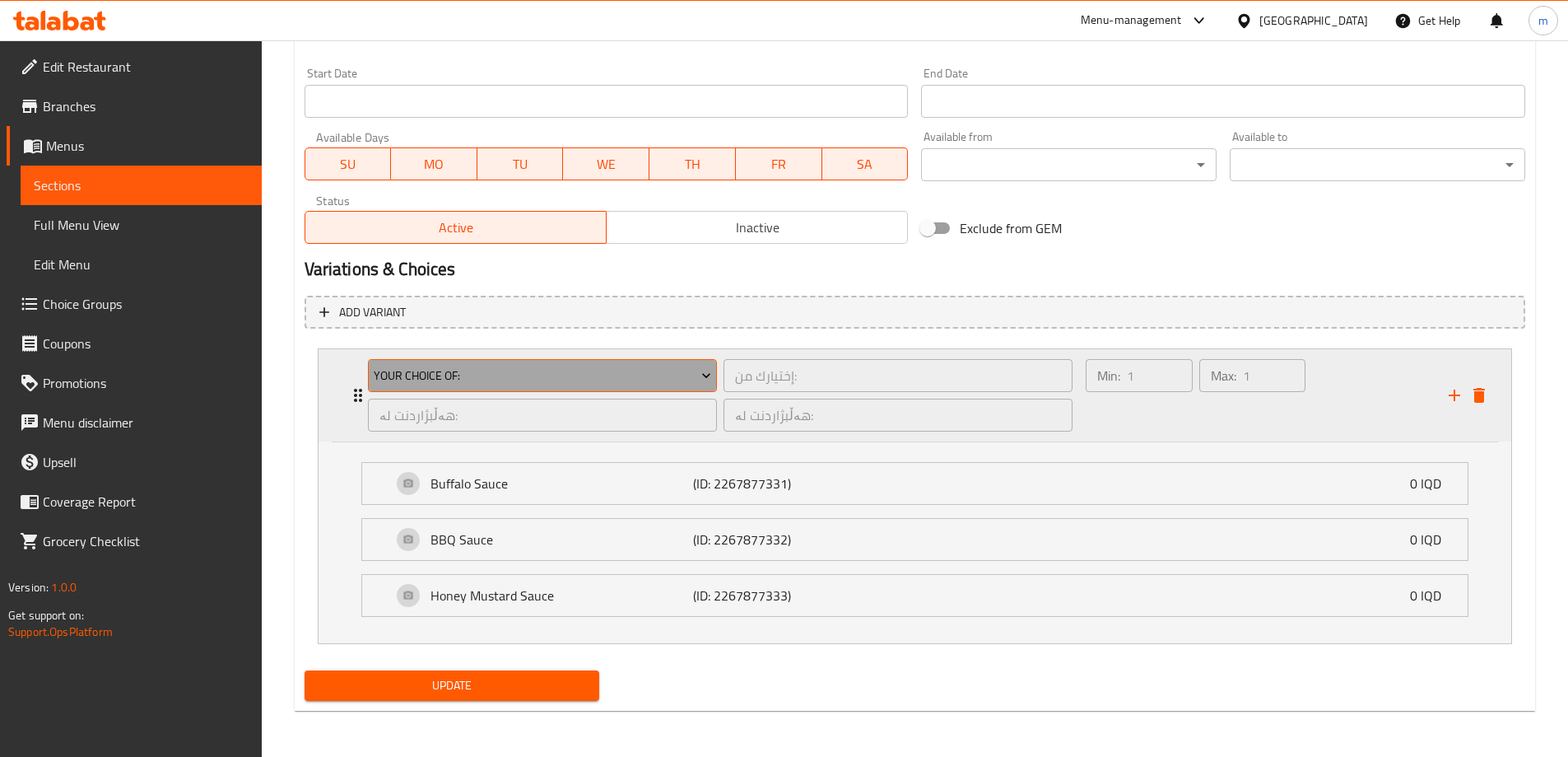
click at [511, 372] on span "Your Choice Of:" at bounding box center [542, 376] width 338 height 20
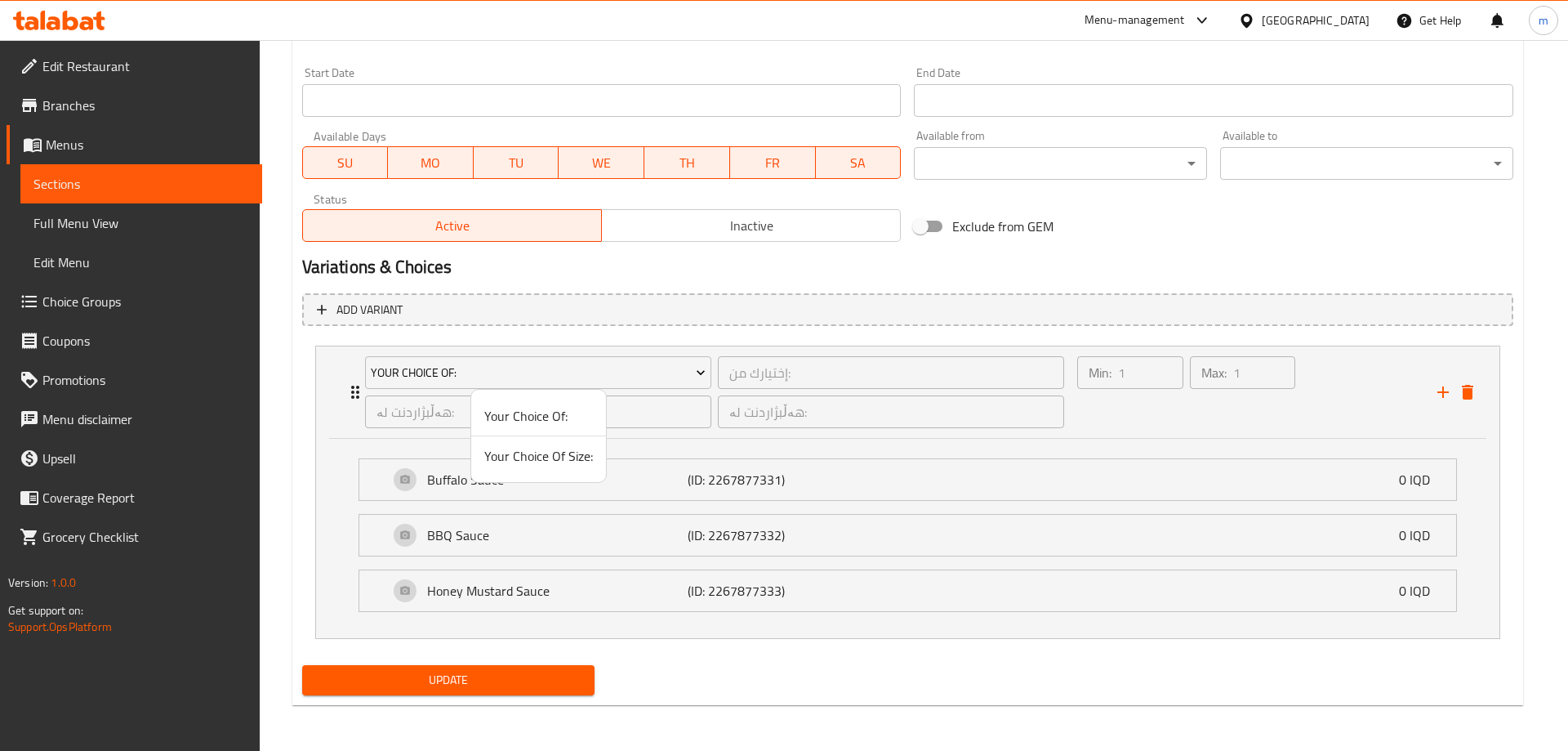
click at [502, 461] on span "Your Choice Of Size:" at bounding box center [539, 455] width 108 height 19
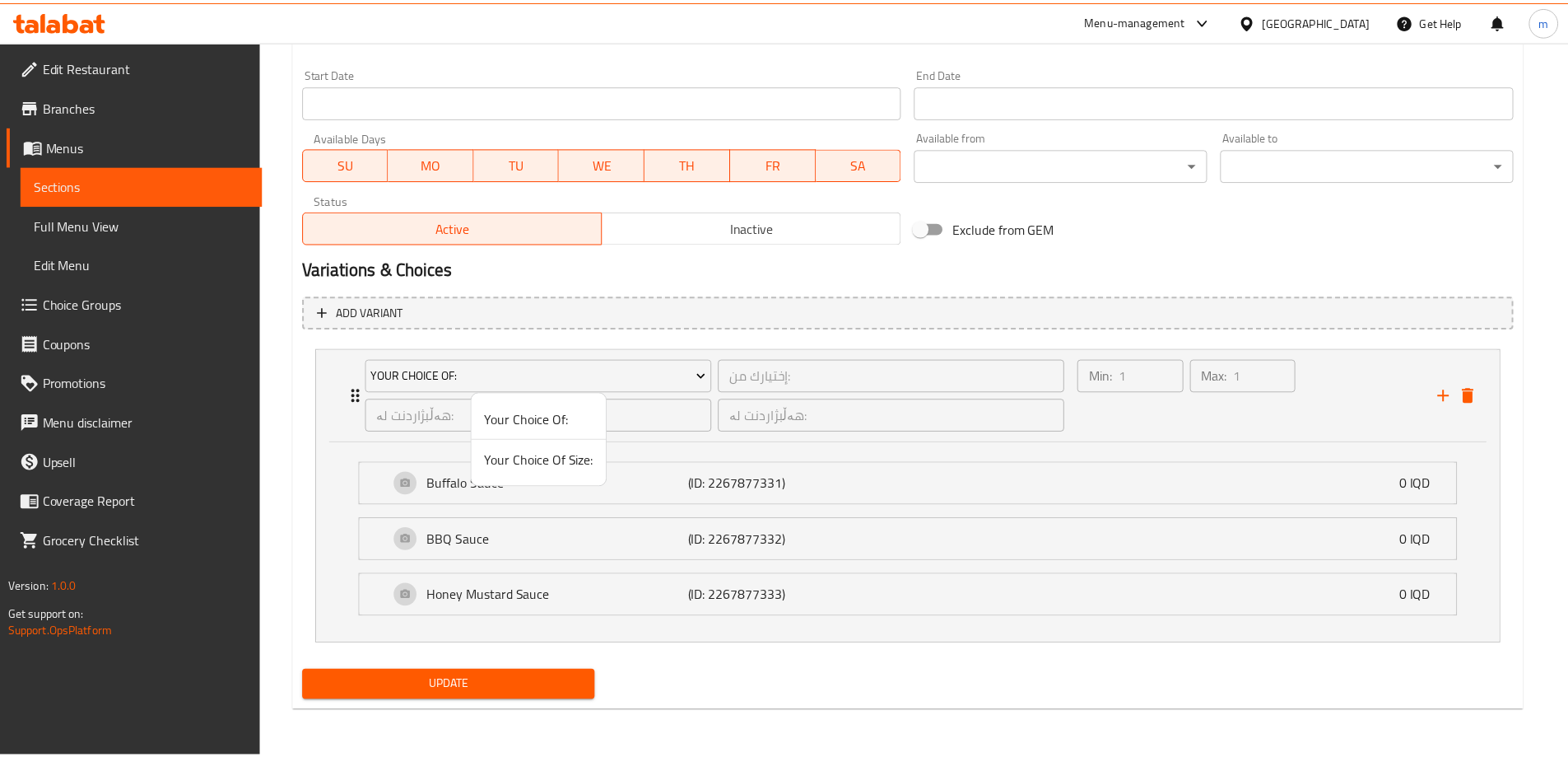
scroll to position [663, 0]
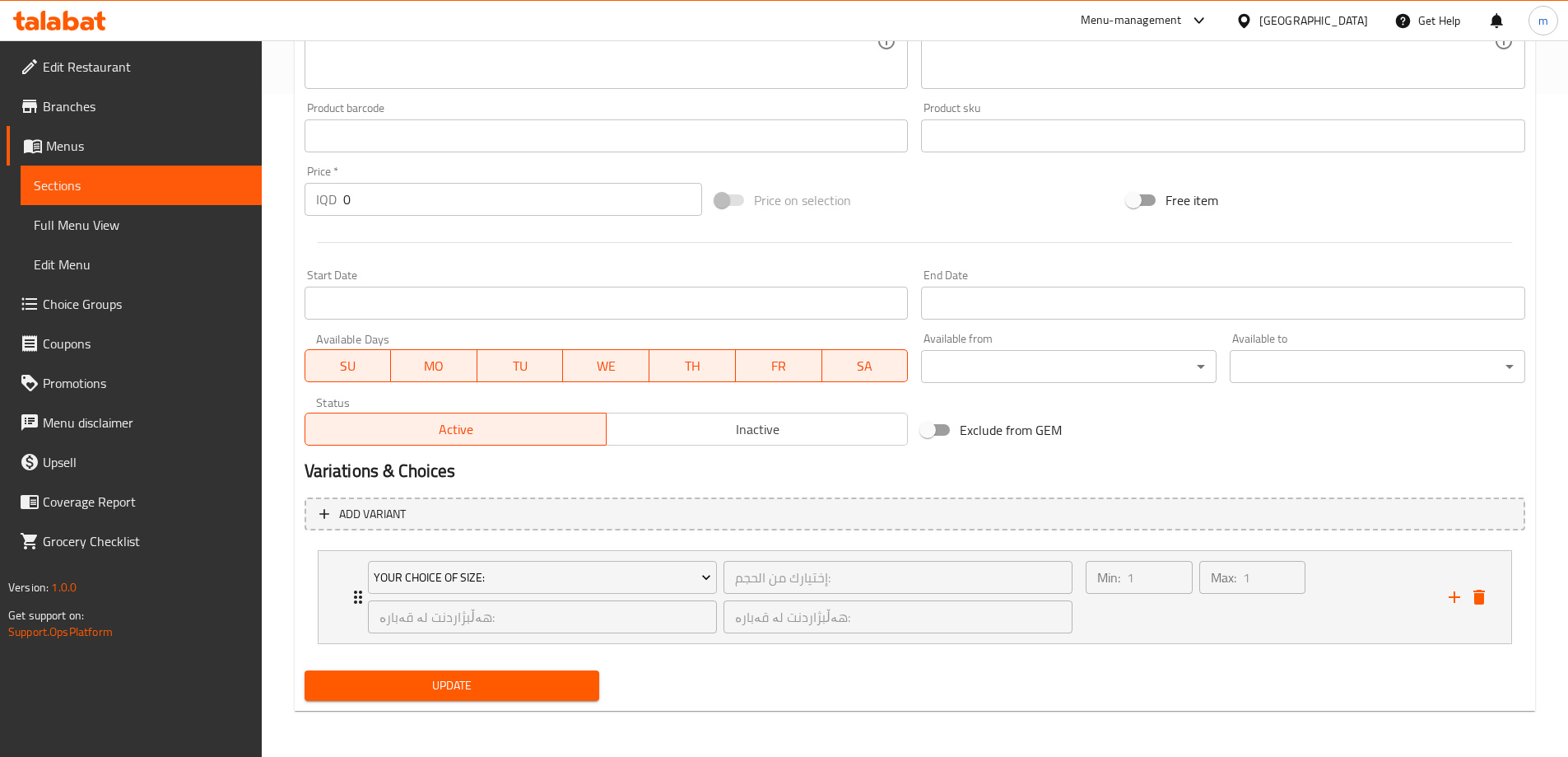
click at [528, 680] on span "Update" at bounding box center [451, 686] width 269 height 20
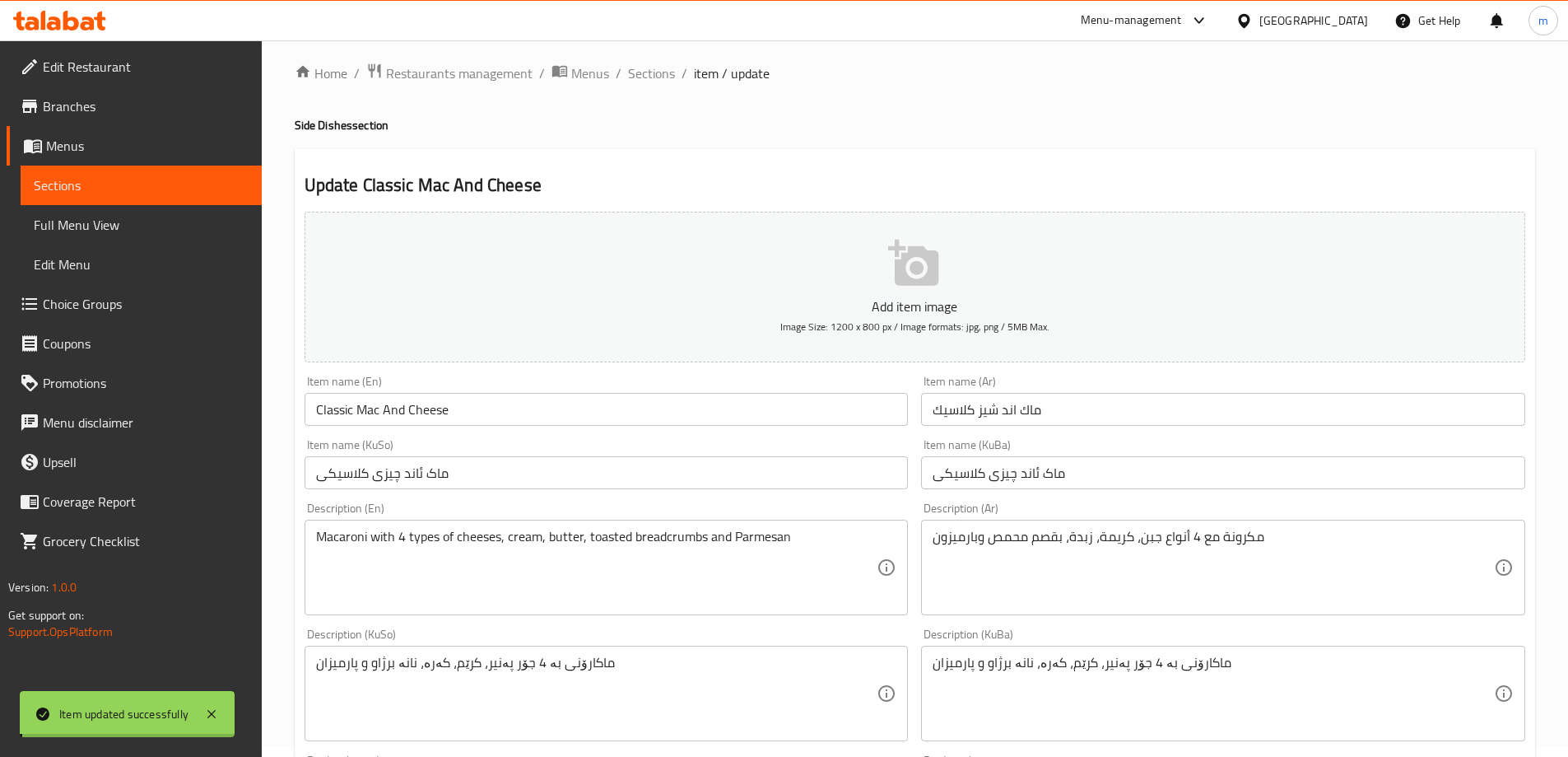
scroll to position [0, 0]
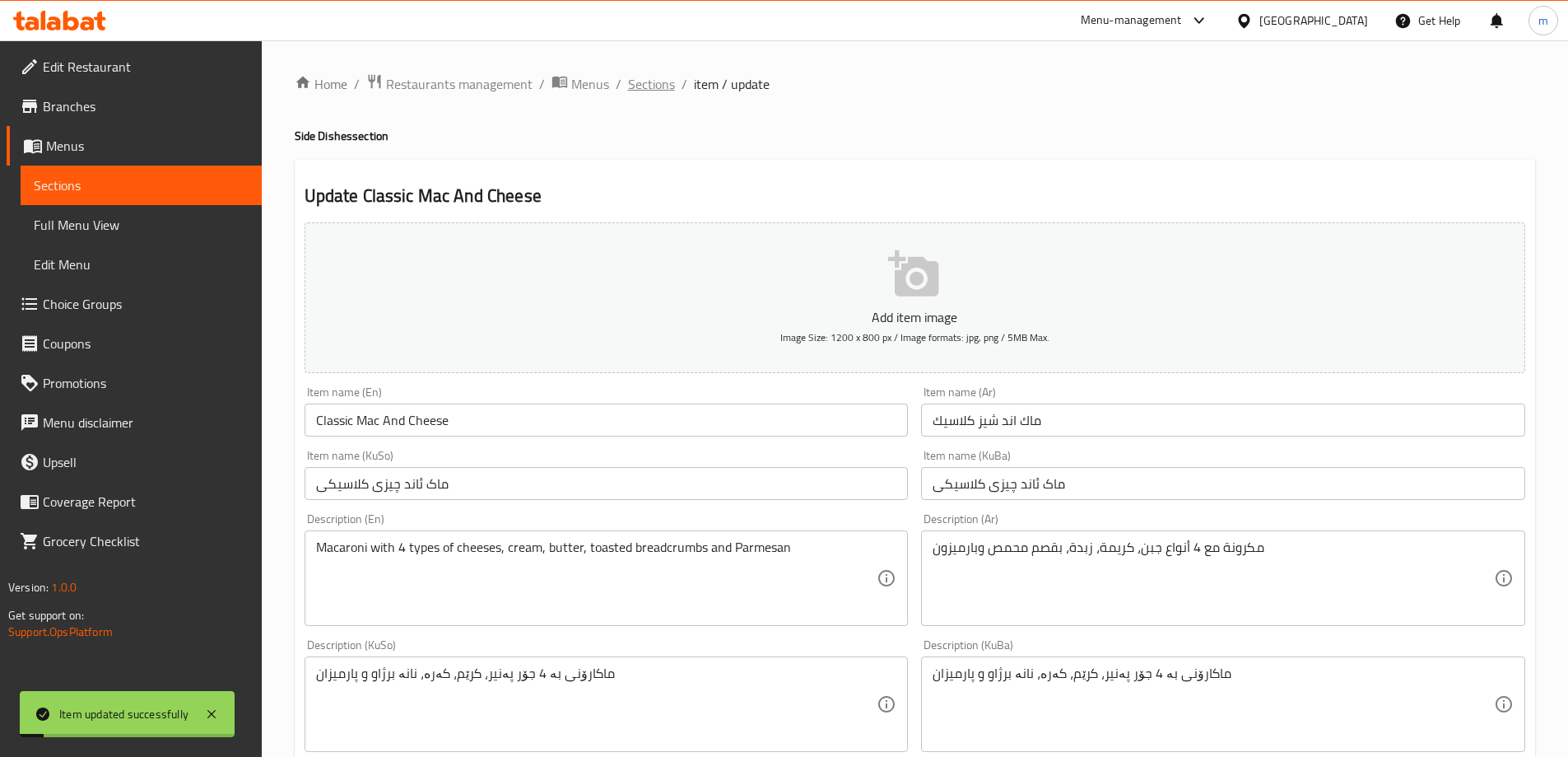
click at [655, 88] on span "Sections" at bounding box center [651, 83] width 47 height 19
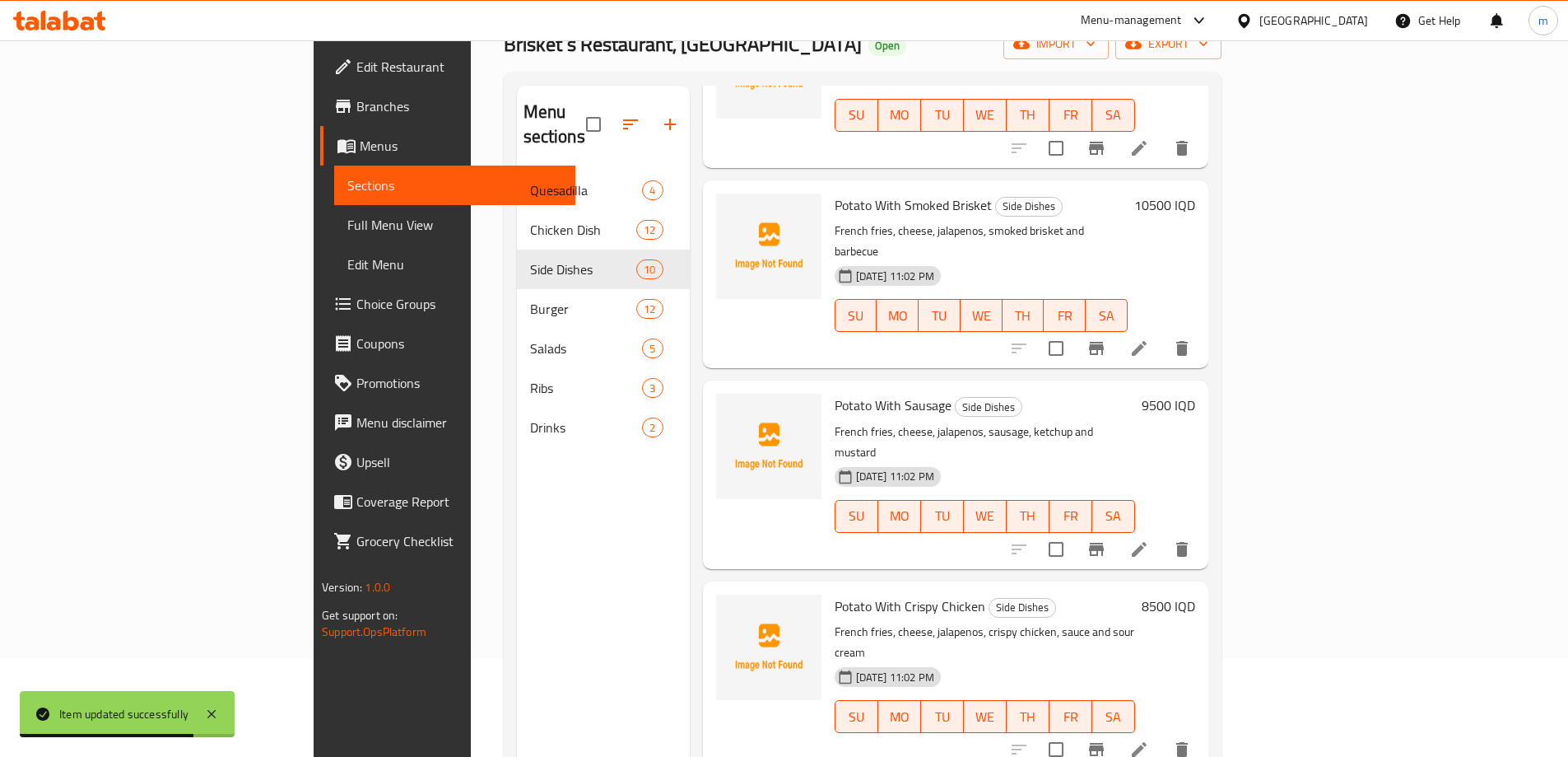
scroll to position [192, 0]
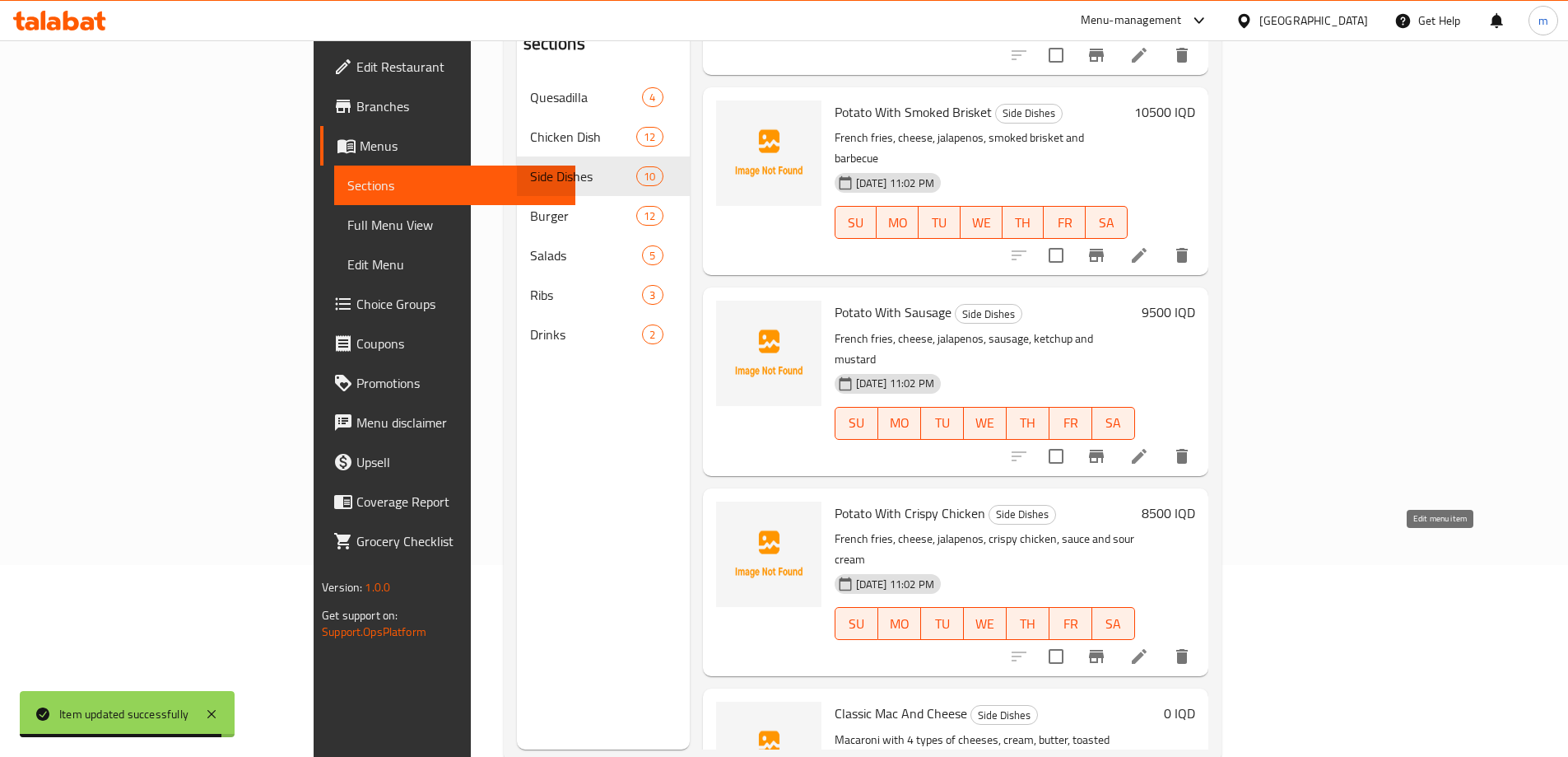
click at [1147, 649] on icon at bounding box center [1140, 656] width 15 height 15
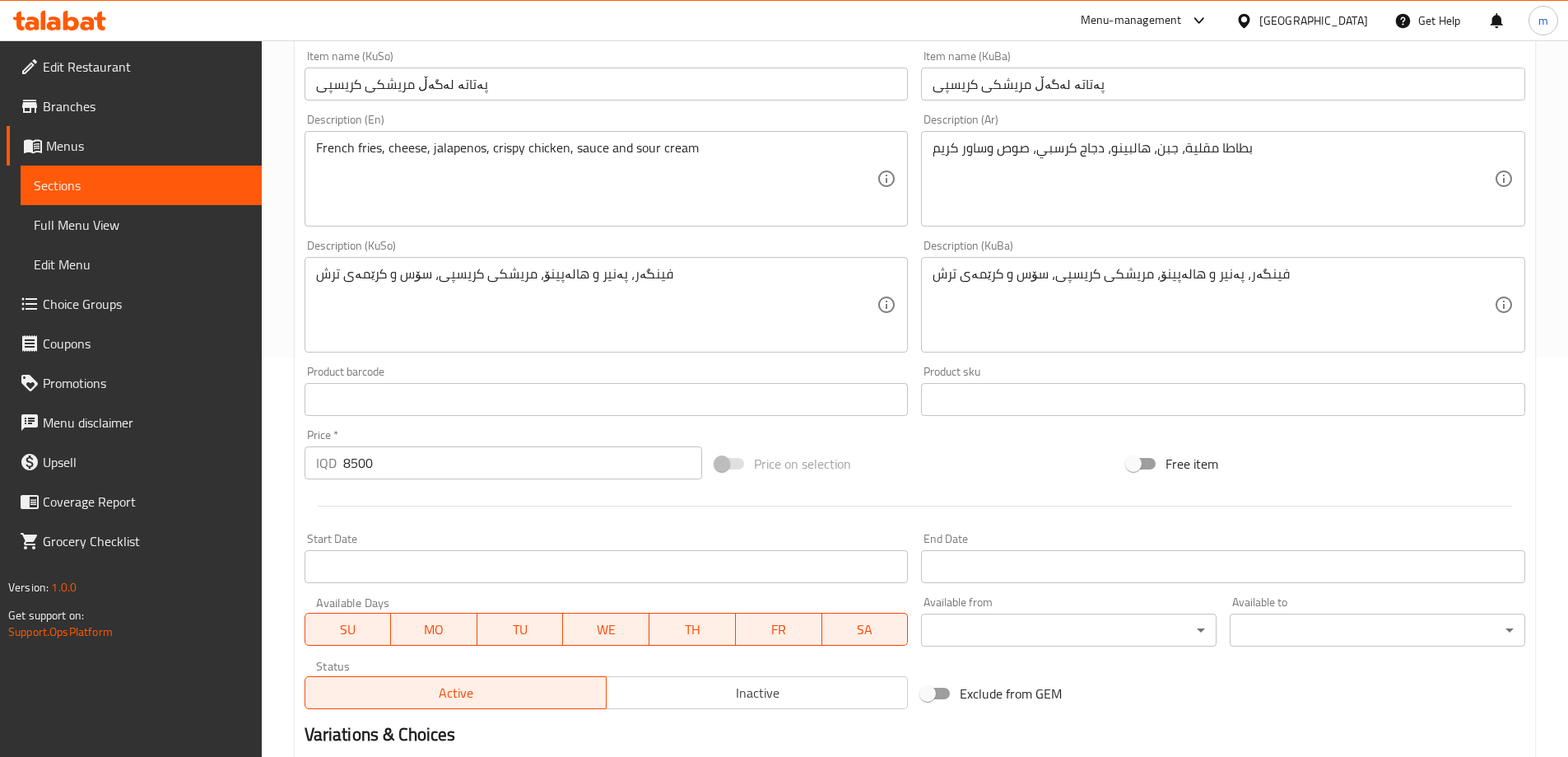
scroll to position [596, 0]
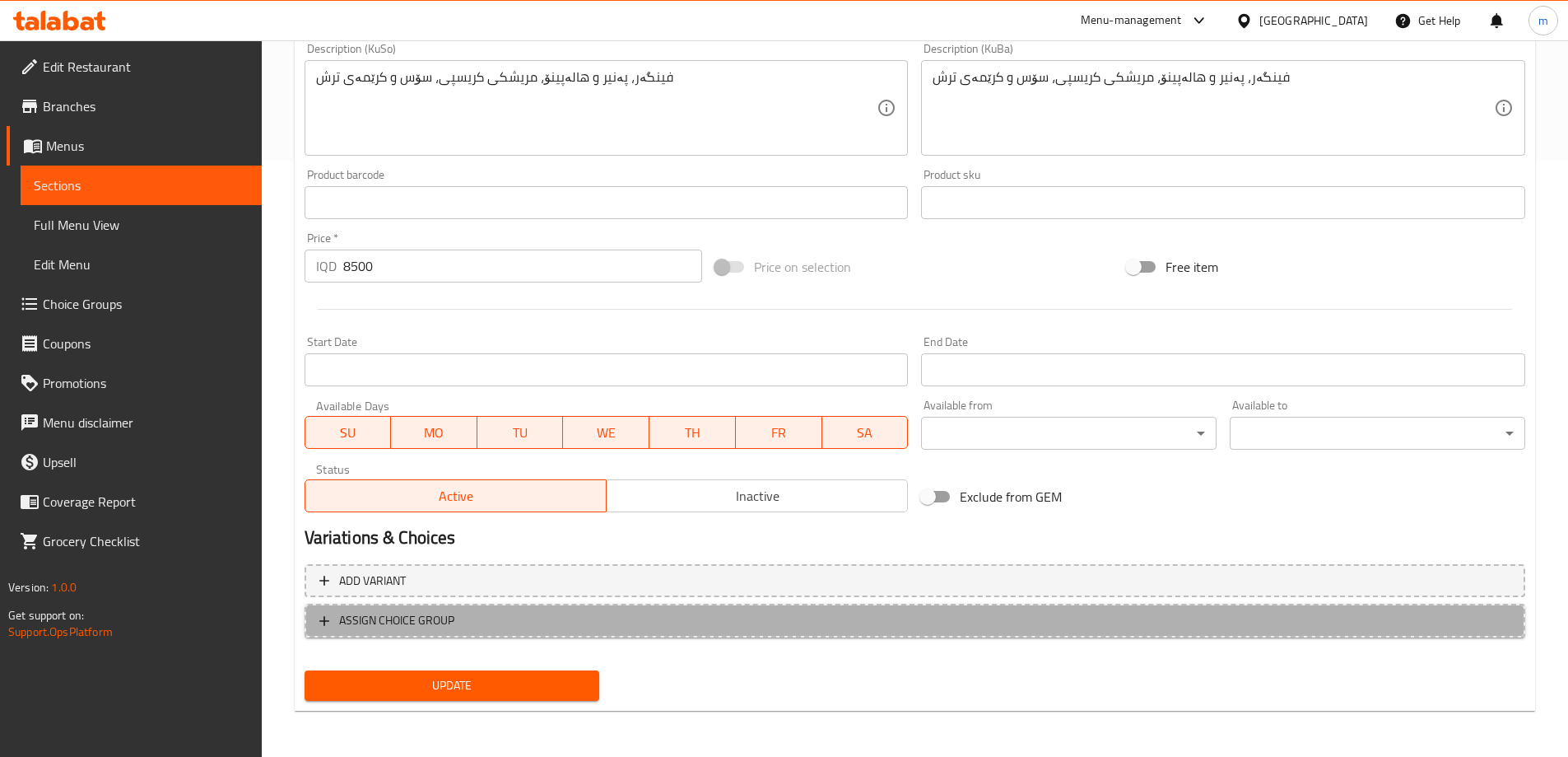
click at [497, 617] on span "ASSIGN CHOICE GROUP" at bounding box center [915, 620] width 1191 height 20
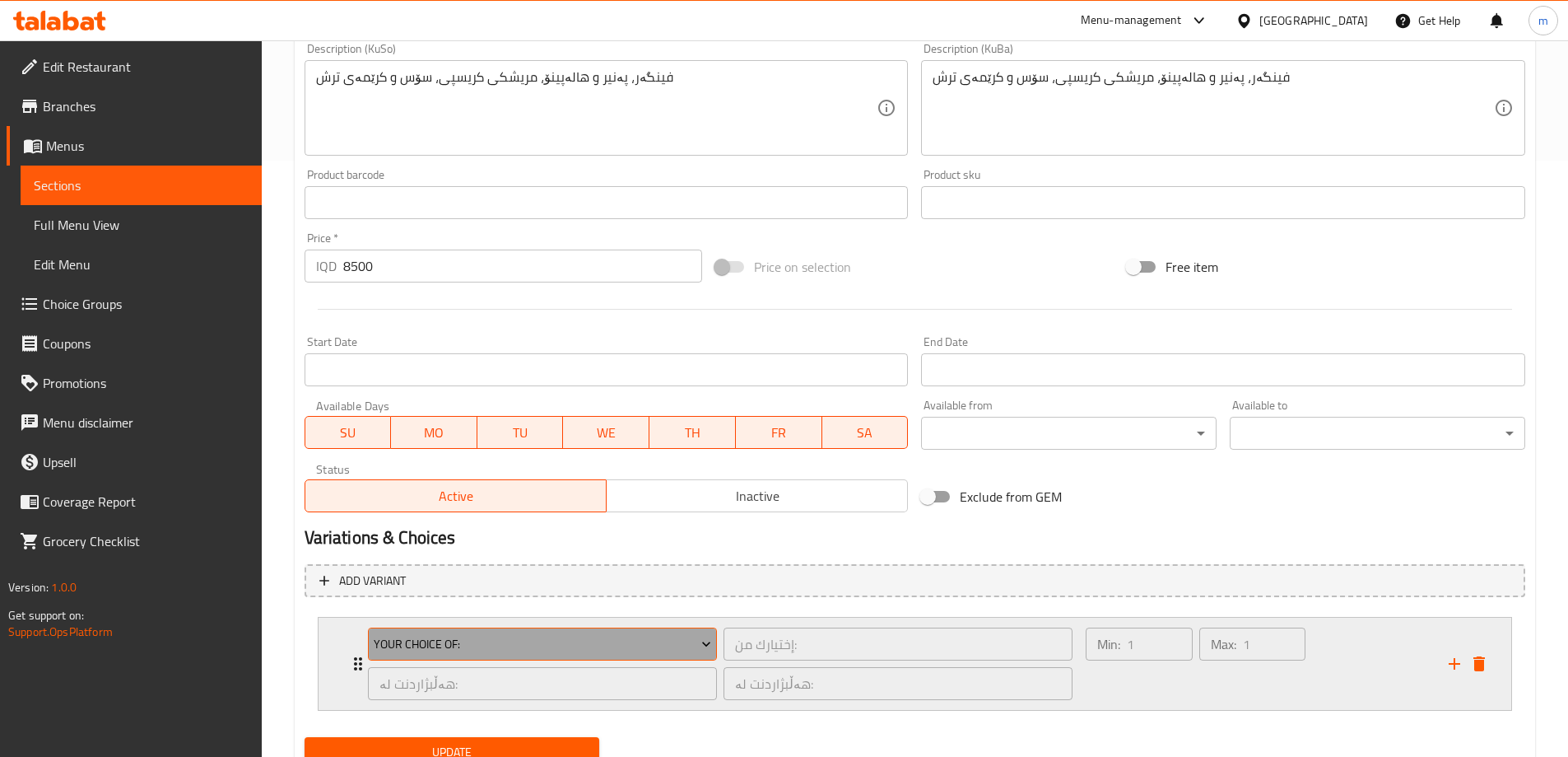
click at [540, 639] on span "Your Choice Of:" at bounding box center [542, 644] width 338 height 20
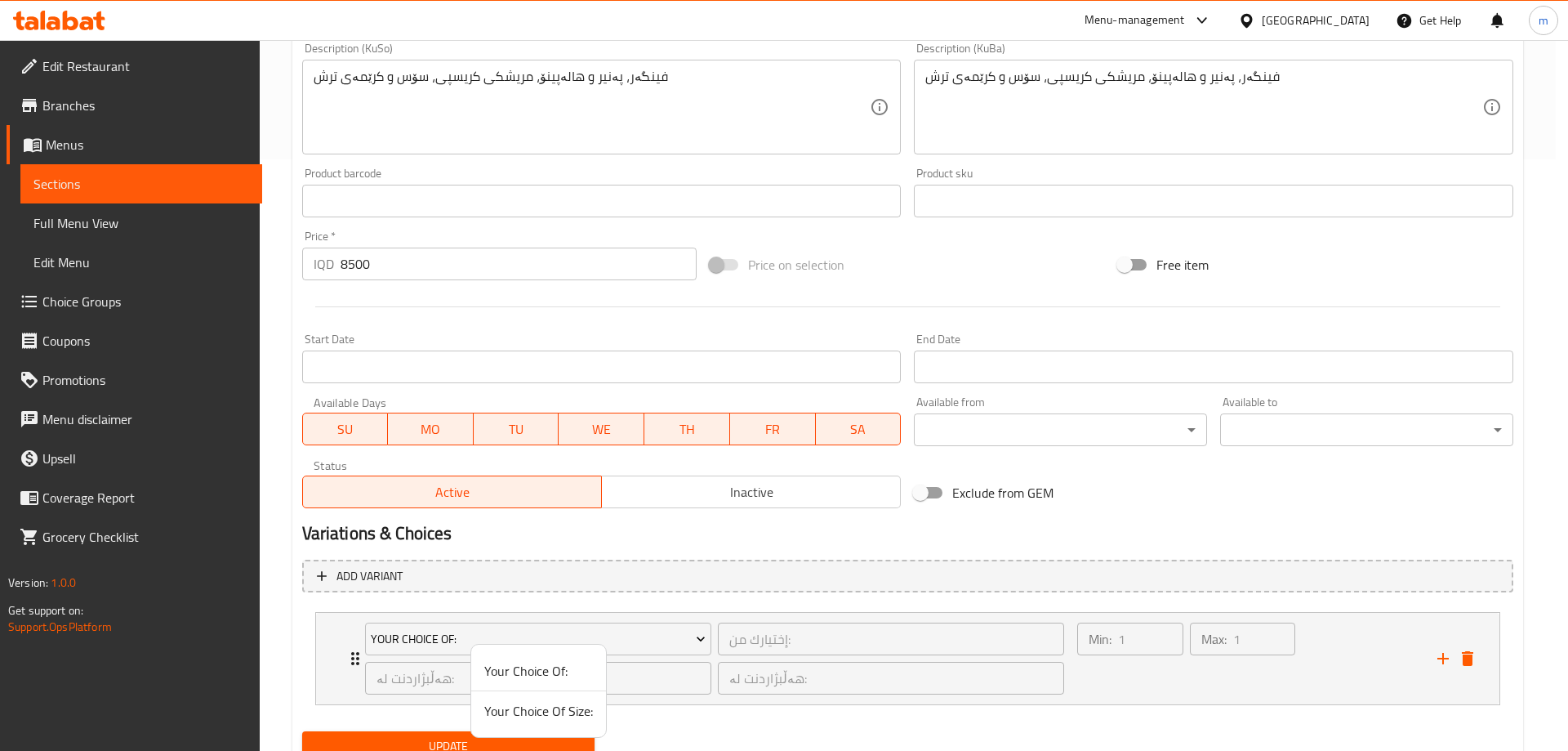
click at [573, 667] on span "Your Choice Of:" at bounding box center [539, 670] width 108 height 19
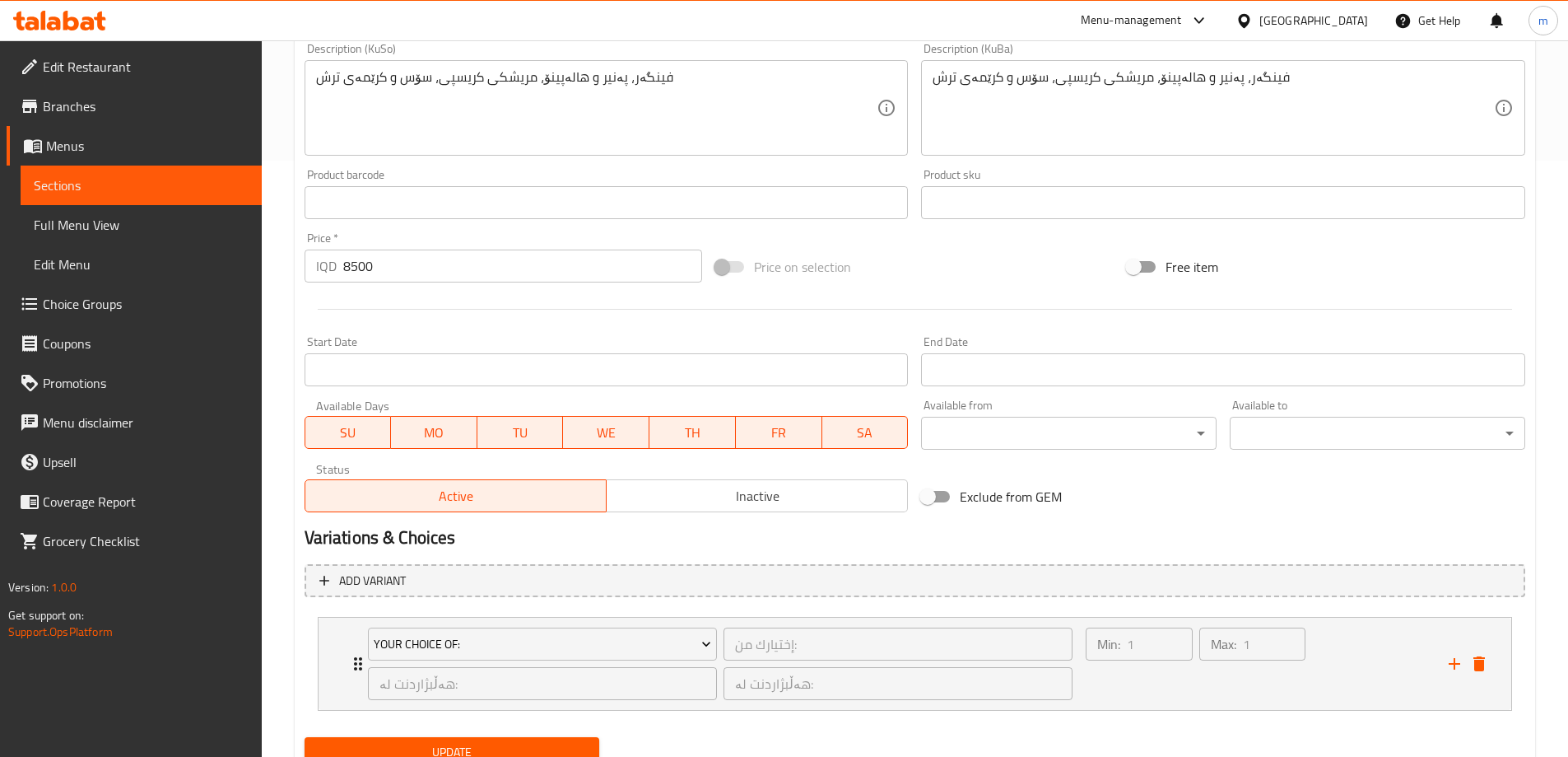
click at [541, 743] on span "Update" at bounding box center [451, 752] width 269 height 20
click at [134, 220] on span "Full Menu View" at bounding box center [141, 224] width 215 height 19
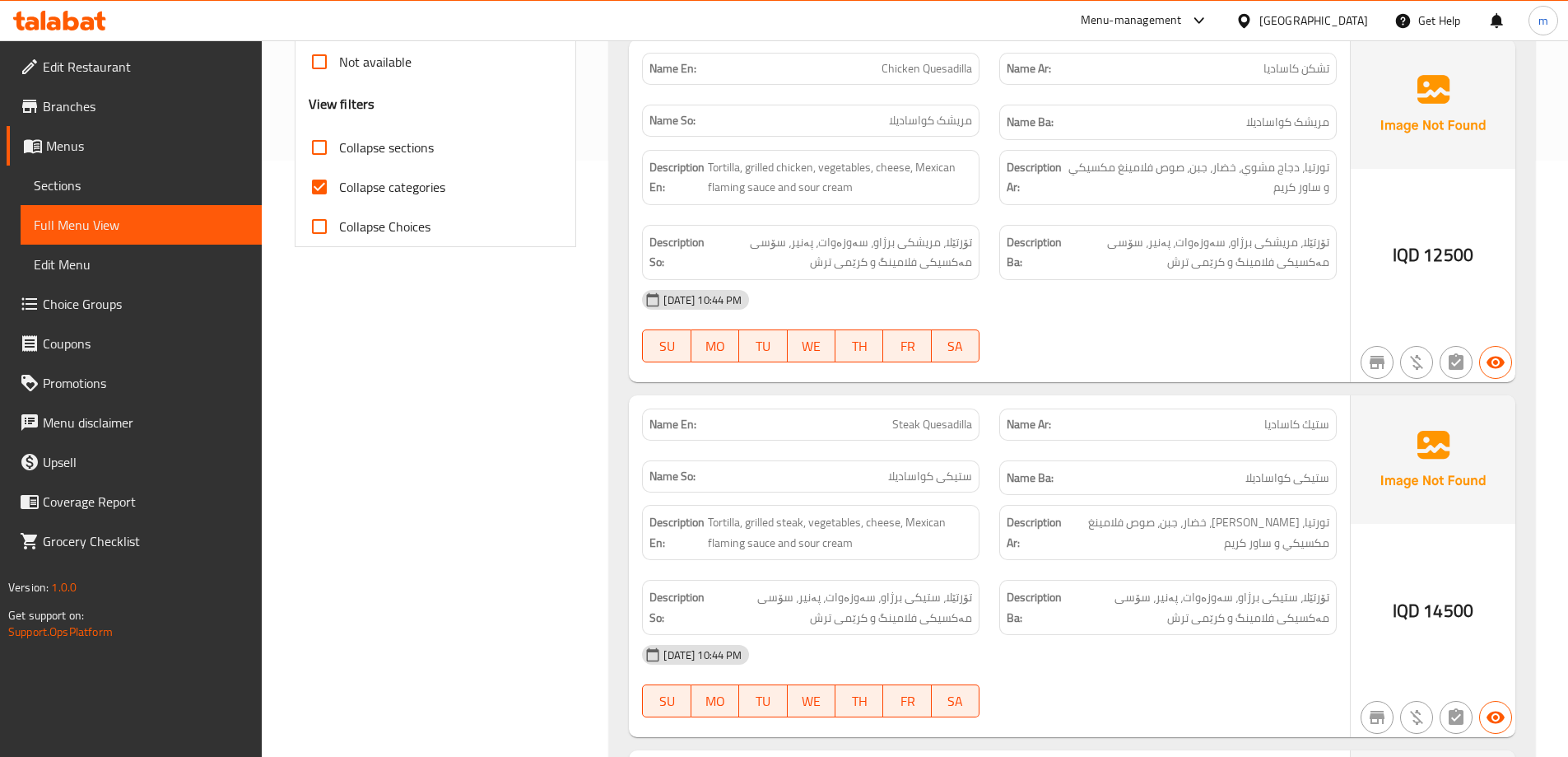
click at [332, 183] on input "Collapse categories" at bounding box center [319, 187] width 40 height 40
checkbox input "false"
click at [347, 138] on span "Collapse sections" at bounding box center [387, 147] width 94 height 19
click at [340, 135] on input "Collapse sections" at bounding box center [319, 147] width 40 height 40
checkbox input "true"
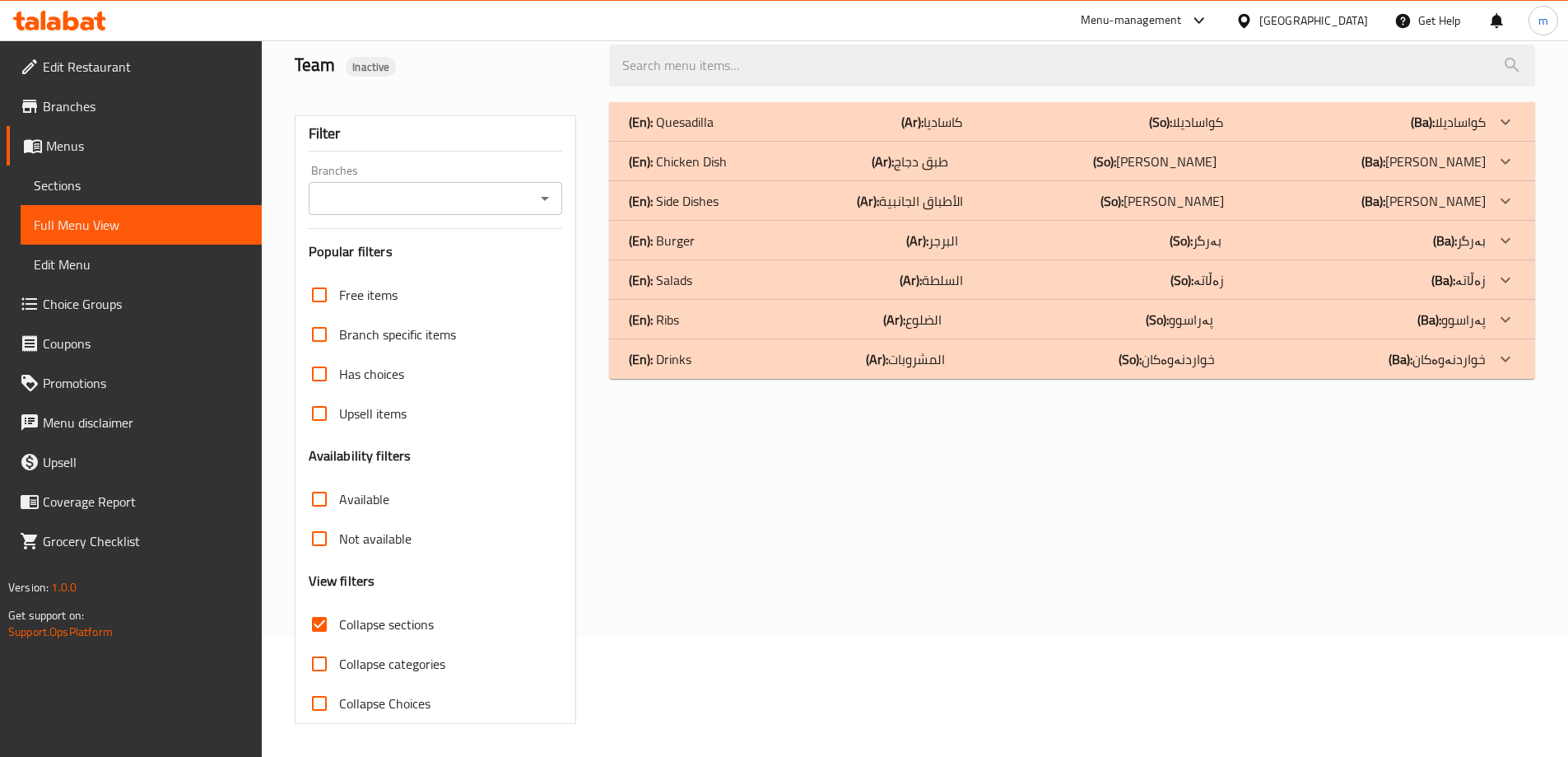
scroll to position [119, 0]
click at [69, 194] on span "Sections" at bounding box center [141, 185] width 215 height 19
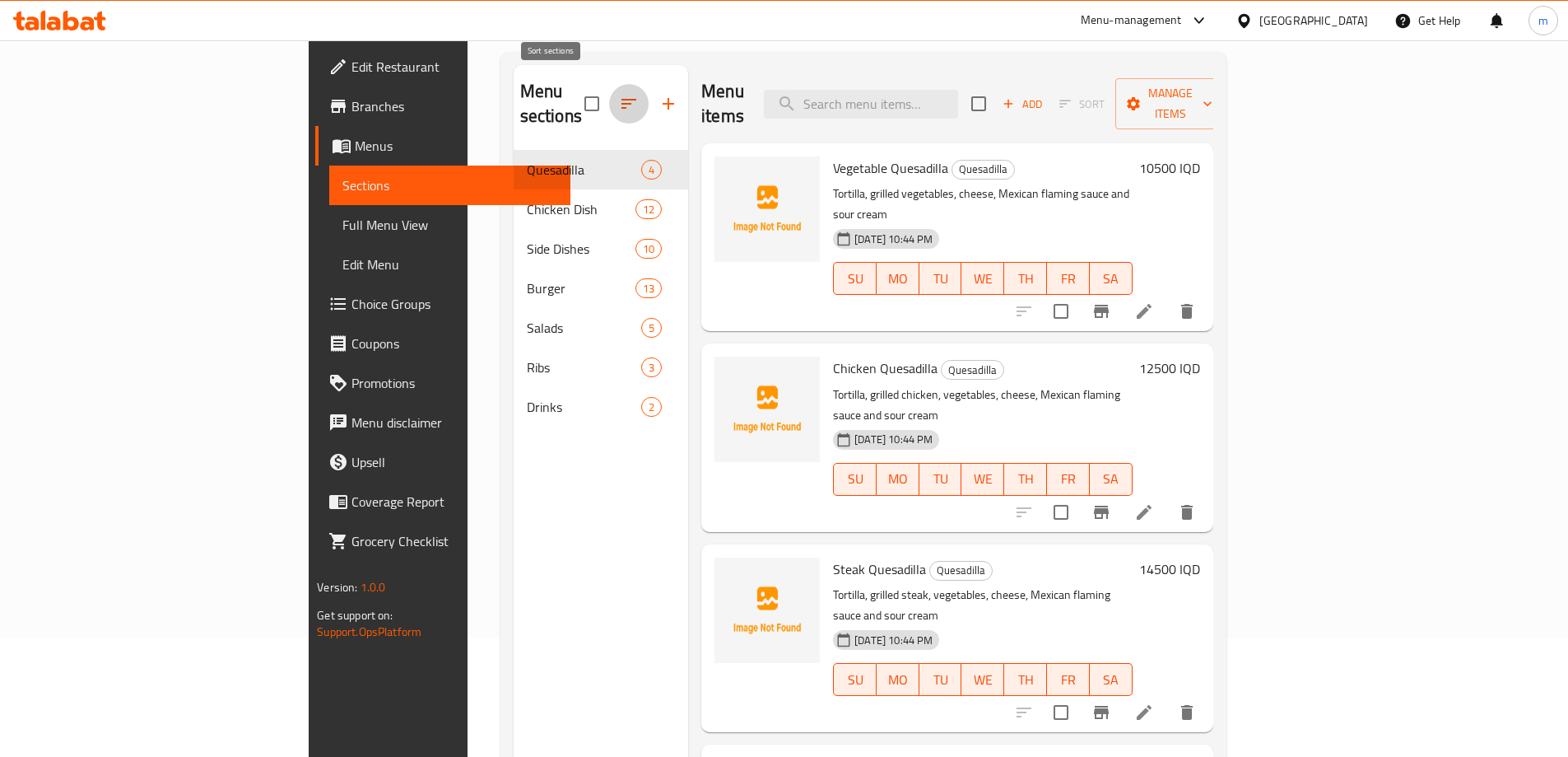
click at [619, 97] on icon "button" at bounding box center [628, 103] width 19 height 19
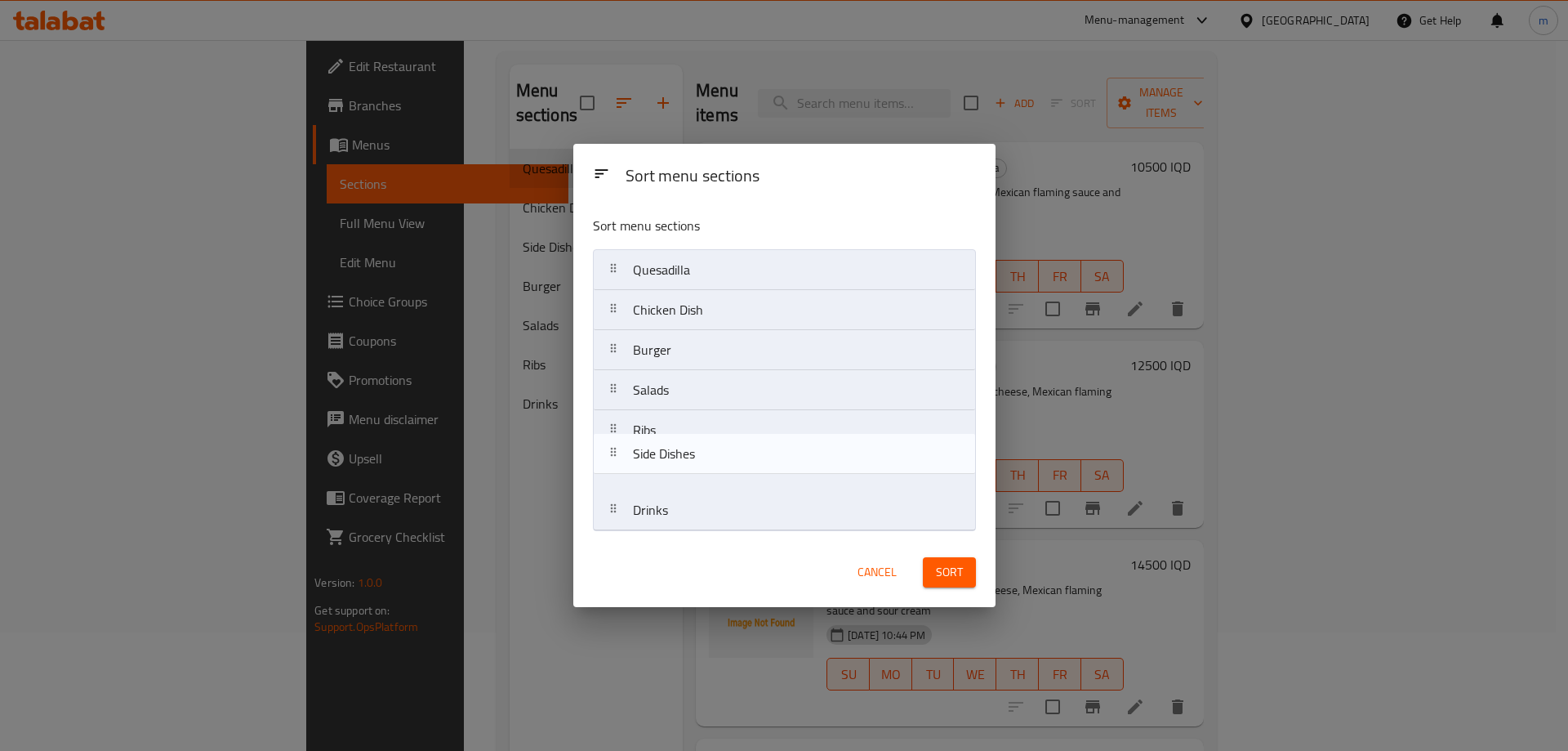
drag, startPoint x: 703, startPoint y: 362, endPoint x: 703, endPoint y: 471, distance: 109.0
click at [703, 471] on nav "Quesadilla Chicken Dish Side Dishes Burger Salads Ribs Drinks" at bounding box center [784, 389] width 383 height 282
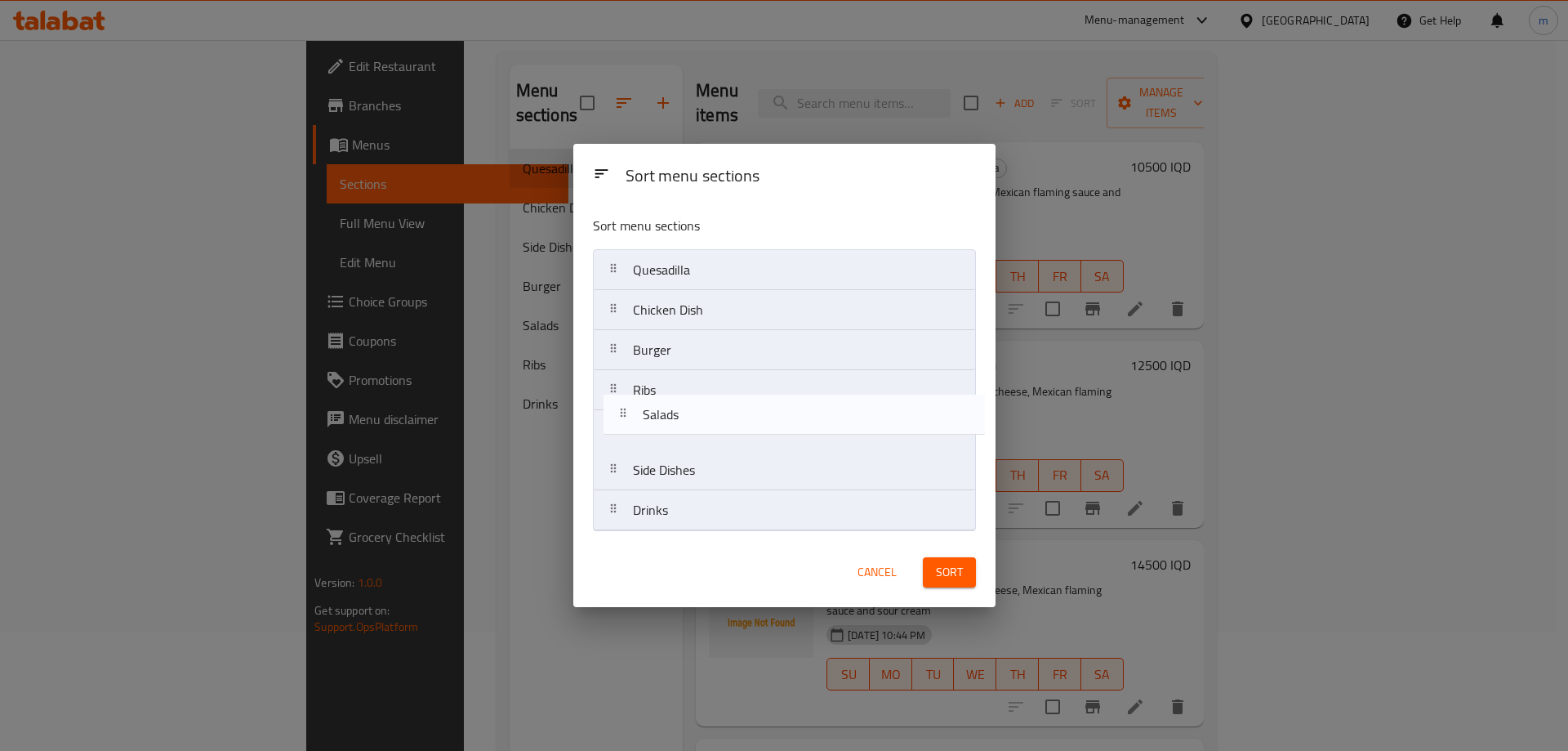
drag, startPoint x: 692, startPoint y: 430, endPoint x: 768, endPoint y: 458, distance: 81.0
click at [690, 427] on nav "Quesadilla Chicken Dish Burger Salads Ribs Side Dishes Drinks" at bounding box center [784, 389] width 383 height 282
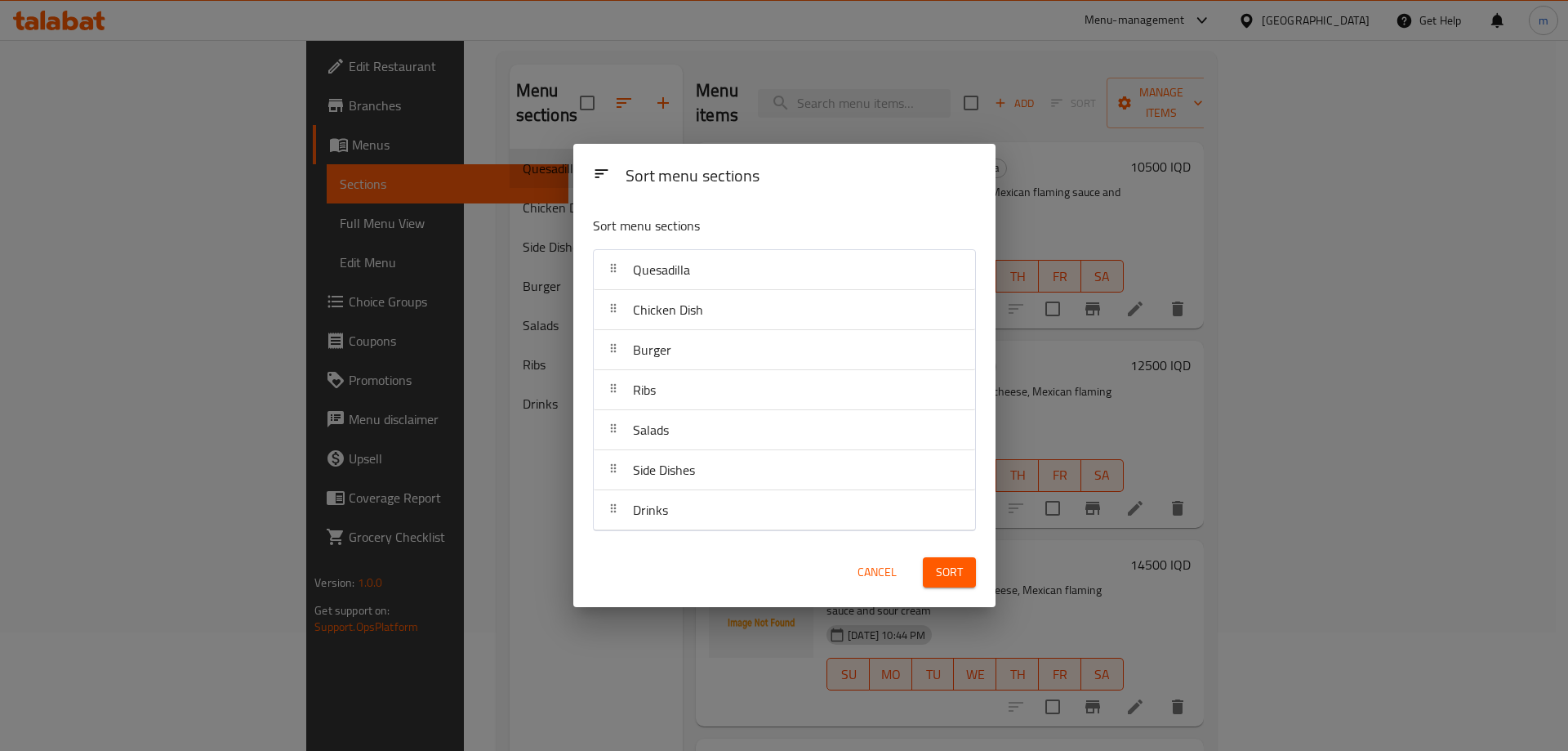
click at [944, 575] on span "Sort" at bounding box center [949, 572] width 27 height 20
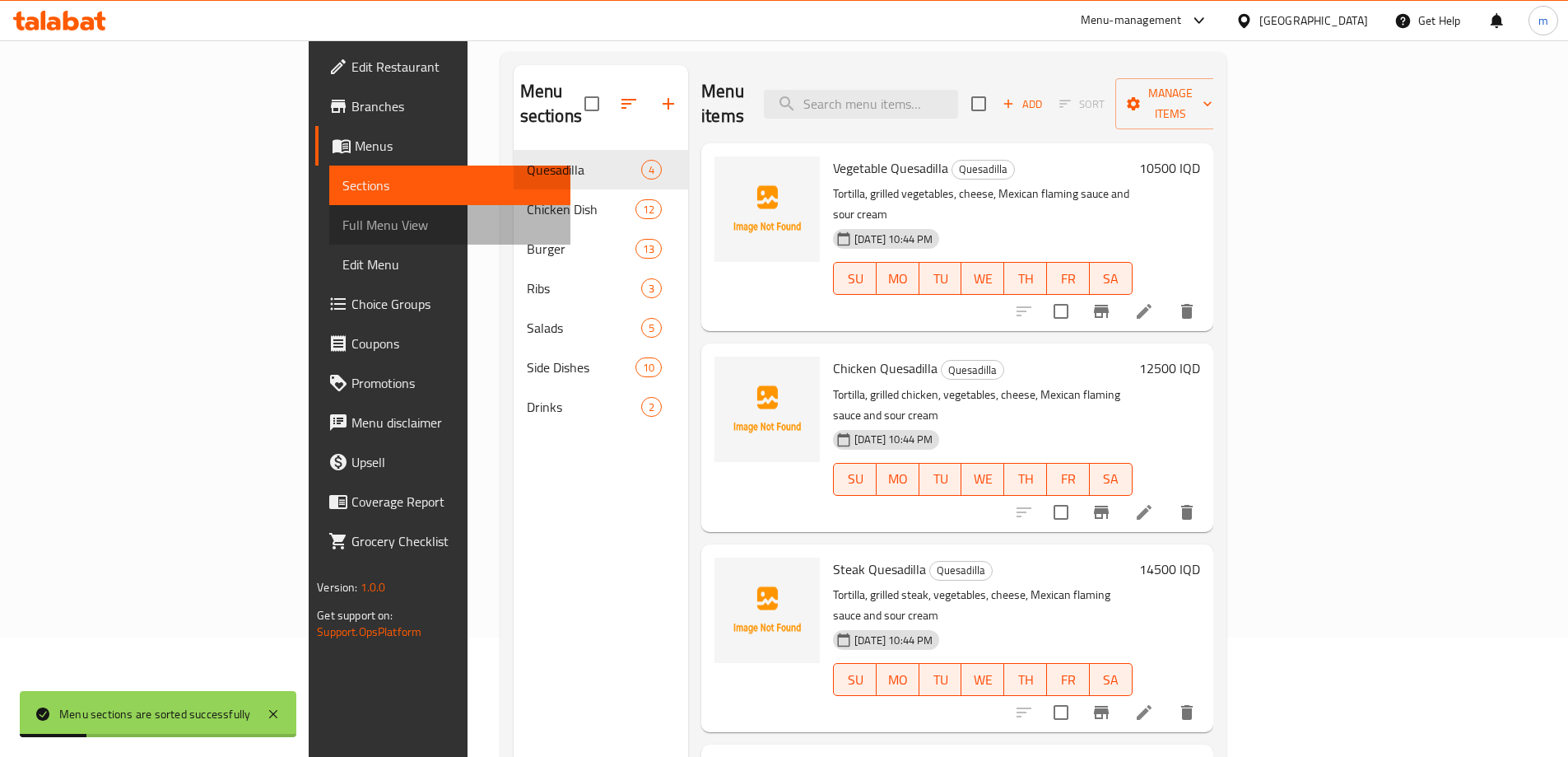
click at [342, 222] on span "Full Menu View" at bounding box center [450, 224] width 215 height 19
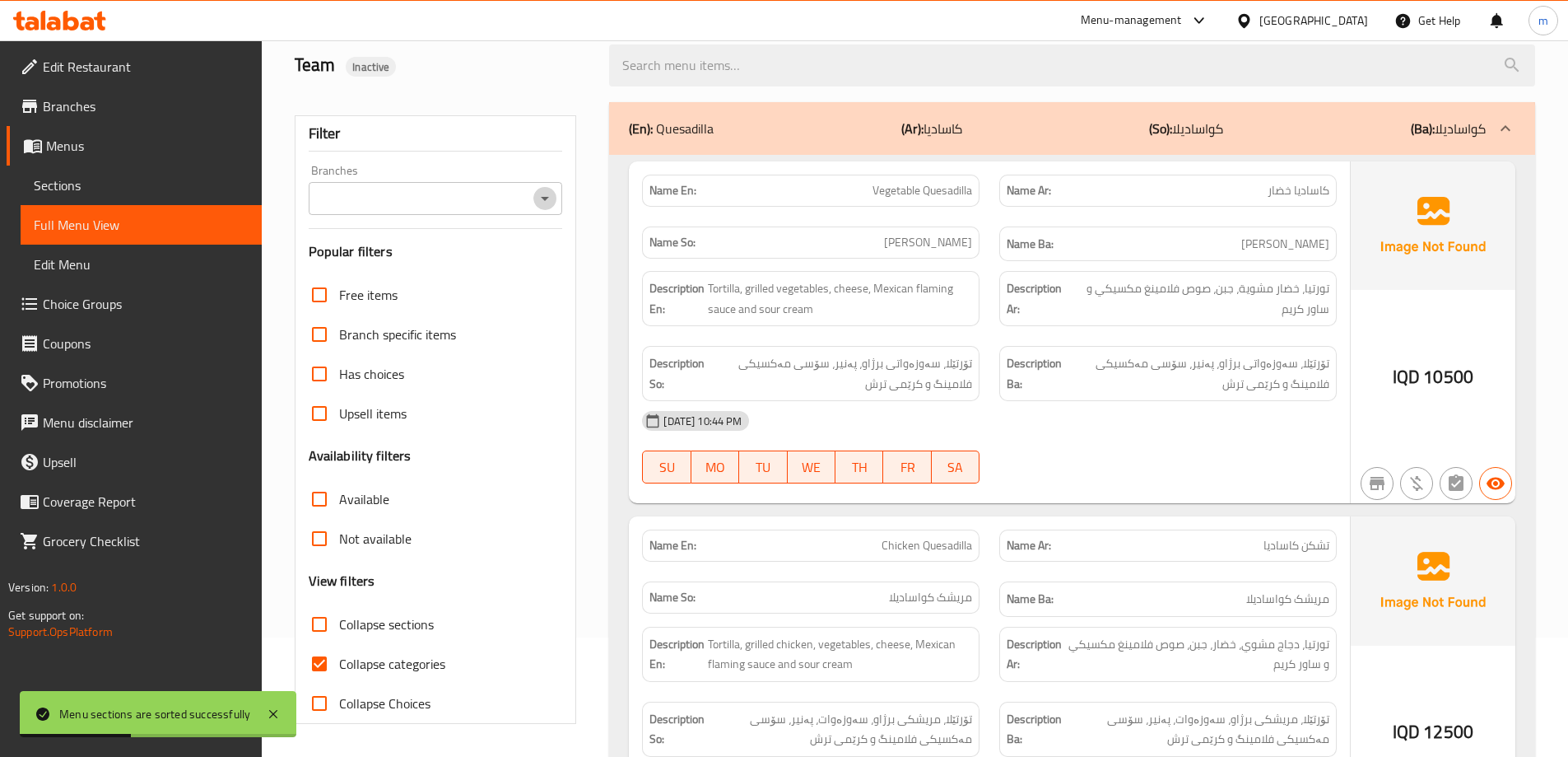
click at [537, 200] on icon "Open" at bounding box center [544, 198] width 19 height 19
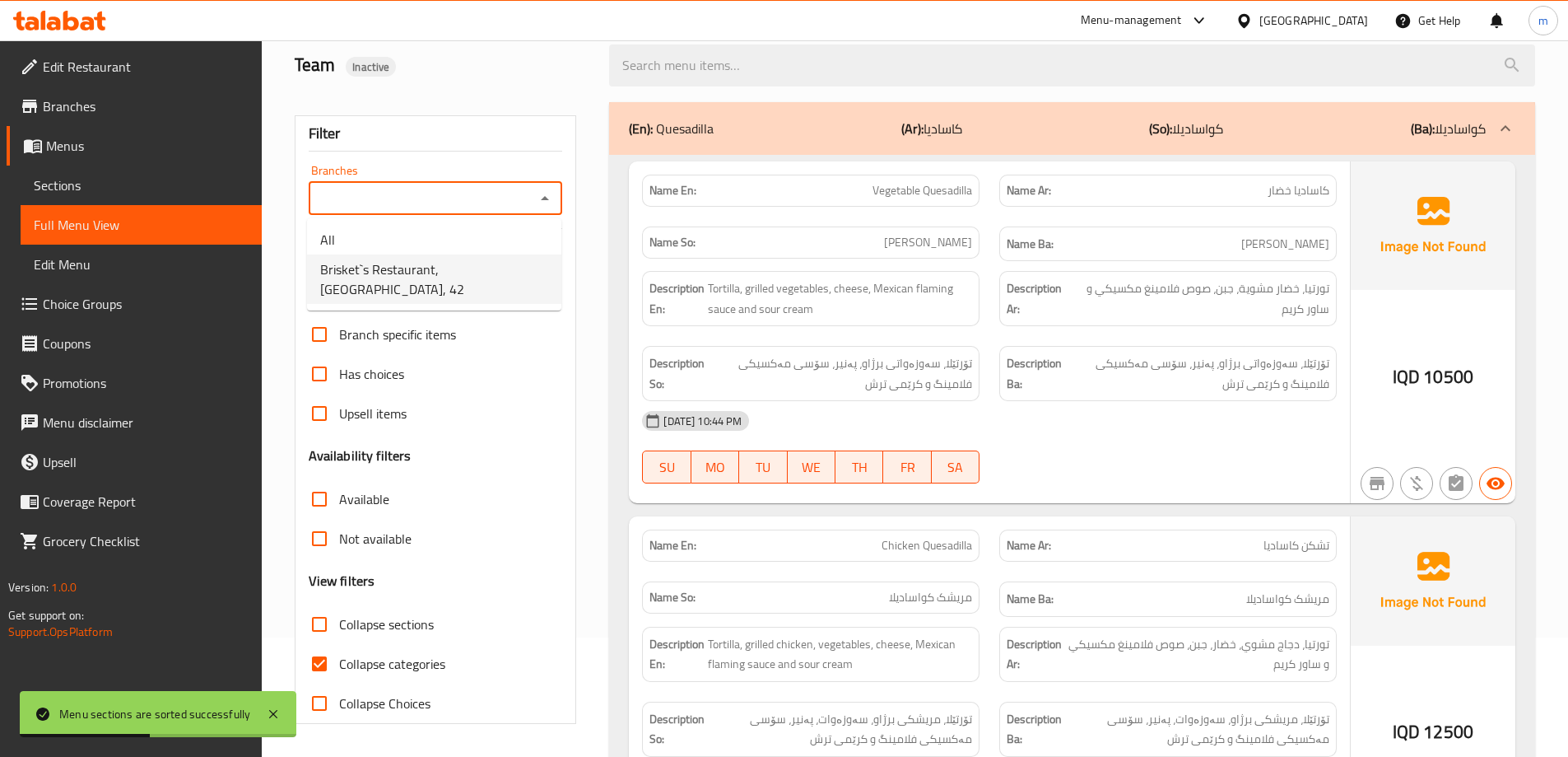
click at [425, 269] on span "Brisket`s Restaurant, Karada, 42" at bounding box center [434, 279] width 228 height 40
type input "Brisket`s Restaurant, Karada, 42"
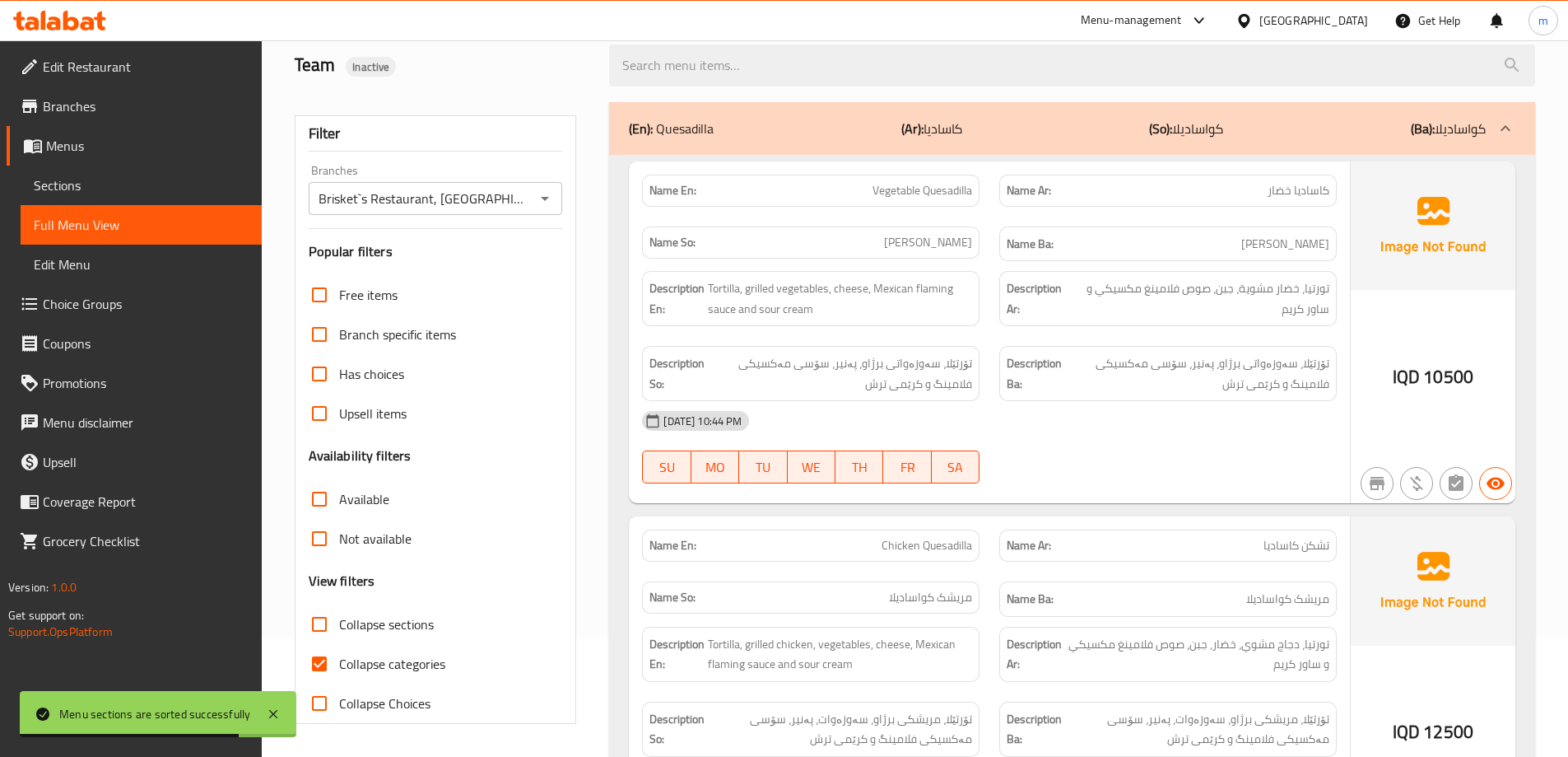
click at [379, 626] on span "Collapse sections" at bounding box center [387, 624] width 94 height 19
click at [340, 626] on input "Collapse sections" at bounding box center [319, 624] width 40 height 40
checkbox input "true"
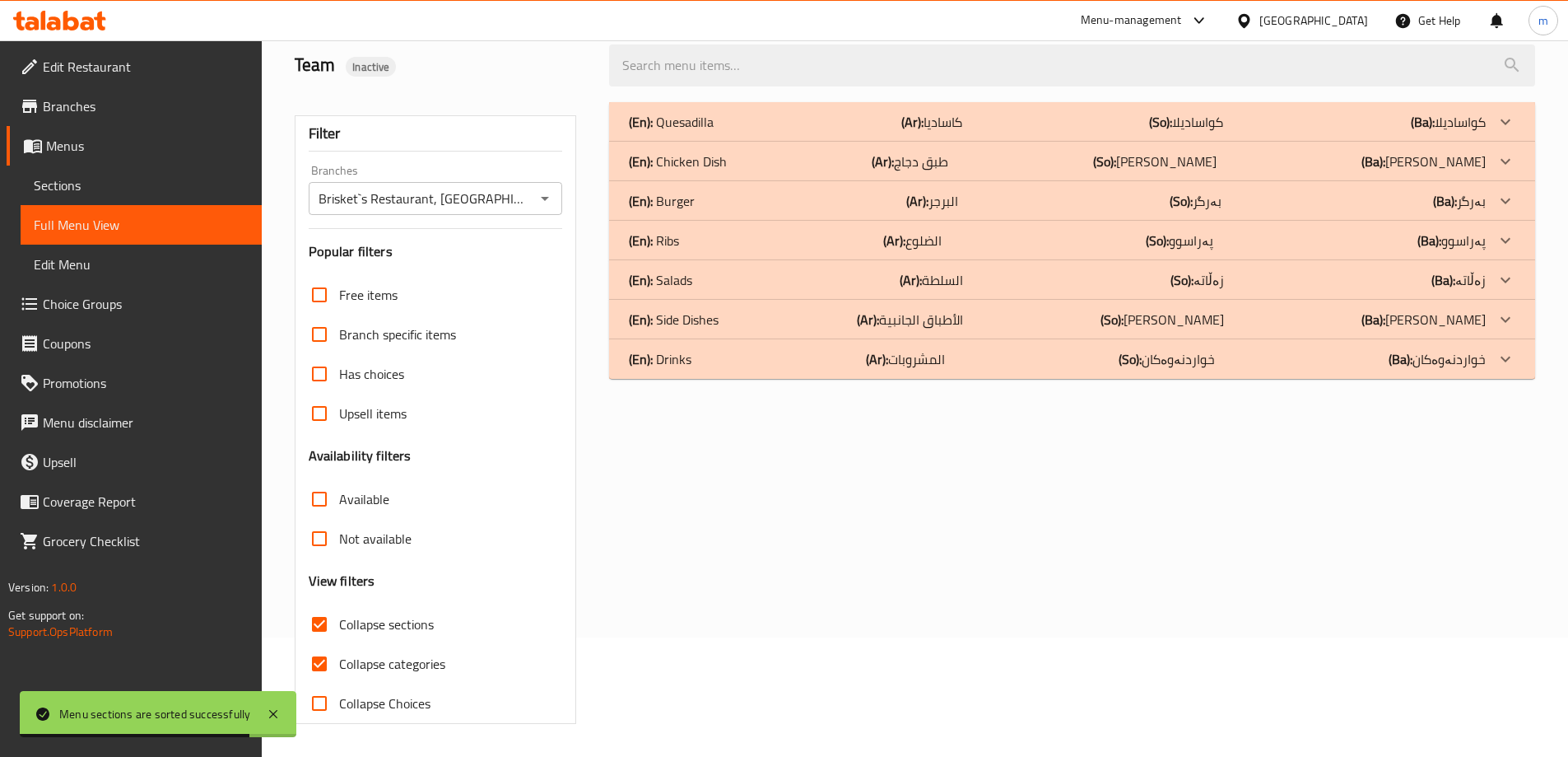
click at [370, 661] on span "Collapse categories" at bounding box center [392, 664] width 106 height 19
click at [340, 661] on input "Collapse categories" at bounding box center [319, 664] width 40 height 40
checkbox input "false"
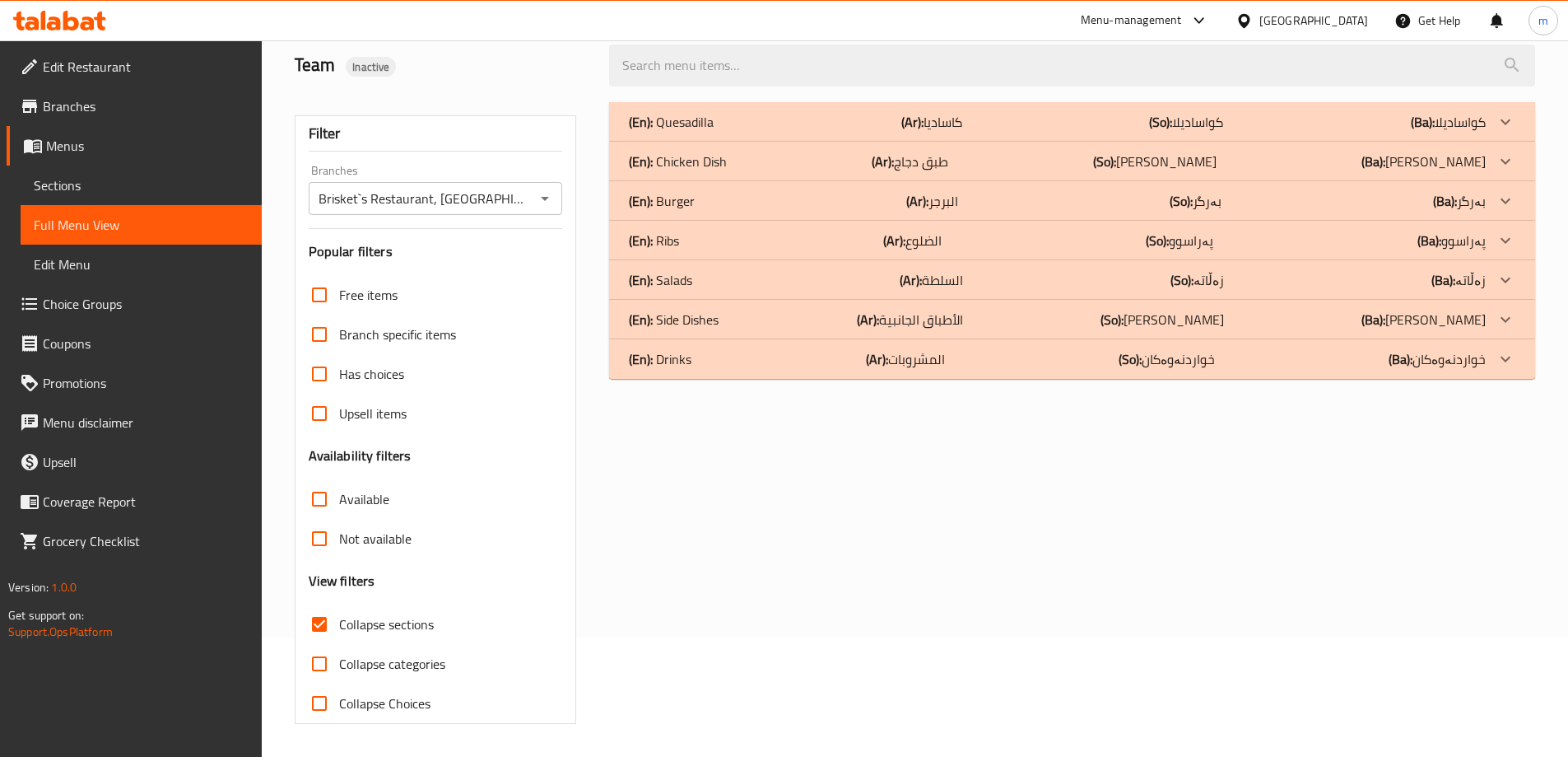
click at [92, 191] on span "Sections" at bounding box center [141, 185] width 215 height 19
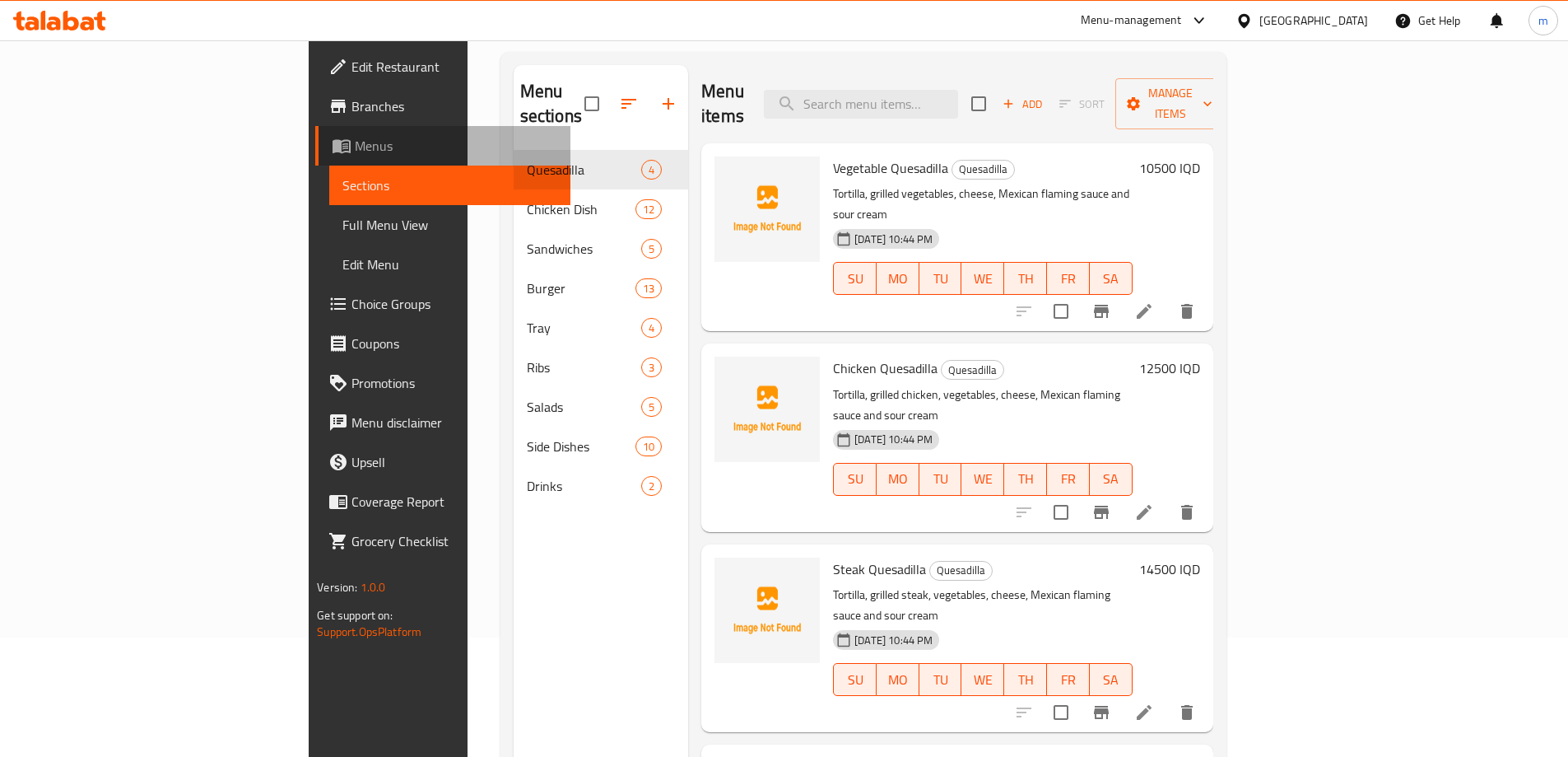
click at [315, 159] on link "Menus" at bounding box center [443, 145] width 255 height 40
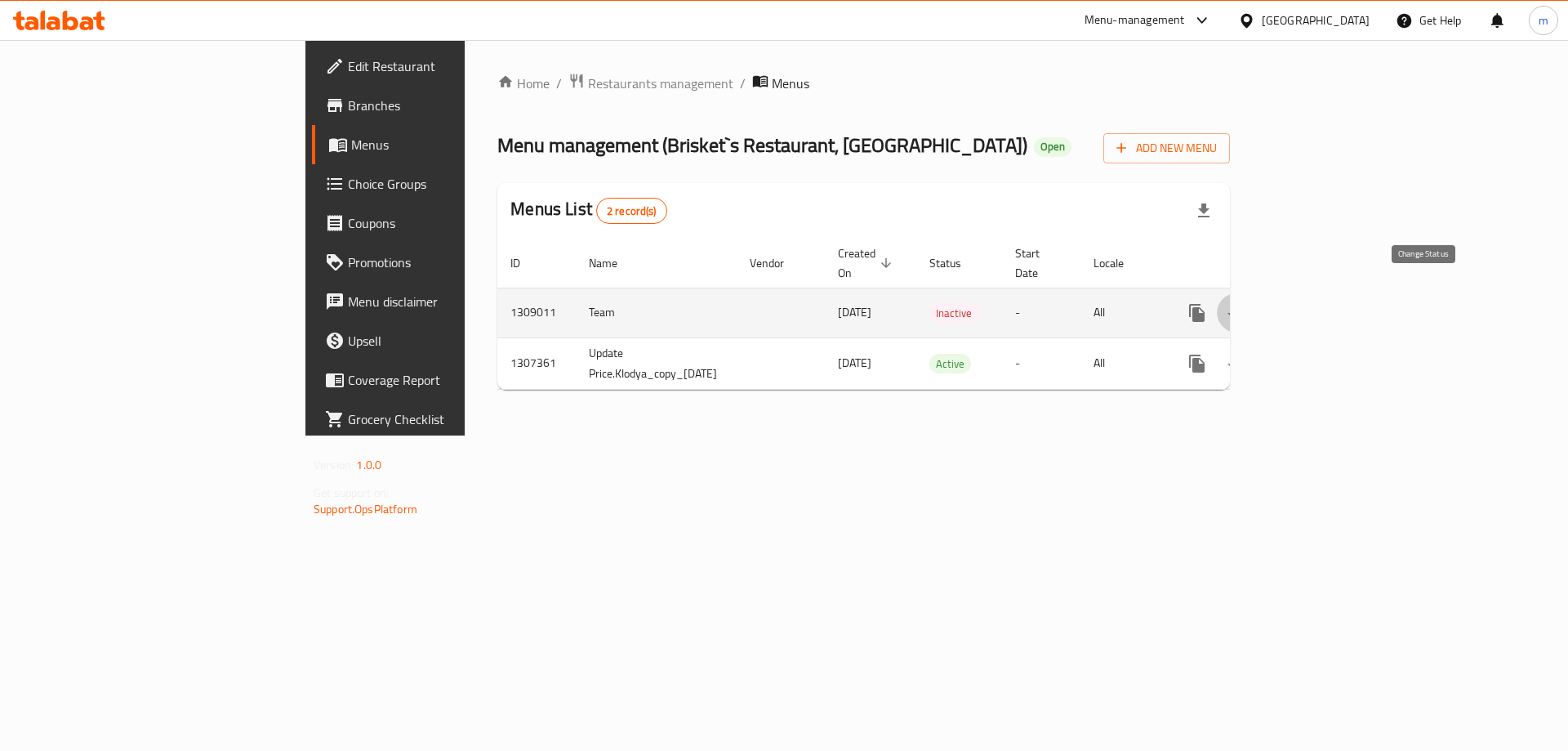
click at [1246, 303] on icon "enhanced table" at bounding box center [1236, 312] width 19 height 19
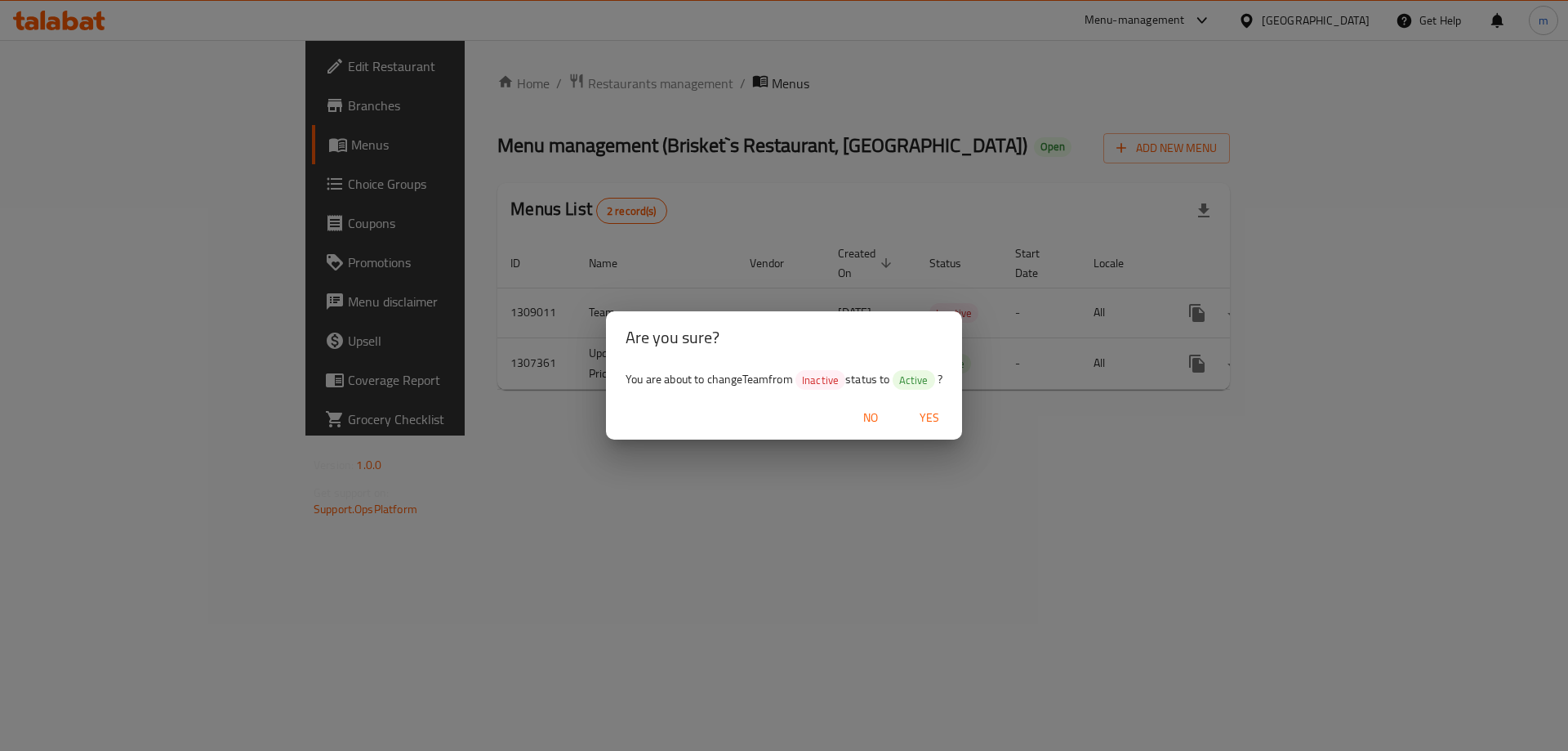
click at [932, 418] on span "Yes" at bounding box center [929, 418] width 39 height 20
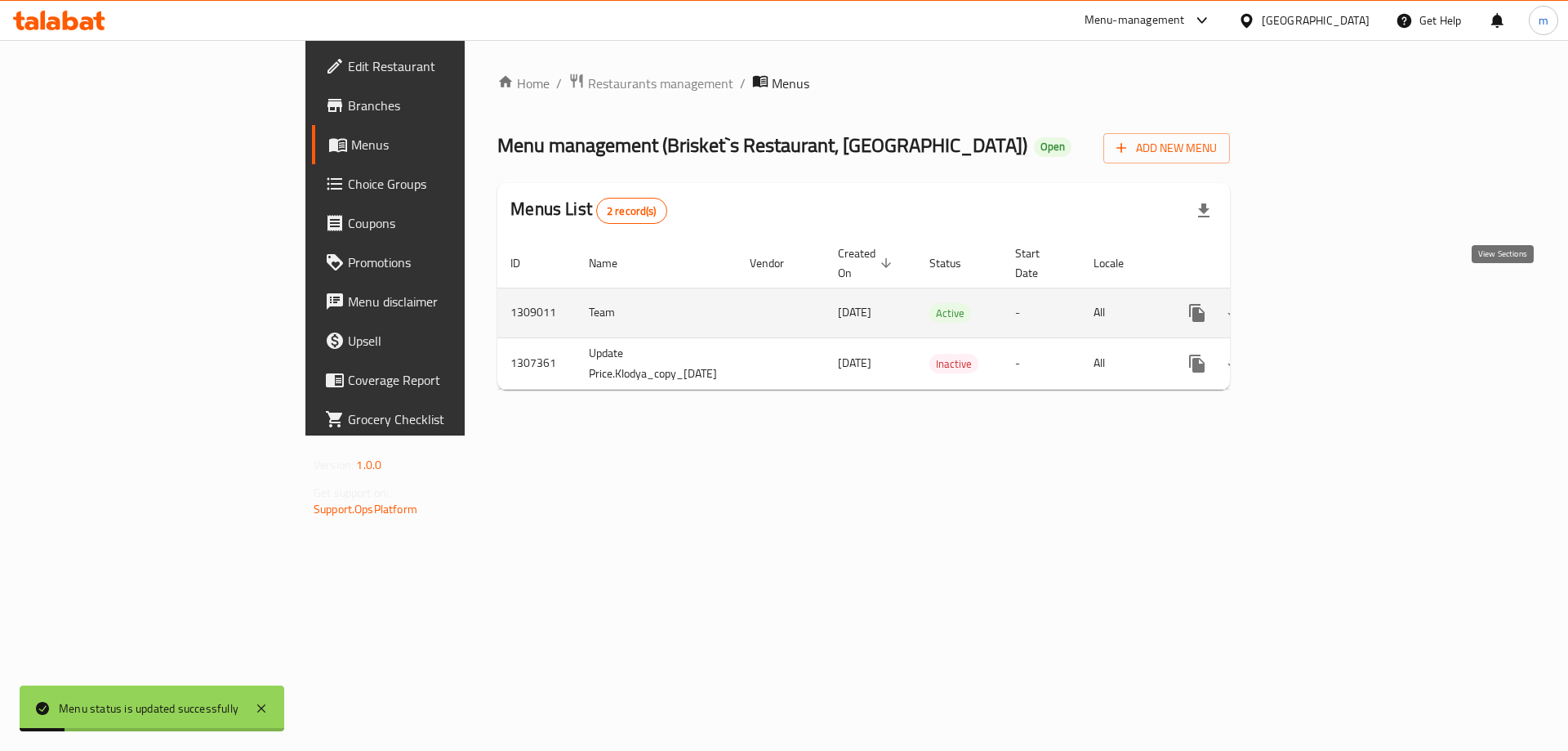
click at [1334, 293] on link "enhanced table" at bounding box center [1314, 312] width 39 height 39
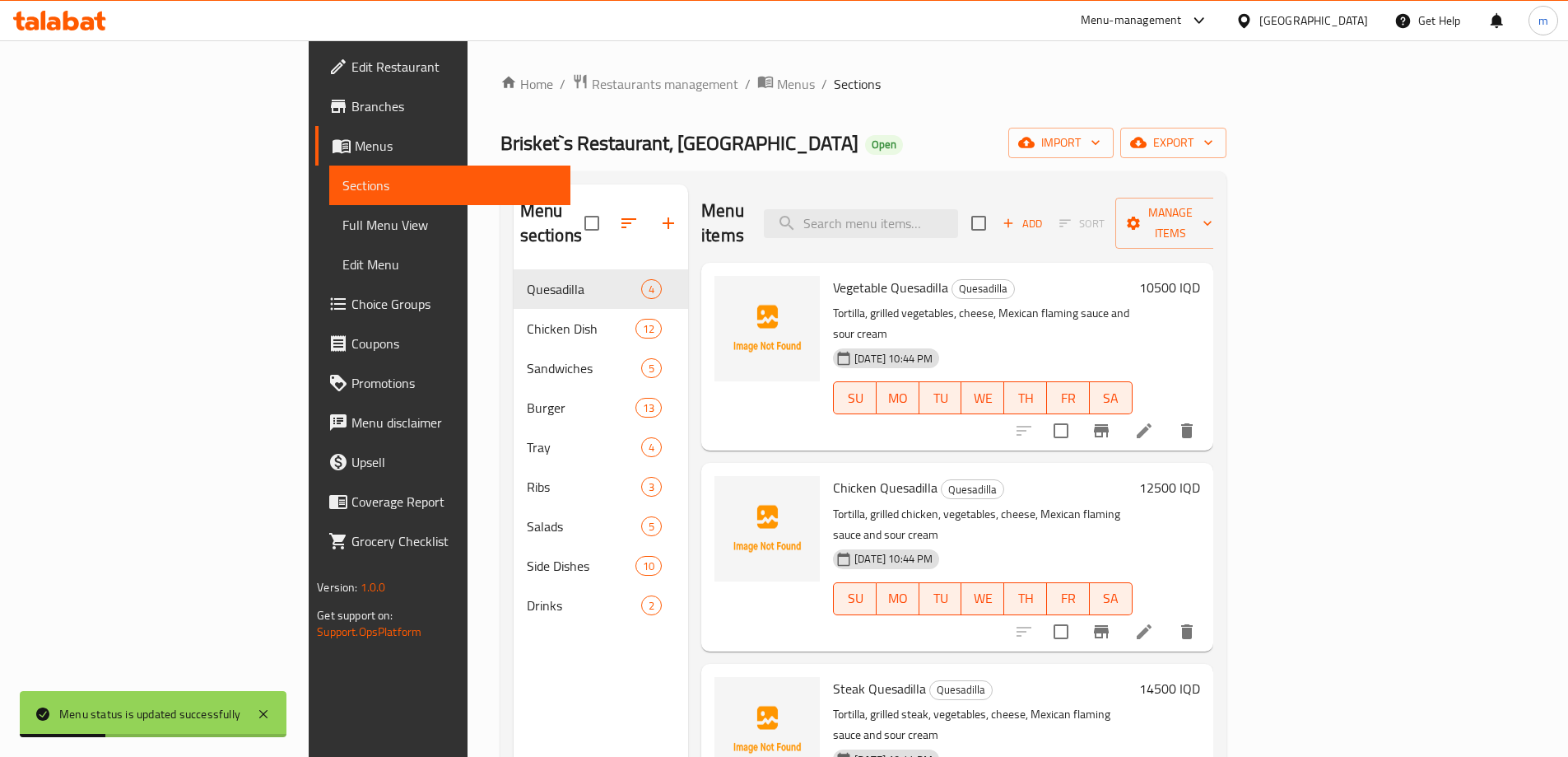
click at [342, 222] on span "Full Menu View" at bounding box center [450, 224] width 215 height 19
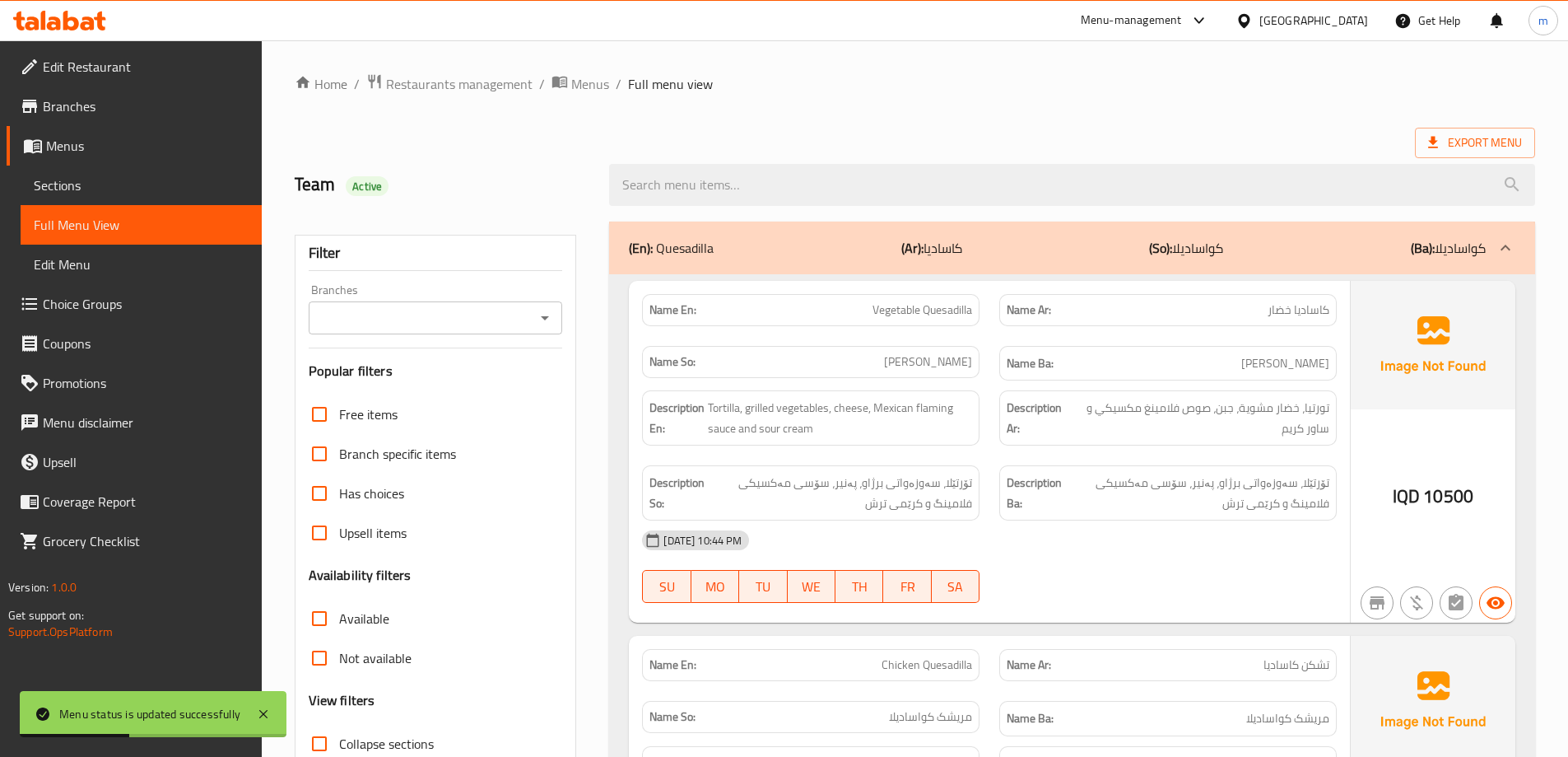
click at [370, 306] on input "Branches" at bounding box center [422, 317] width 217 height 23
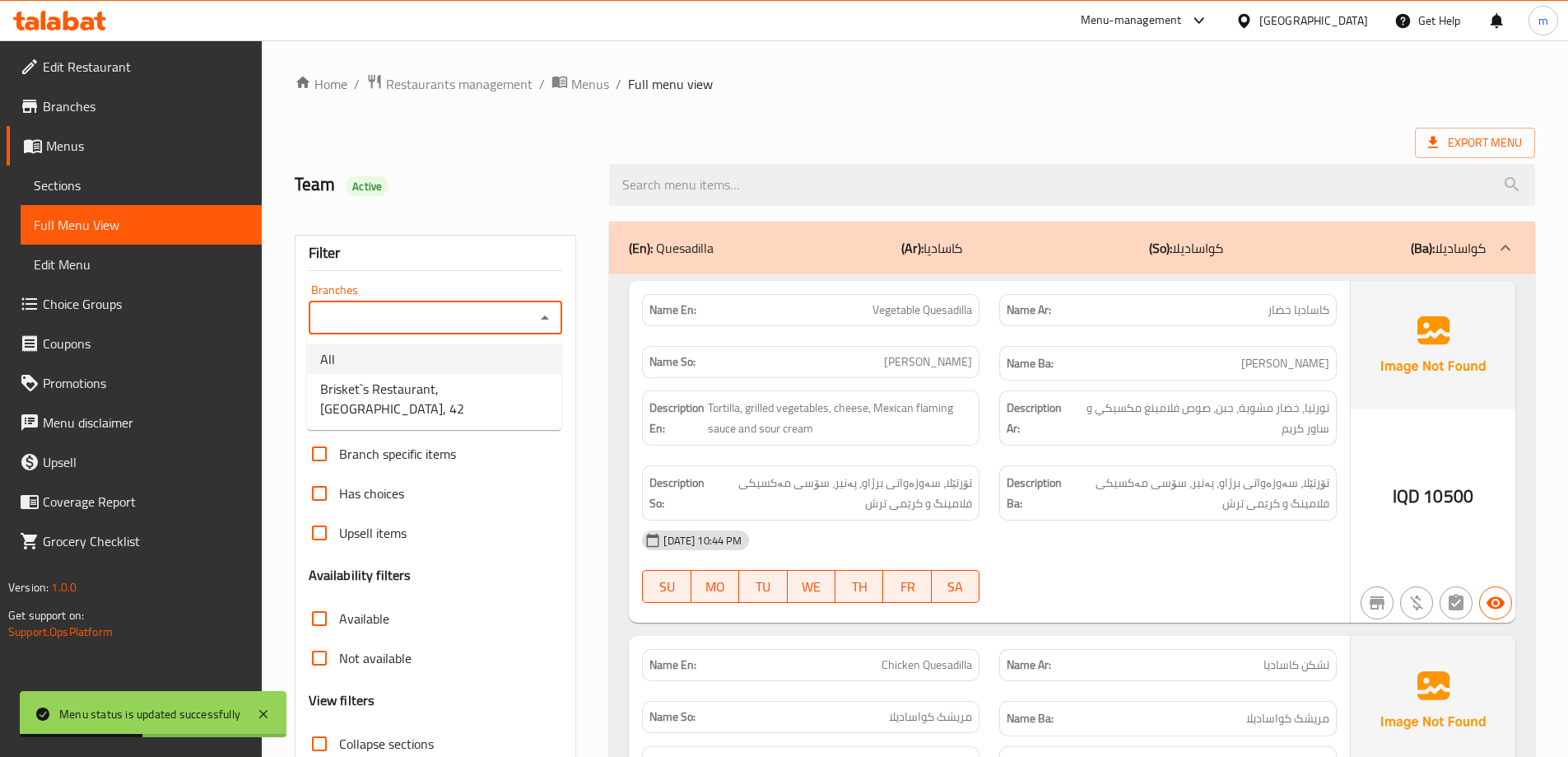
click at [377, 393] on span "Brisket`s Restaurant, Karada, 42" at bounding box center [434, 398] width 228 height 40
type input "Brisket`s Restaurant, Karada, 42"
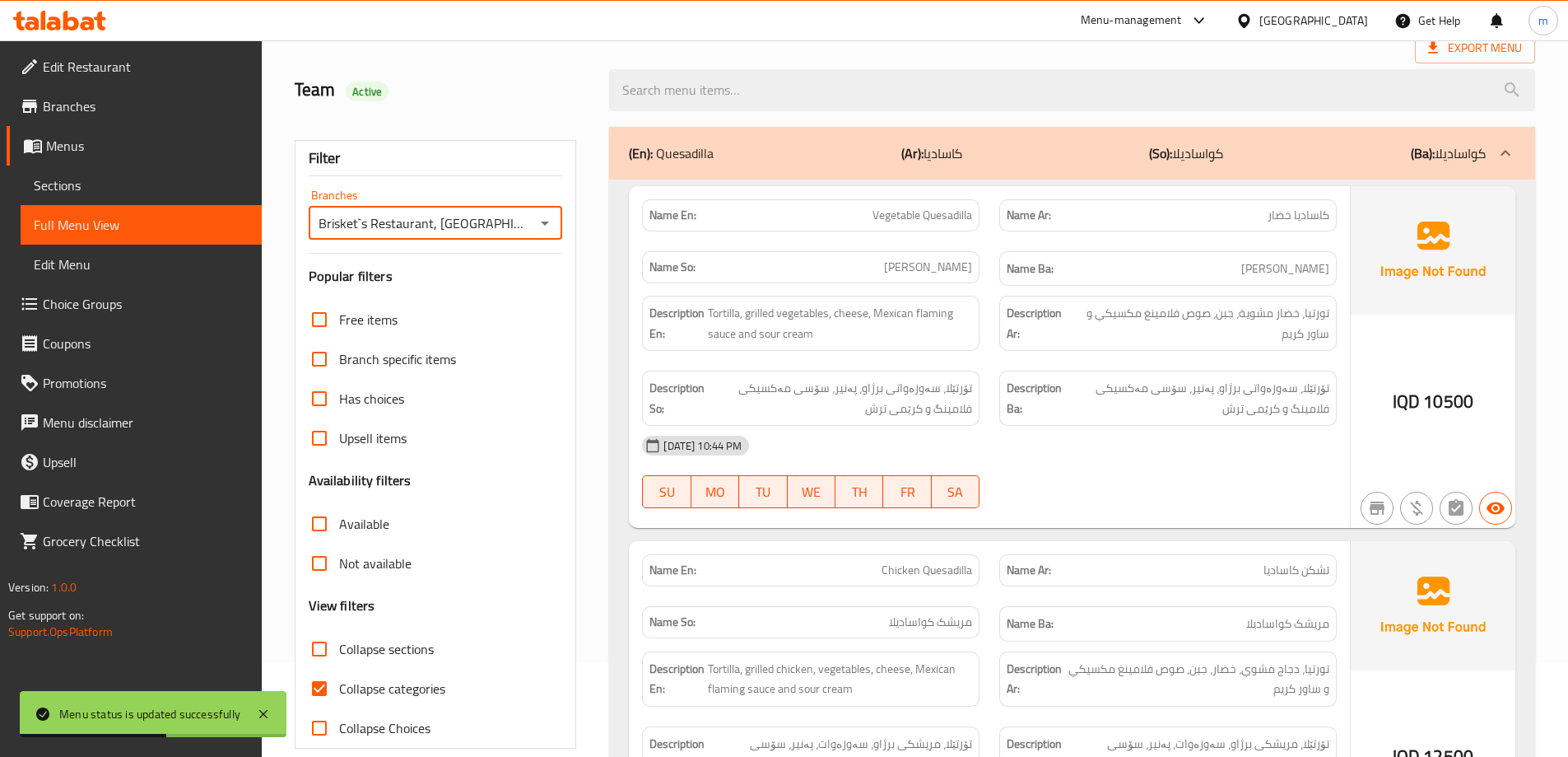
scroll to position [192, 0]
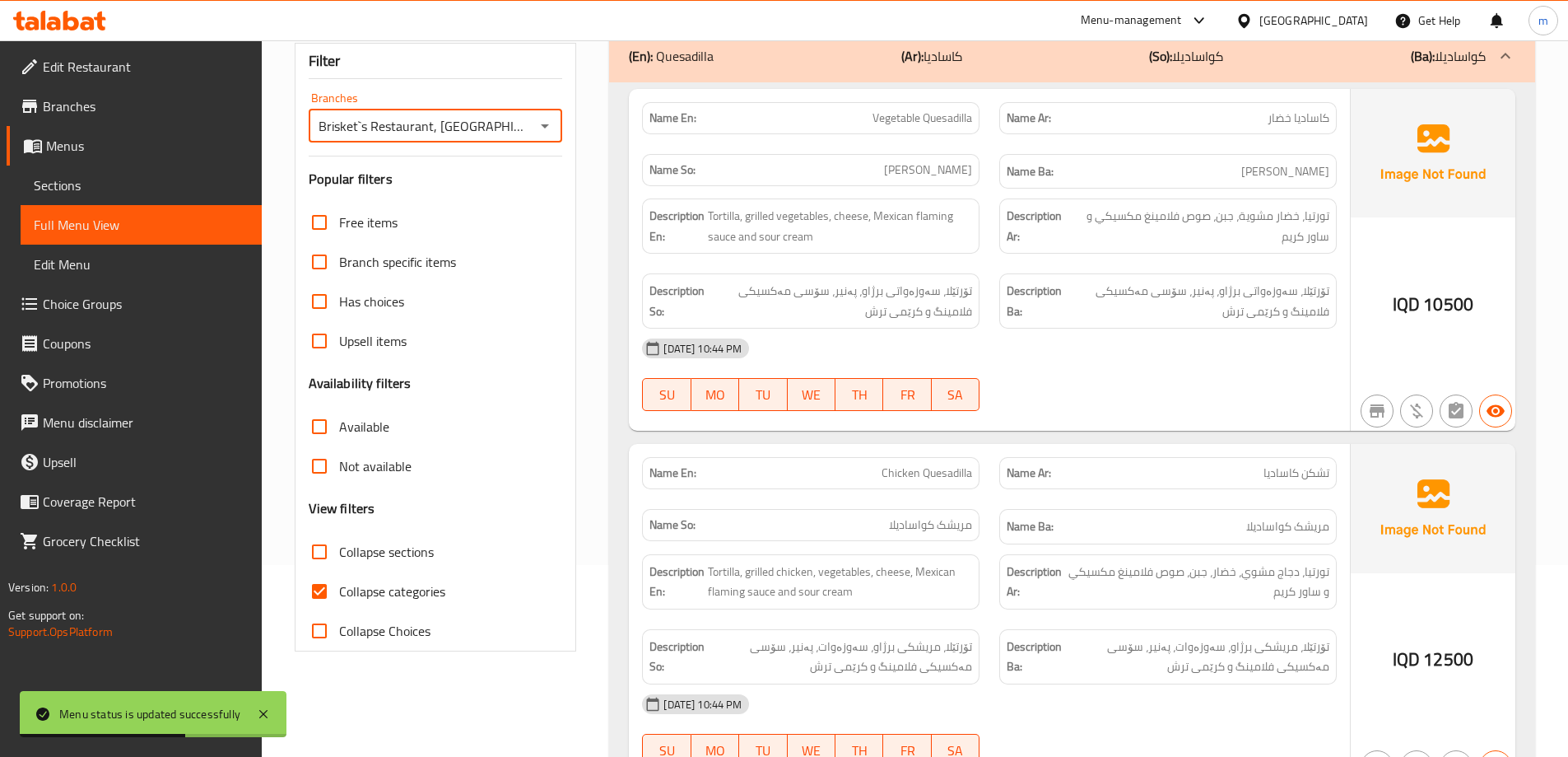
click at [394, 549] on span "Collapse sections" at bounding box center [387, 552] width 94 height 19
click at [340, 549] on input "Collapse sections" at bounding box center [319, 552] width 40 height 40
checkbox input "true"
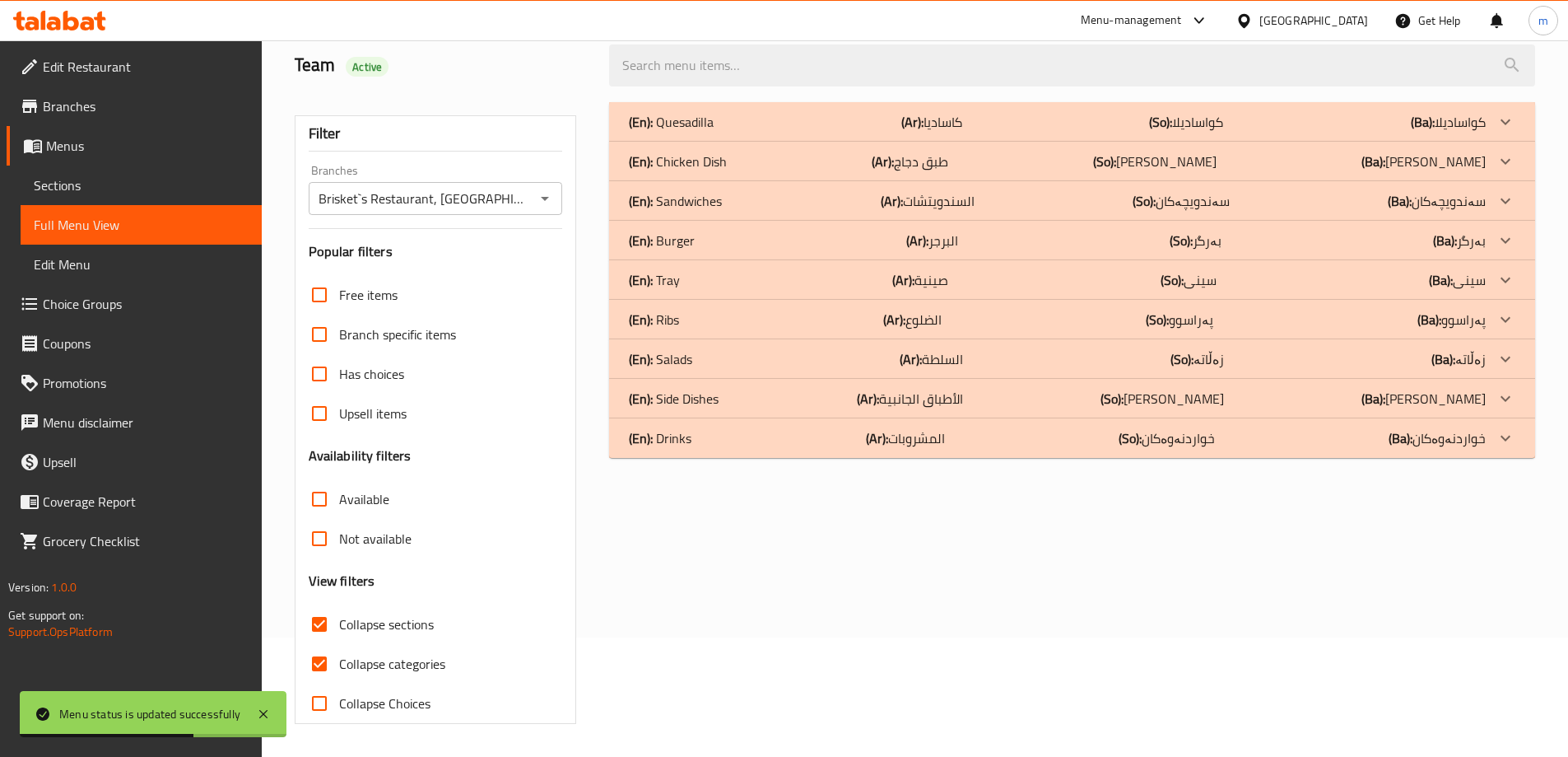
click at [348, 654] on span "Collapse categories" at bounding box center [392, 664] width 106 height 19
click at [340, 644] on input "Collapse categories" at bounding box center [319, 664] width 40 height 40
checkbox input "false"
click at [716, 439] on div "(En): Drinks (Ar): المشروبات (So): خواردنەوەکان (Ba): خواردنەوەکان" at bounding box center [1057, 438] width 857 height 19
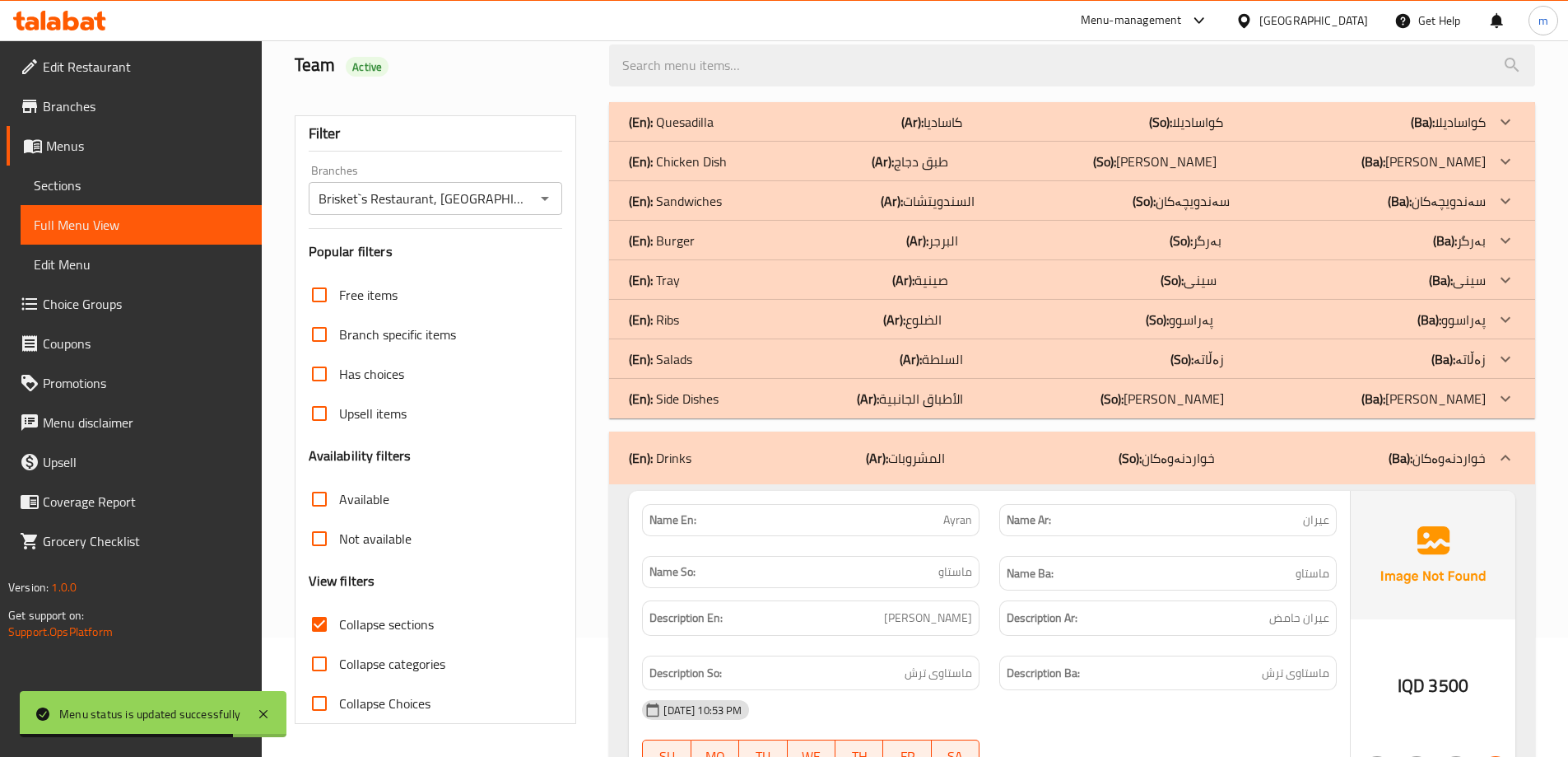
click at [715, 405] on p "(En): Side Dishes" at bounding box center [673, 398] width 90 height 19
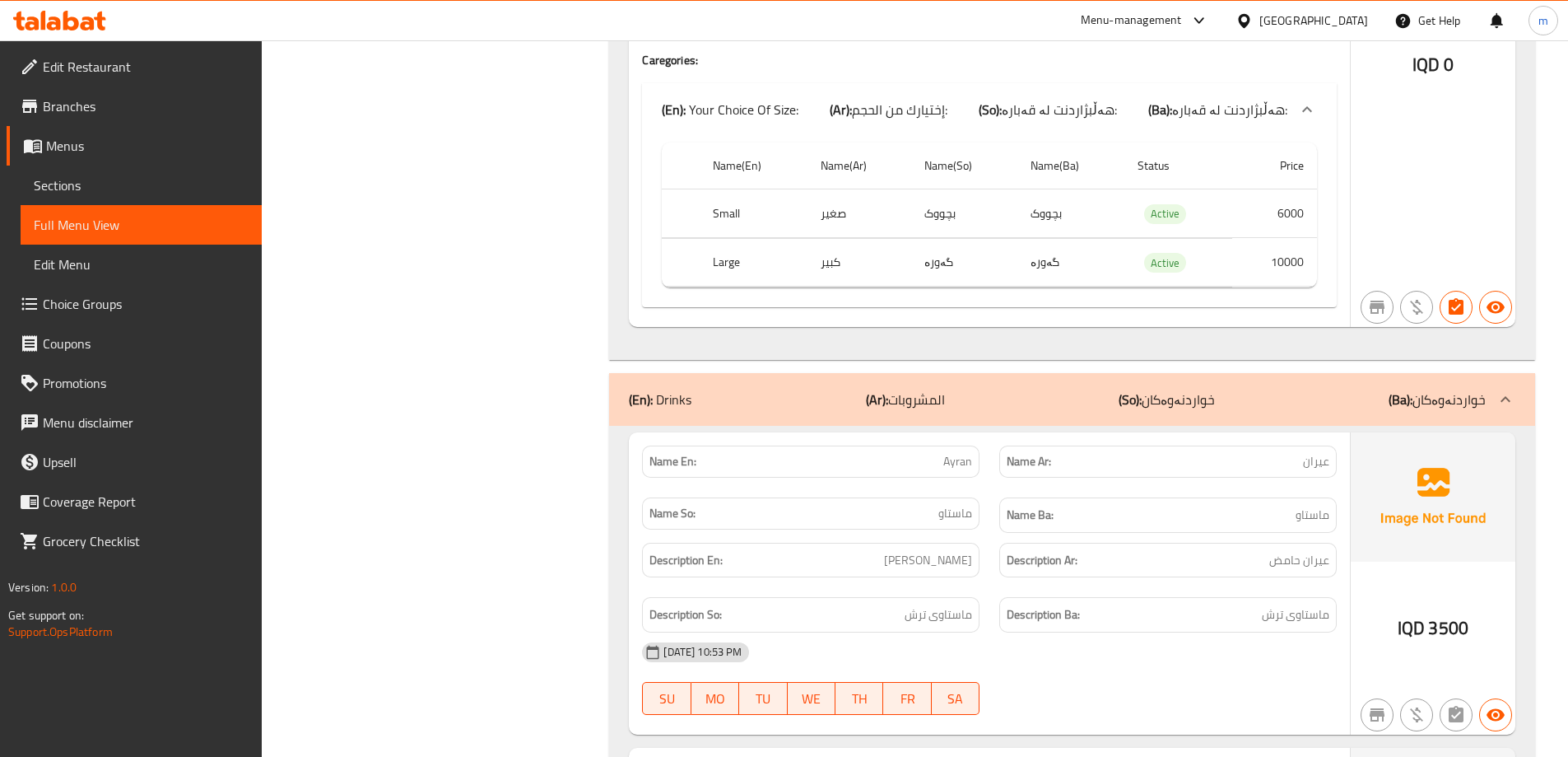
scroll to position [4539, 0]
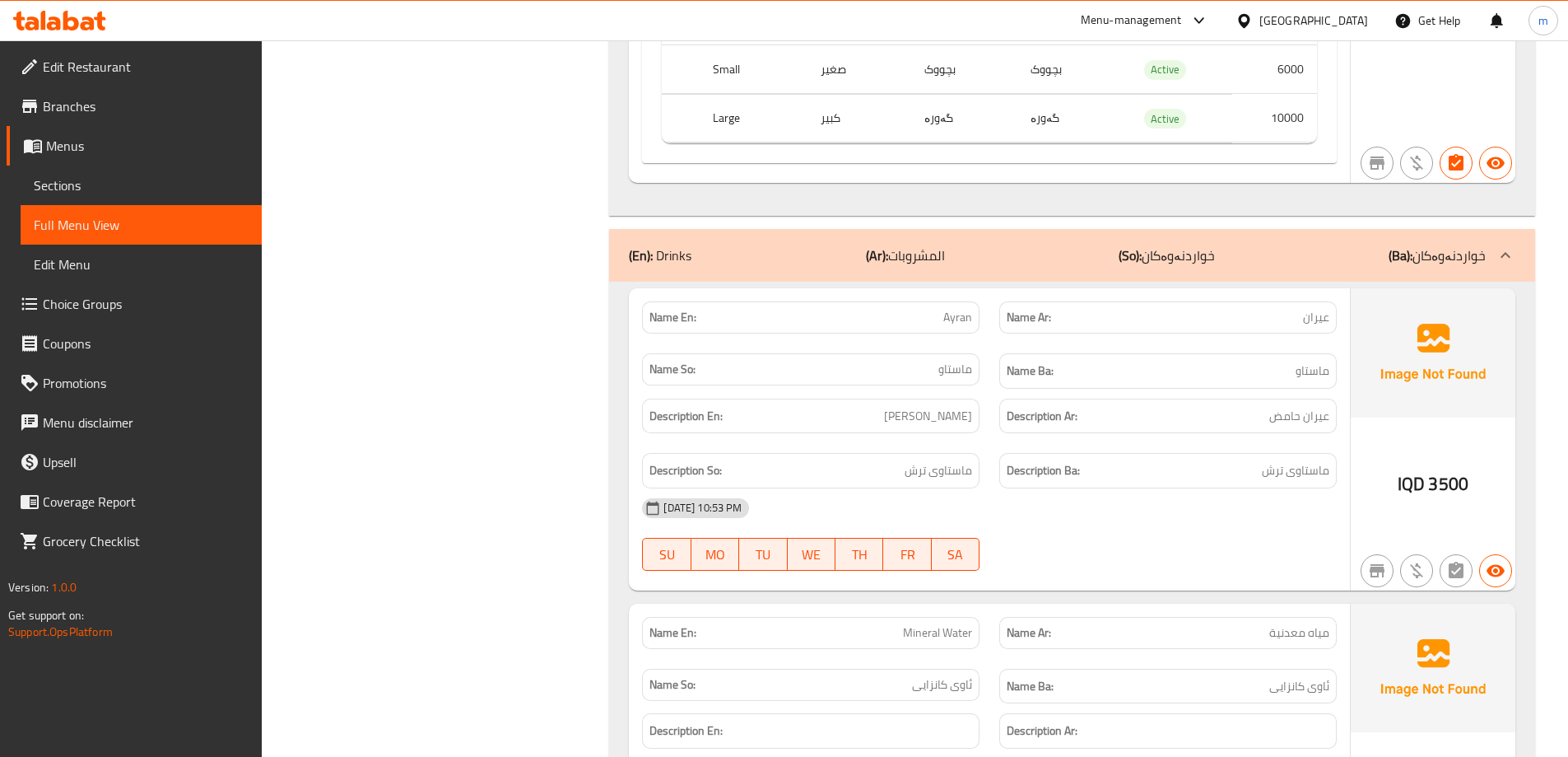
click at [1033, 229] on div "(En): Drinks (Ar): المشروبات (So): خواردنەوەکان (Ba): خواردنەوەکان" at bounding box center [1072, 254] width 926 height 53
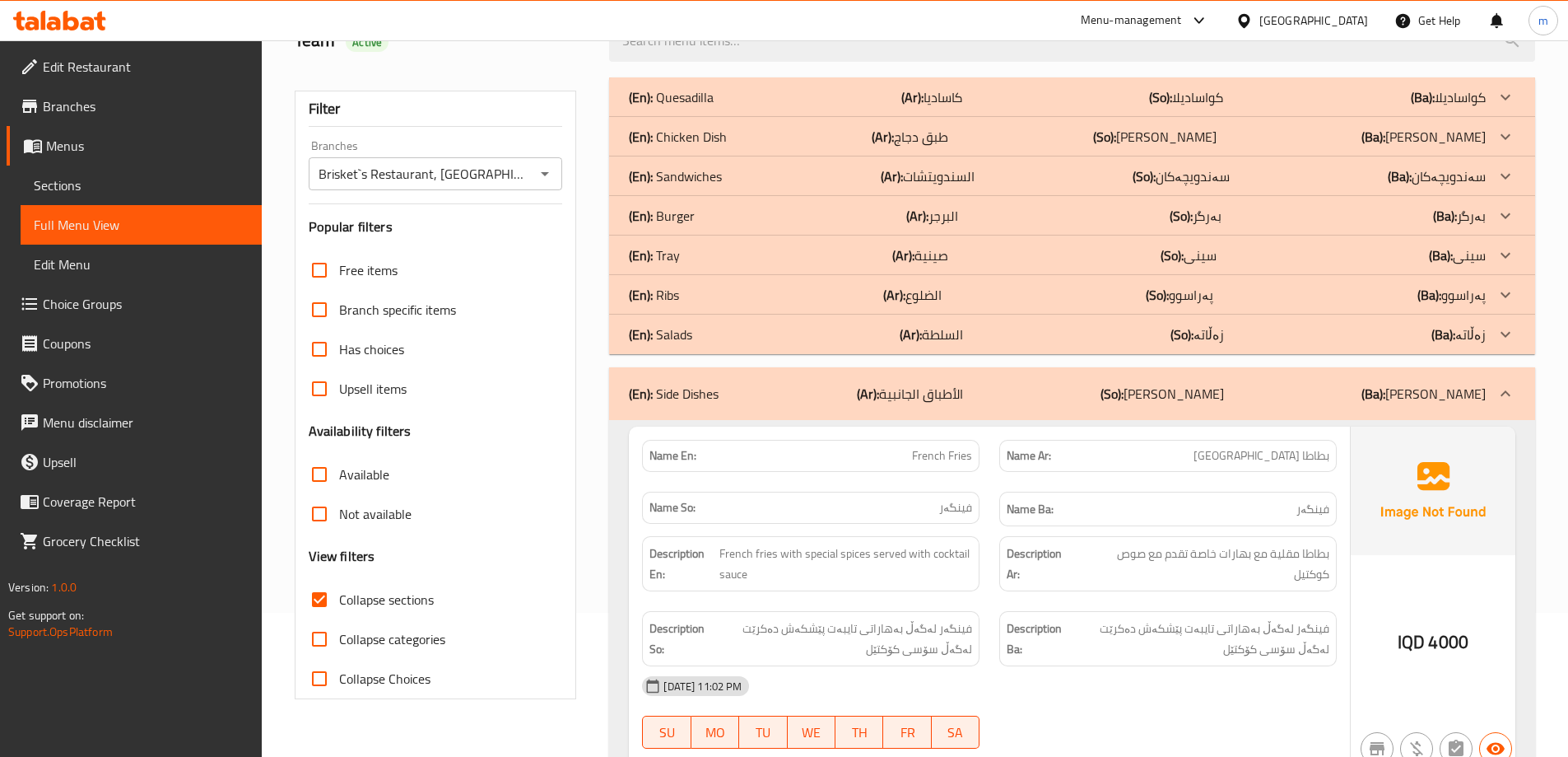
scroll to position [0, 0]
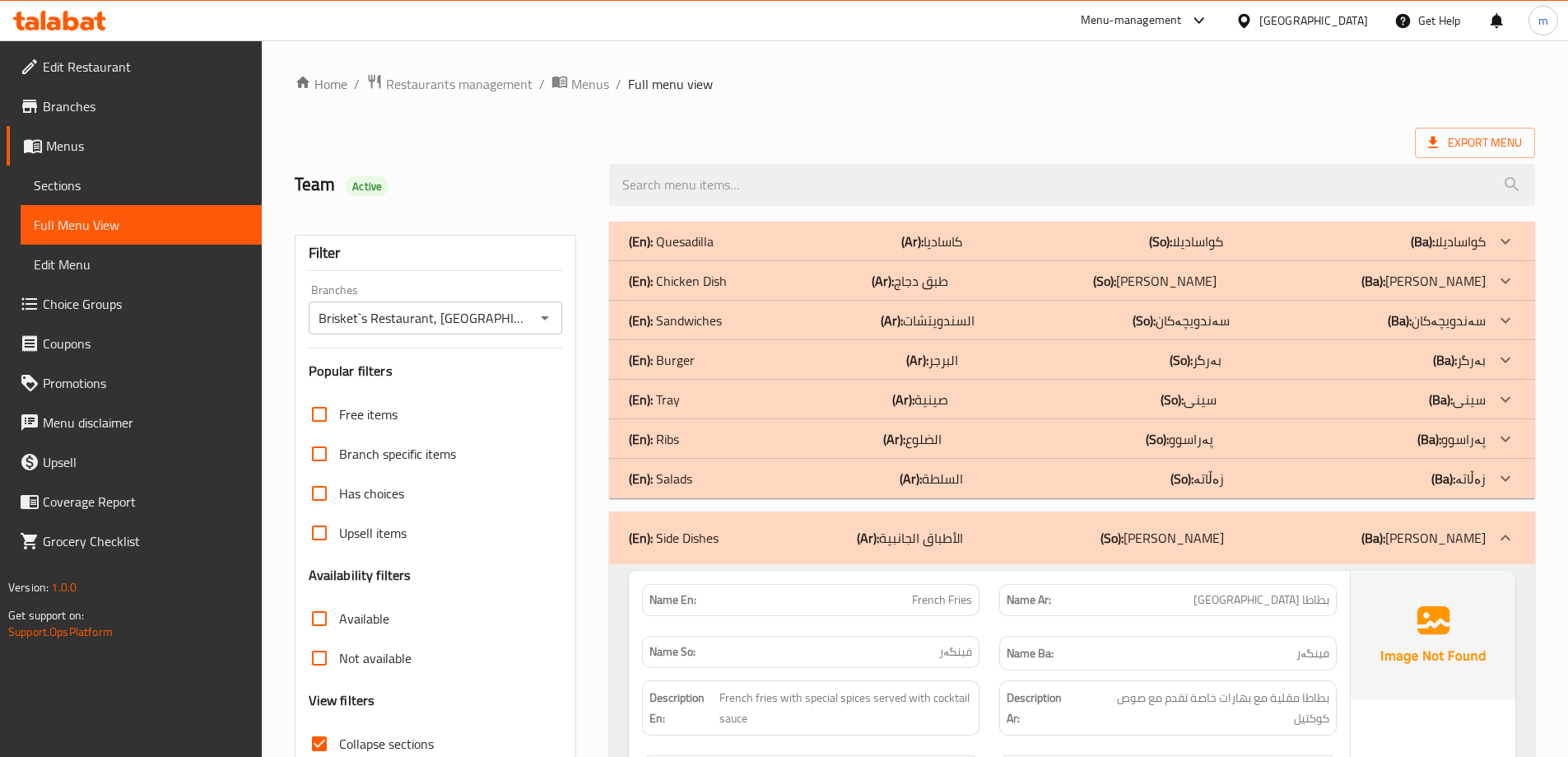
click at [1093, 479] on div "(En): Salads (Ar): السلطة (So): زەڵاتە (Ba): زەڵاتە" at bounding box center [1057, 478] width 857 height 19
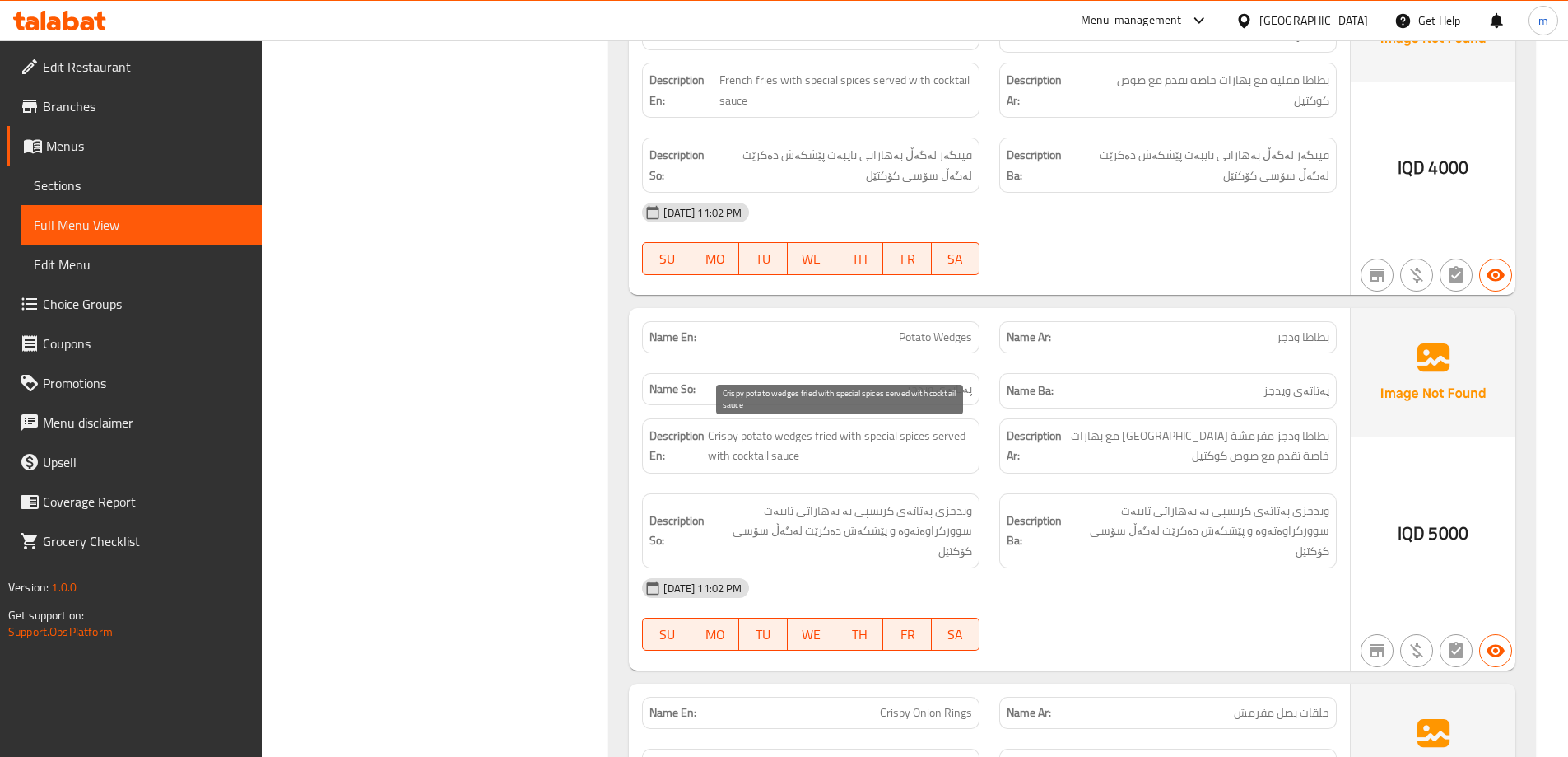
scroll to position [3709, 0]
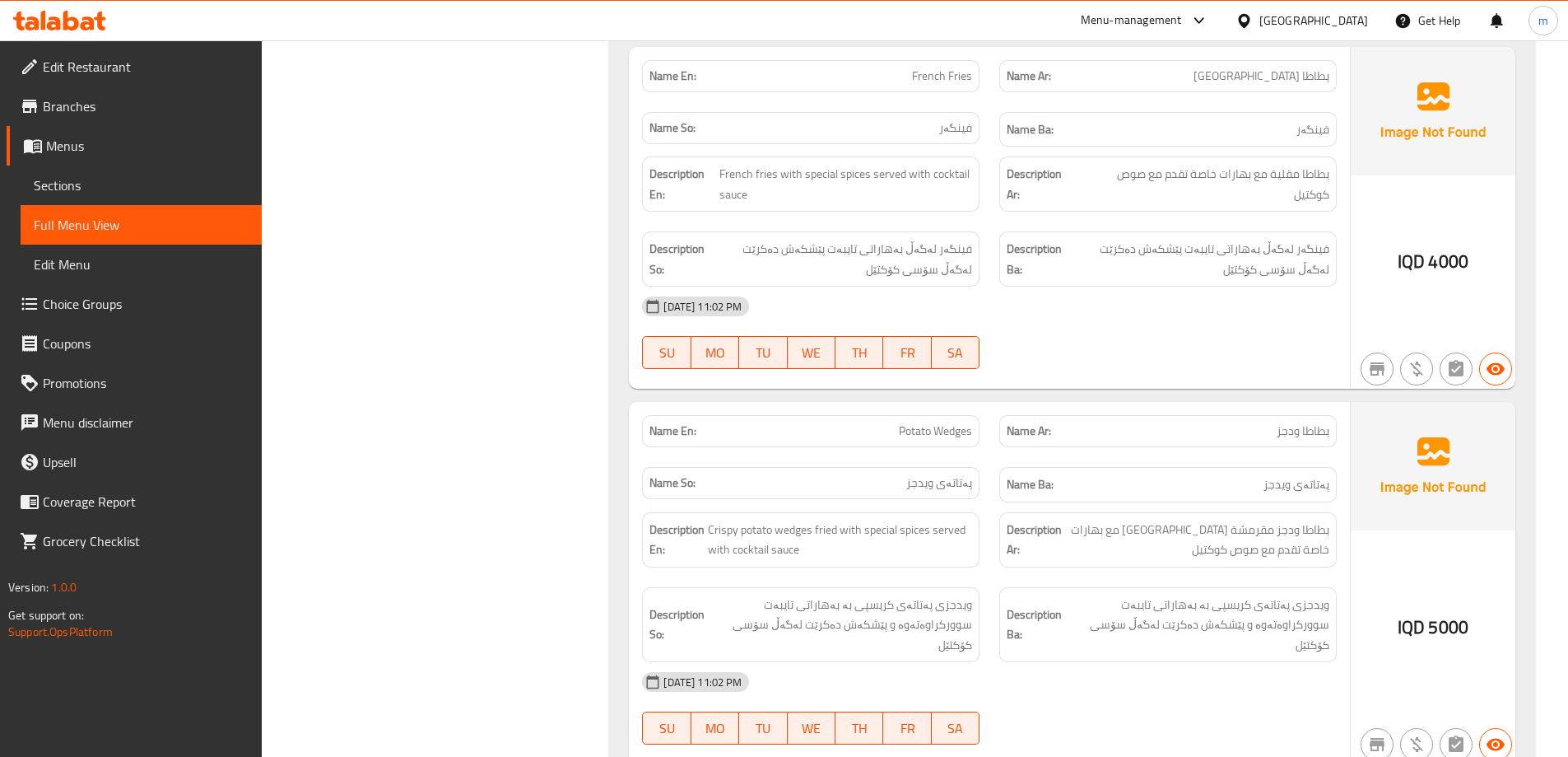
click at [175, 185] on span "Sections" at bounding box center [141, 185] width 215 height 19
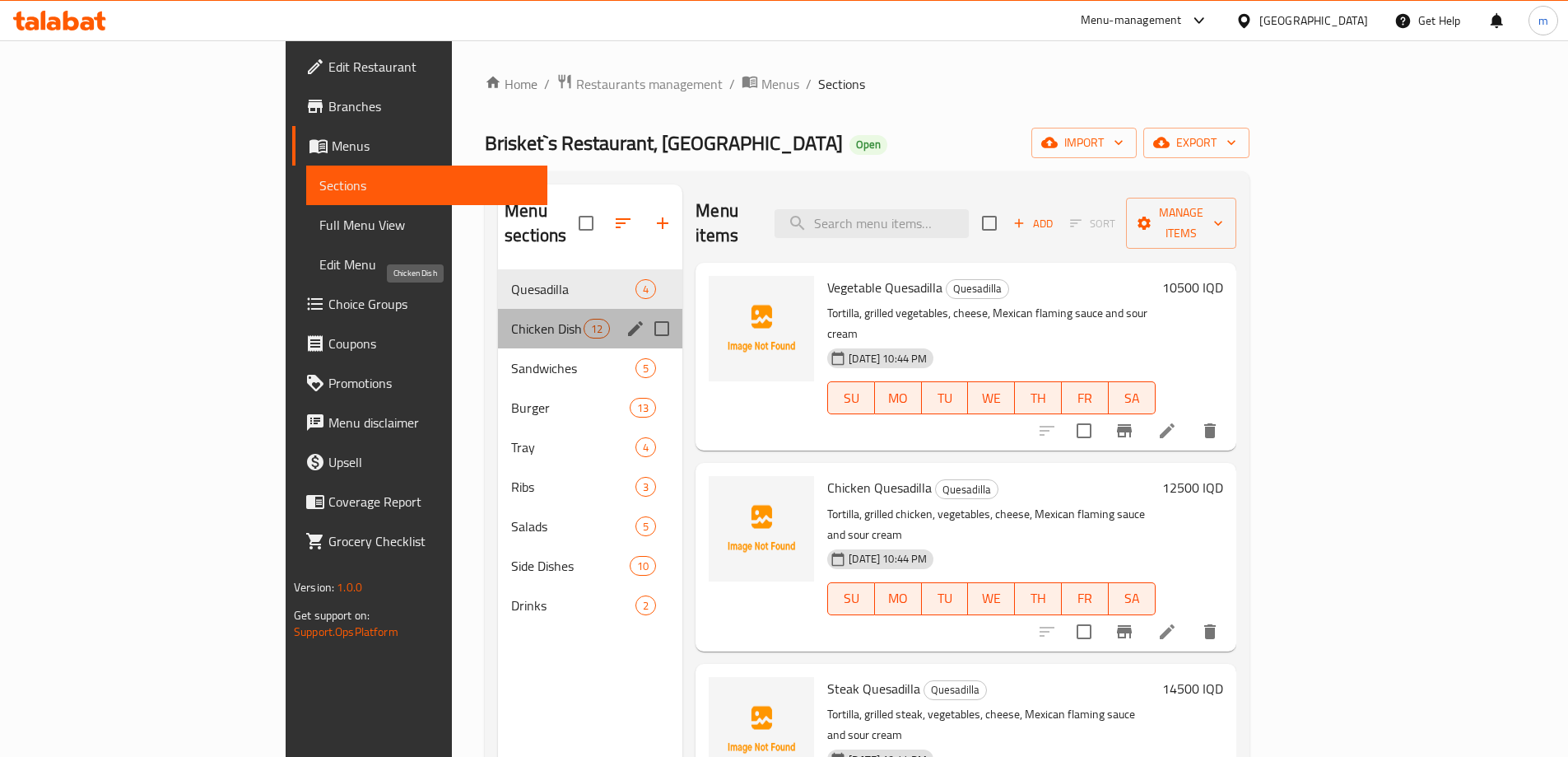
click at [512, 318] on span "Chicken Dish" at bounding box center [548, 328] width 72 height 19
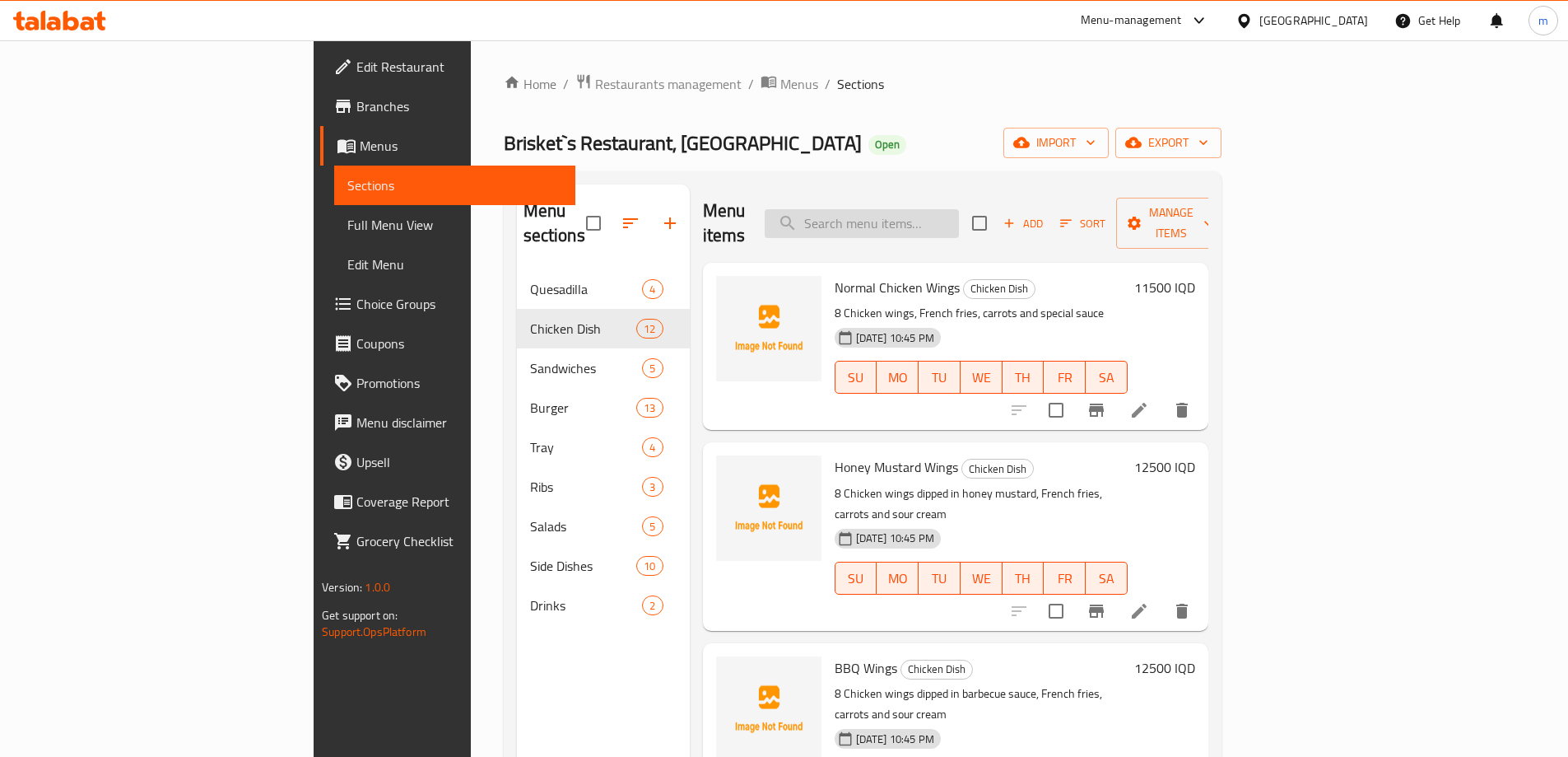
click at [931, 209] on input "search" at bounding box center [862, 223] width 194 height 29
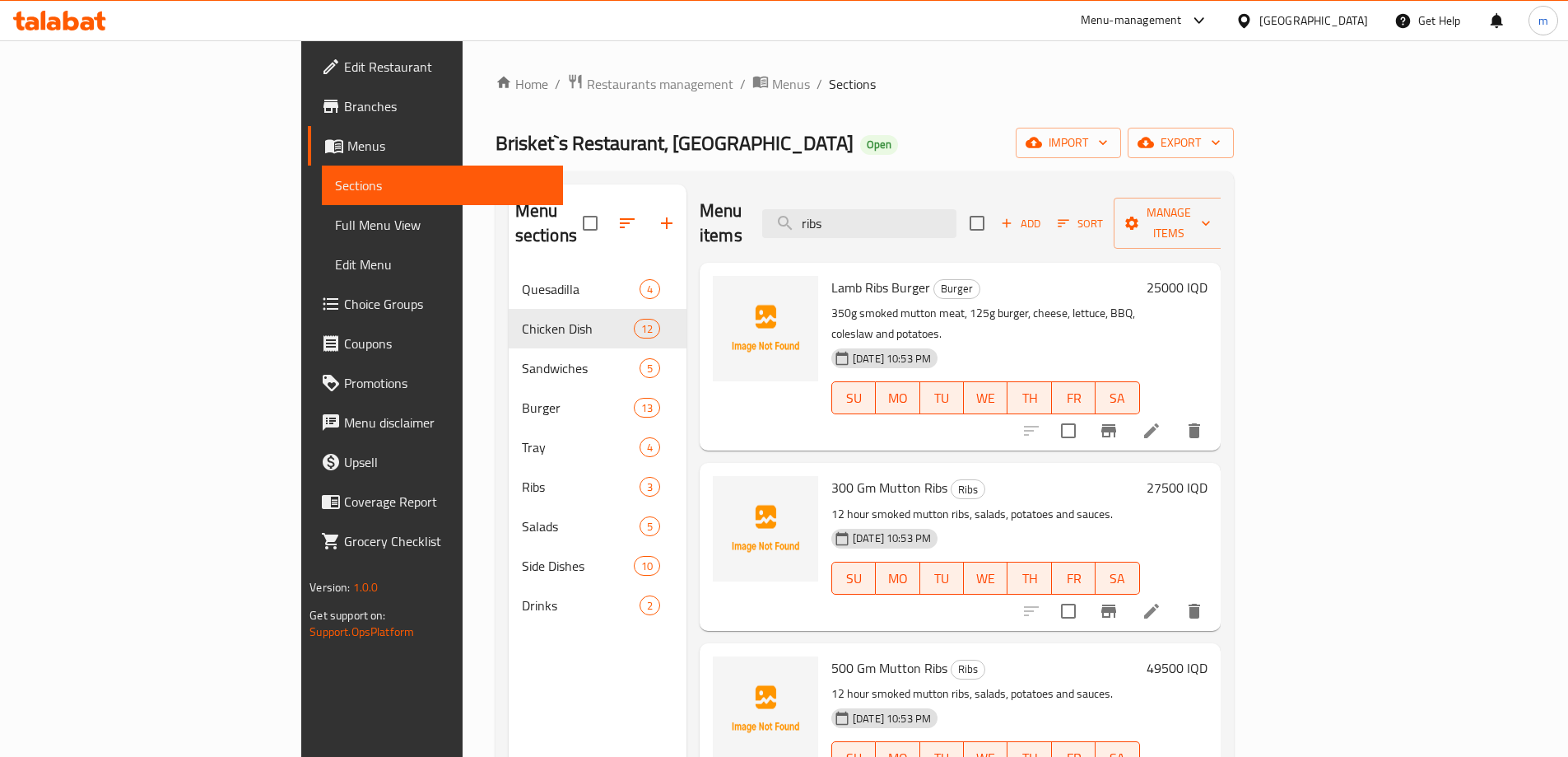
type input "ribs"
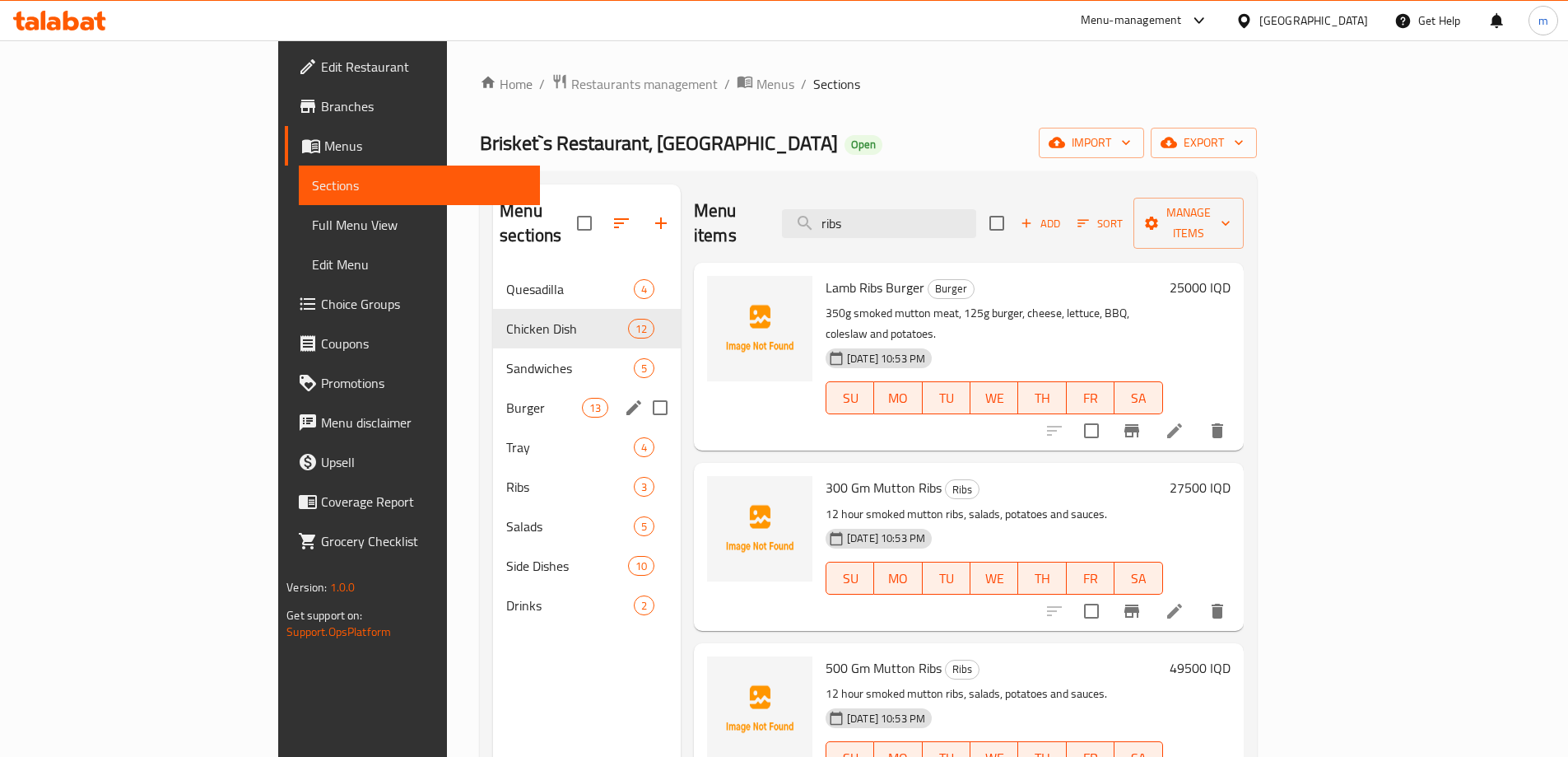
click at [493, 398] on div "Burger 13" at bounding box center [586, 407] width 188 height 40
